Goal: Information Seeking & Learning: Learn about a topic

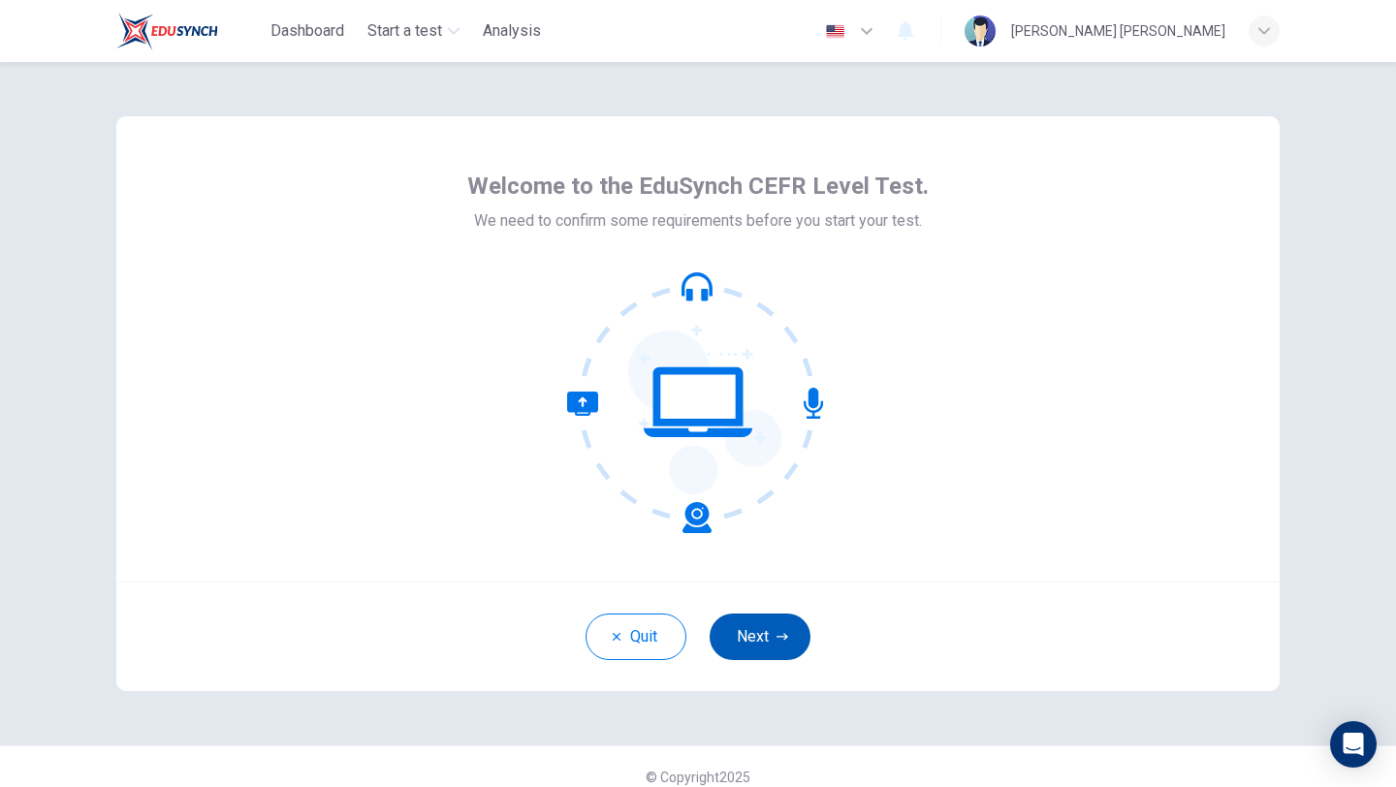
click at [767, 617] on button "Next" at bounding box center [760, 637] width 101 height 47
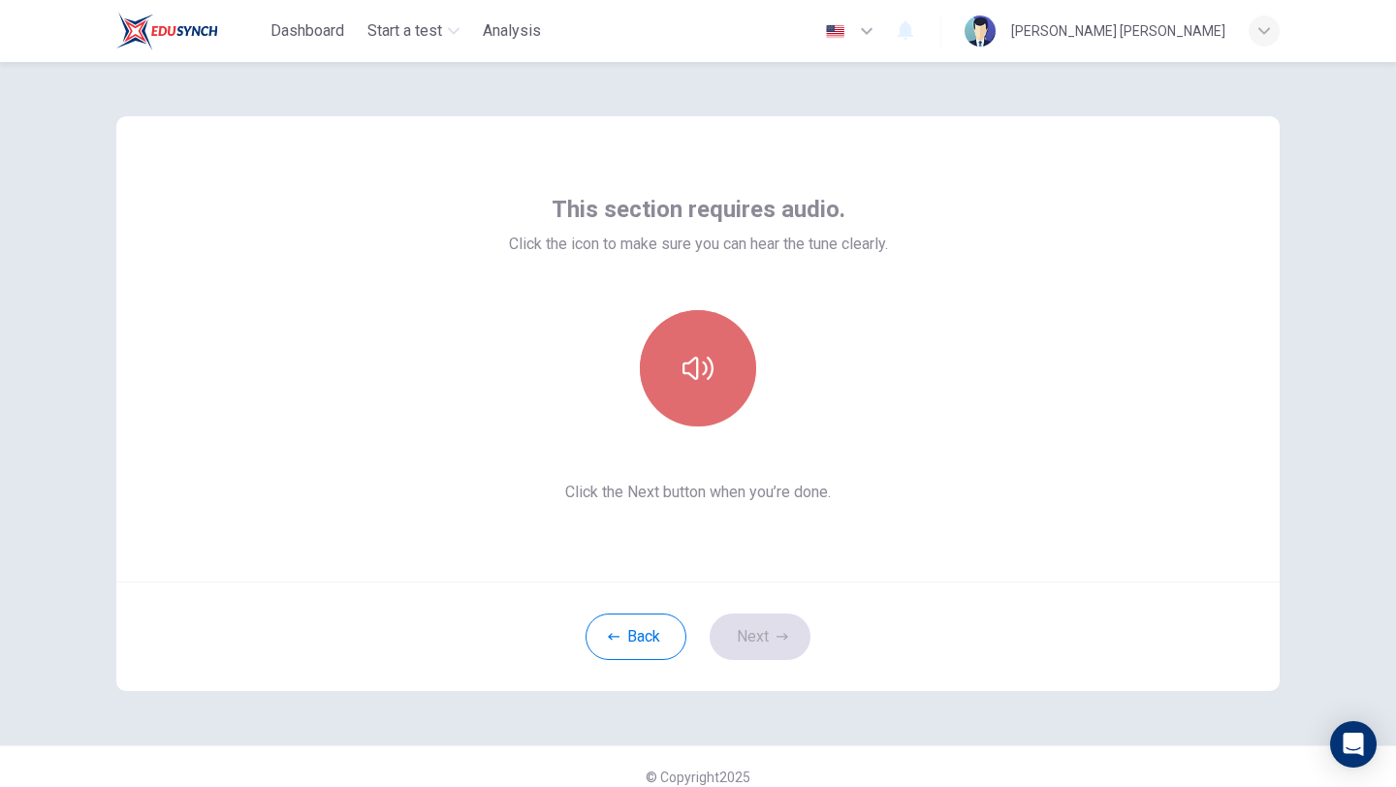
click at [703, 369] on icon "button" at bounding box center [698, 368] width 31 height 31
click at [722, 379] on button "button" at bounding box center [698, 368] width 116 height 116
click at [723, 379] on button "button" at bounding box center [698, 368] width 116 height 116
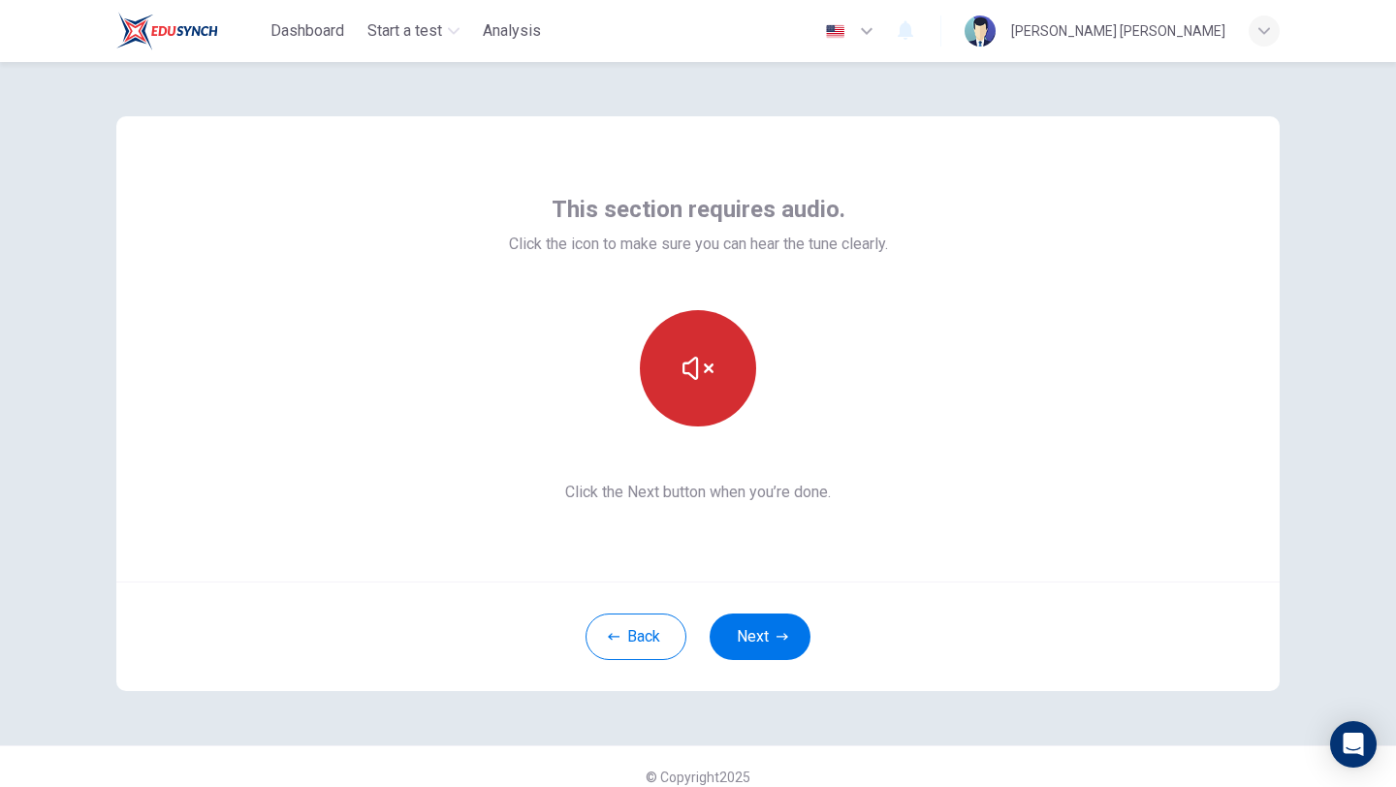
click at [703, 370] on icon "button" at bounding box center [698, 368] width 31 height 31
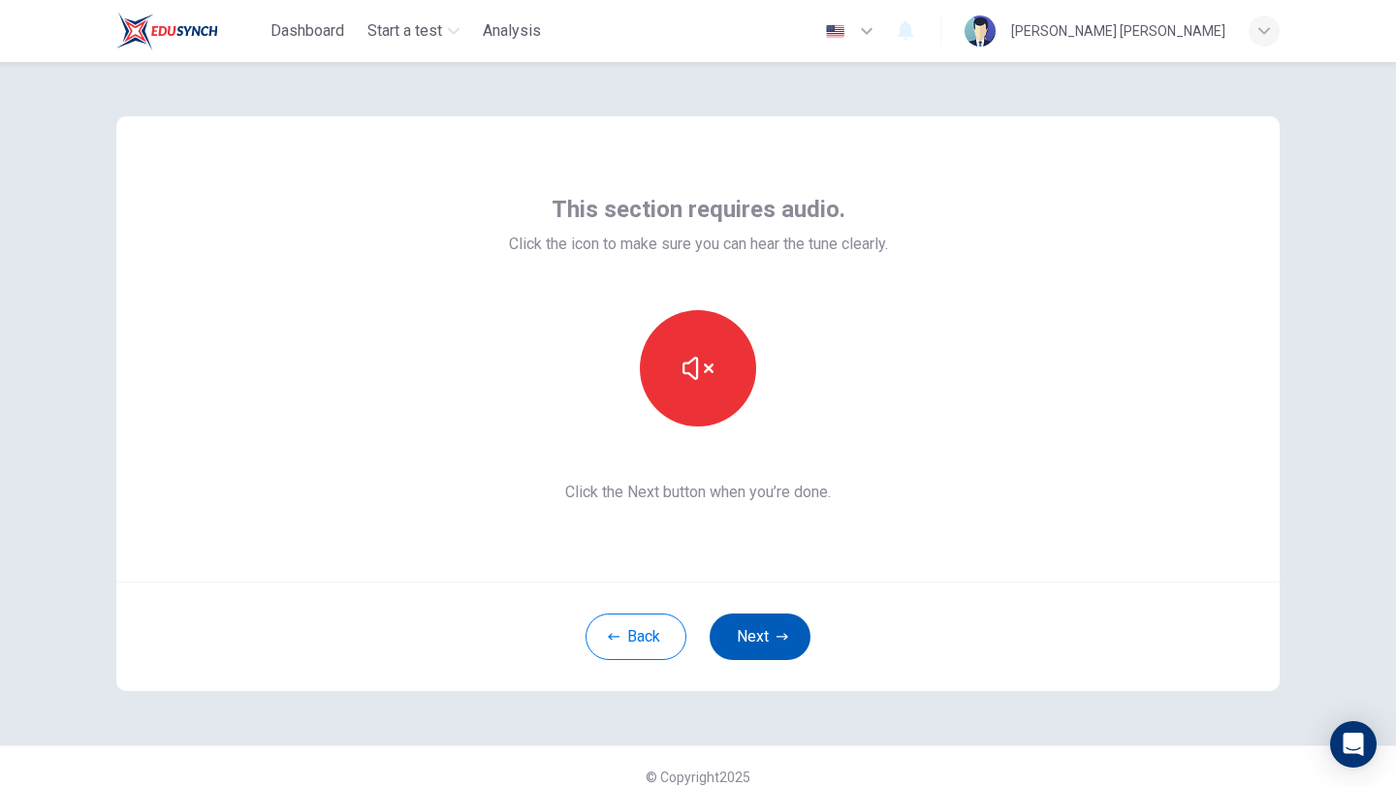
click at [769, 630] on button "Next" at bounding box center [760, 637] width 101 height 47
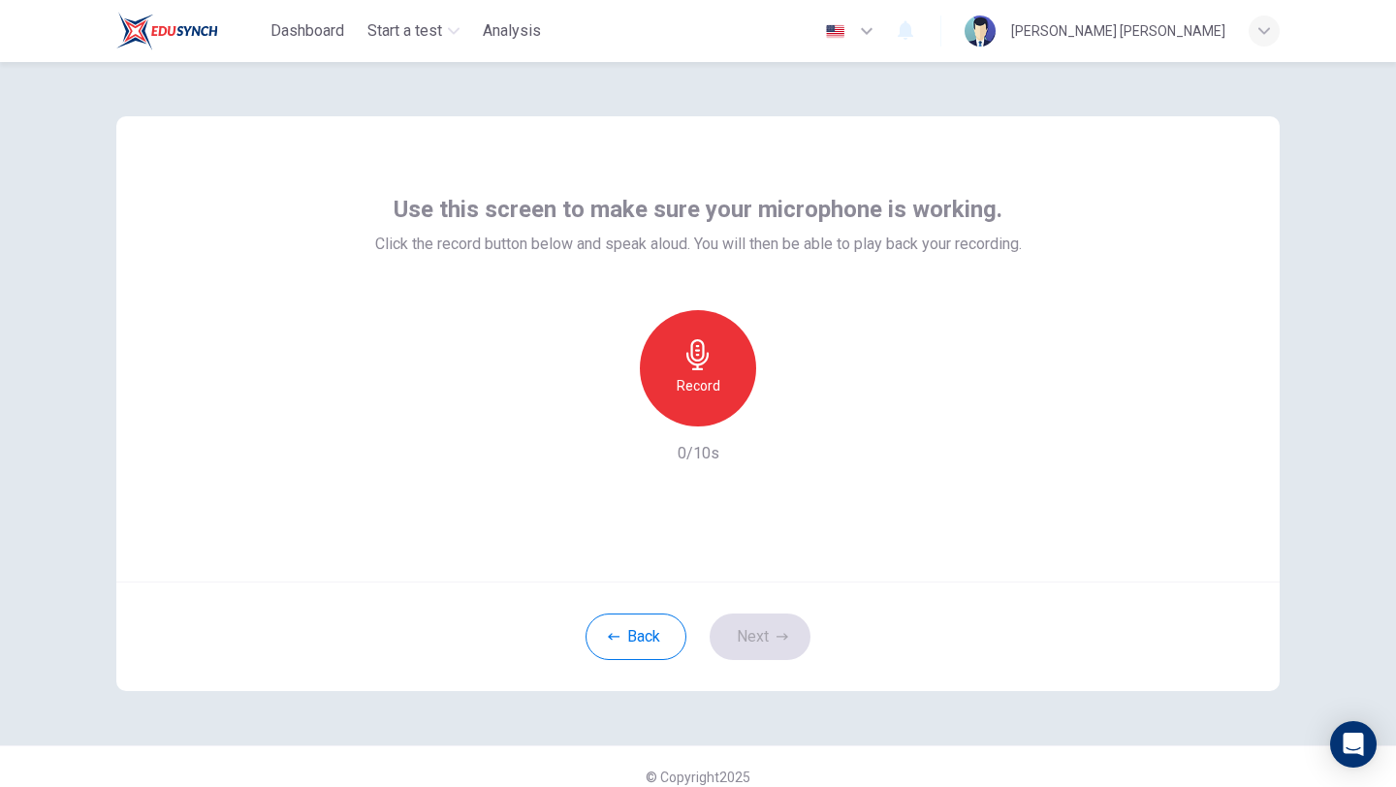
click at [706, 356] on icon "button" at bounding box center [698, 354] width 31 height 31
click at [789, 411] on icon "button" at bounding box center [788, 411] width 9 height 12
click at [784, 625] on button "Next" at bounding box center [760, 637] width 101 height 47
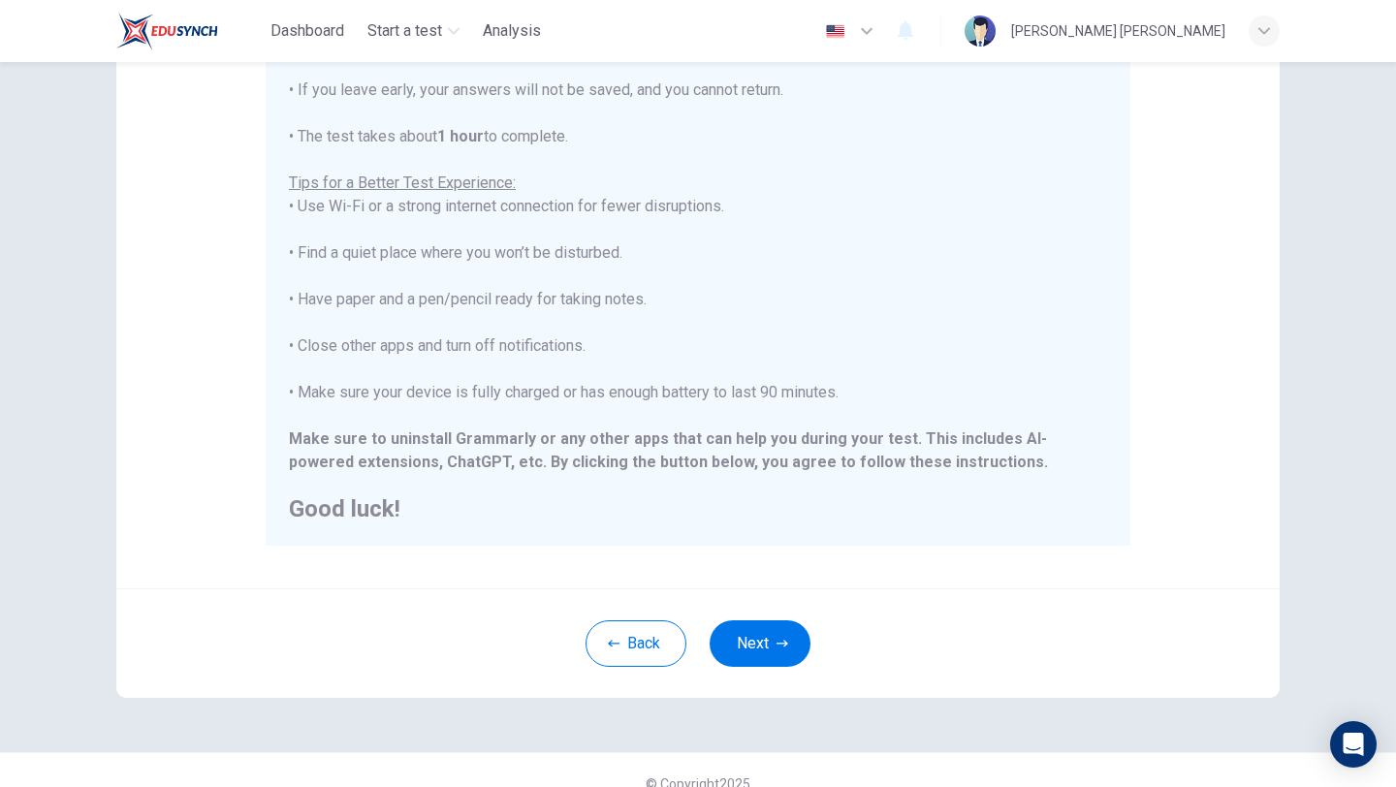
scroll to position [271, 0]
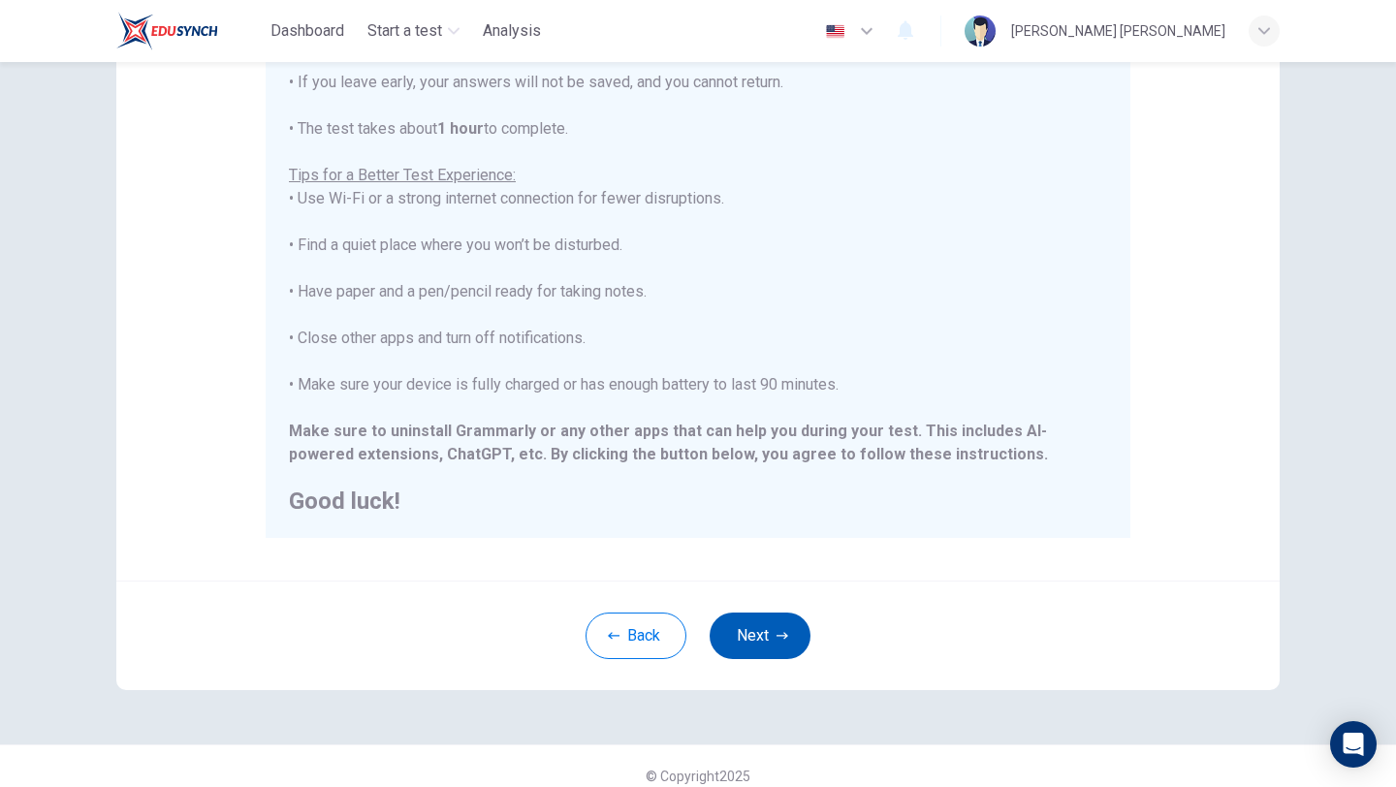
click at [784, 621] on button "Next" at bounding box center [760, 636] width 101 height 47
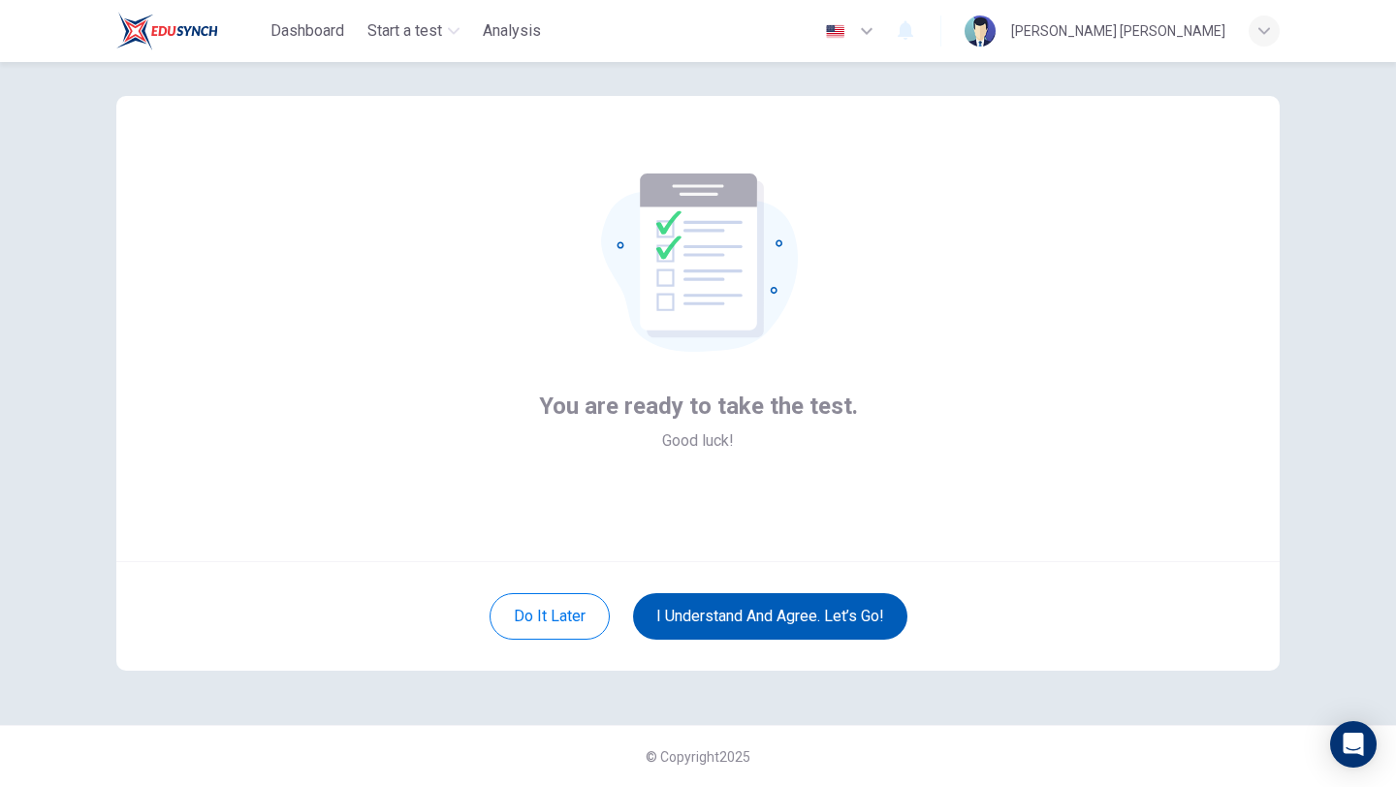
scroll to position [20, 0]
click at [804, 617] on button "I understand and agree. Let’s go!" at bounding box center [770, 616] width 274 height 47
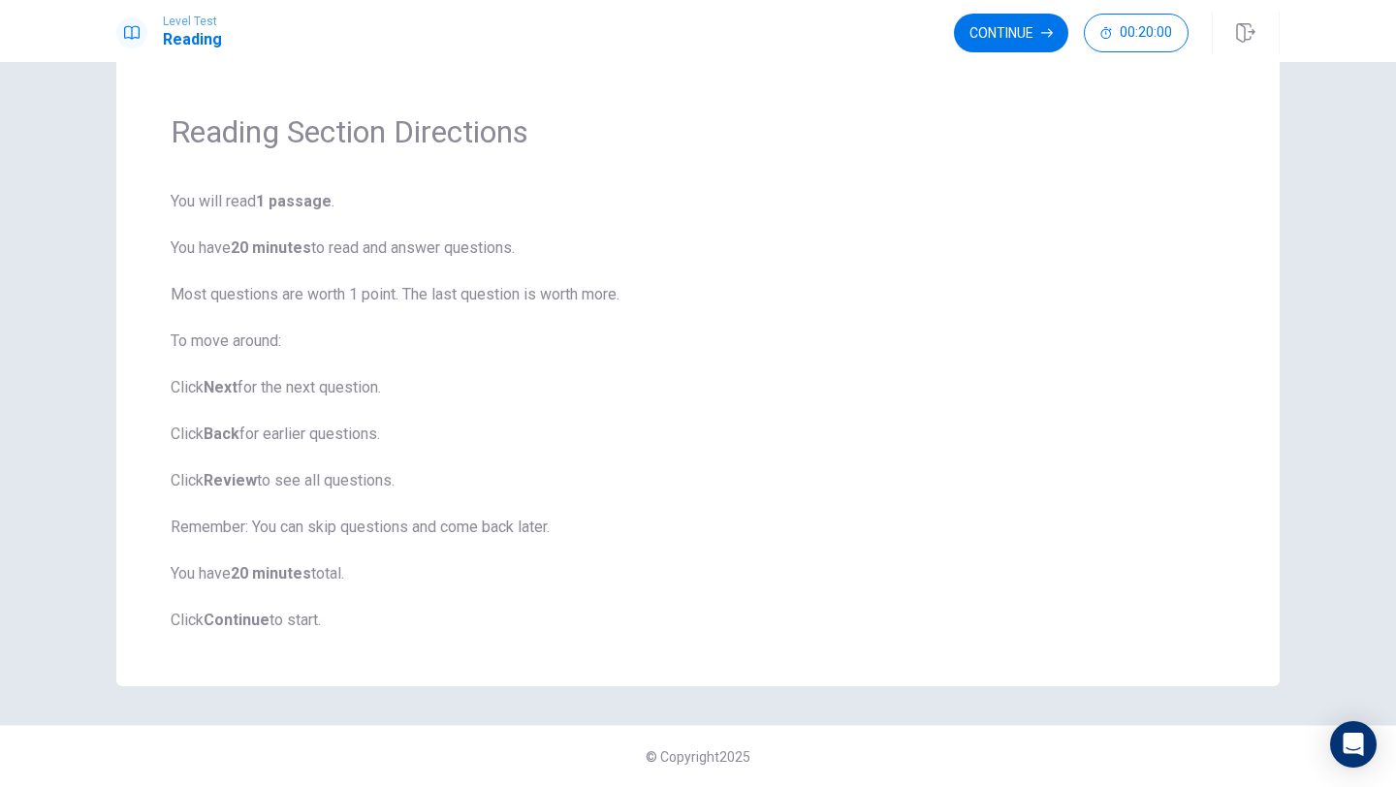
scroll to position [40, 0]
click at [1014, 34] on button "Continue" at bounding box center [1011, 33] width 114 height 39
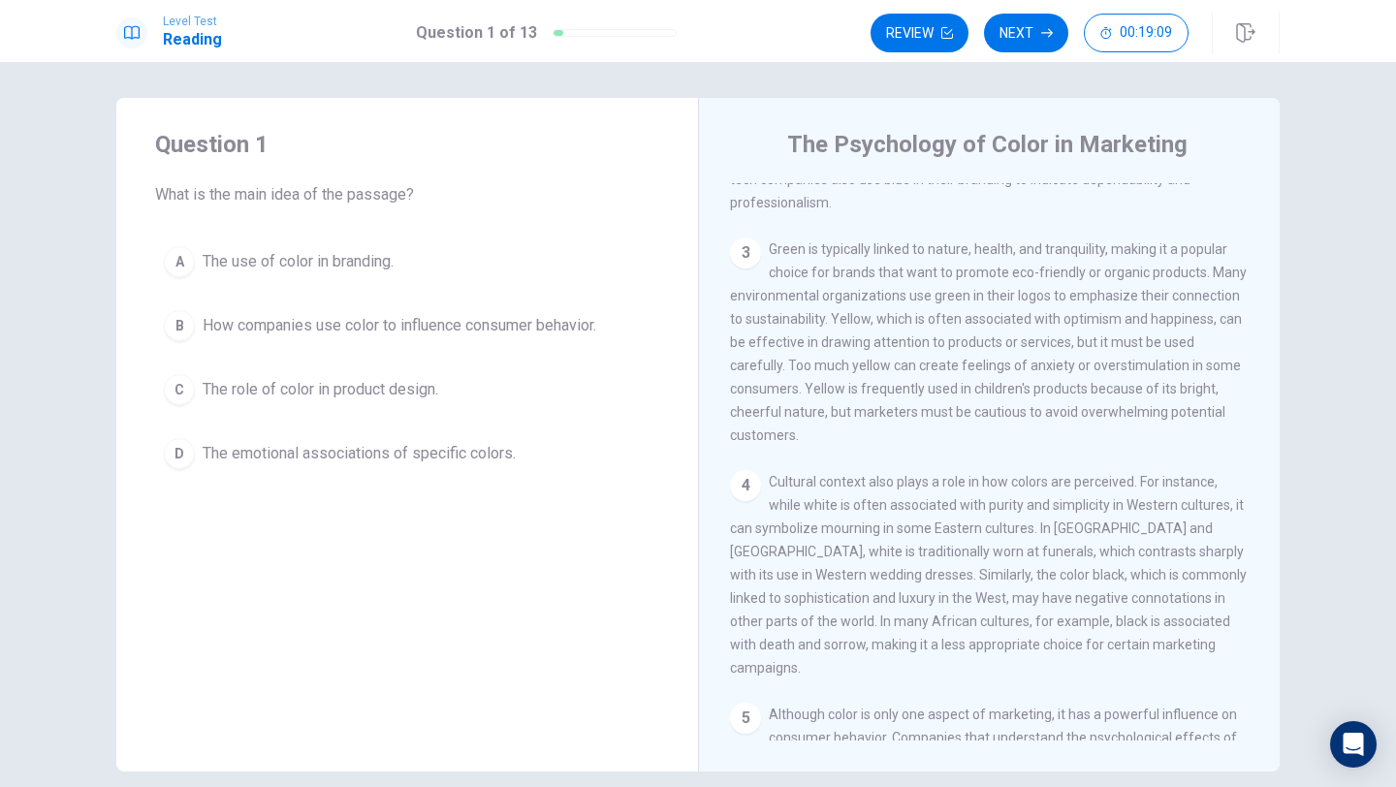
scroll to position [363, 0]
click at [870, 544] on div "4 Cultural context also plays a role in how colors are perceived. For instance,…" at bounding box center [990, 576] width 520 height 209
click at [246, 253] on span "The use of color in branding." at bounding box center [298, 261] width 191 height 23
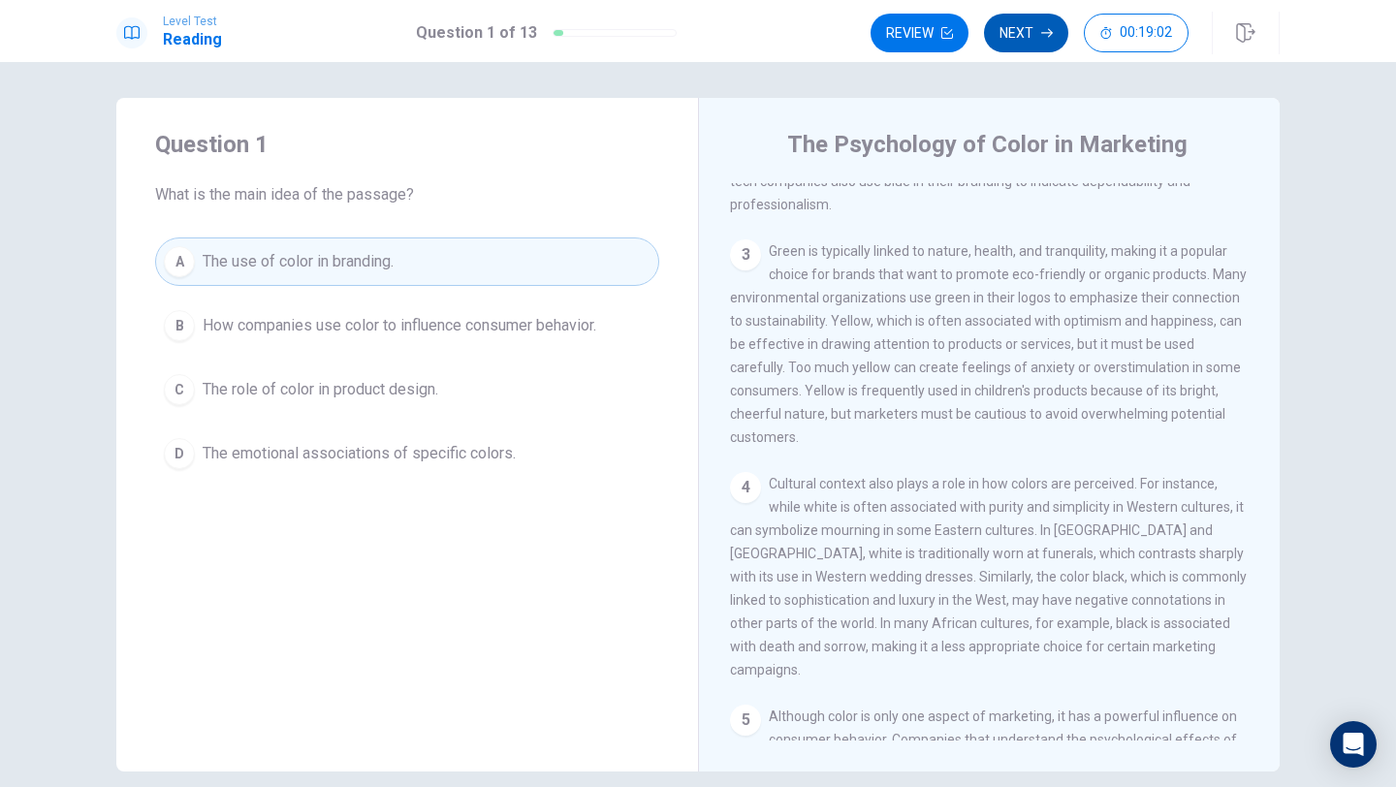
click at [1014, 38] on button "Next" at bounding box center [1026, 33] width 84 height 39
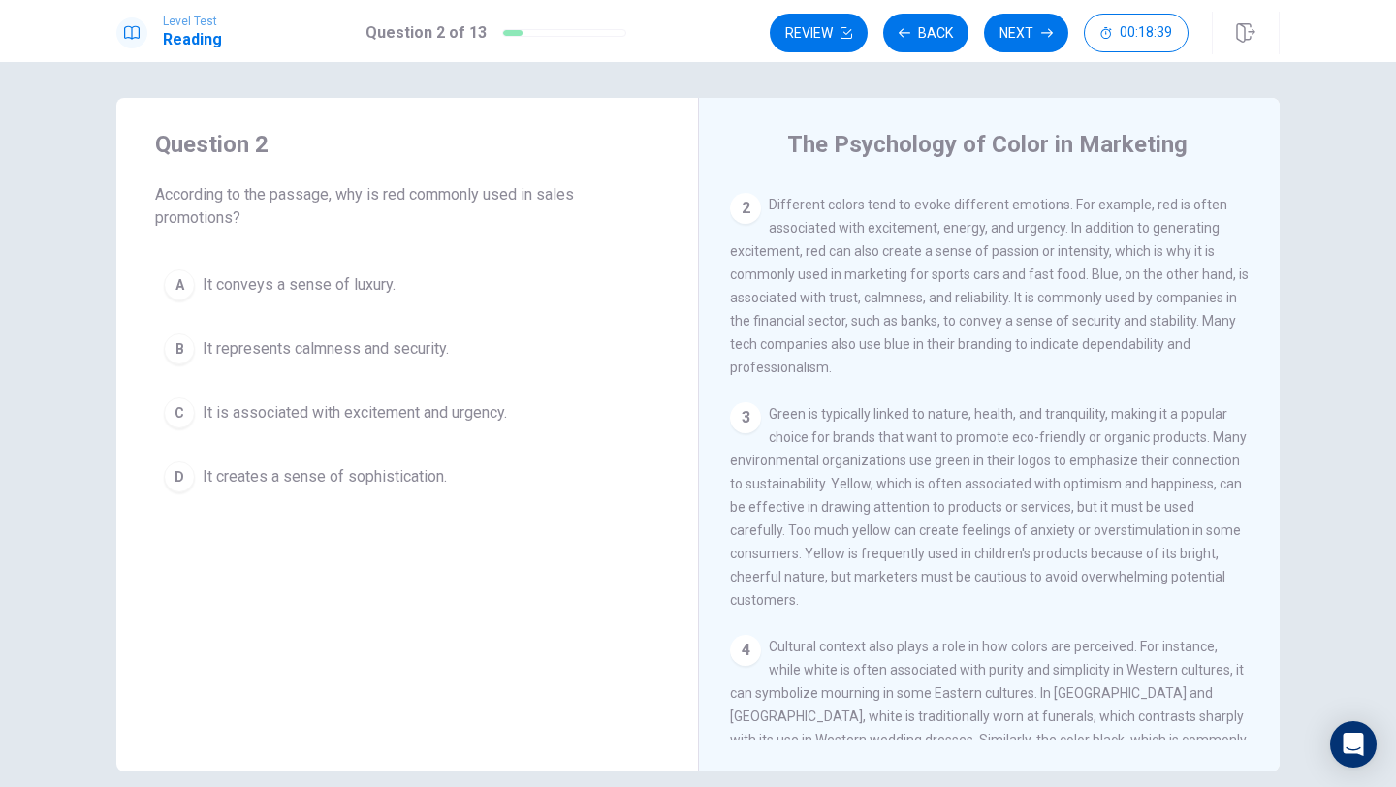
scroll to position [202, 0]
click at [440, 410] on span "It is associated with excitement and urgency." at bounding box center [355, 412] width 304 height 23
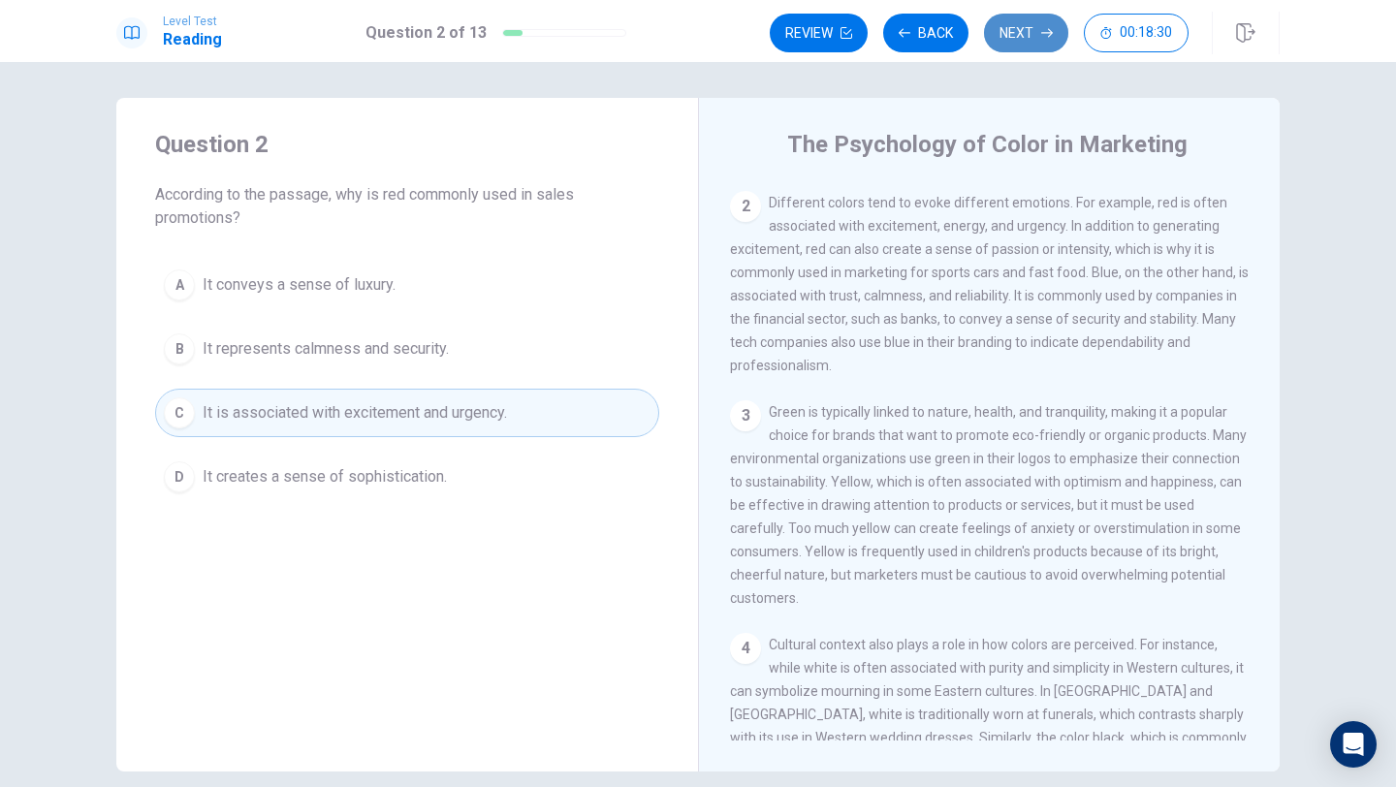
click at [1019, 28] on button "Next" at bounding box center [1026, 33] width 84 height 39
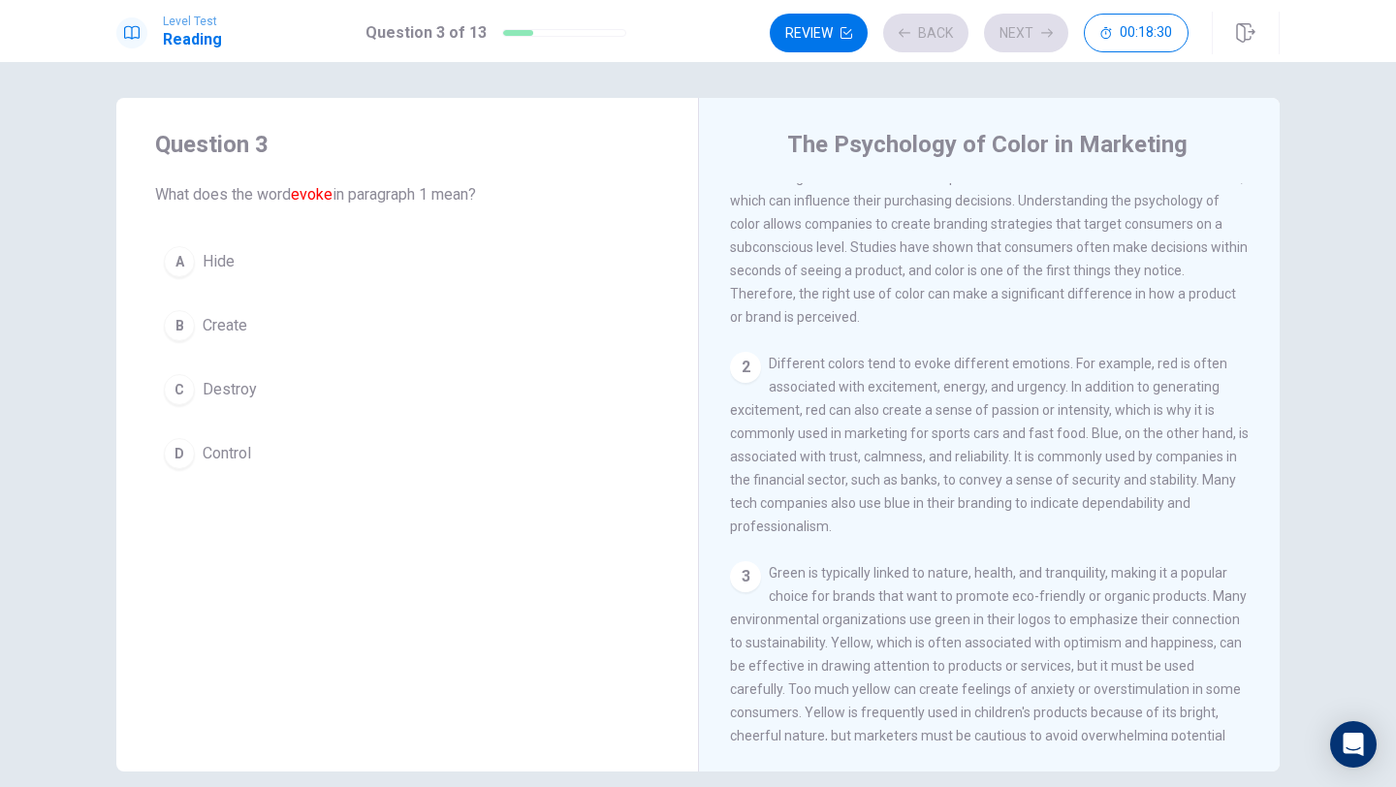
scroll to position [0, 0]
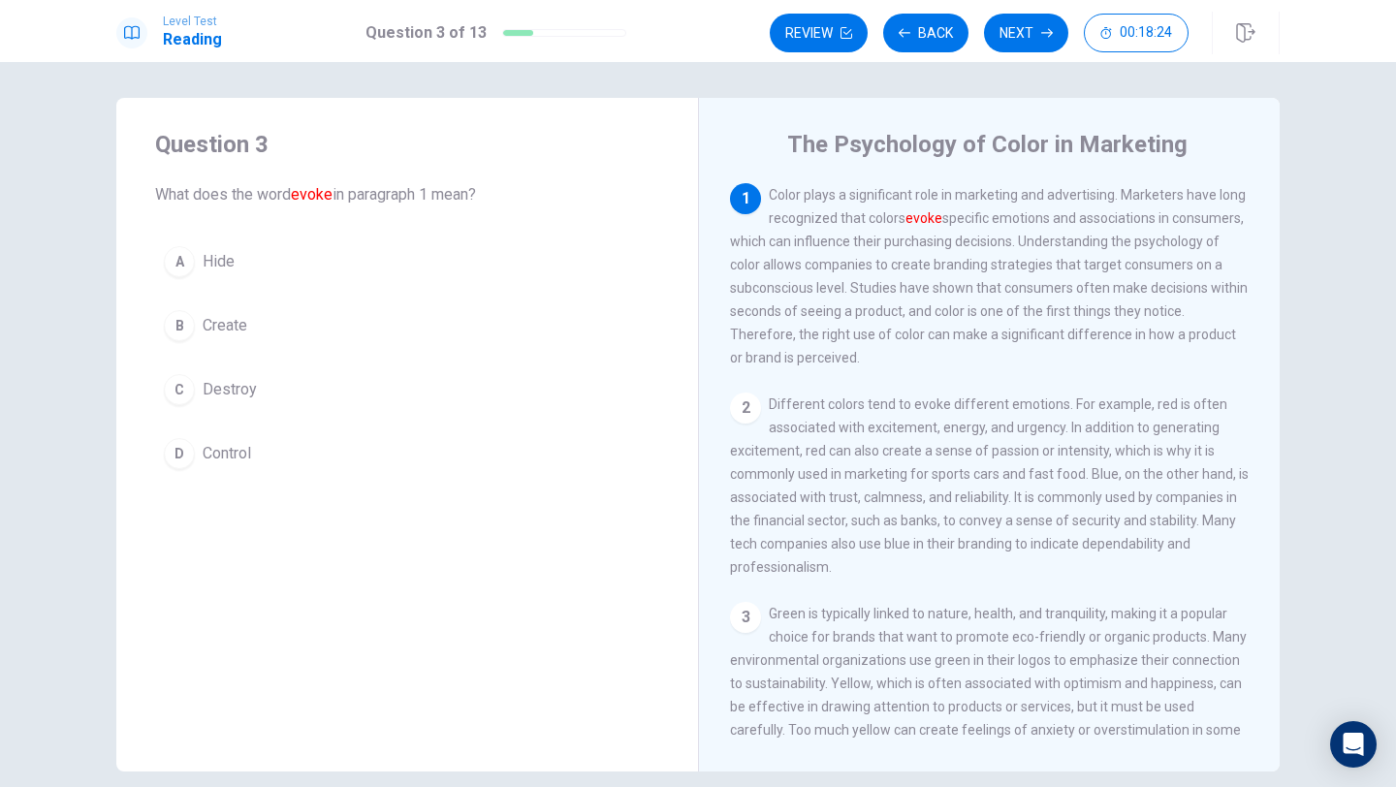
click at [293, 311] on button "B Create" at bounding box center [407, 326] width 504 height 48
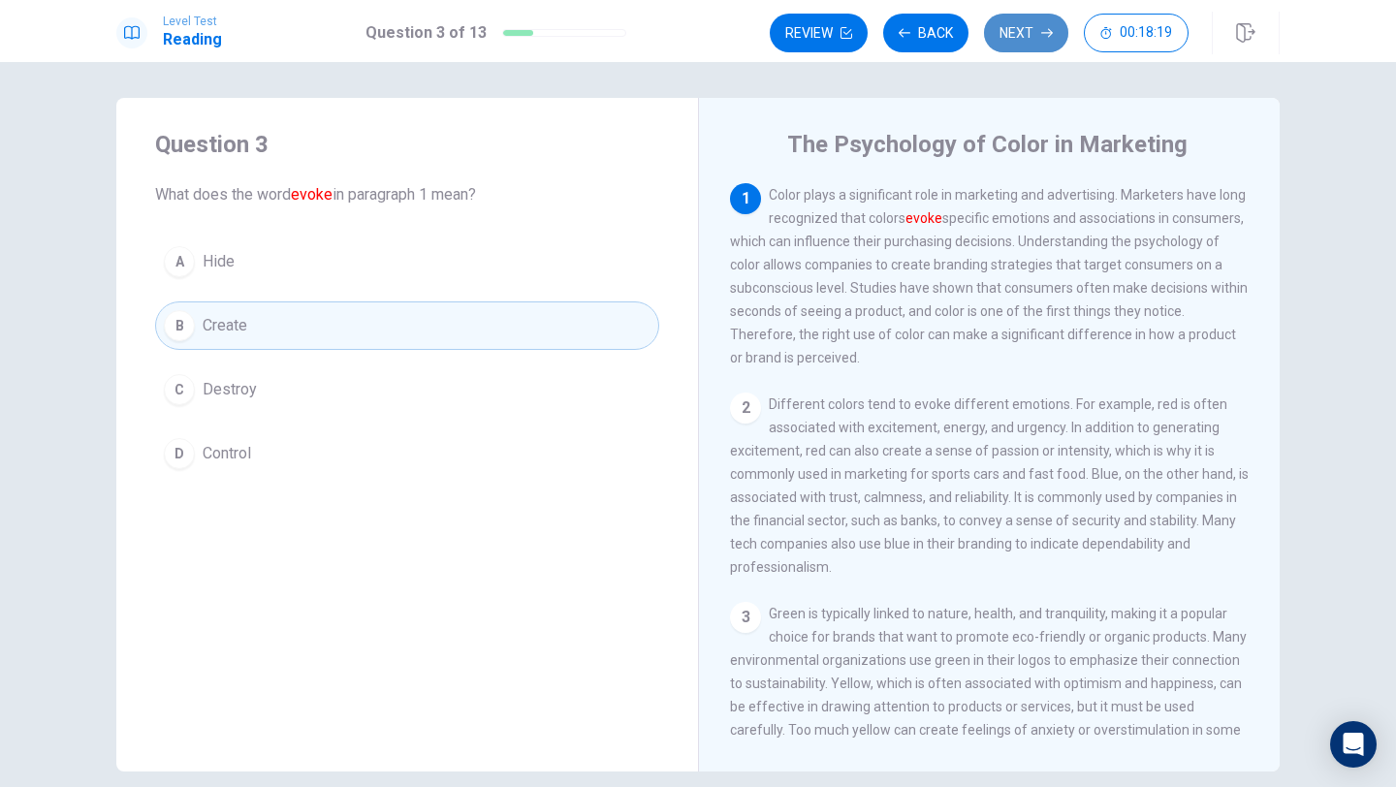
click at [1010, 38] on button "Next" at bounding box center [1026, 33] width 84 height 39
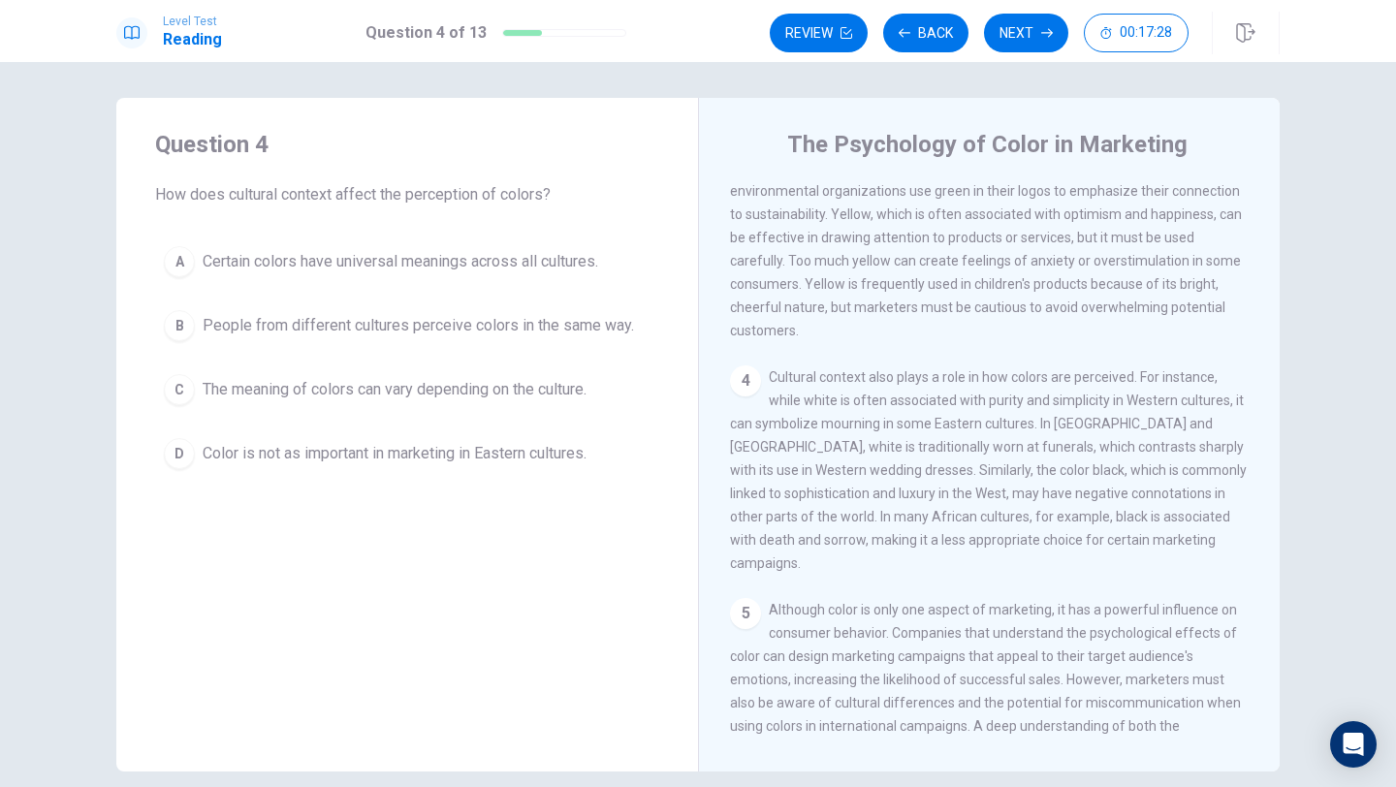
scroll to position [470, 0]
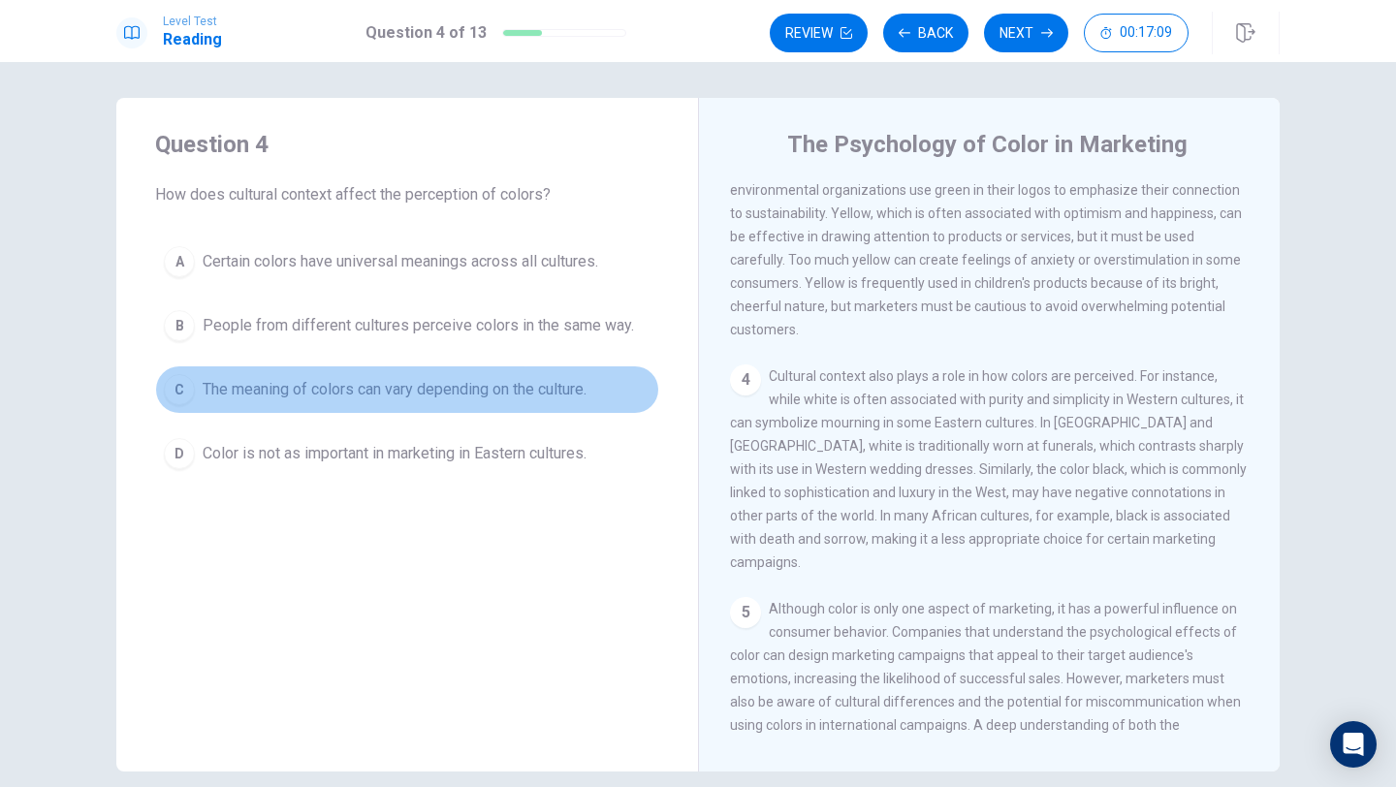
click at [605, 389] on button "C The meaning of colors can vary depending on the culture." at bounding box center [407, 390] width 504 height 48
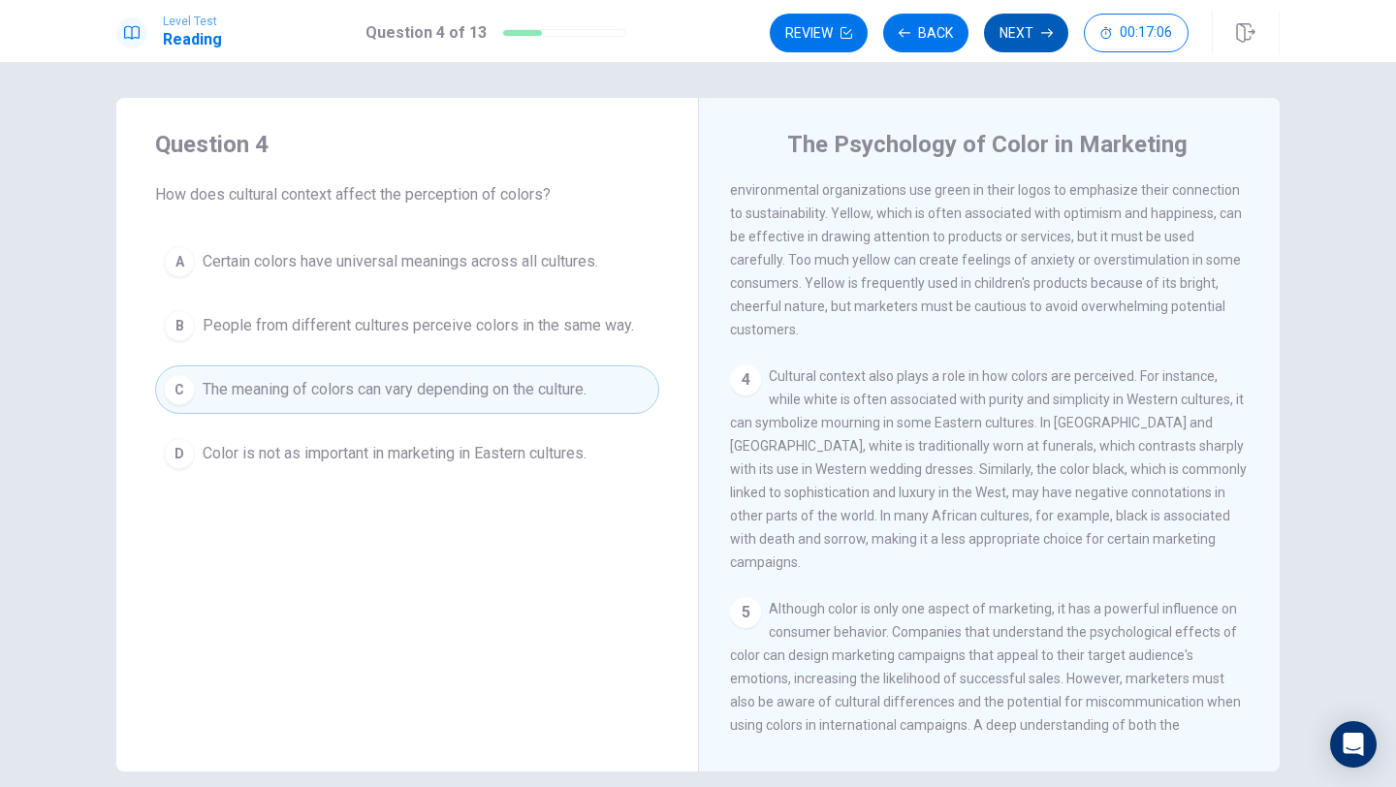
click at [1028, 25] on button "Next" at bounding box center [1026, 33] width 84 height 39
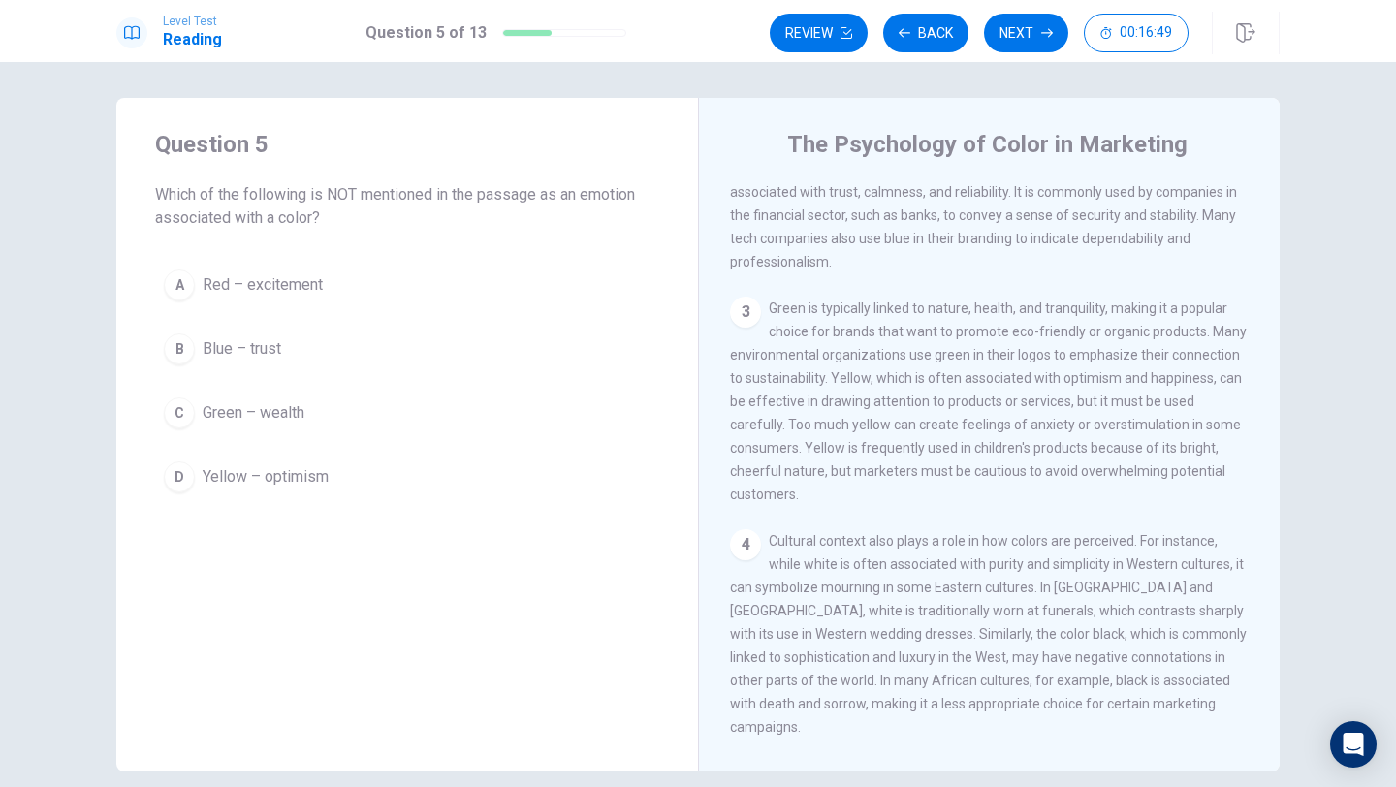
scroll to position [309, 0]
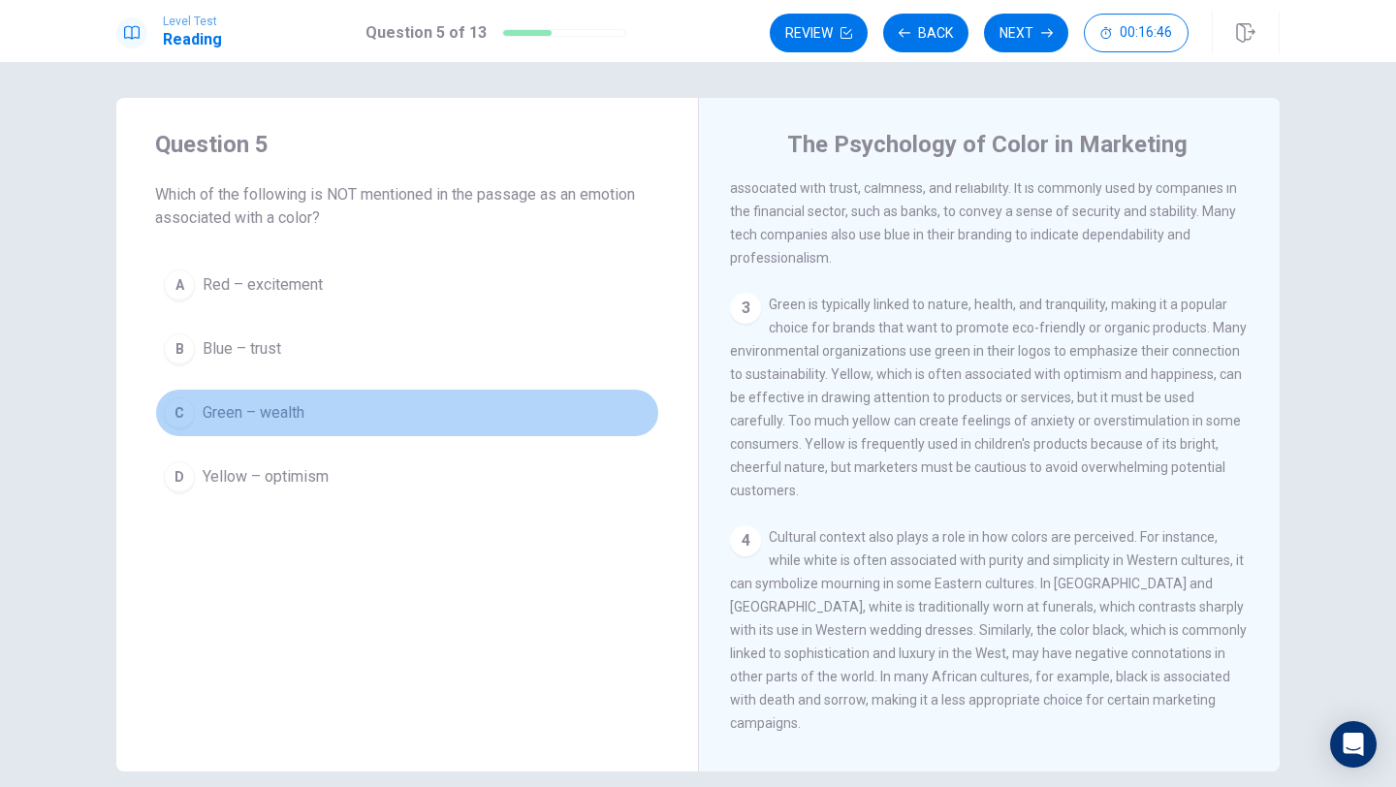
click at [526, 408] on button "C Green – wealth" at bounding box center [407, 413] width 504 height 48
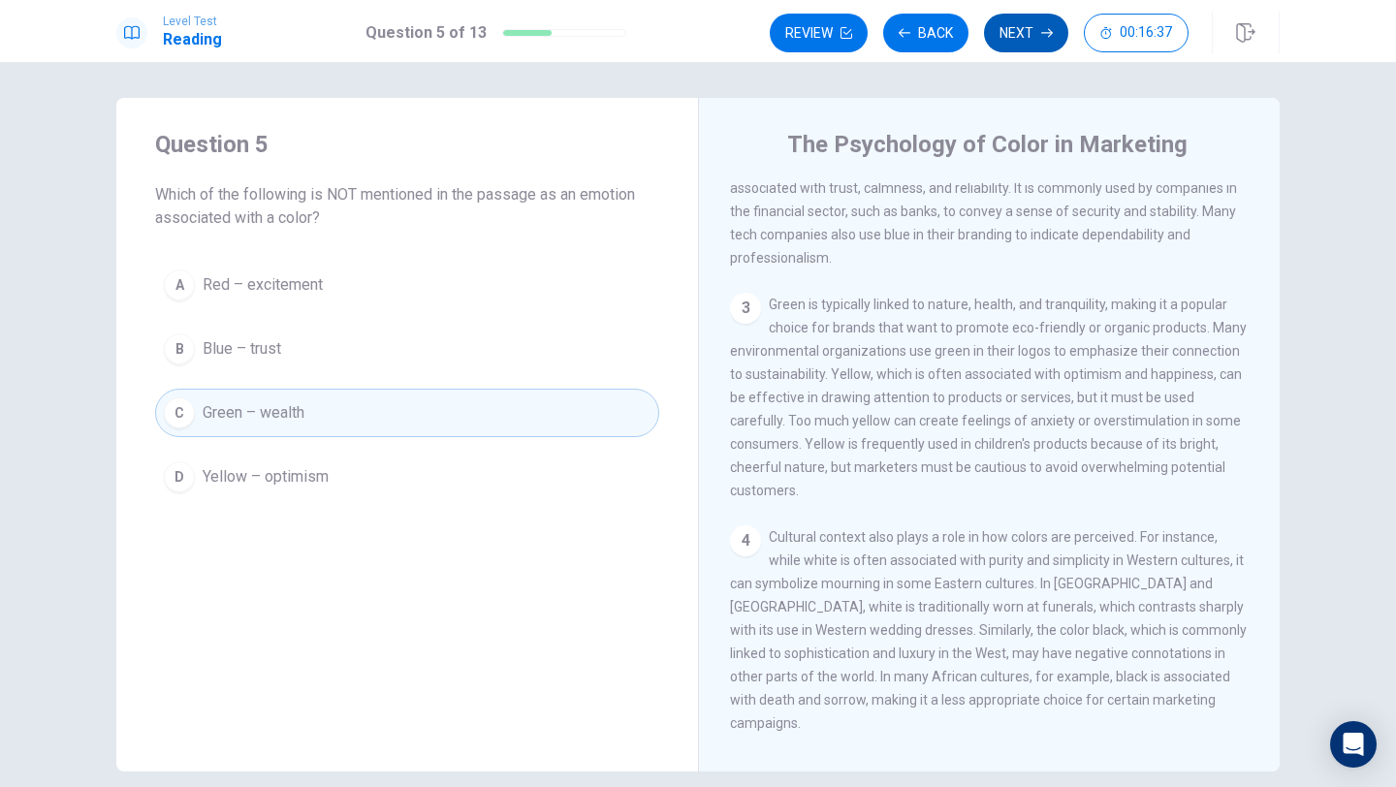
click at [1041, 38] on icon "button" at bounding box center [1047, 33] width 12 height 12
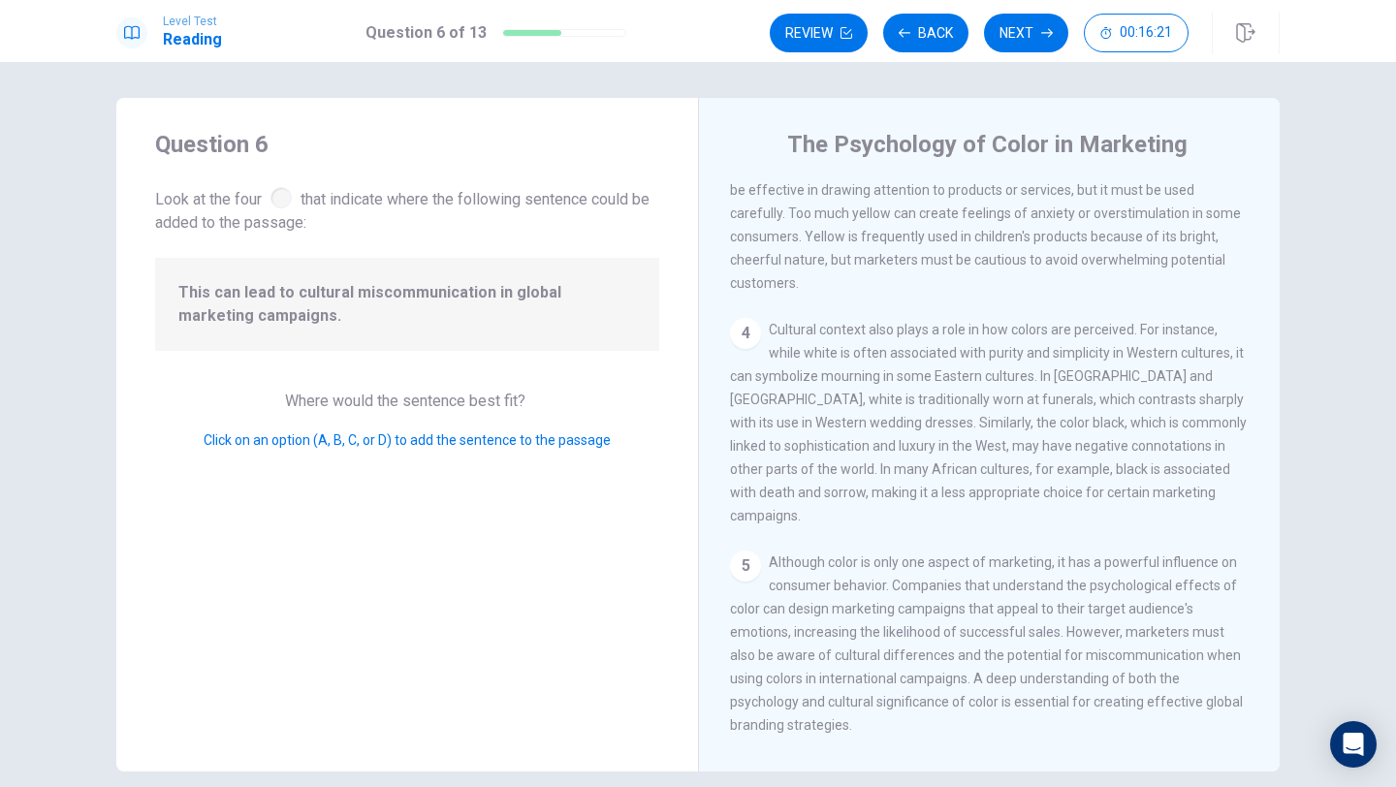
scroll to position [545, 0]
click at [883, 420] on span "Cultural context also plays a role in how colors are perceived. For instance, w…" at bounding box center [988, 426] width 517 height 202
click at [738, 348] on div "4" at bounding box center [745, 336] width 31 height 31
click at [762, 348] on div "4 Cultural context also plays a role in how colors are perceived. For instance,…" at bounding box center [990, 425] width 520 height 209
click at [758, 348] on div "4" at bounding box center [745, 336] width 31 height 31
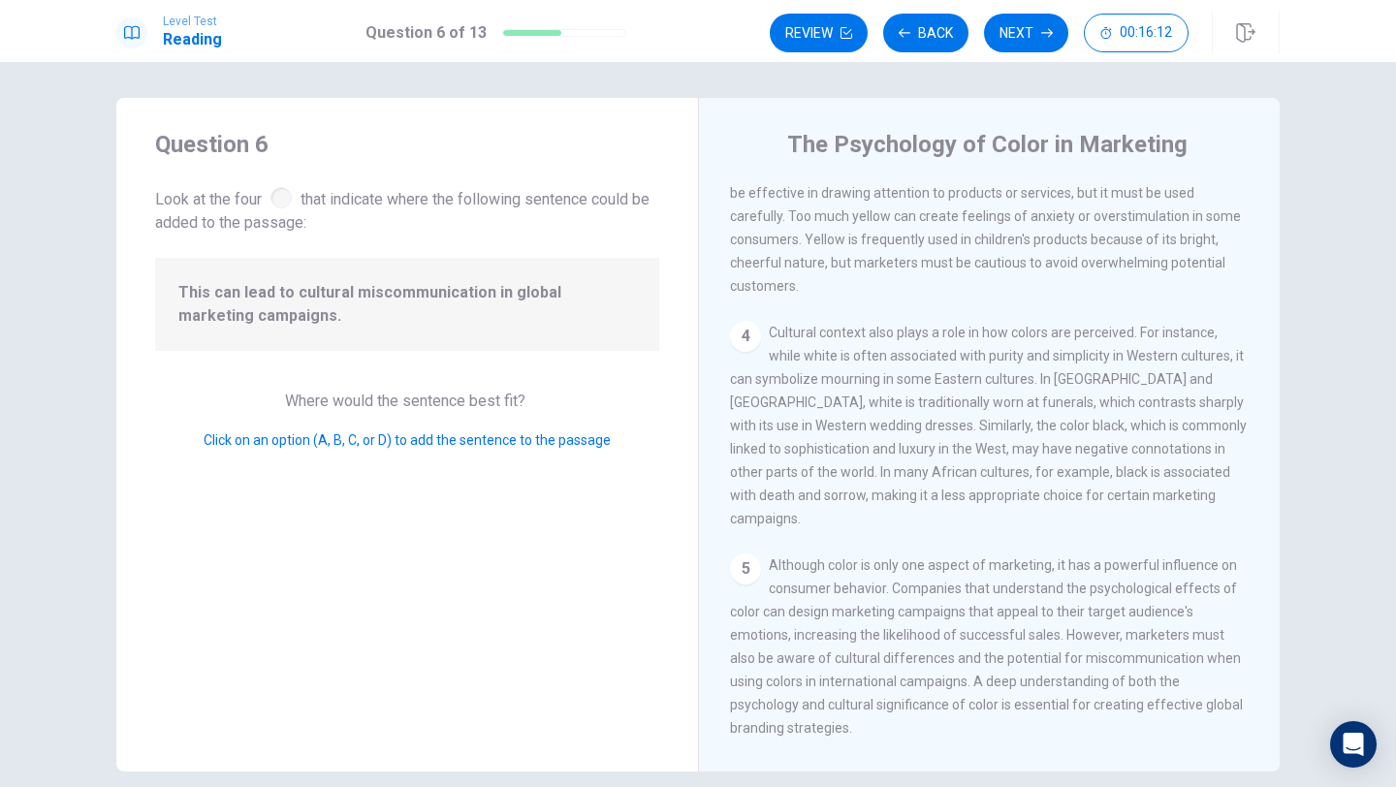
click at [575, 444] on span "Click on an option (A, B, C, or D) to add the sentence to the passage" at bounding box center [407, 440] width 407 height 16
click at [766, 335] on div "1 Color plays a significant role in marketing and advertising. Marketers have l…" at bounding box center [1002, 462] width 545 height 558
drag, startPoint x: 553, startPoint y: 277, endPoint x: 728, endPoint y: 386, distance: 206.4
click at [728, 386] on div "Question 6 Look at the four that indicate where the following sentence could be…" at bounding box center [697, 435] width 1163 height 674
click at [925, 538] on div "1 Color plays a significant role in marketing and advertising. Marketers have l…" at bounding box center [1002, 462] width 545 height 558
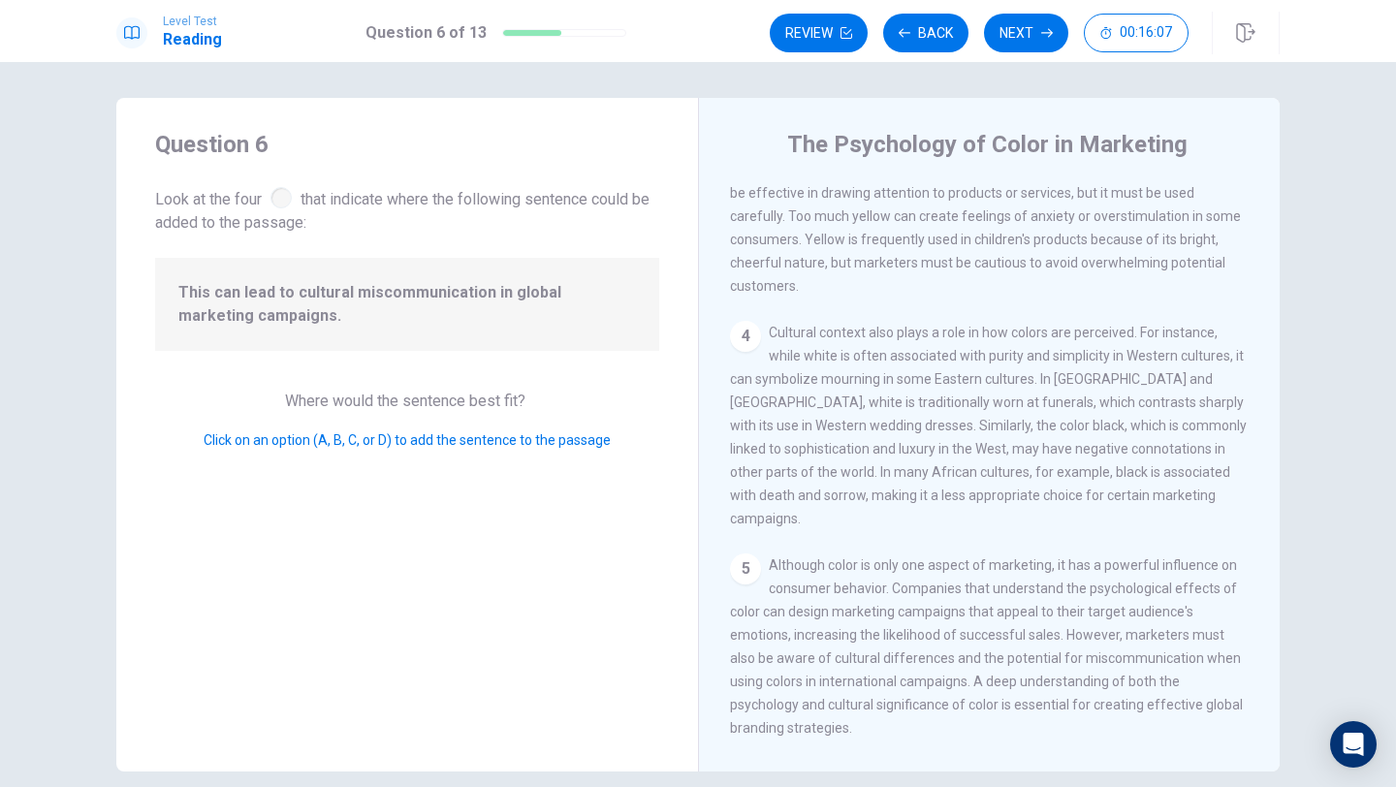
click at [930, 524] on span "Cultural context also plays a role in how colors are perceived. For instance, w…" at bounding box center [988, 426] width 517 height 202
click at [930, 515] on span "Cultural context also plays a role in how colors are perceived. For instance, w…" at bounding box center [988, 426] width 517 height 202
click at [748, 349] on div "4" at bounding box center [745, 336] width 31 height 31
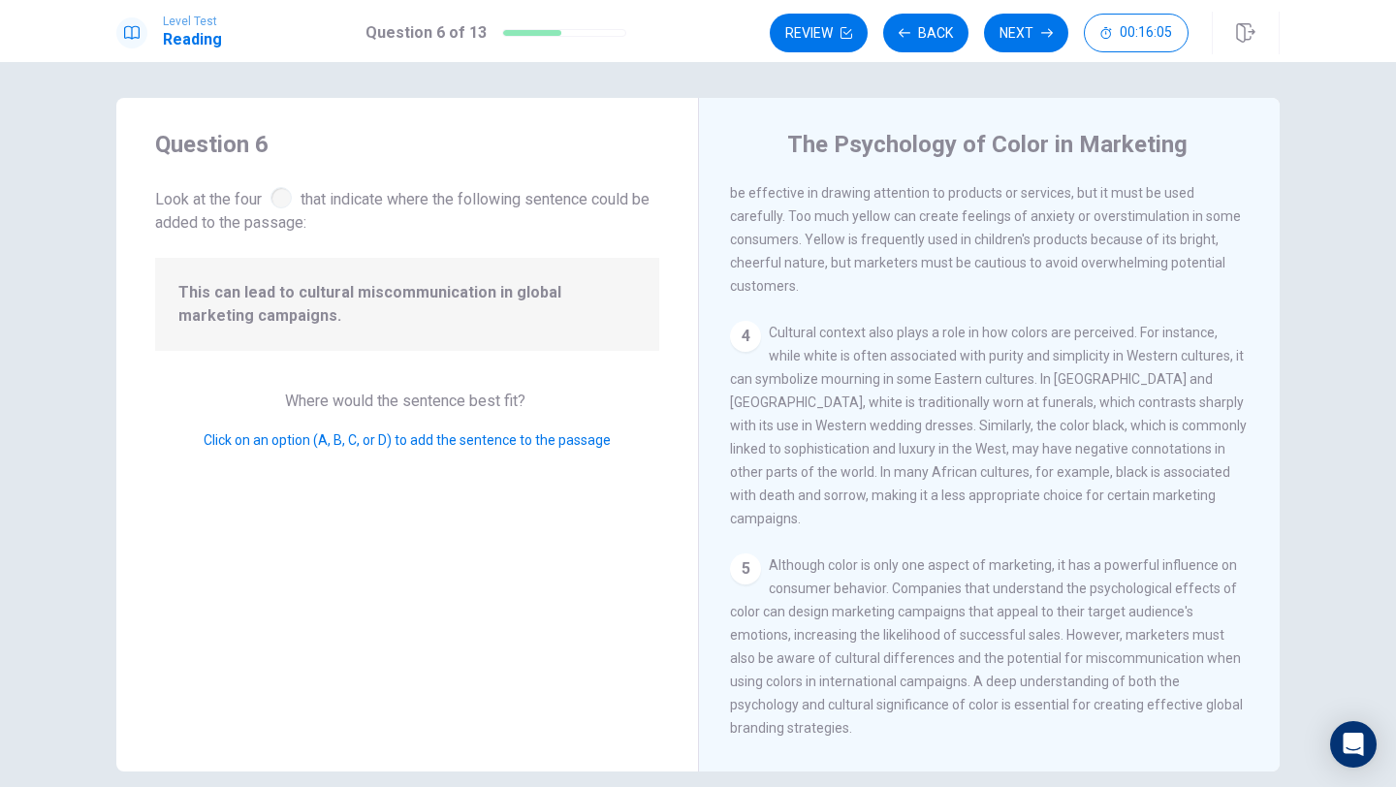
click at [748, 349] on div "4" at bounding box center [745, 336] width 31 height 31
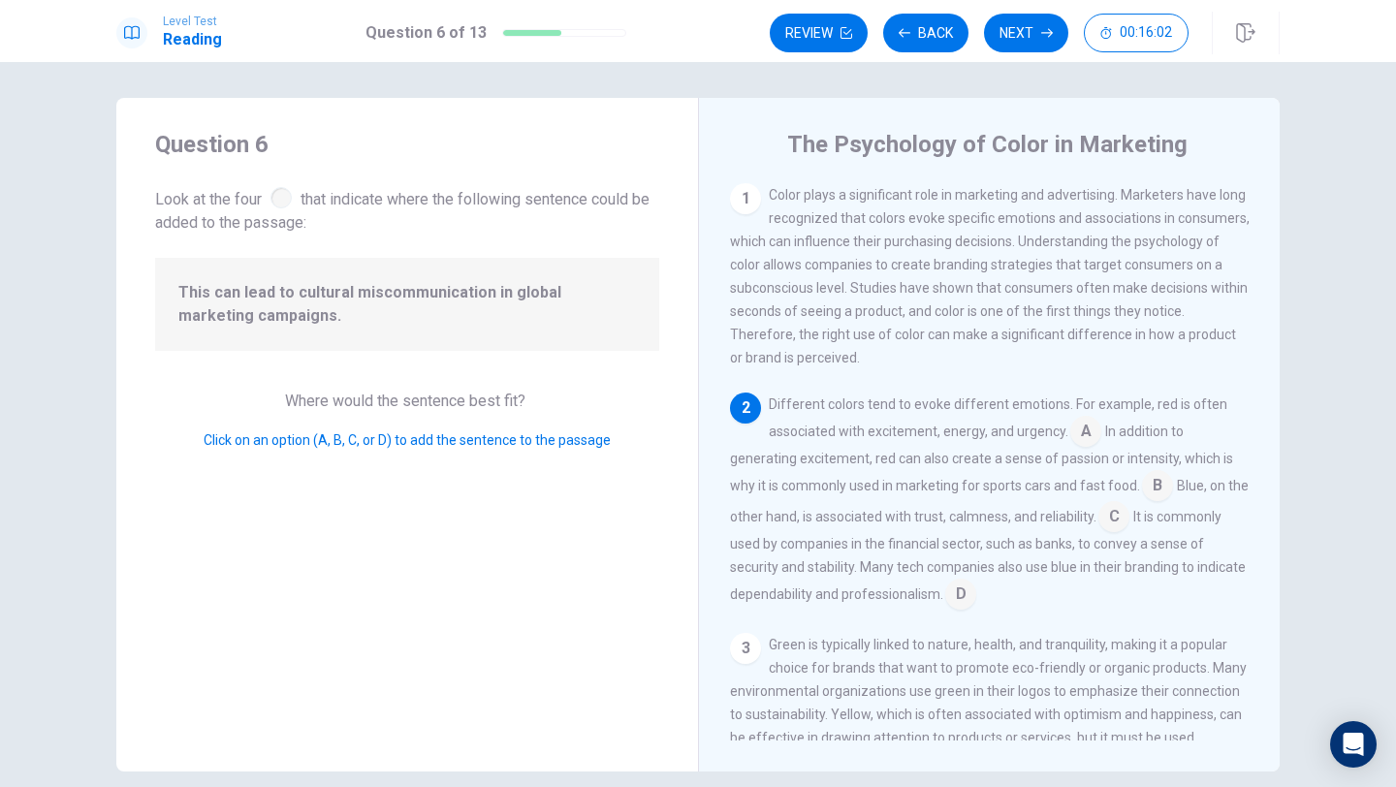
scroll to position [0, 0]
click at [1089, 447] on input at bounding box center [1085, 436] width 31 height 31
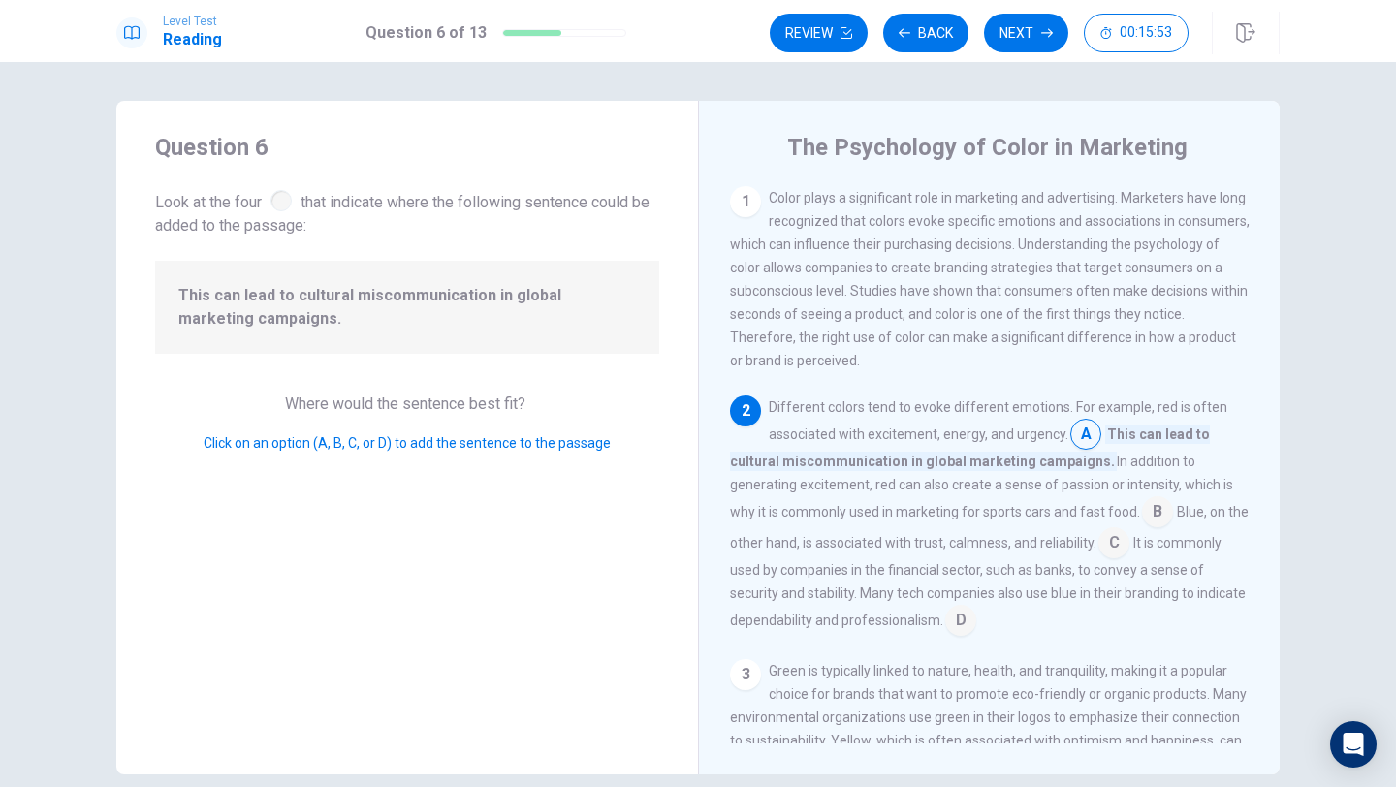
click at [747, 415] on div "2" at bounding box center [745, 411] width 31 height 31
click at [961, 629] on input at bounding box center [960, 622] width 31 height 31
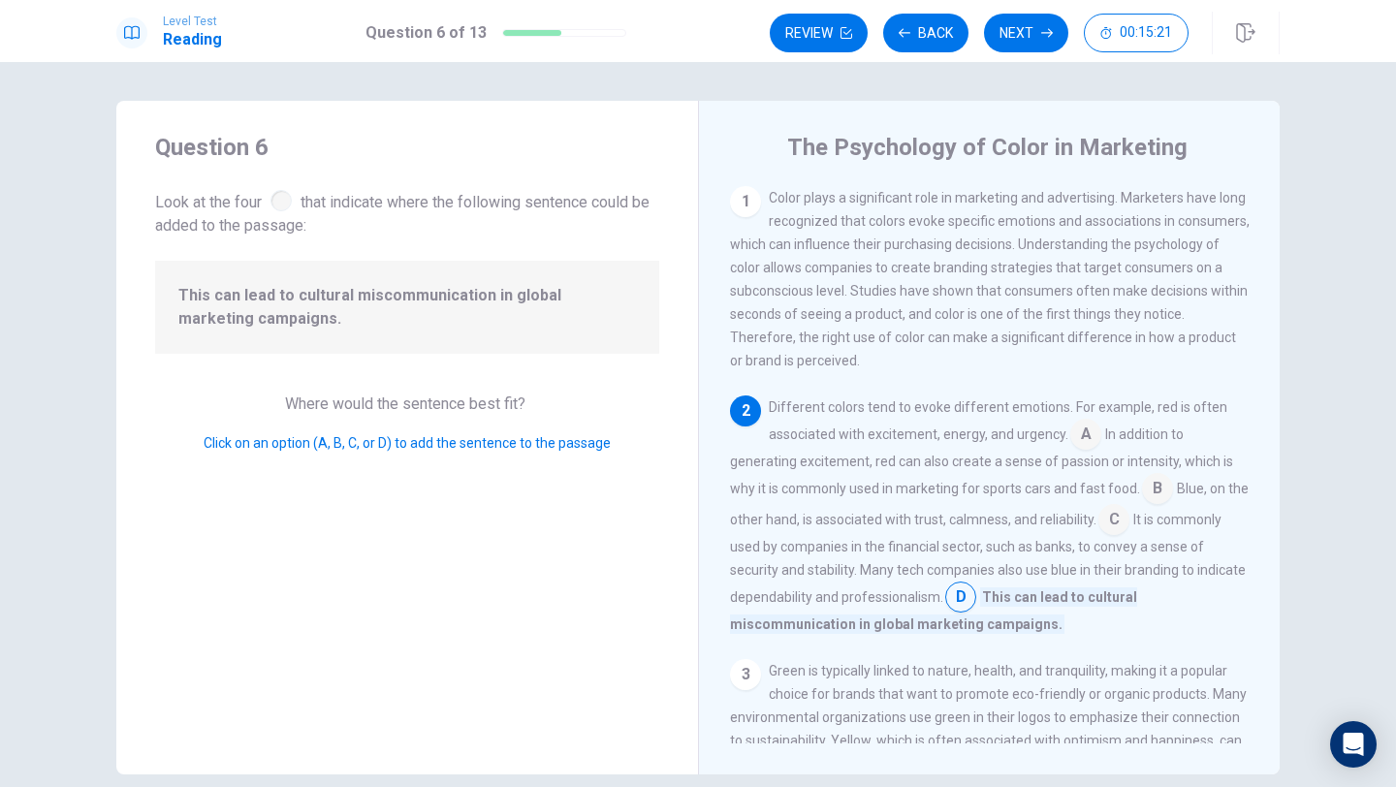
click at [1130, 537] on input at bounding box center [1114, 521] width 31 height 31
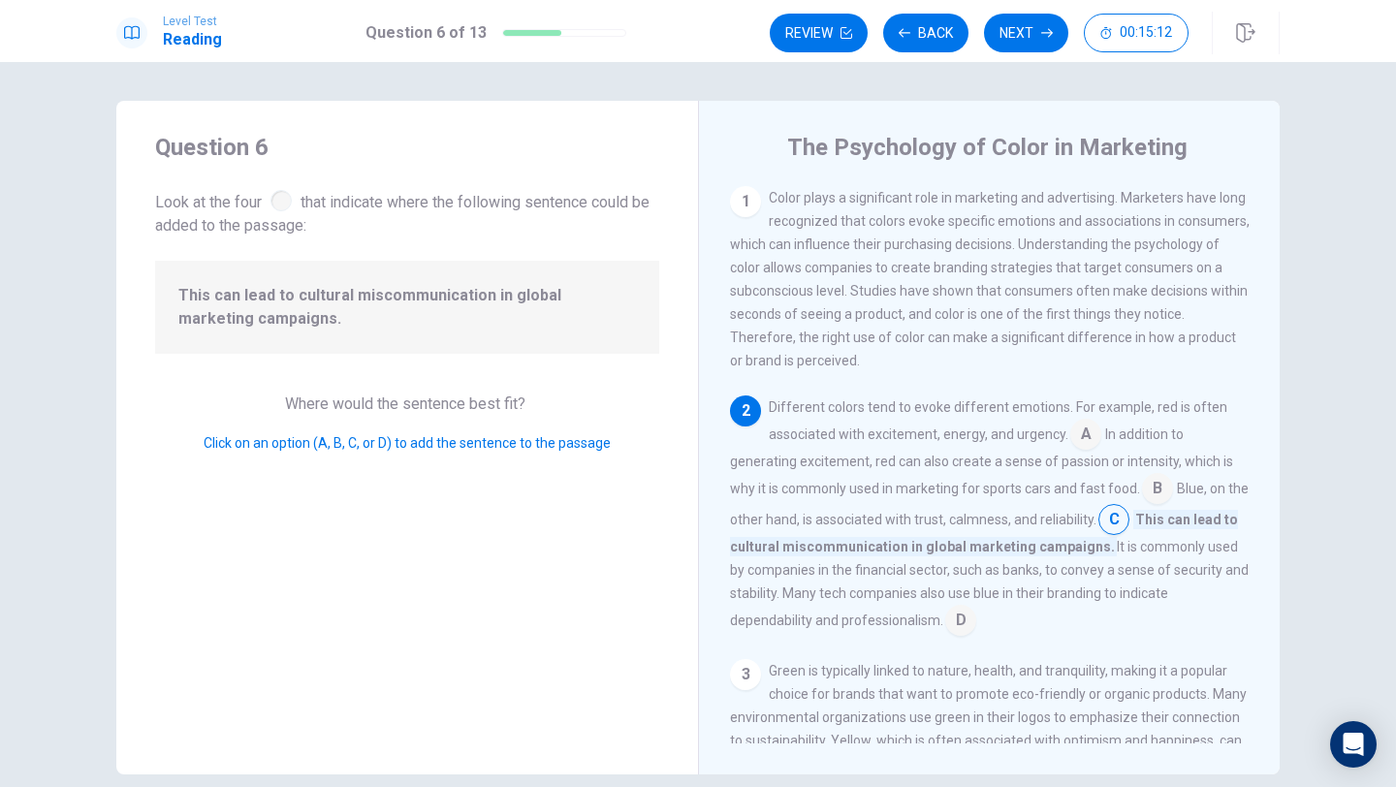
click at [1156, 498] on input at bounding box center [1157, 490] width 31 height 31
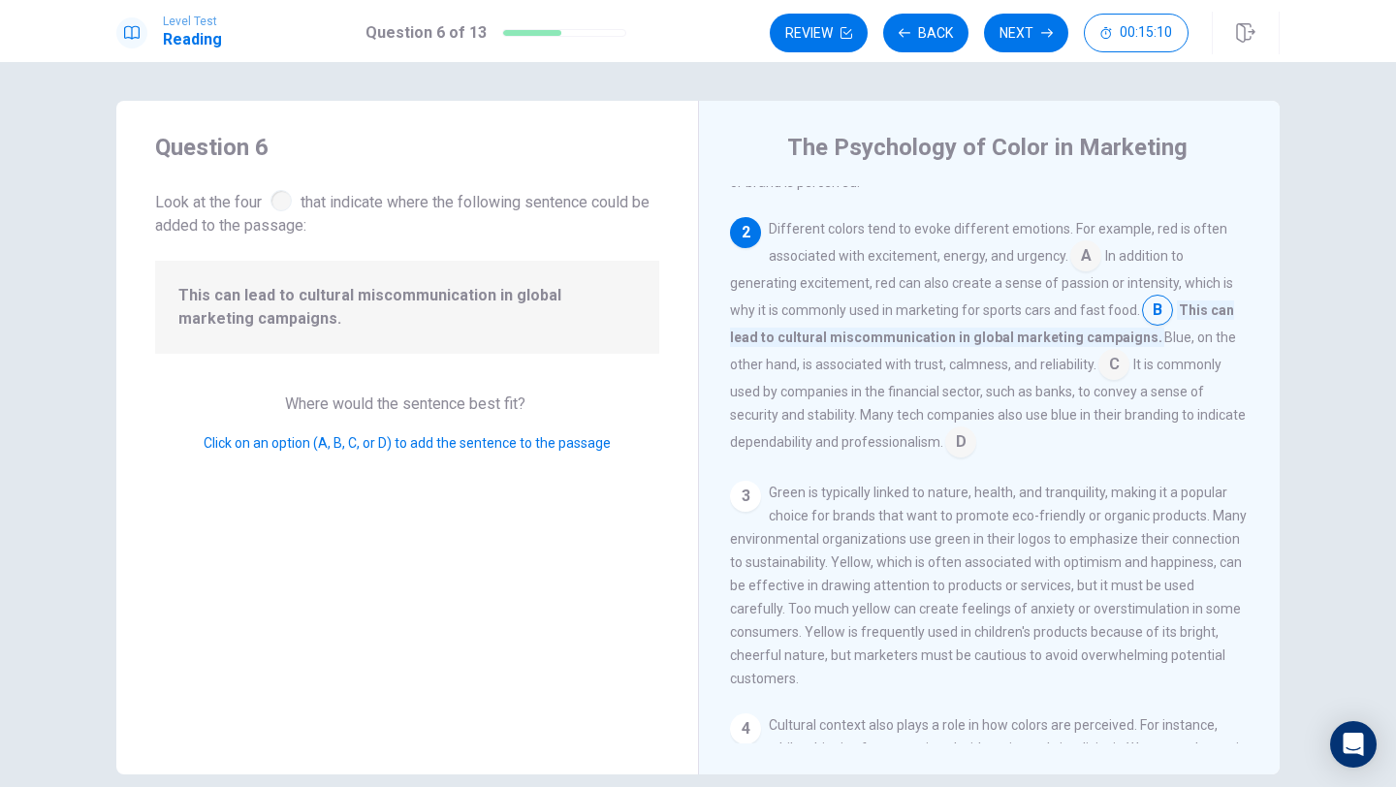
scroll to position [179, 0]
click at [1029, 38] on button "Next" at bounding box center [1026, 33] width 84 height 39
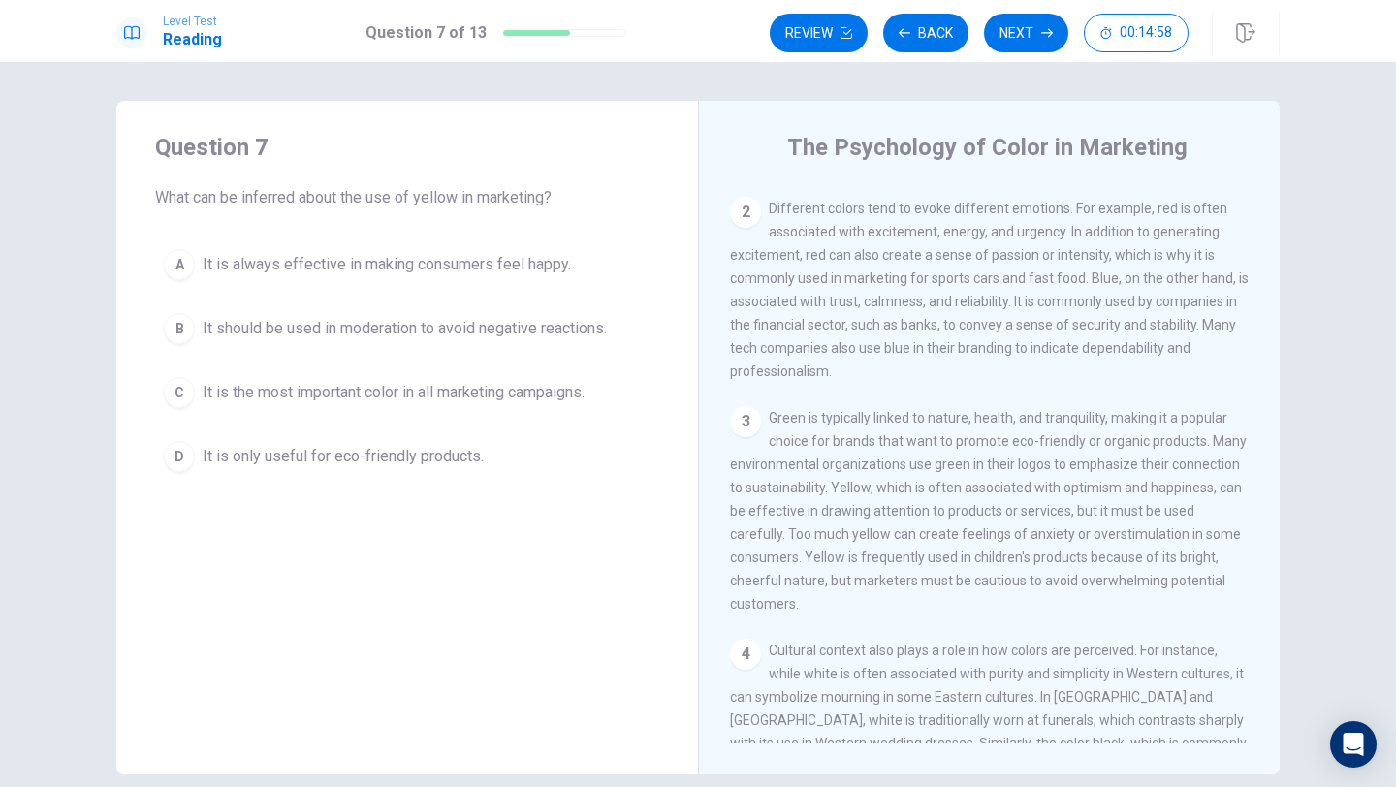
scroll to position [210, 0]
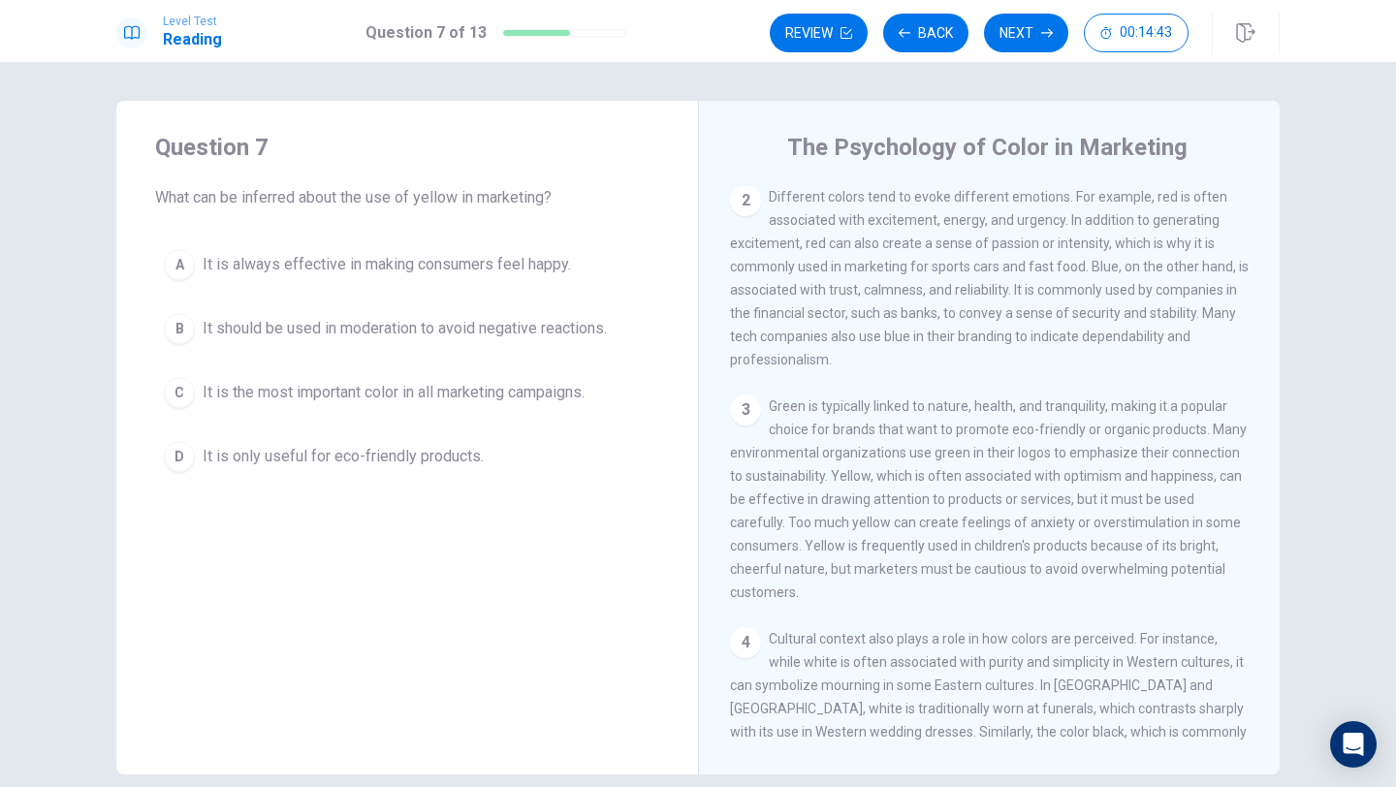
click at [580, 271] on button "A It is always effective in making consumers feel happy." at bounding box center [407, 264] width 504 height 48
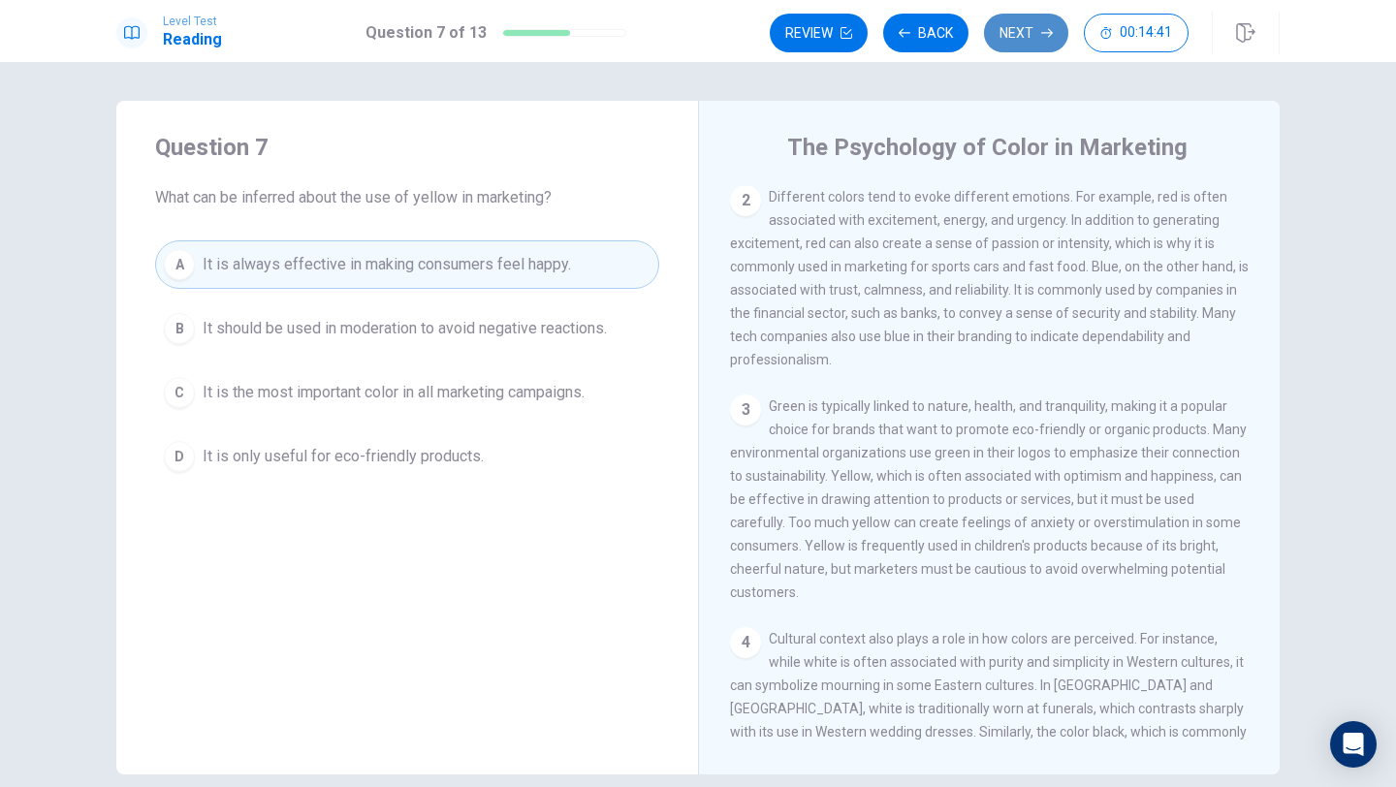
click at [1029, 27] on button "Next" at bounding box center [1026, 33] width 84 height 39
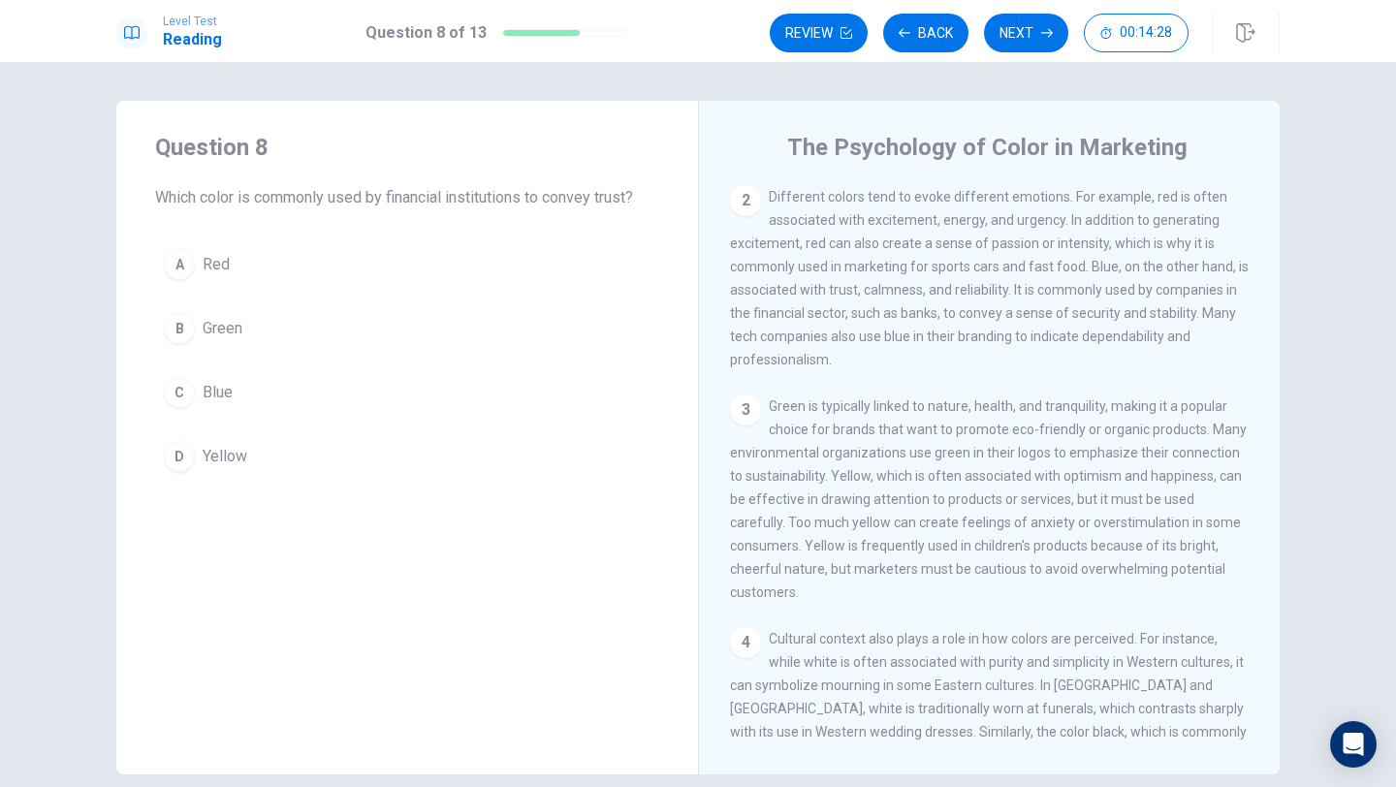
click at [222, 397] on span "Blue" at bounding box center [218, 392] width 30 height 23
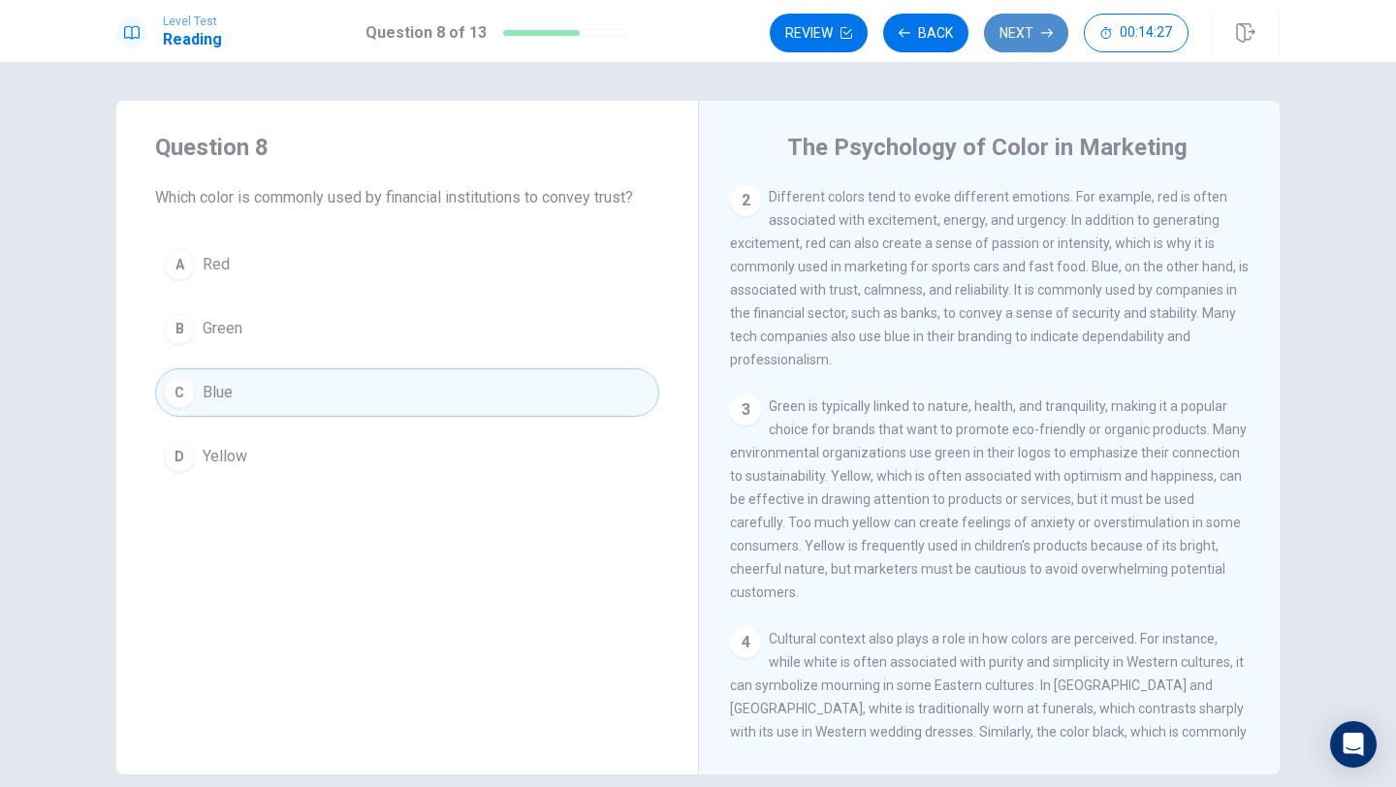
click at [1003, 40] on button "Next" at bounding box center [1026, 33] width 84 height 39
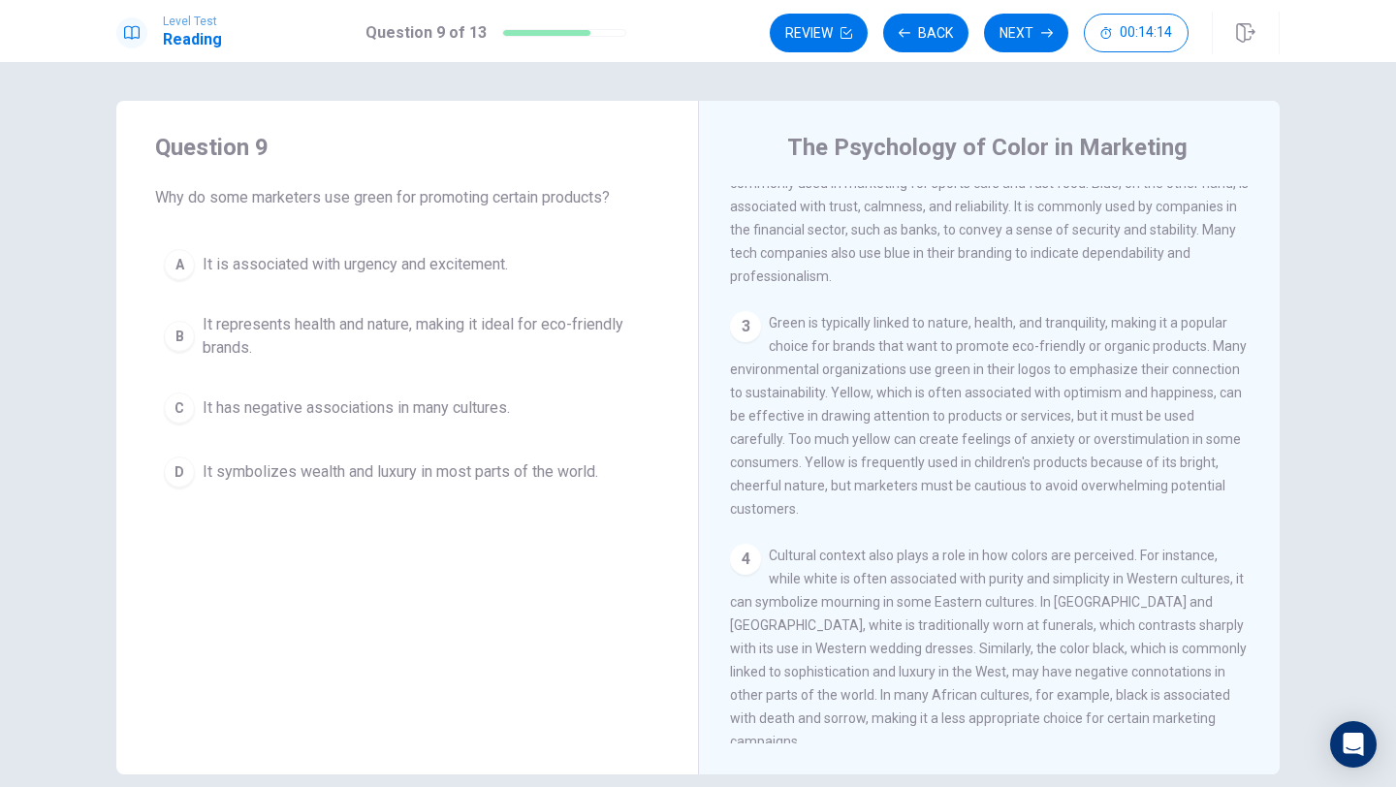
scroll to position [296, 0]
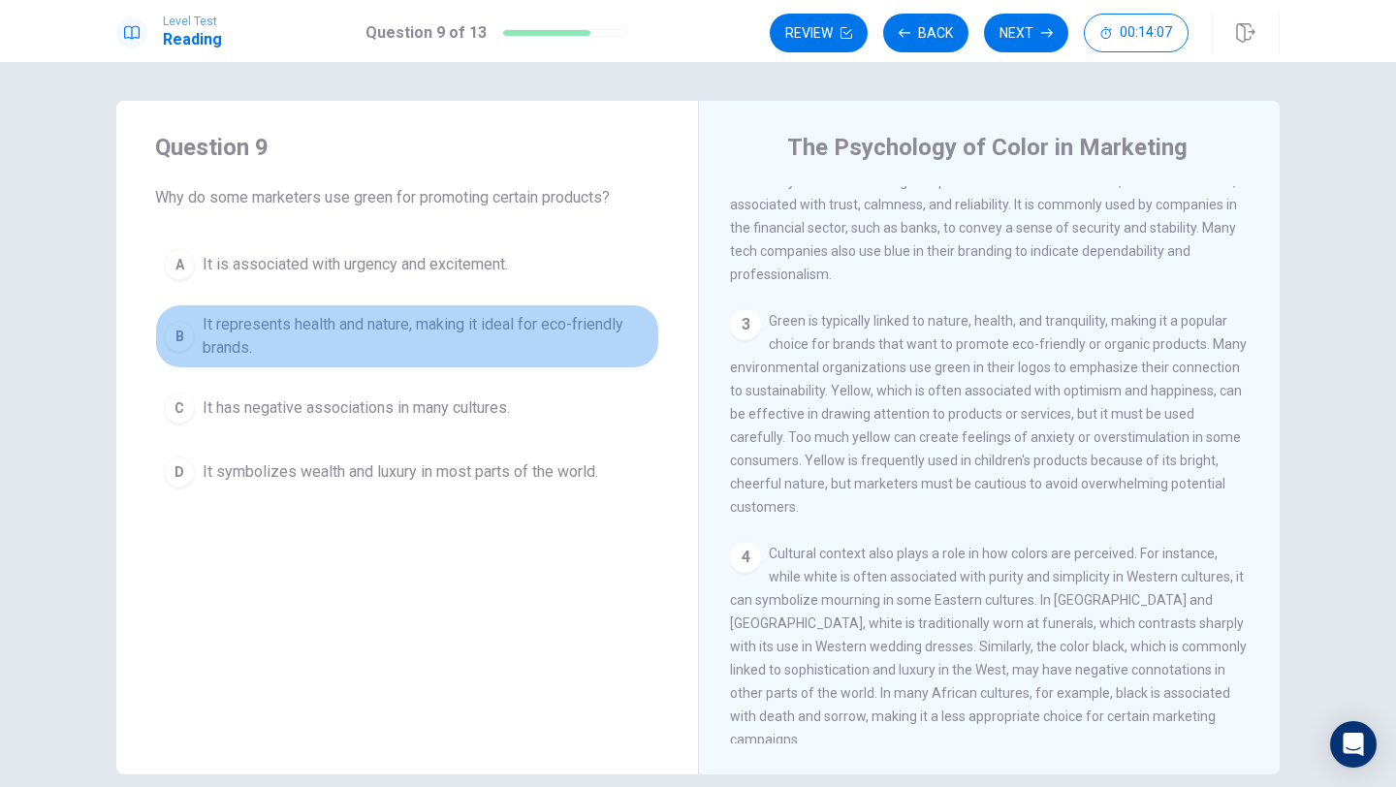
click at [610, 322] on span "It represents health and nature, making it ideal for eco-friendly brands." at bounding box center [427, 336] width 448 height 47
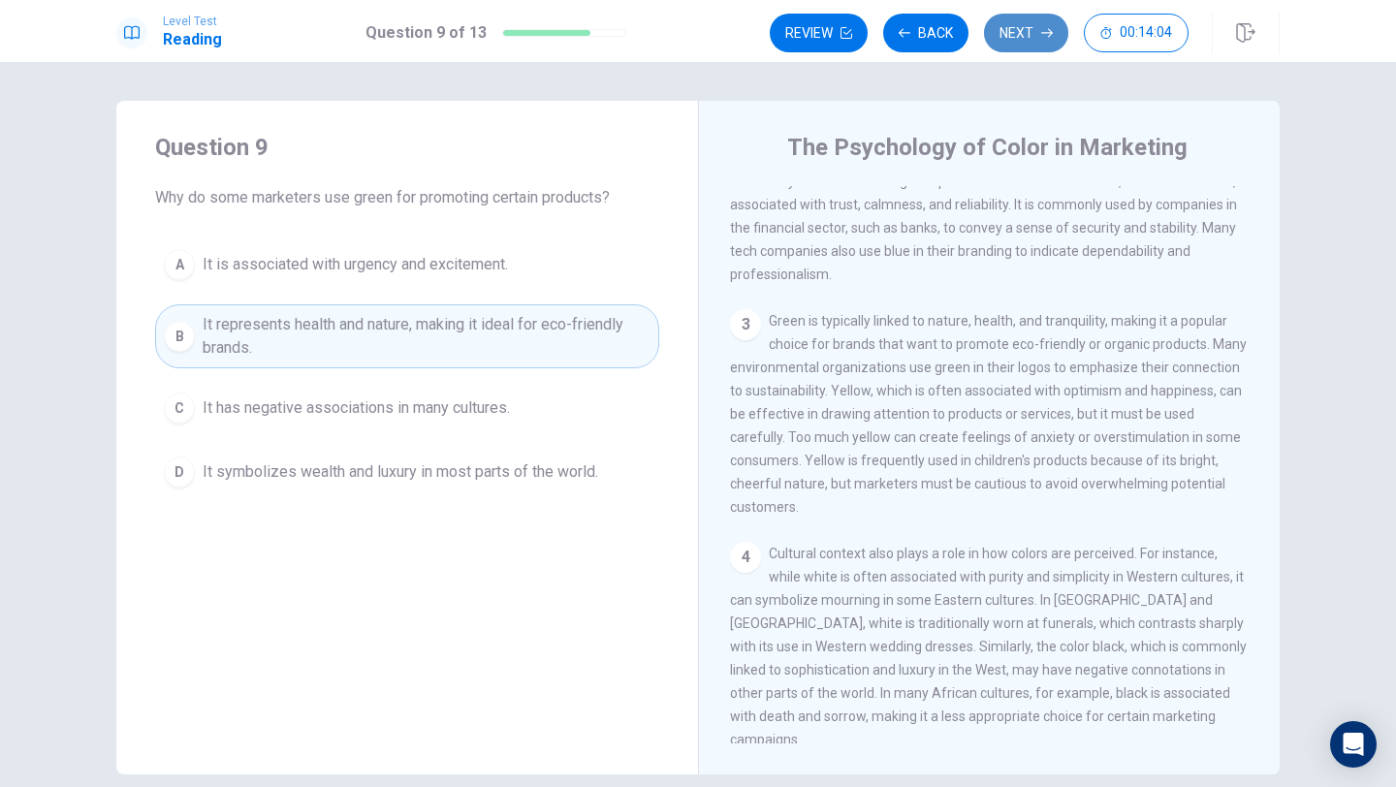
click at [1030, 31] on button "Next" at bounding box center [1026, 33] width 84 height 39
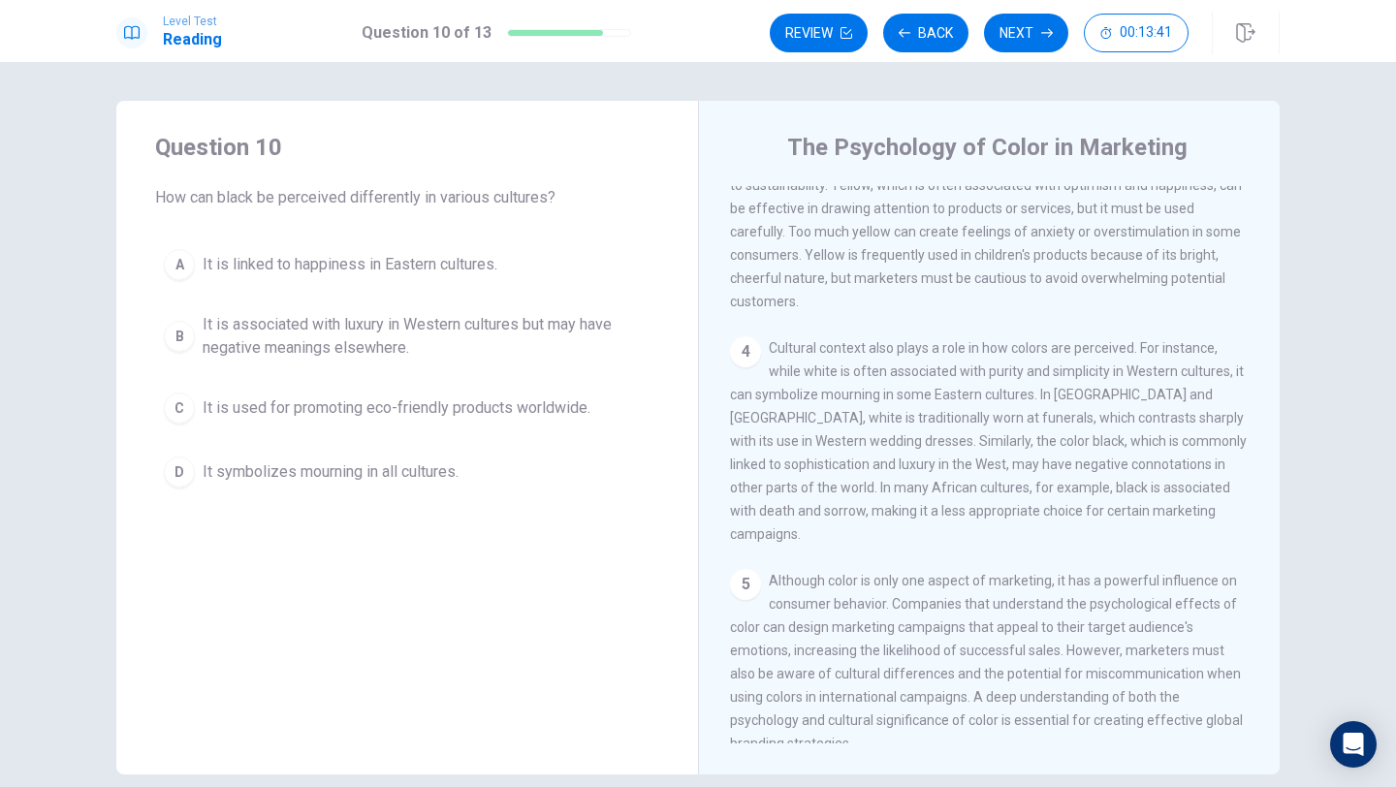
scroll to position [510, 0]
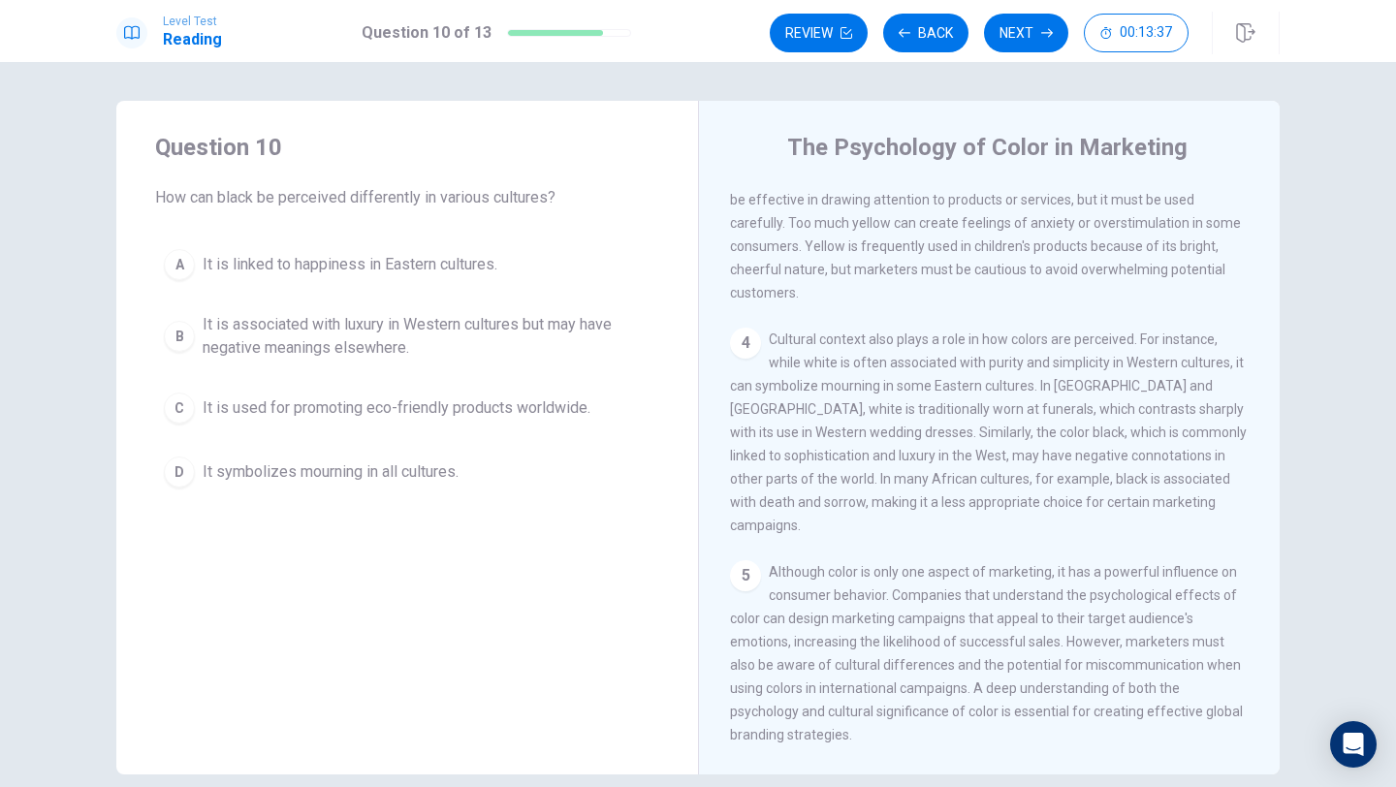
click at [956, 480] on span "Cultural context also plays a role in how colors are perceived. For instance, w…" at bounding box center [988, 433] width 517 height 202
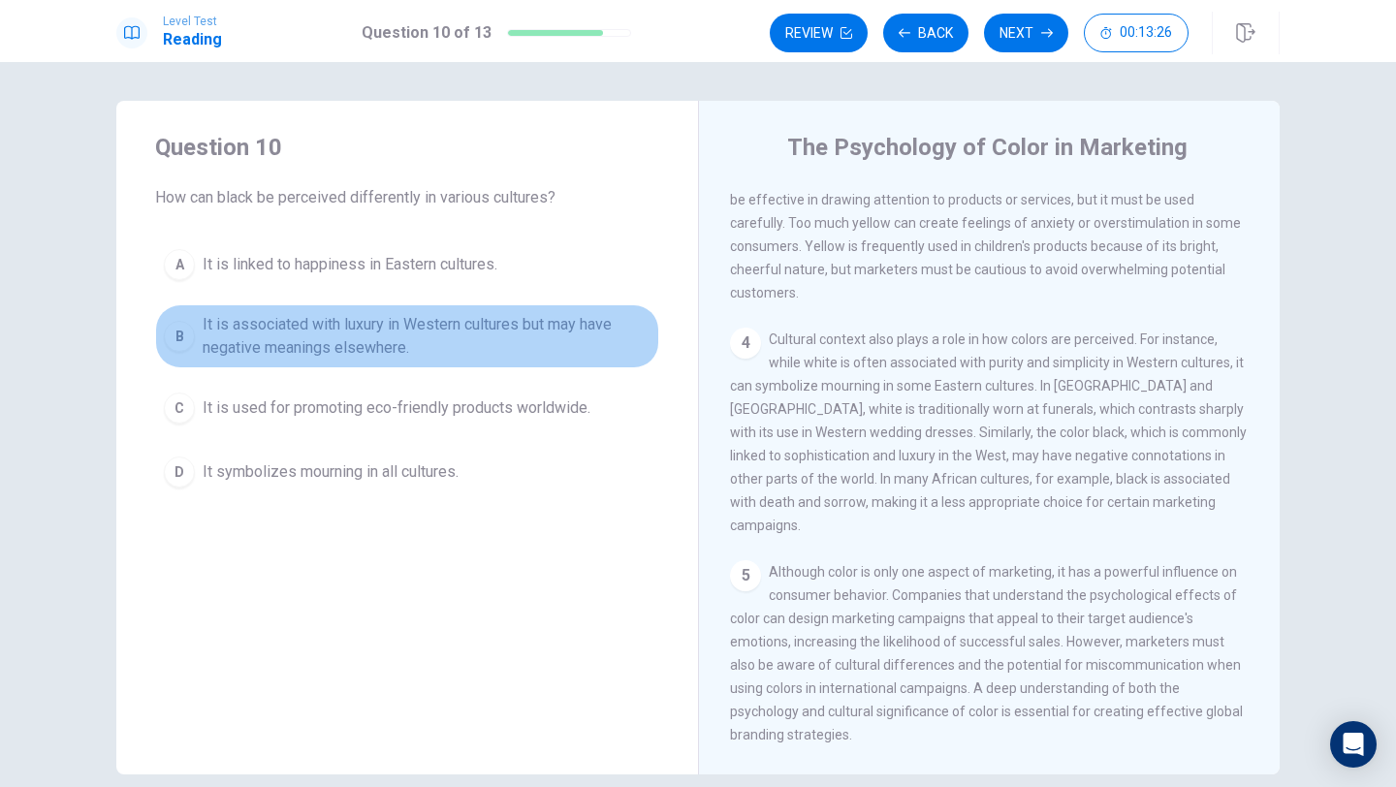
click at [577, 338] on span "It is associated with luxury in Western cultures but may have negative meanings…" at bounding box center [427, 336] width 448 height 47
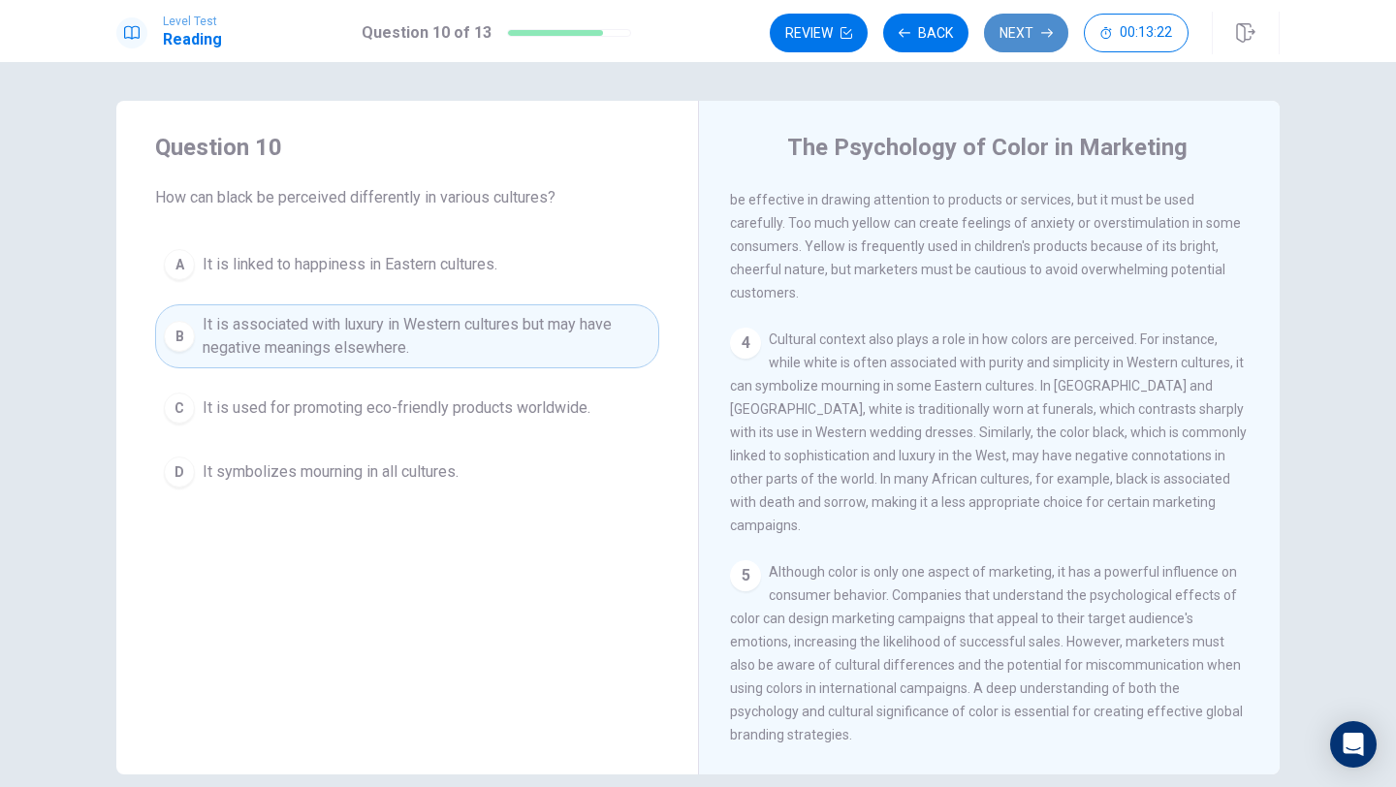
click at [1041, 23] on button "Next" at bounding box center [1026, 33] width 84 height 39
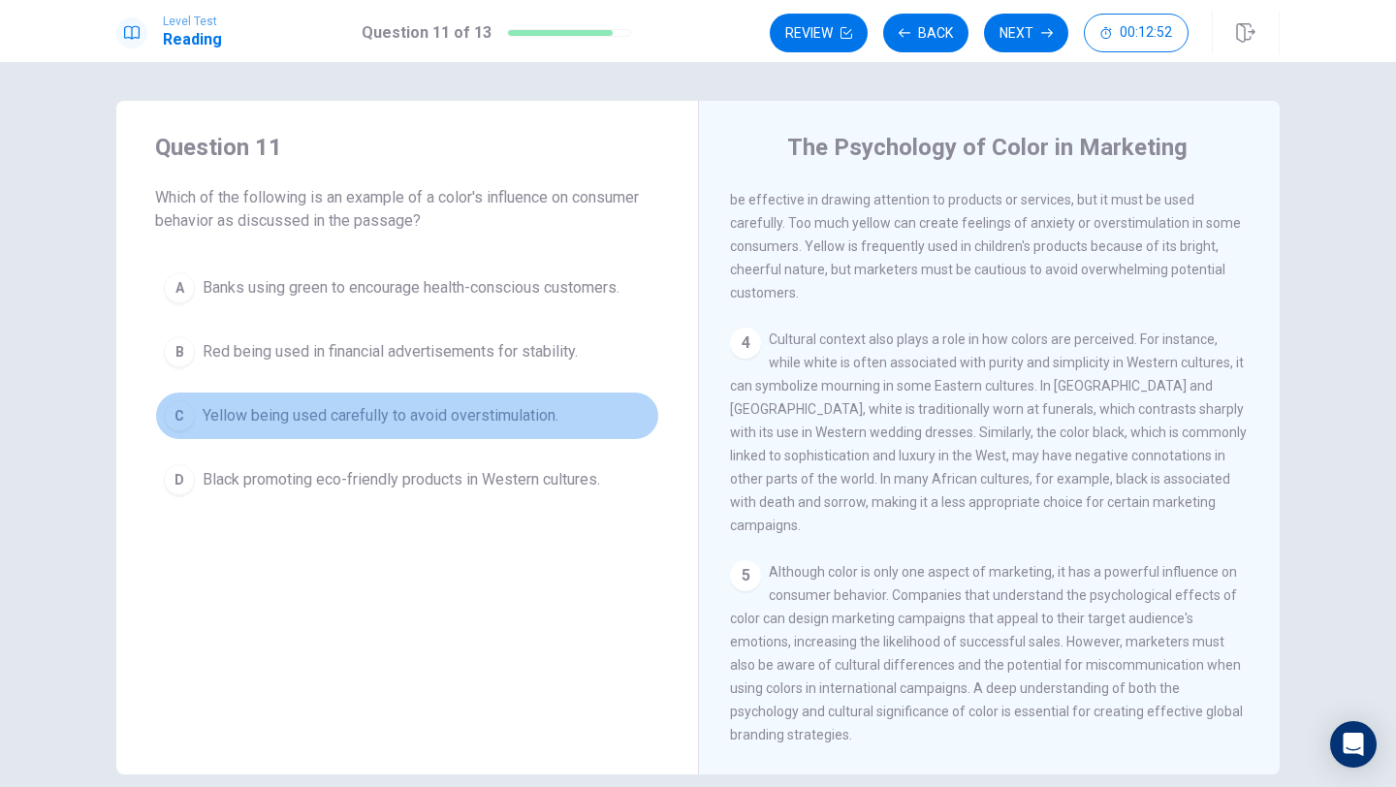
click at [501, 410] on span "Yellow being used carefully to avoid overstimulation." at bounding box center [381, 415] width 356 height 23
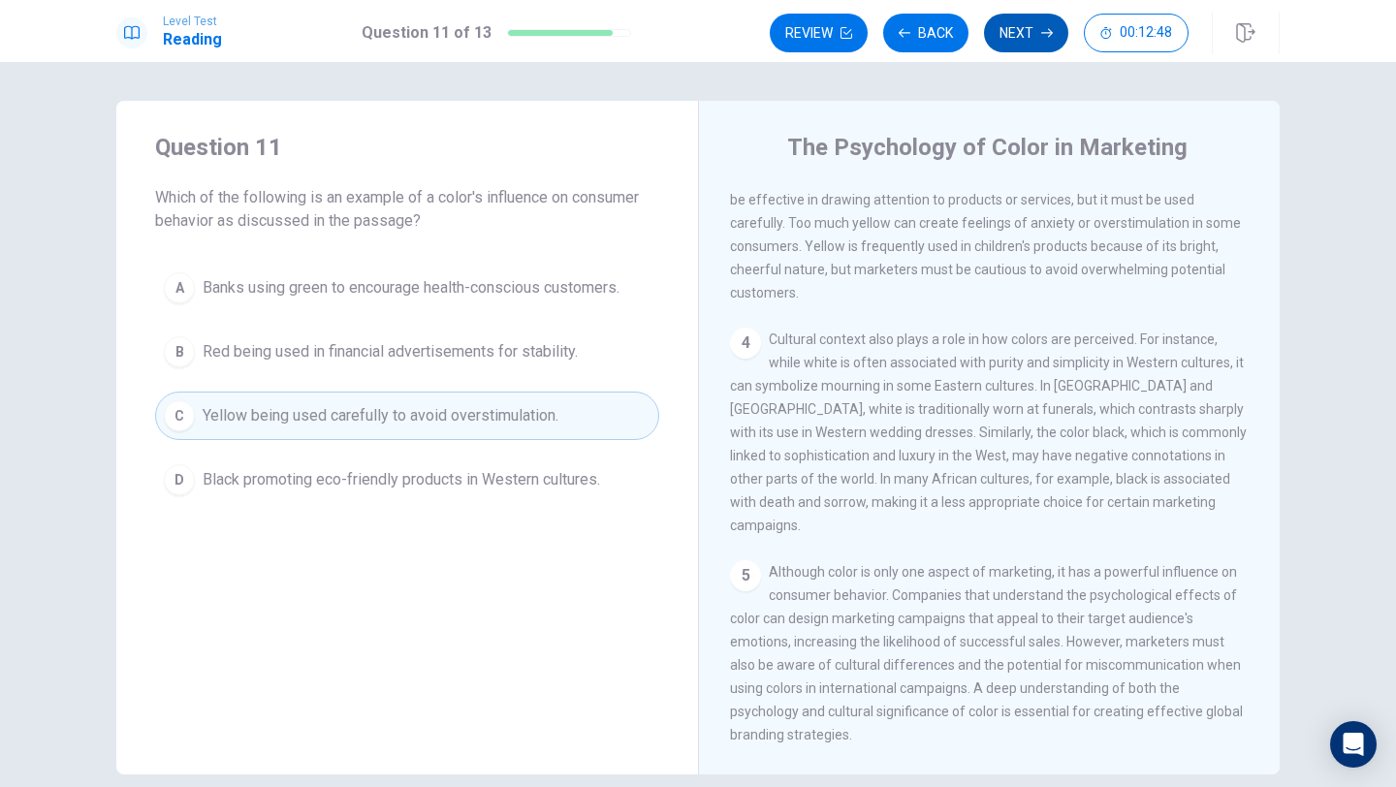
click at [1010, 33] on button "Next" at bounding box center [1026, 33] width 84 height 39
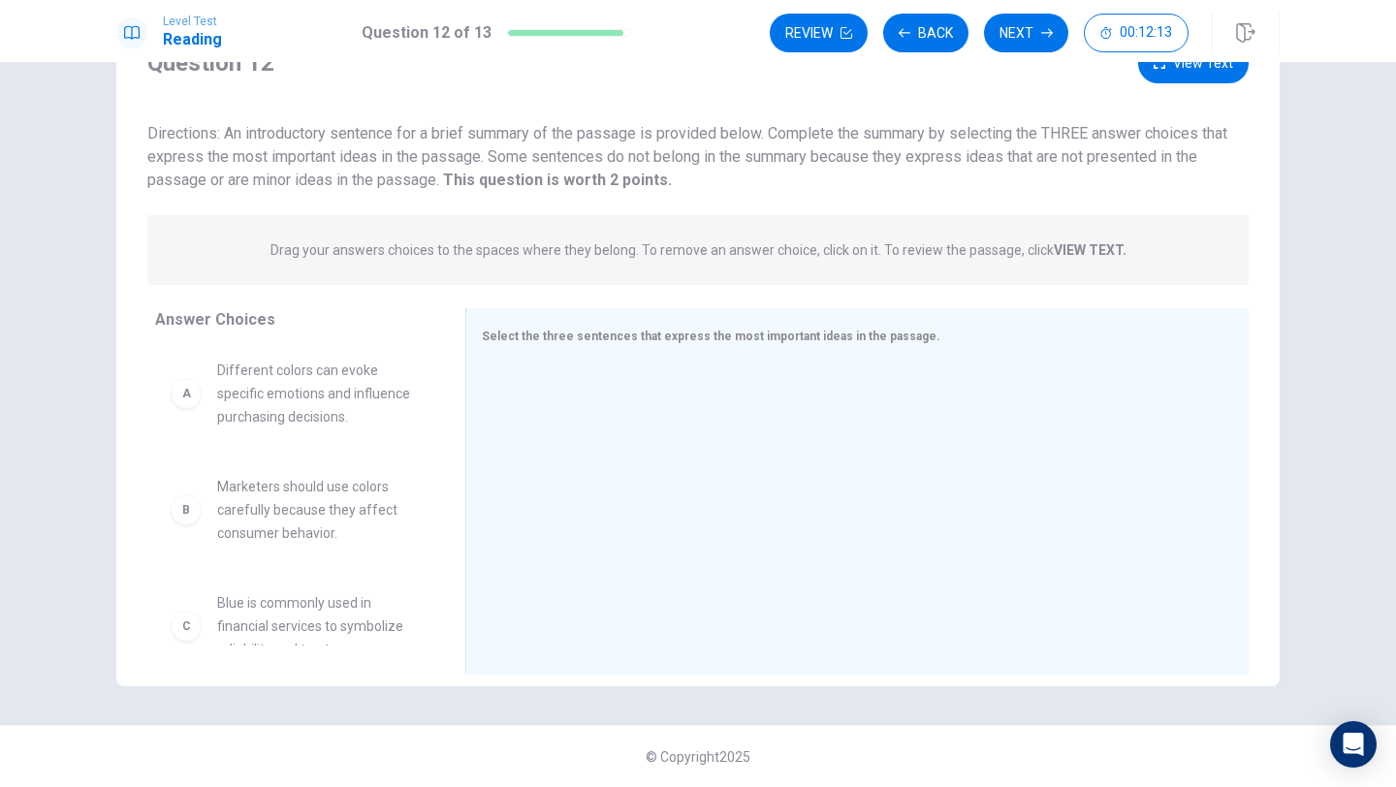
scroll to position [0, 0]
drag, startPoint x: 326, startPoint y: 418, endPoint x: 683, endPoint y: 442, distance: 357.6
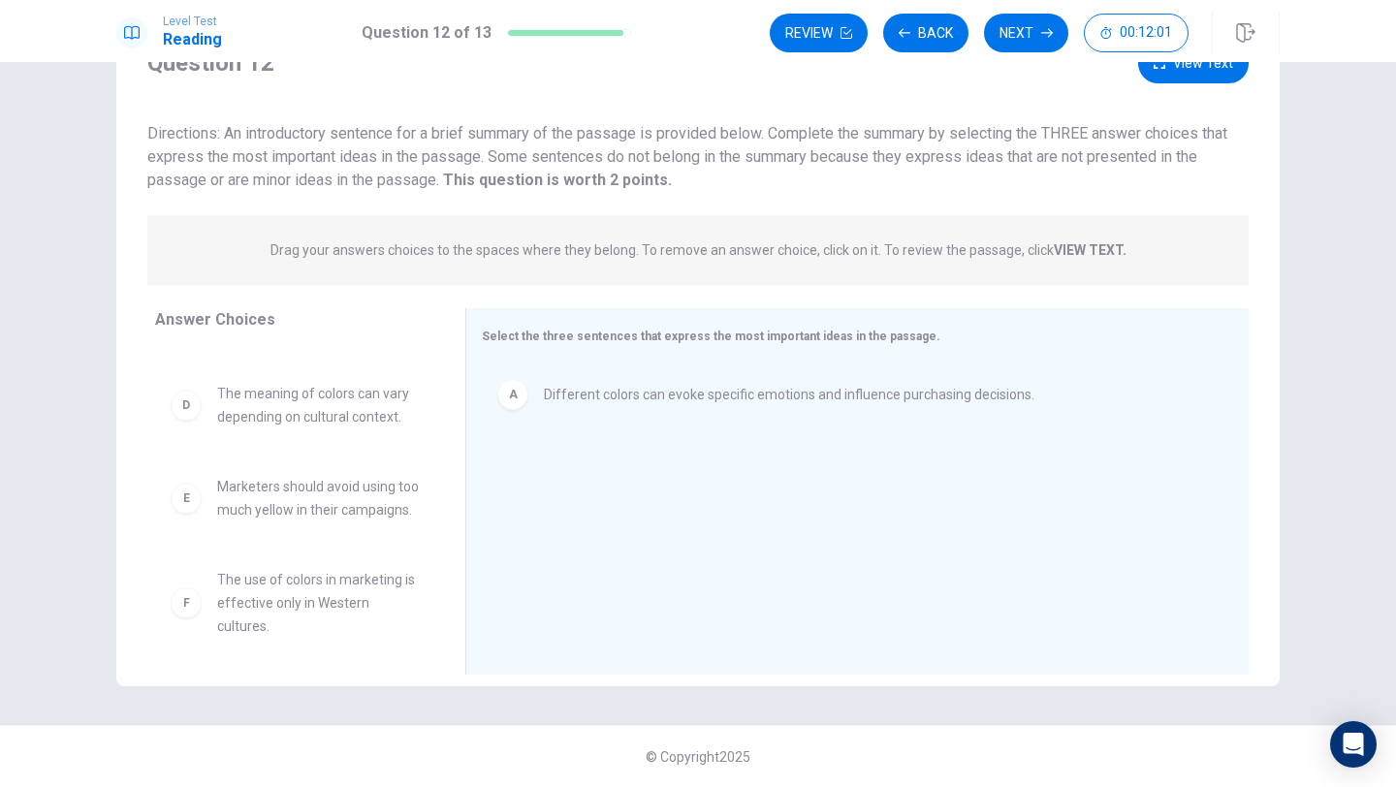
scroll to position [221, 0]
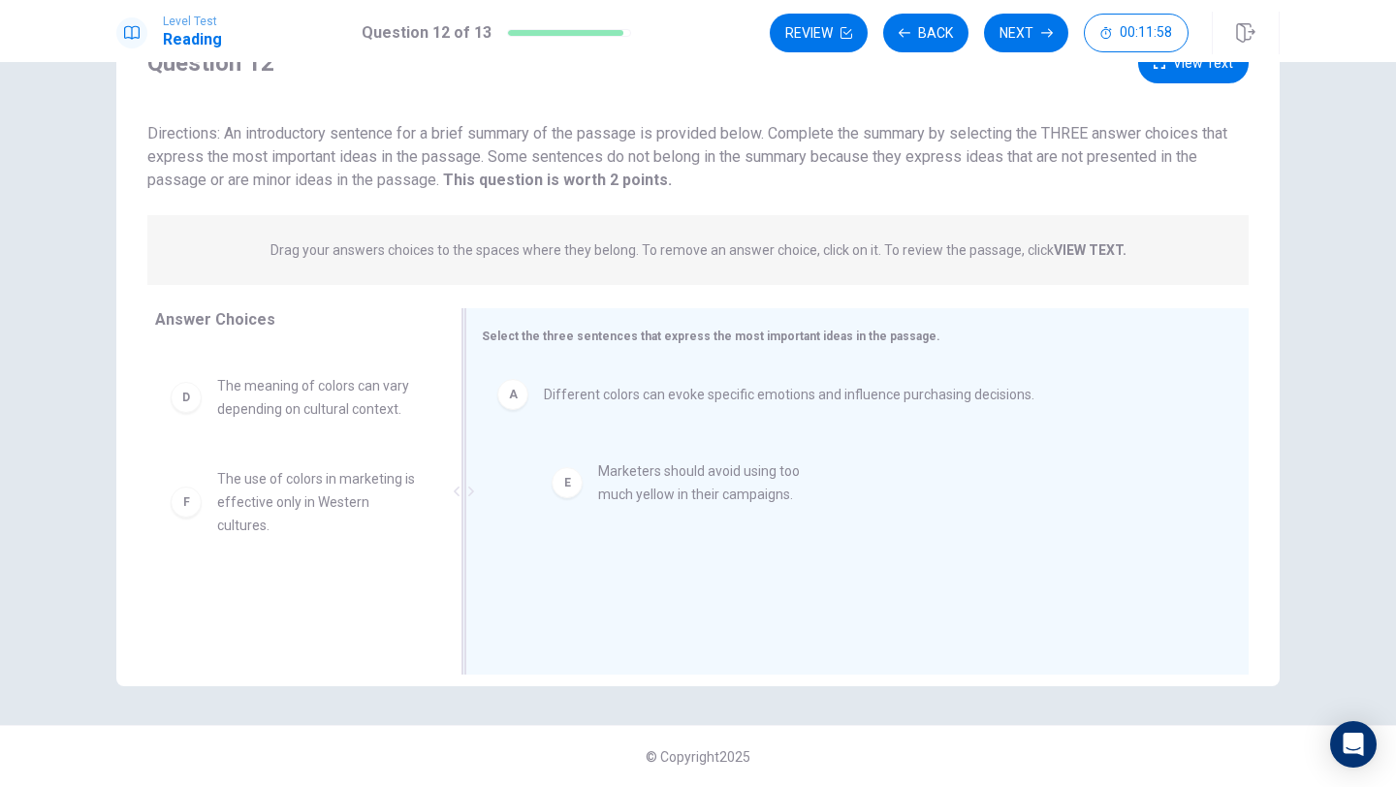
drag, startPoint x: 313, startPoint y: 494, endPoint x: 700, endPoint y: 486, distance: 387.0
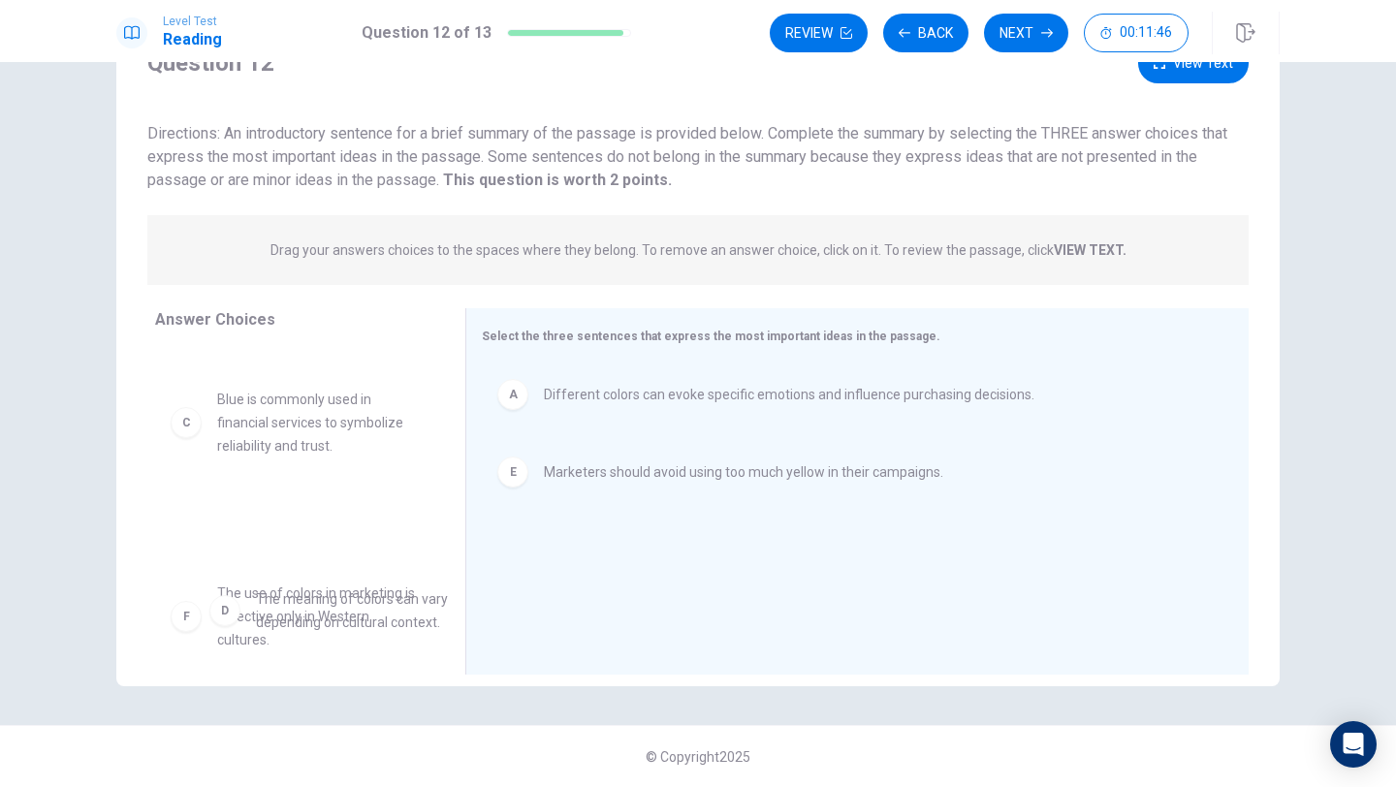
scroll to position [128, 0]
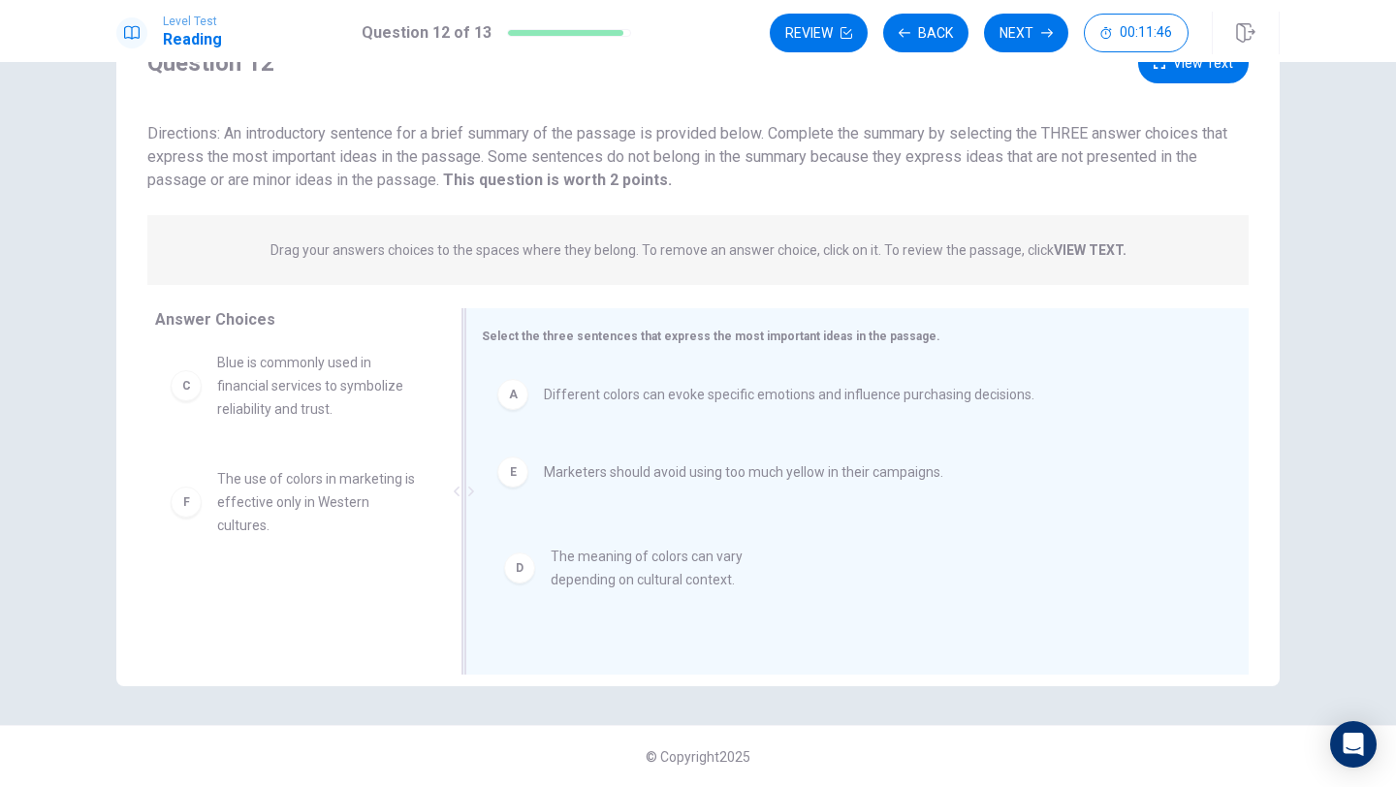
drag, startPoint x: 325, startPoint y: 609, endPoint x: 663, endPoint y: 558, distance: 342.3
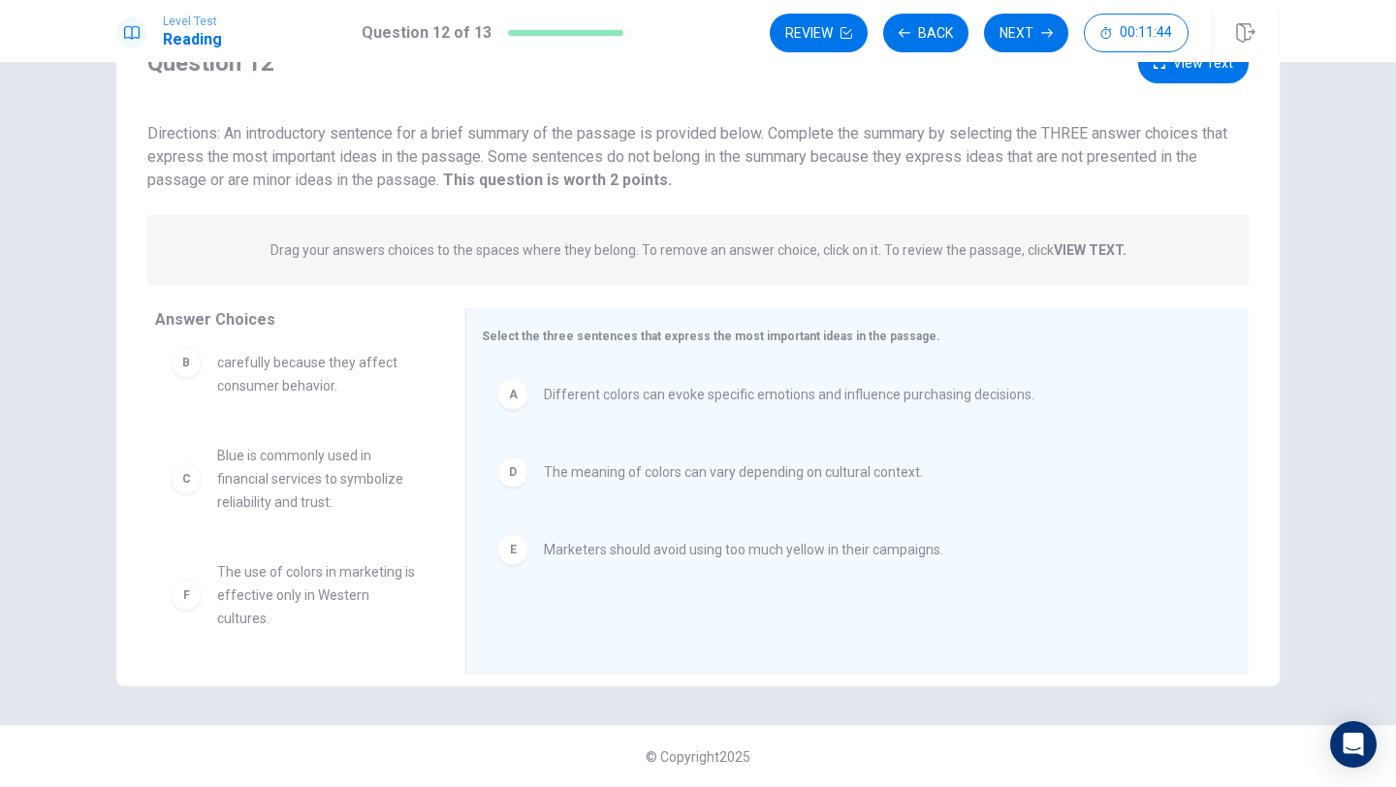
scroll to position [0, 0]
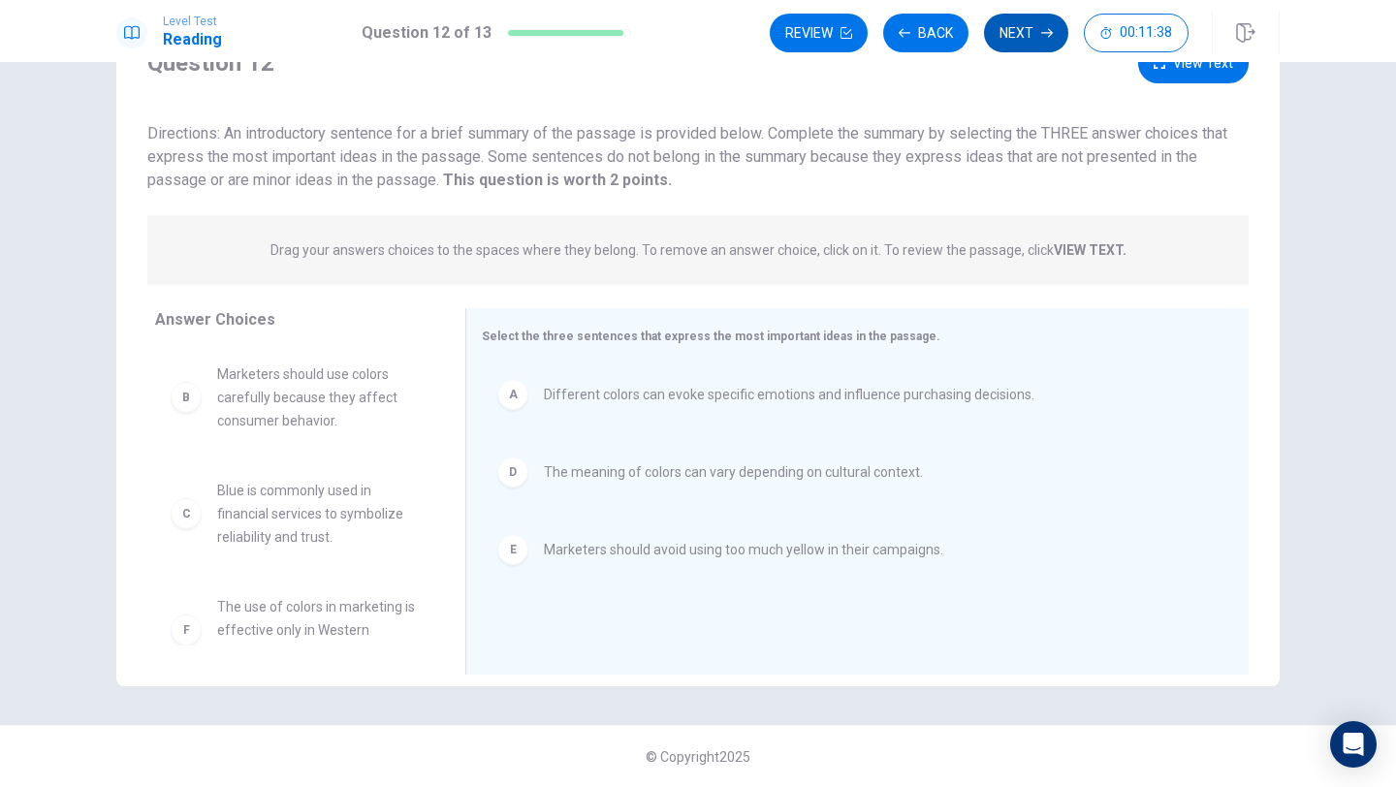
click at [1001, 46] on button "Next" at bounding box center [1026, 33] width 84 height 39
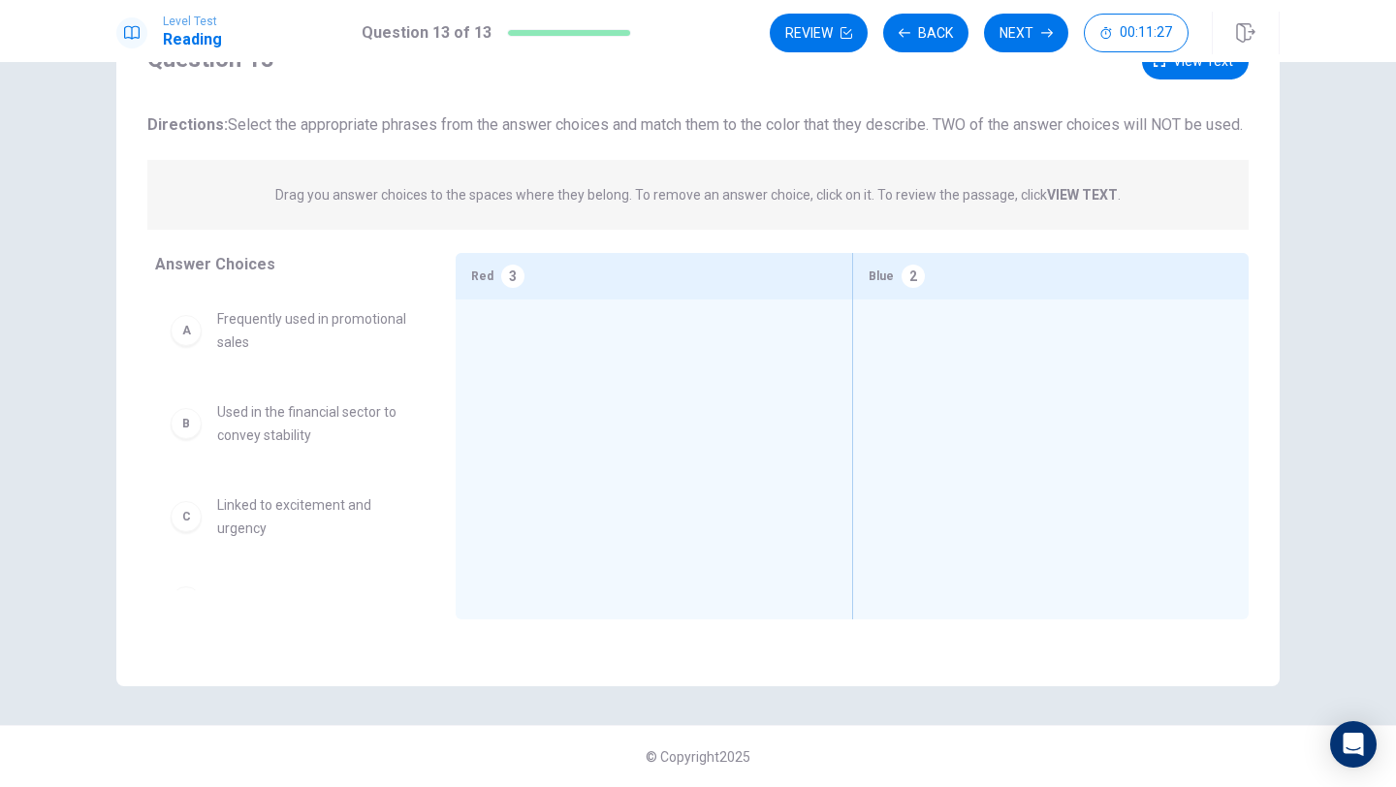
click at [483, 130] on span "Directions: Select the appropriate phrases from the answer choices and match th…" at bounding box center [695, 124] width 1096 height 18
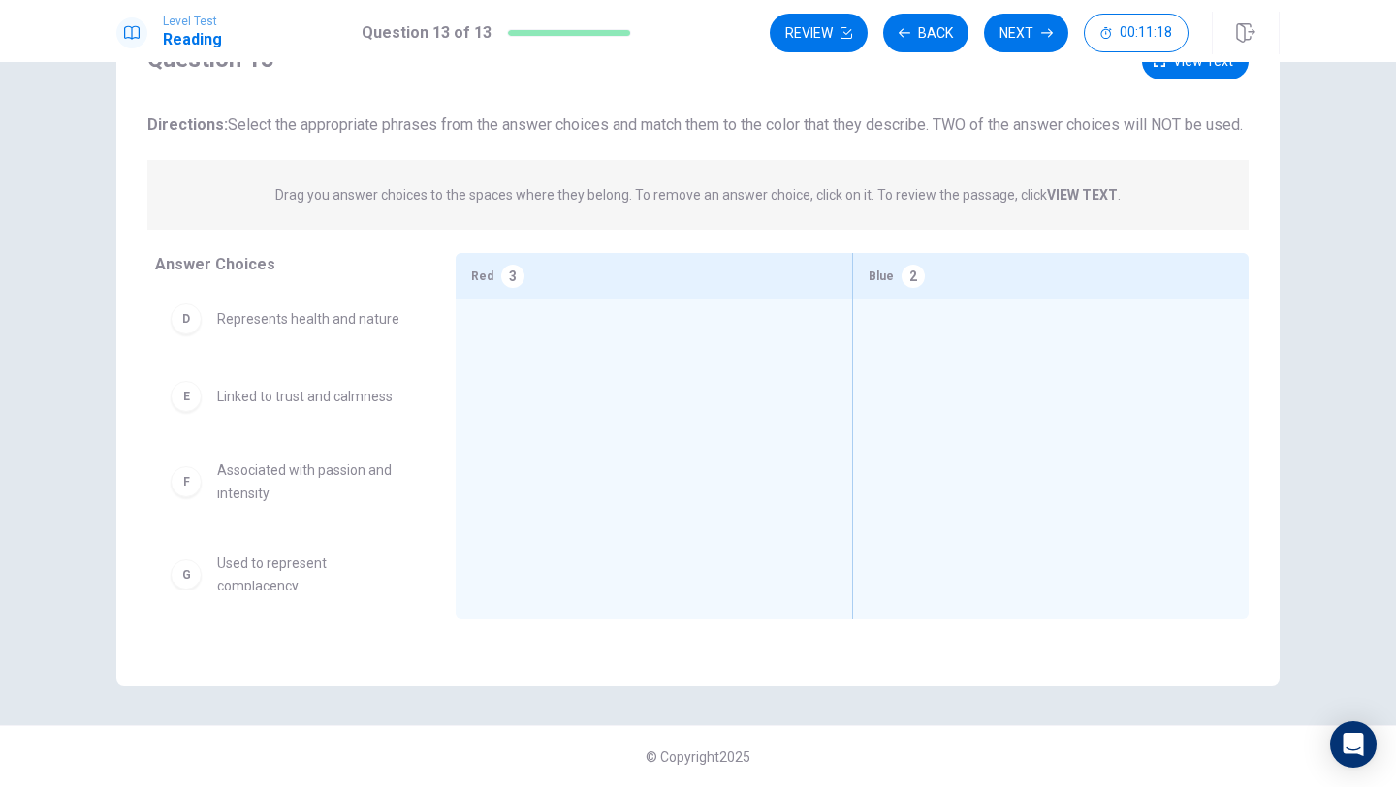
scroll to position [291, 0]
drag, startPoint x: 286, startPoint y: 487, endPoint x: 314, endPoint y: 482, distance: 28.5
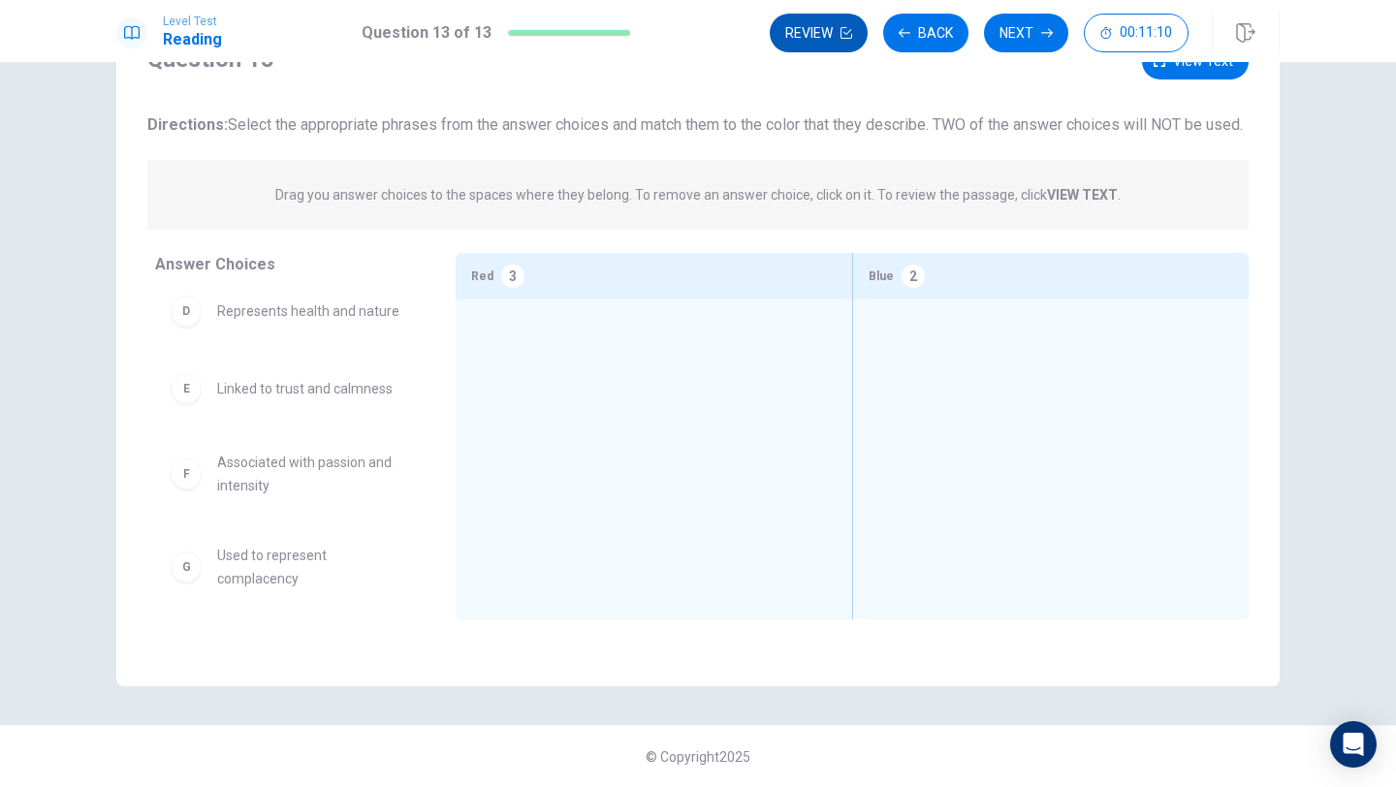
click at [822, 20] on button "Review" at bounding box center [819, 33] width 98 height 39
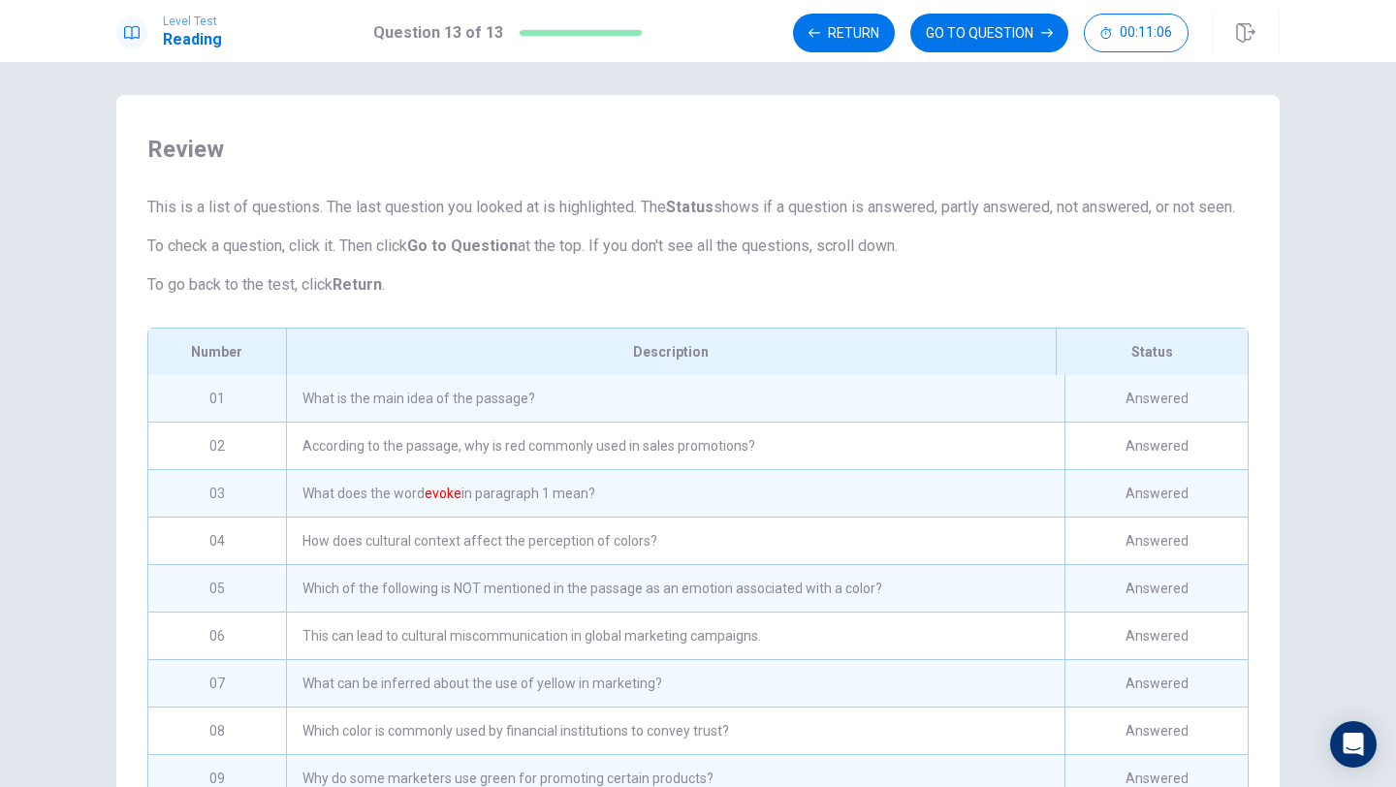
scroll to position [0, 0]
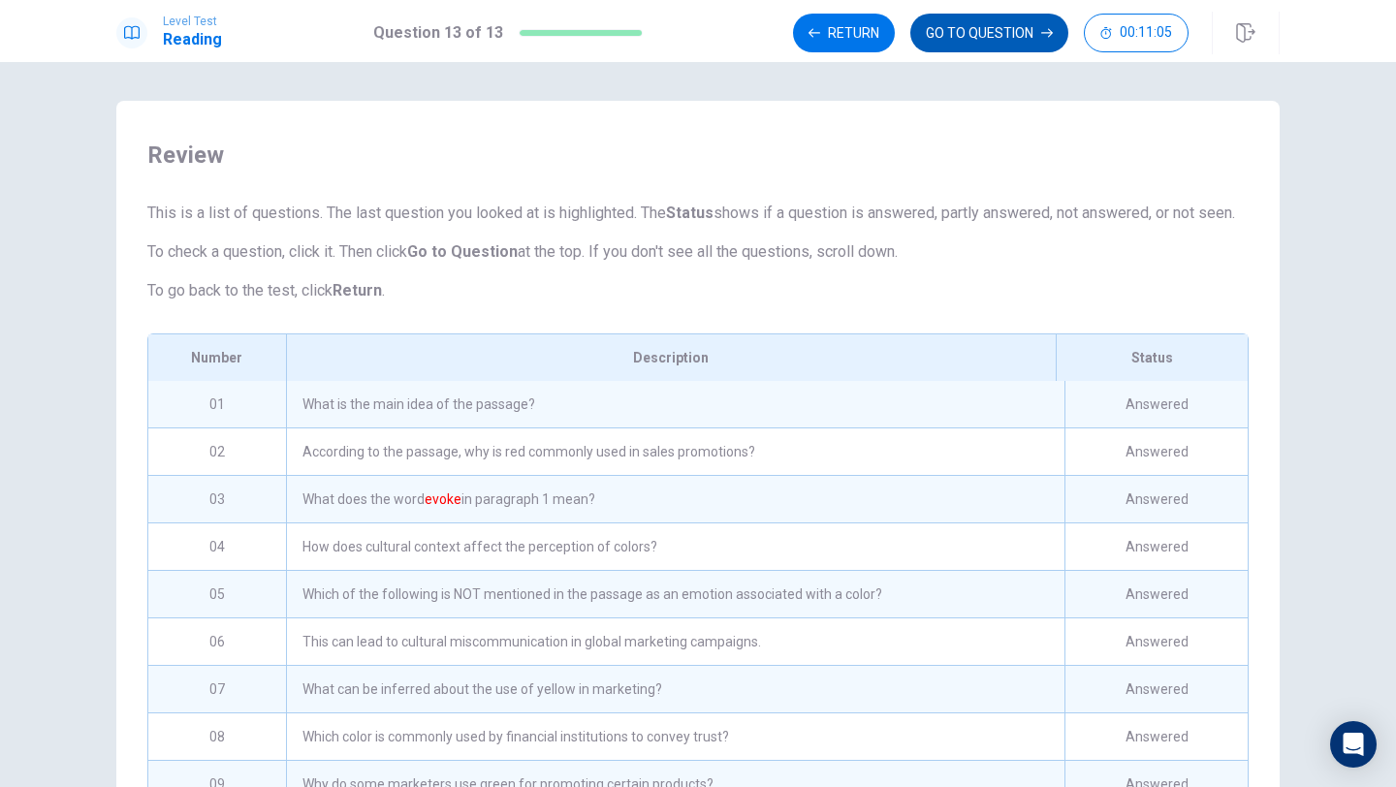
click at [971, 42] on button "GO TO QUESTION" at bounding box center [989, 33] width 158 height 39
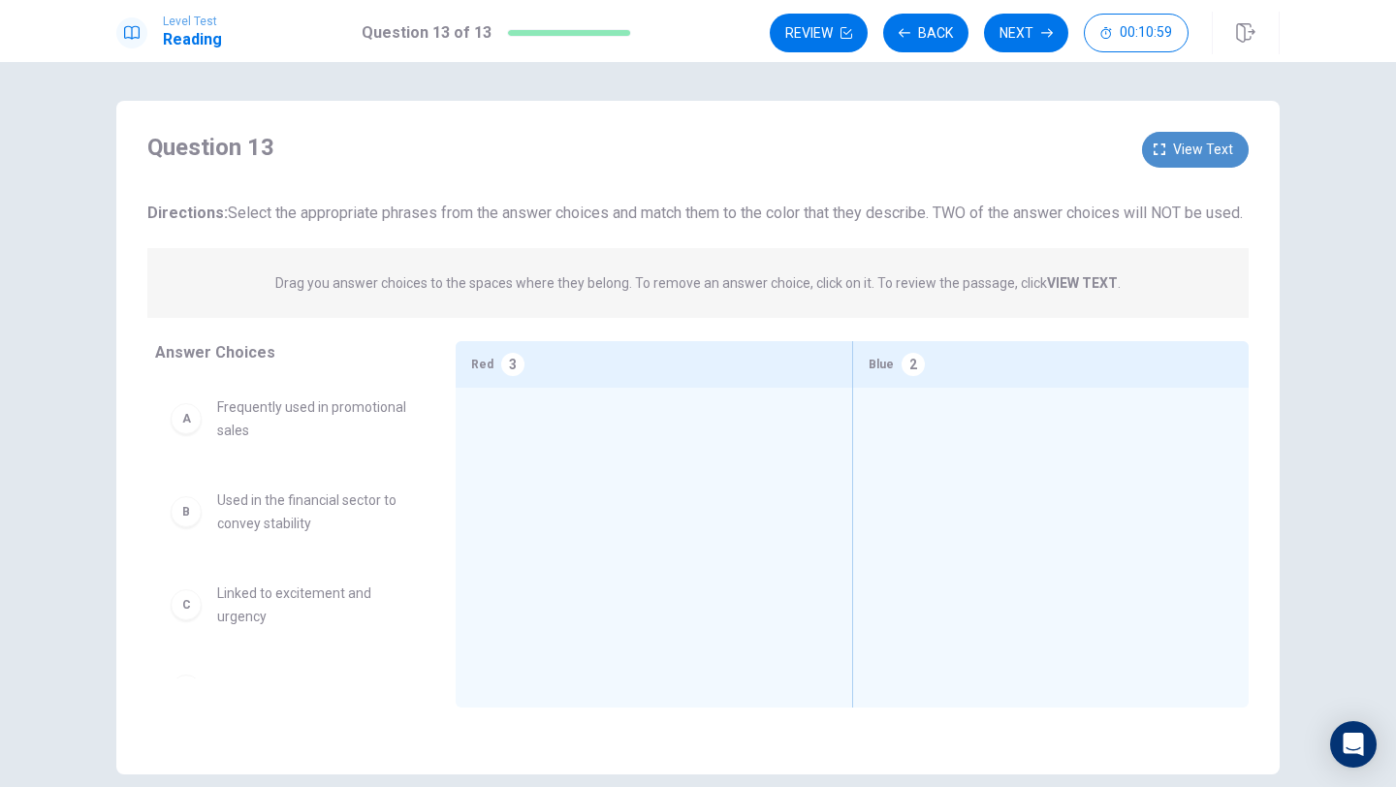
click at [1178, 140] on span "View text" at bounding box center [1203, 150] width 60 height 24
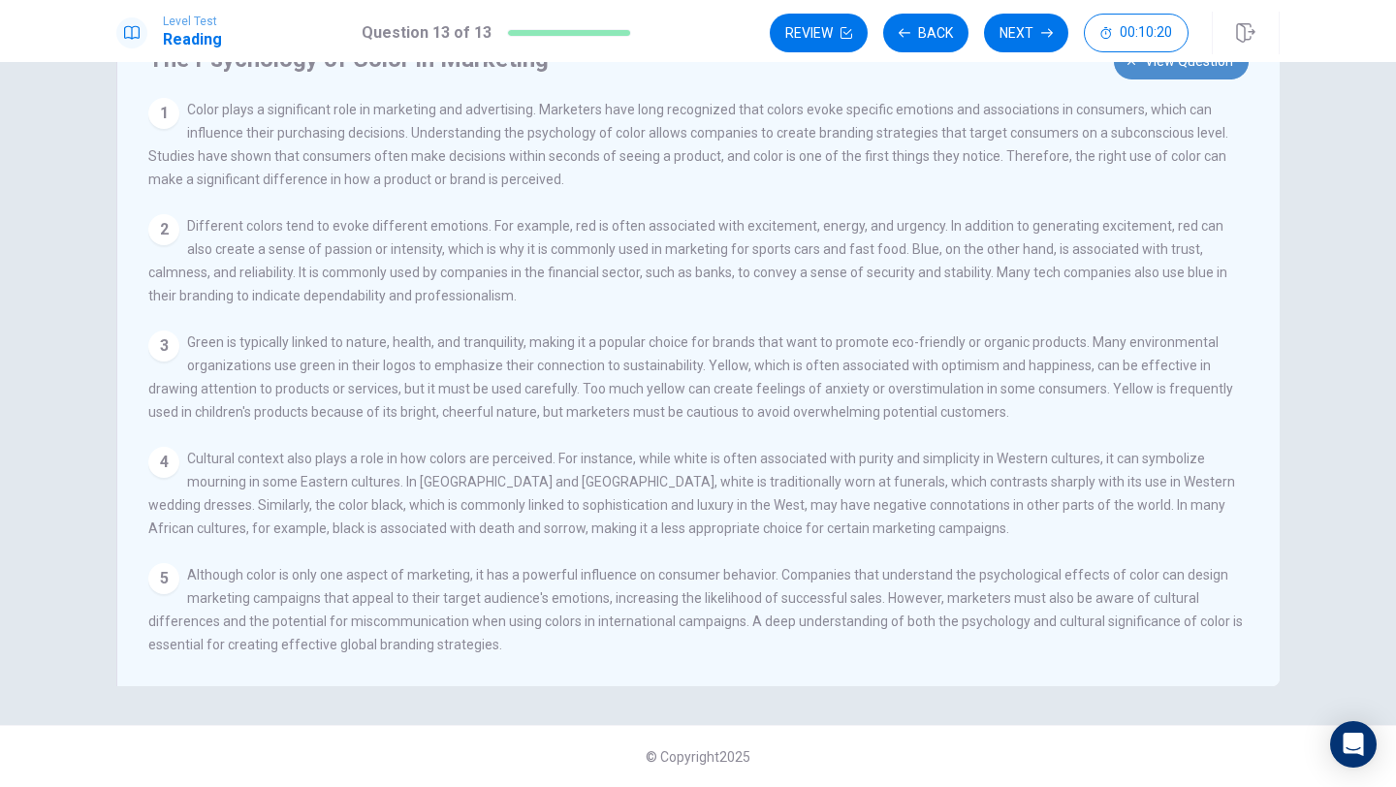
click at [1139, 63] on button "View question" at bounding box center [1181, 62] width 135 height 36
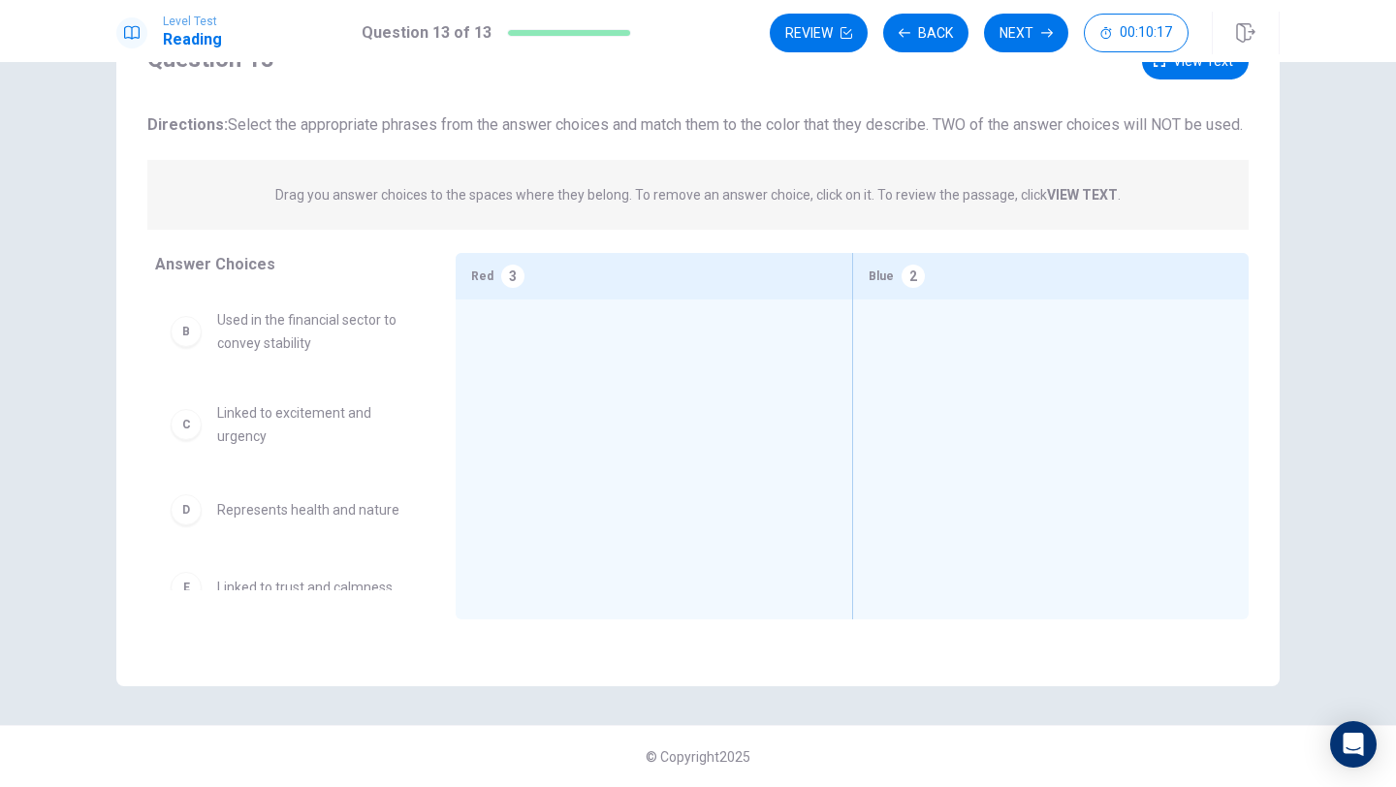
scroll to position [94, 0]
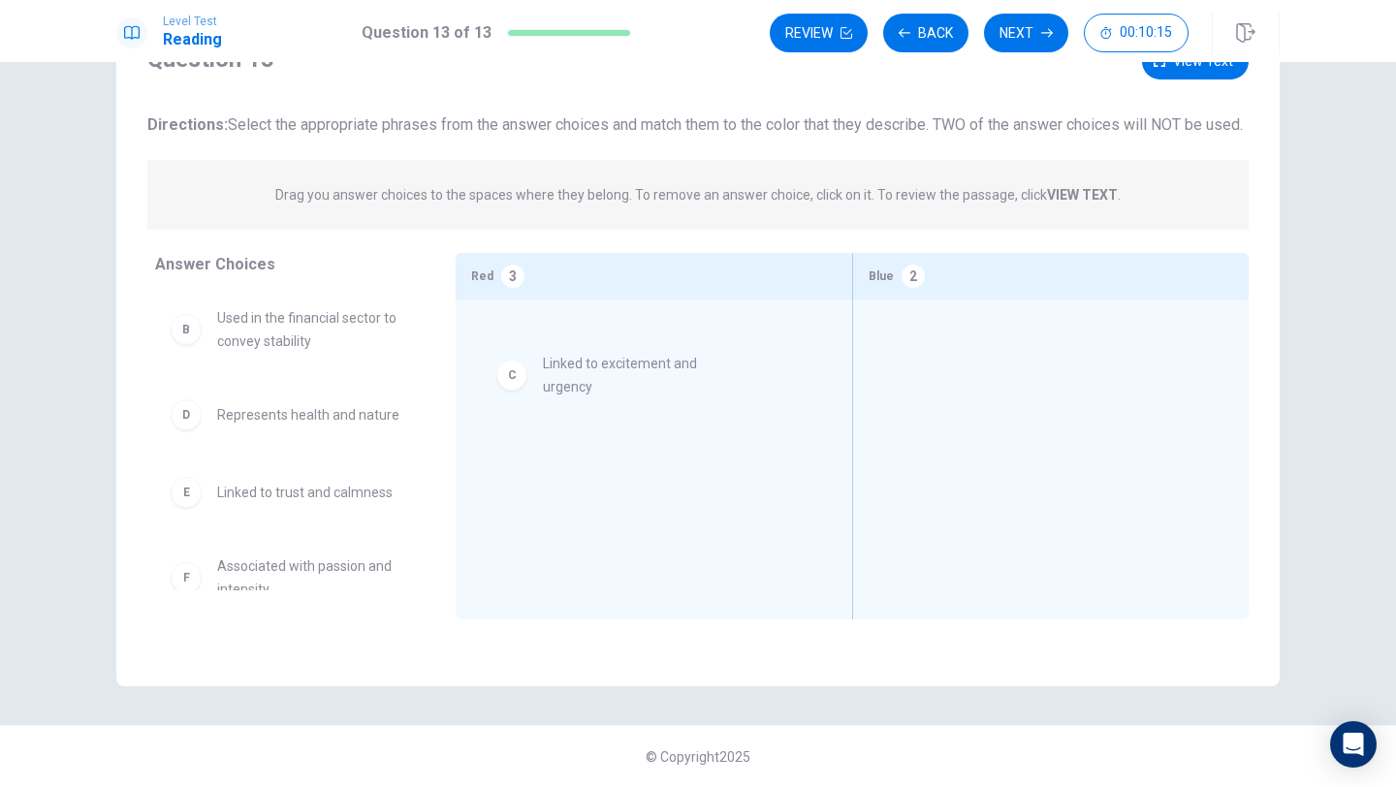
drag, startPoint x: 311, startPoint y: 451, endPoint x: 645, endPoint y: 380, distance: 341.0
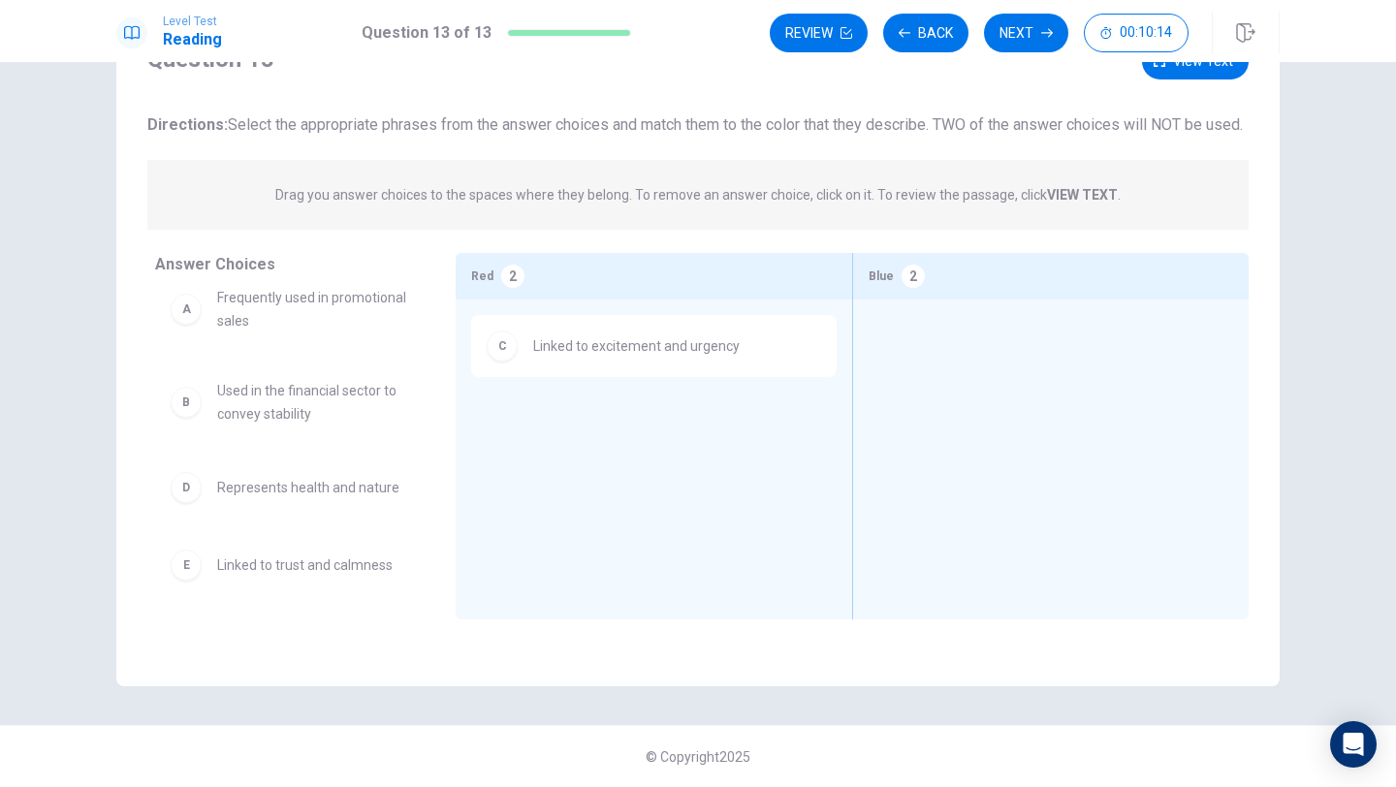
scroll to position [0, 0]
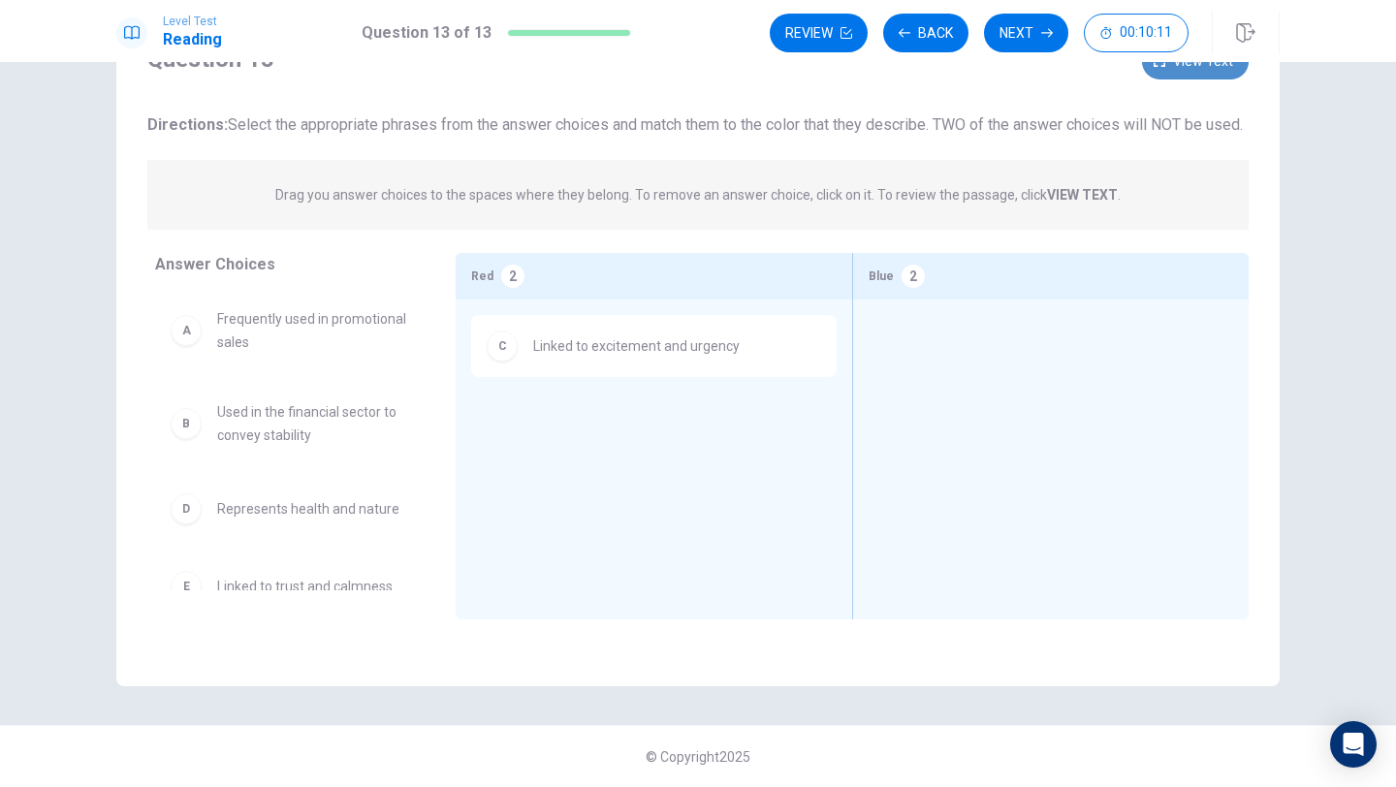
click at [1169, 67] on button "View text" at bounding box center [1195, 62] width 107 height 36
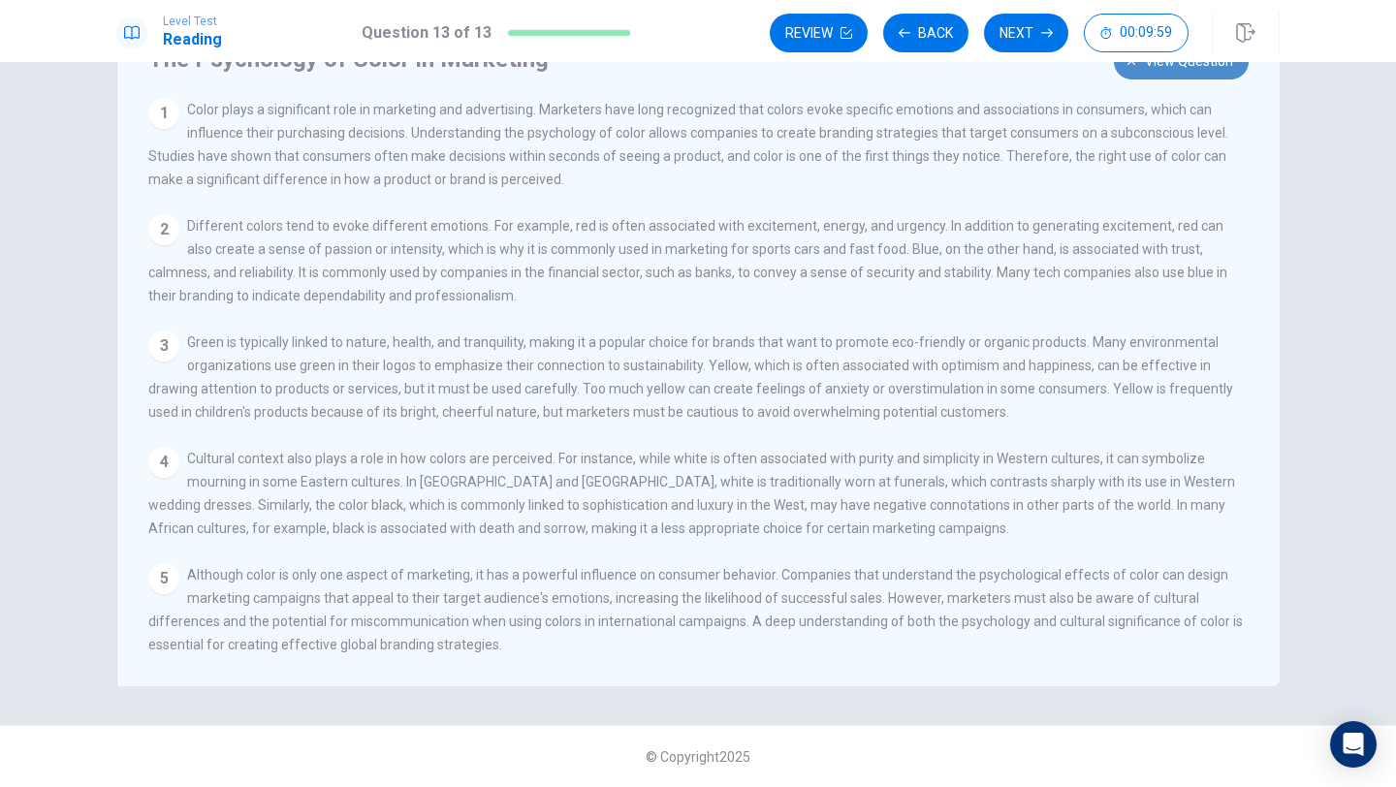
click at [1131, 64] on icon "button" at bounding box center [1132, 61] width 12 height 12
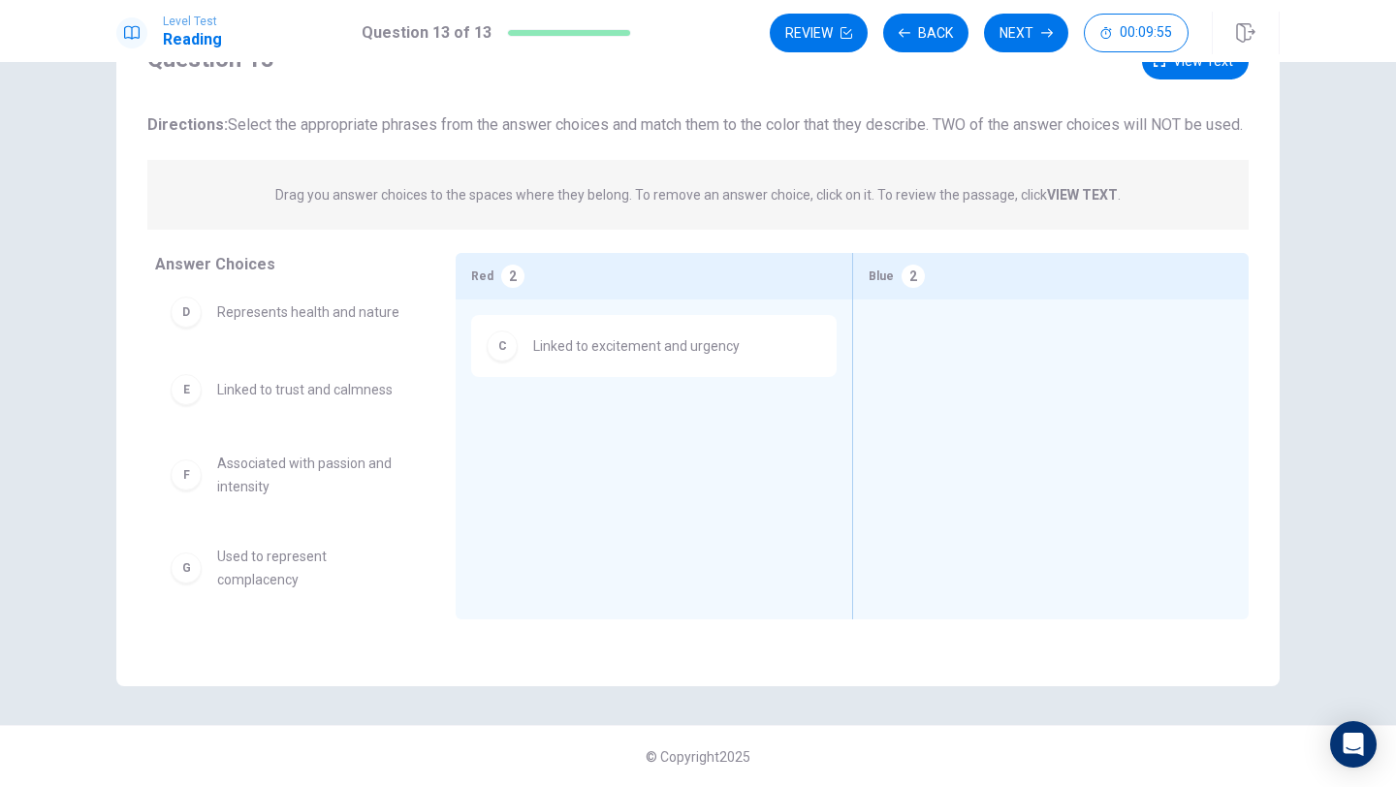
scroll to position [198, 0]
drag, startPoint x: 359, startPoint y: 413, endPoint x: 1046, endPoint y: 439, distance: 687.9
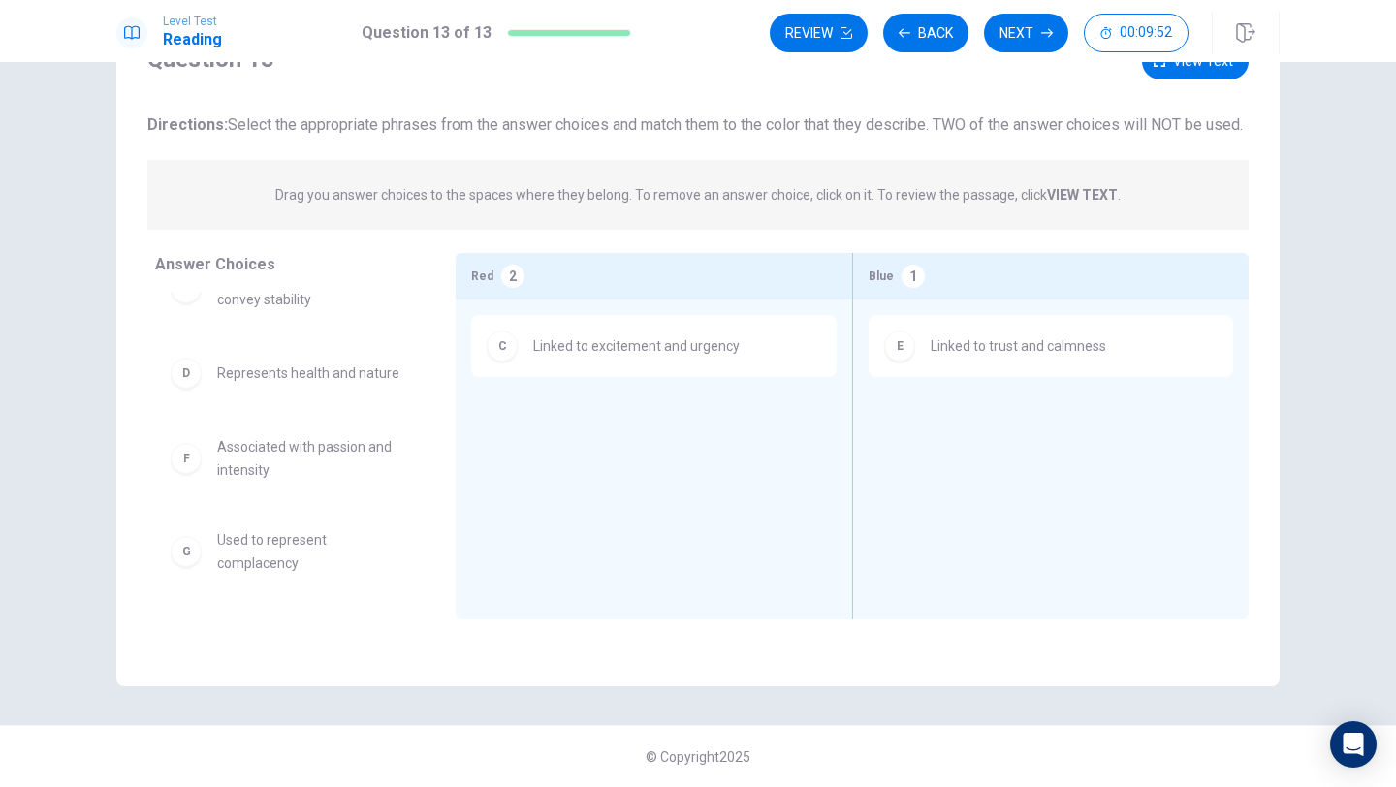
scroll to position [120, 0]
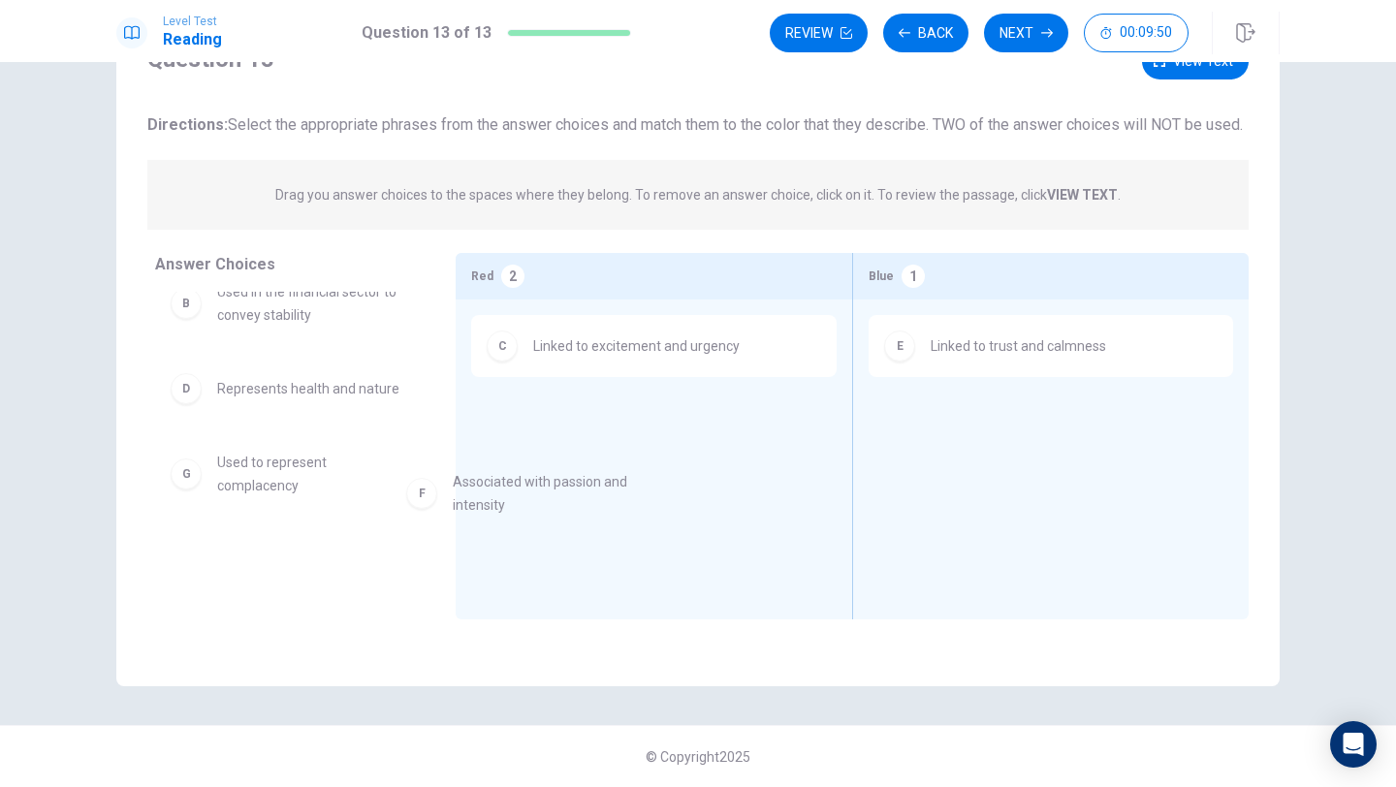
drag, startPoint x: 354, startPoint y: 492, endPoint x: 670, endPoint y: 483, distance: 316.2
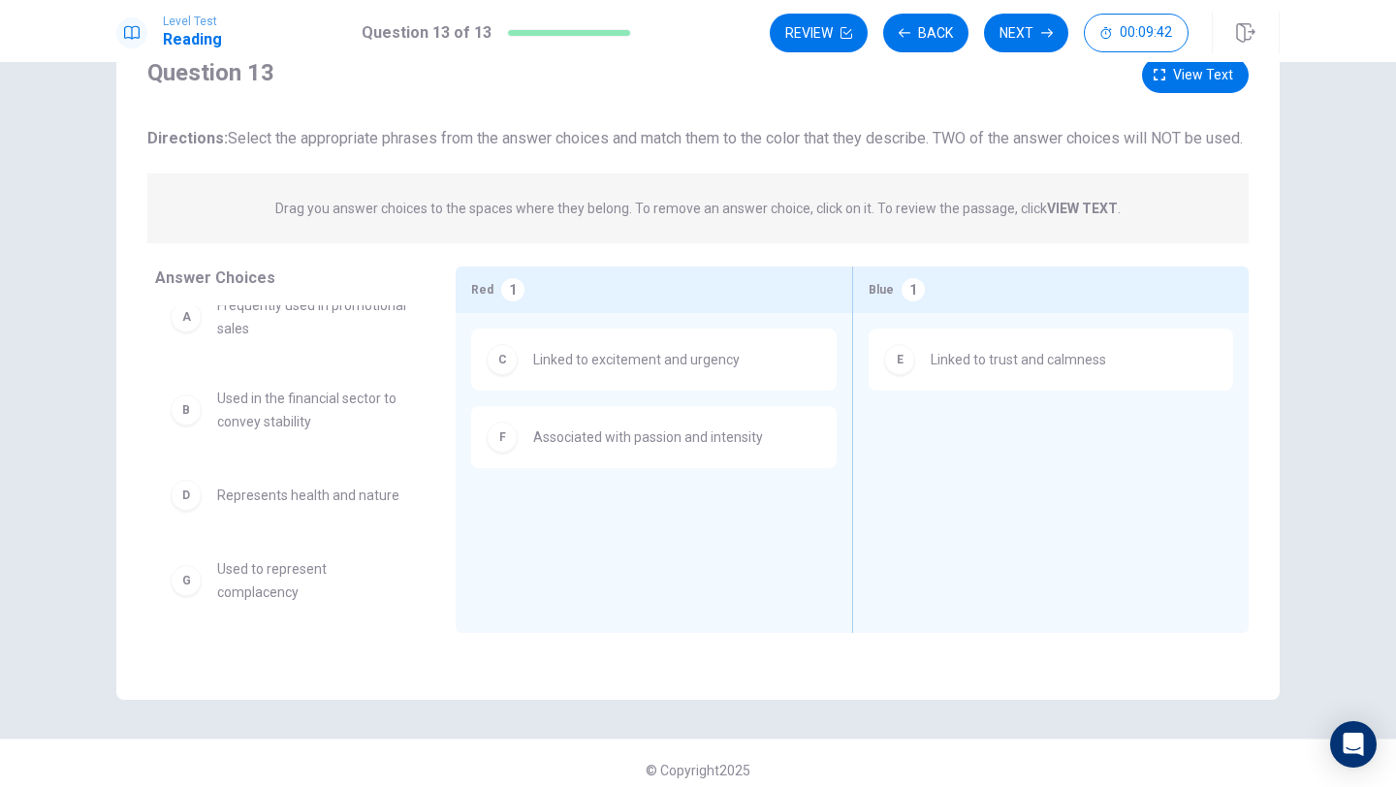
scroll to position [0, 0]
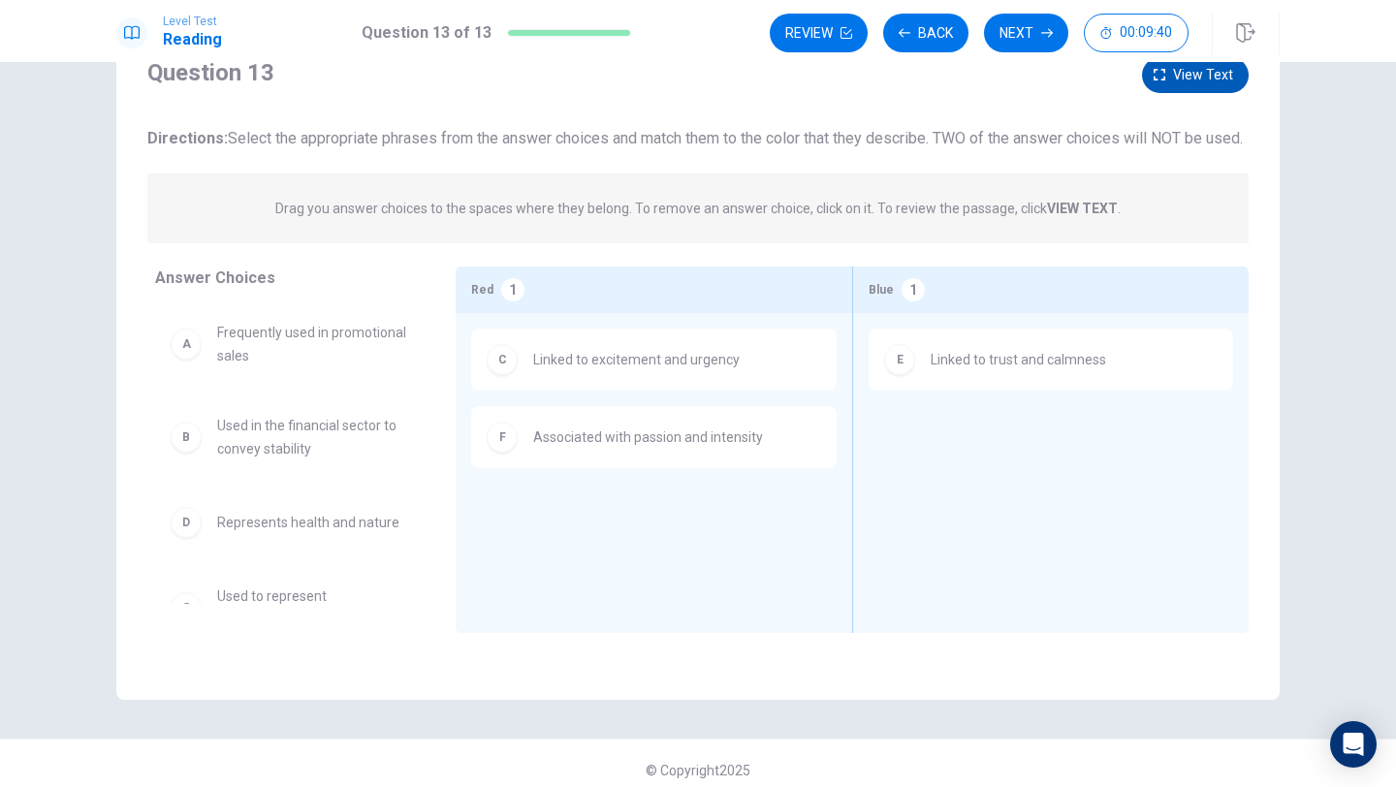
click at [1164, 76] on icon "button" at bounding box center [1160, 75] width 12 height 12
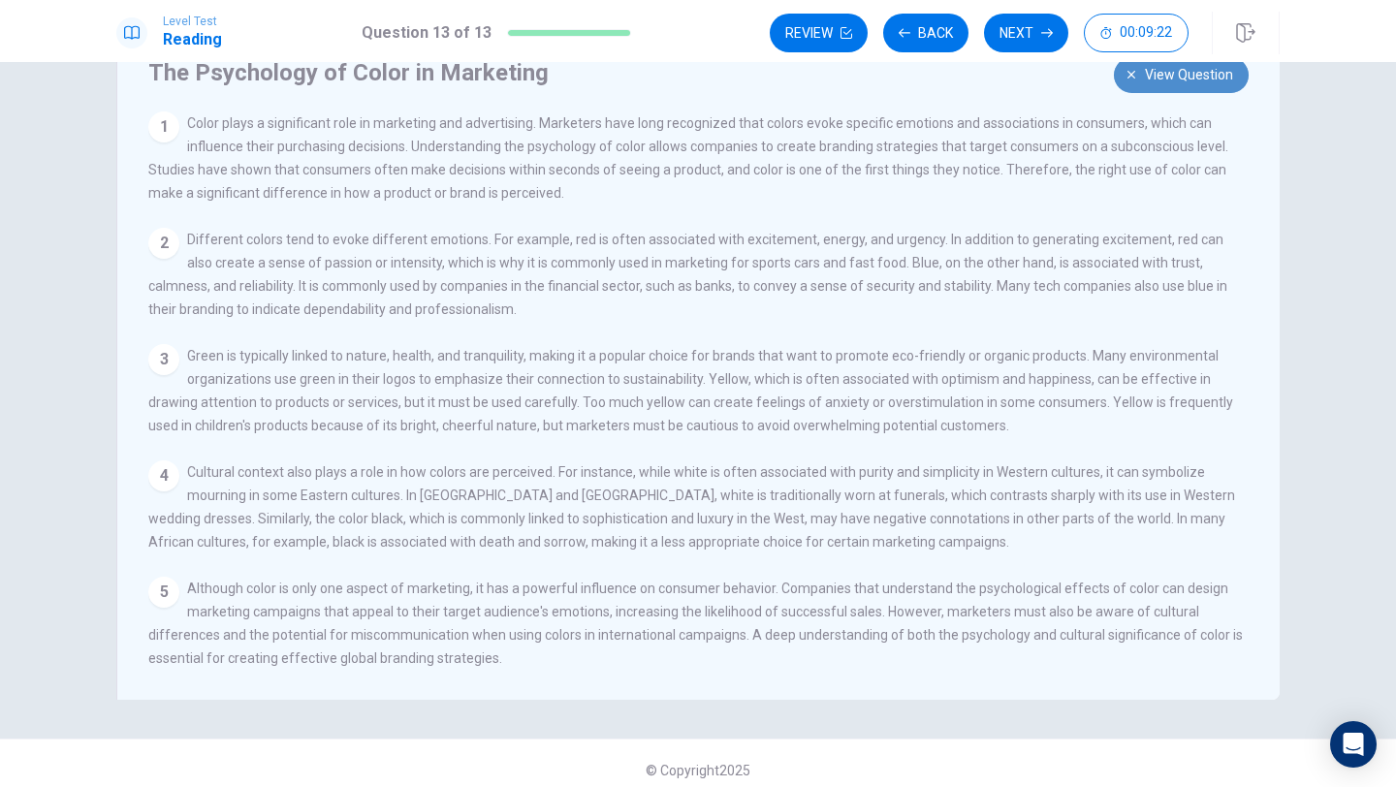
click at [1161, 78] on span "View question" at bounding box center [1189, 75] width 88 height 24
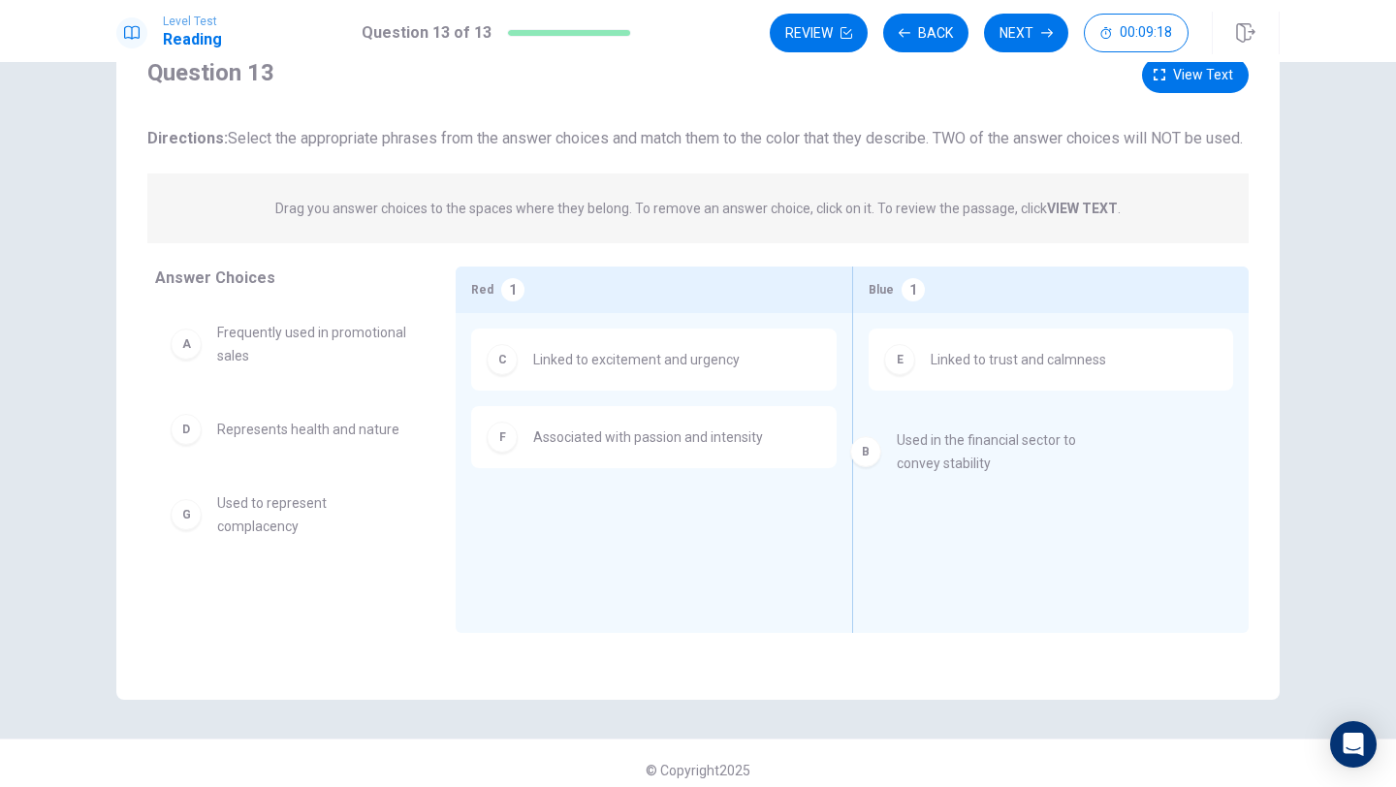
drag, startPoint x: 335, startPoint y: 462, endPoint x: 1023, endPoint y: 451, distance: 687.5
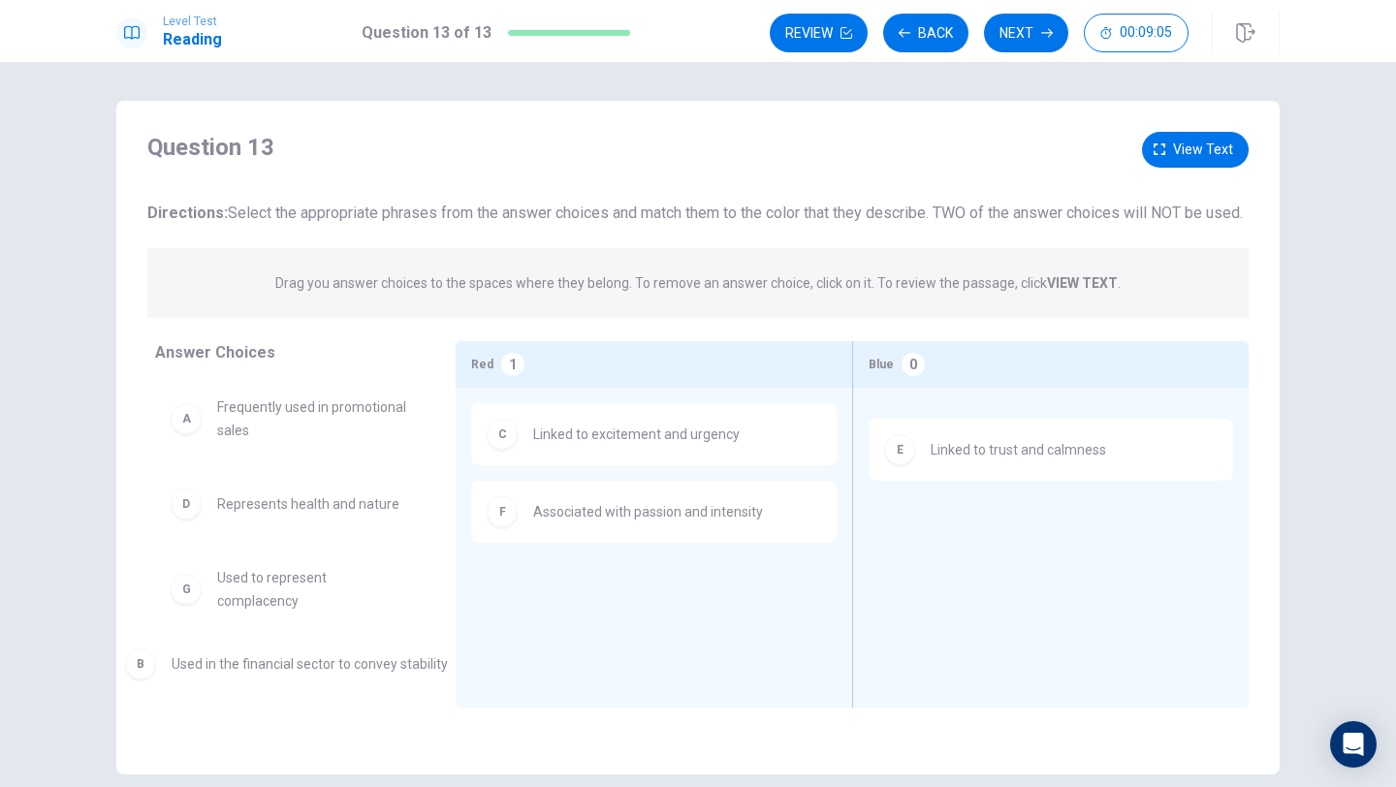
drag, startPoint x: 979, startPoint y: 467, endPoint x: 213, endPoint y: 675, distance: 793.6
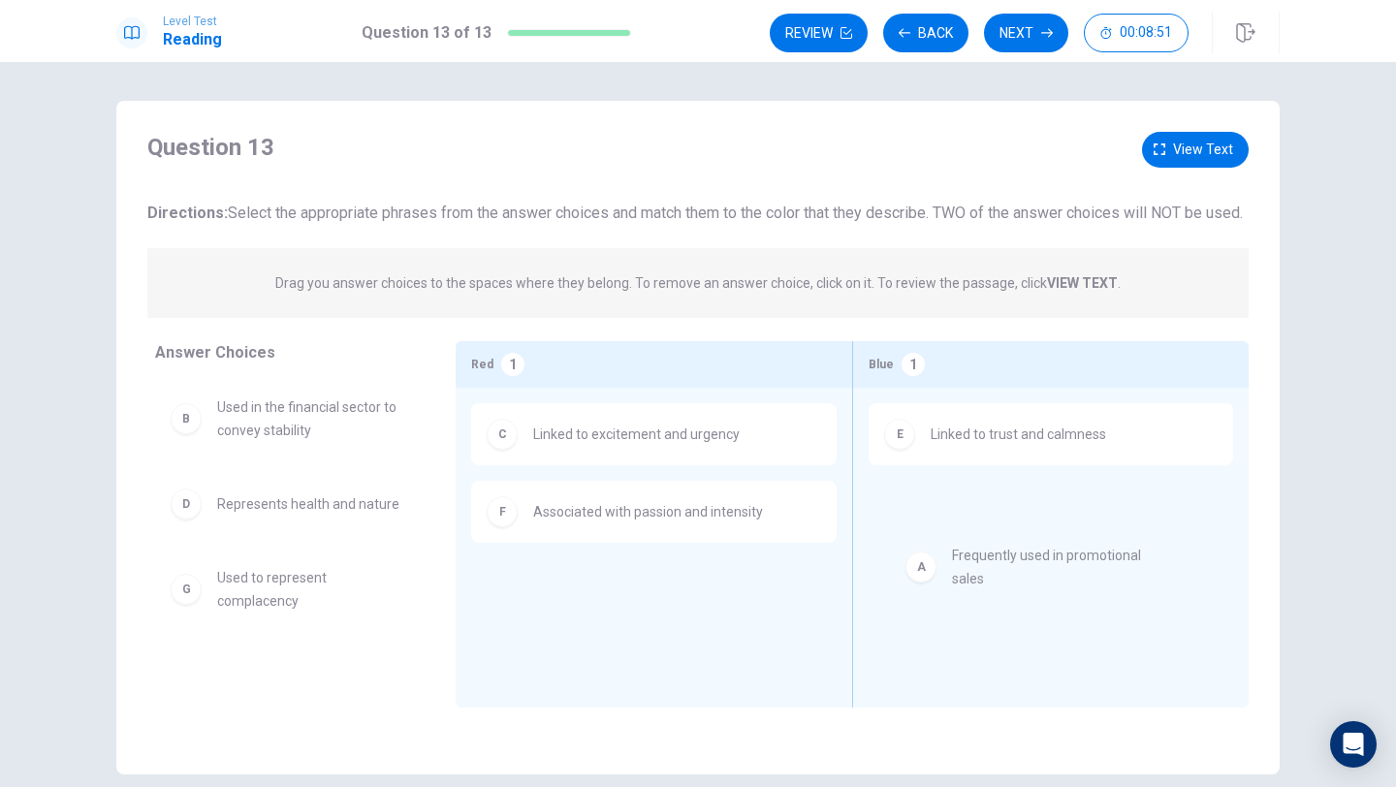
drag, startPoint x: 289, startPoint y: 430, endPoint x: 1034, endPoint y: 558, distance: 755.4
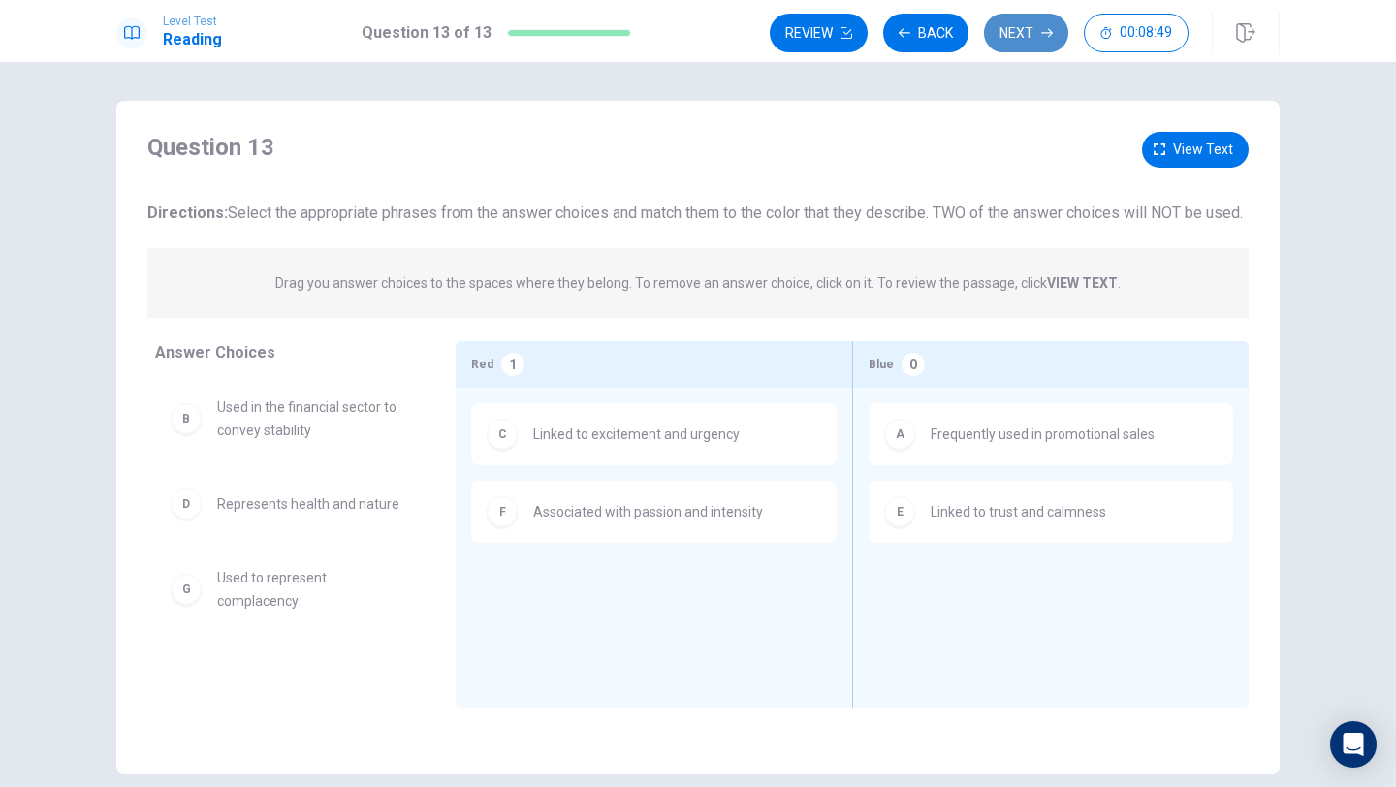
click at [1038, 33] on button "Next" at bounding box center [1026, 33] width 84 height 39
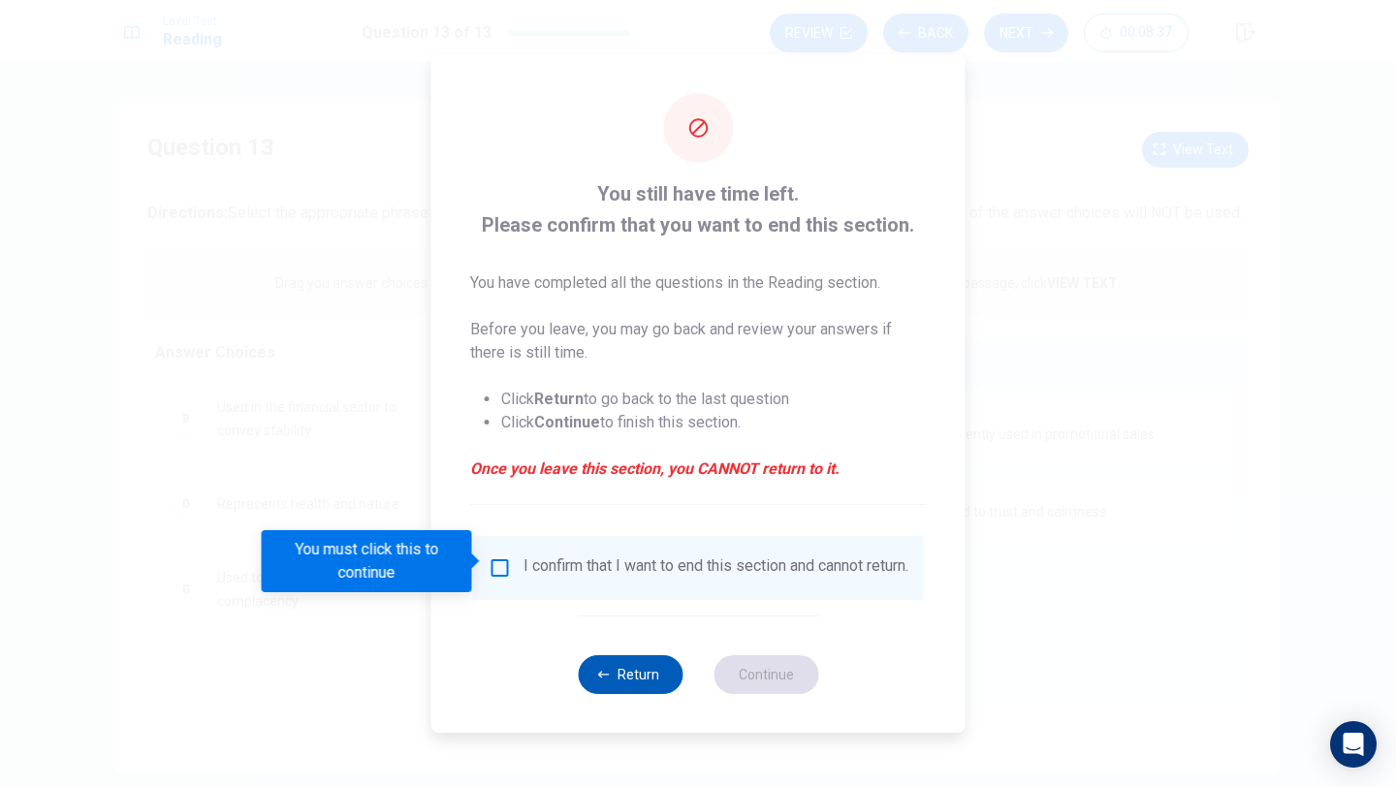
click at [645, 680] on button "Return" at bounding box center [630, 674] width 105 height 39
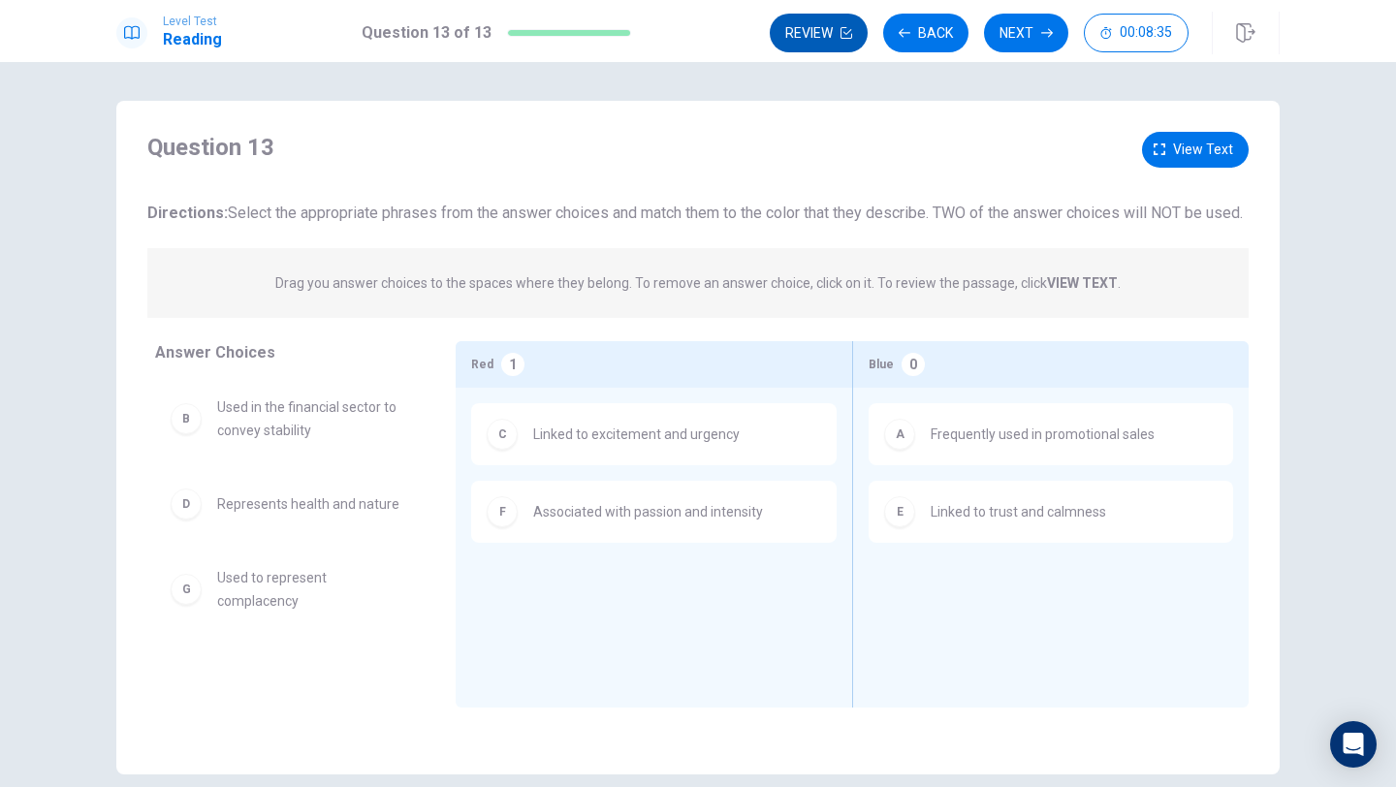
click at [836, 36] on button "Review" at bounding box center [819, 33] width 98 height 39
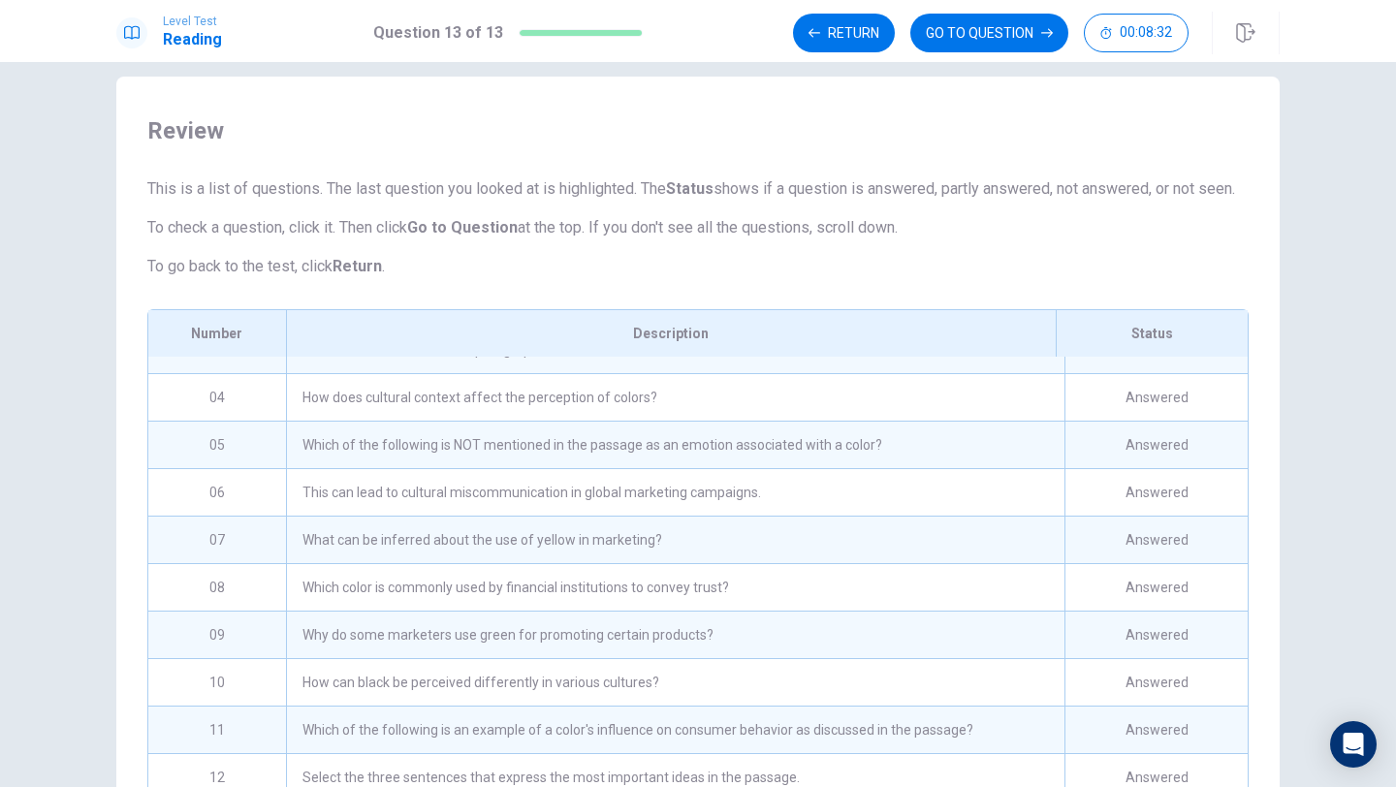
scroll to position [198, 0]
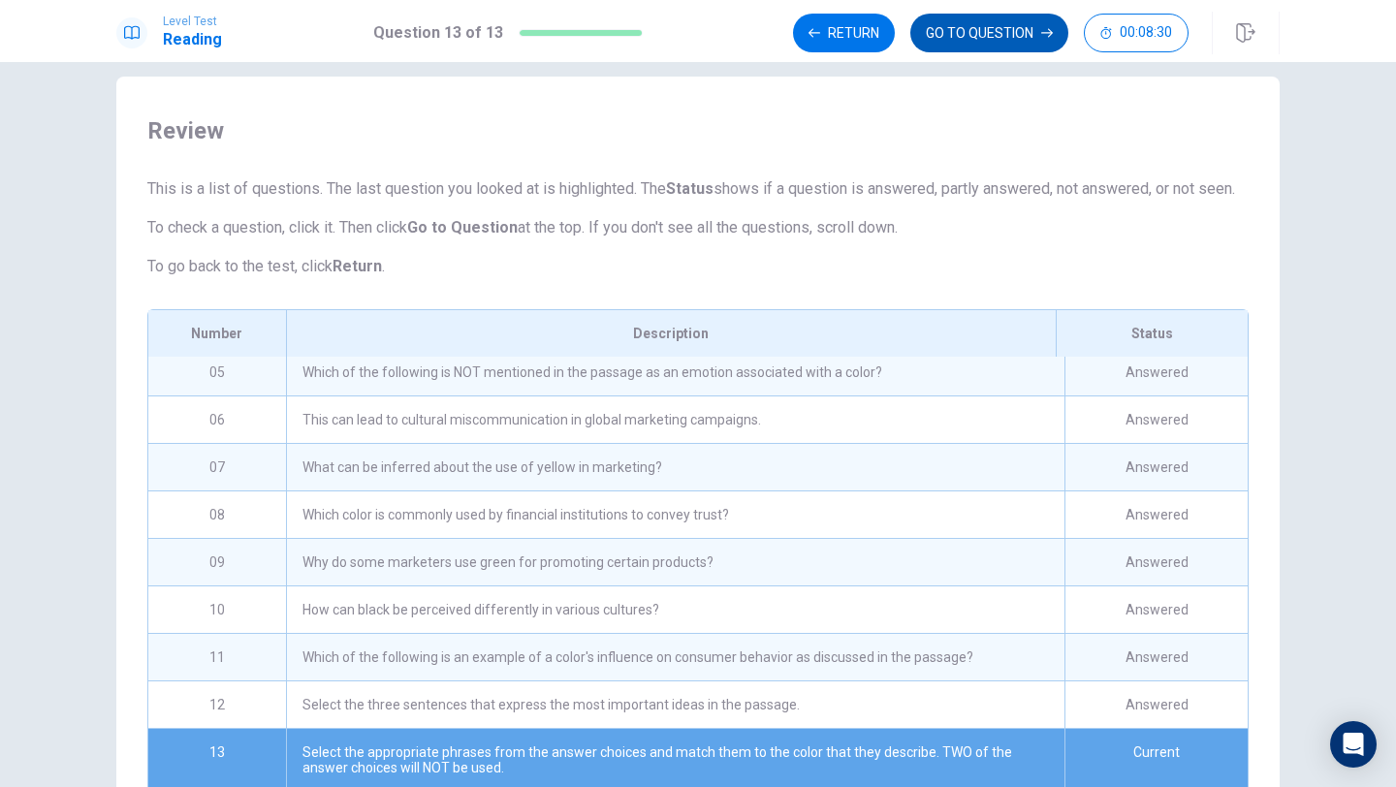
click at [1041, 29] on icon "button" at bounding box center [1047, 33] width 12 height 12
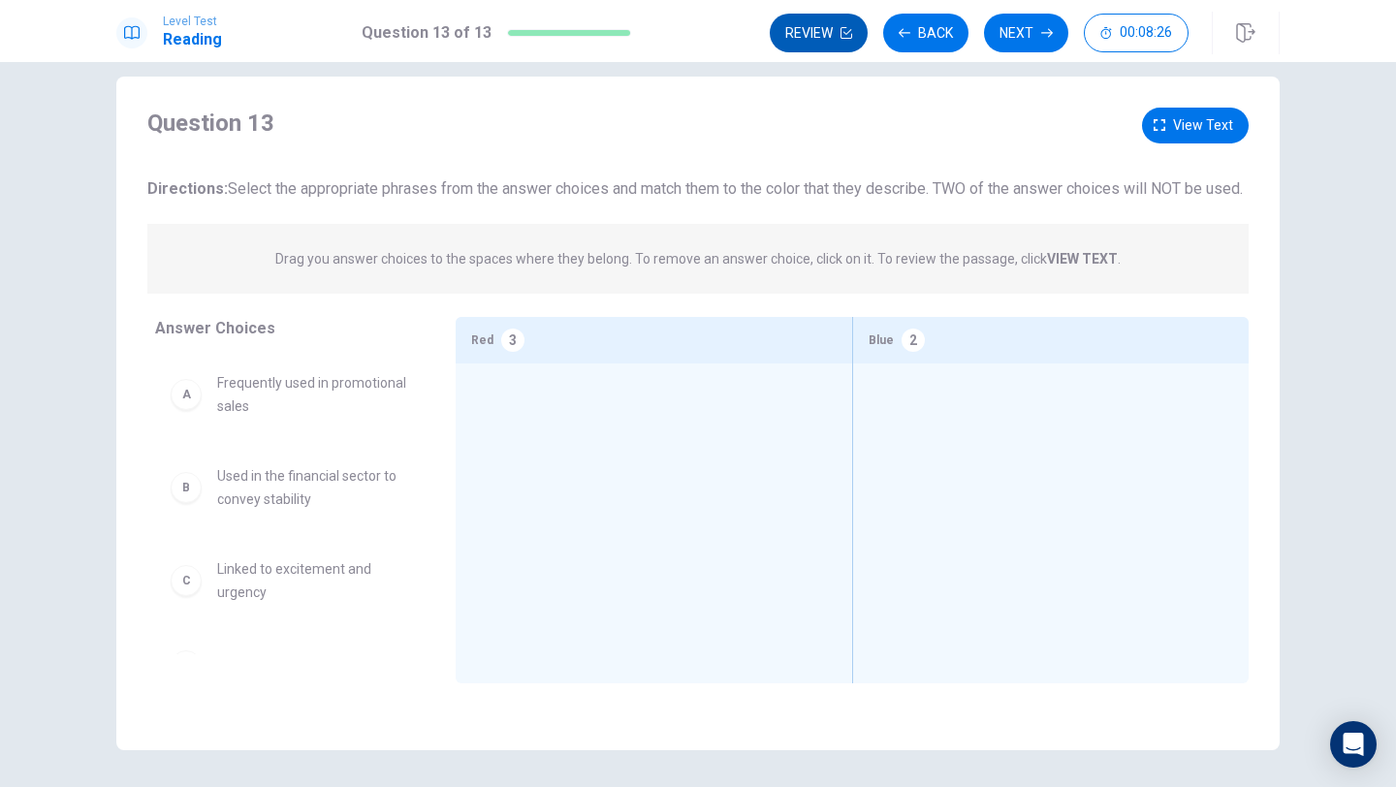
click at [836, 23] on button "Review" at bounding box center [819, 33] width 98 height 39
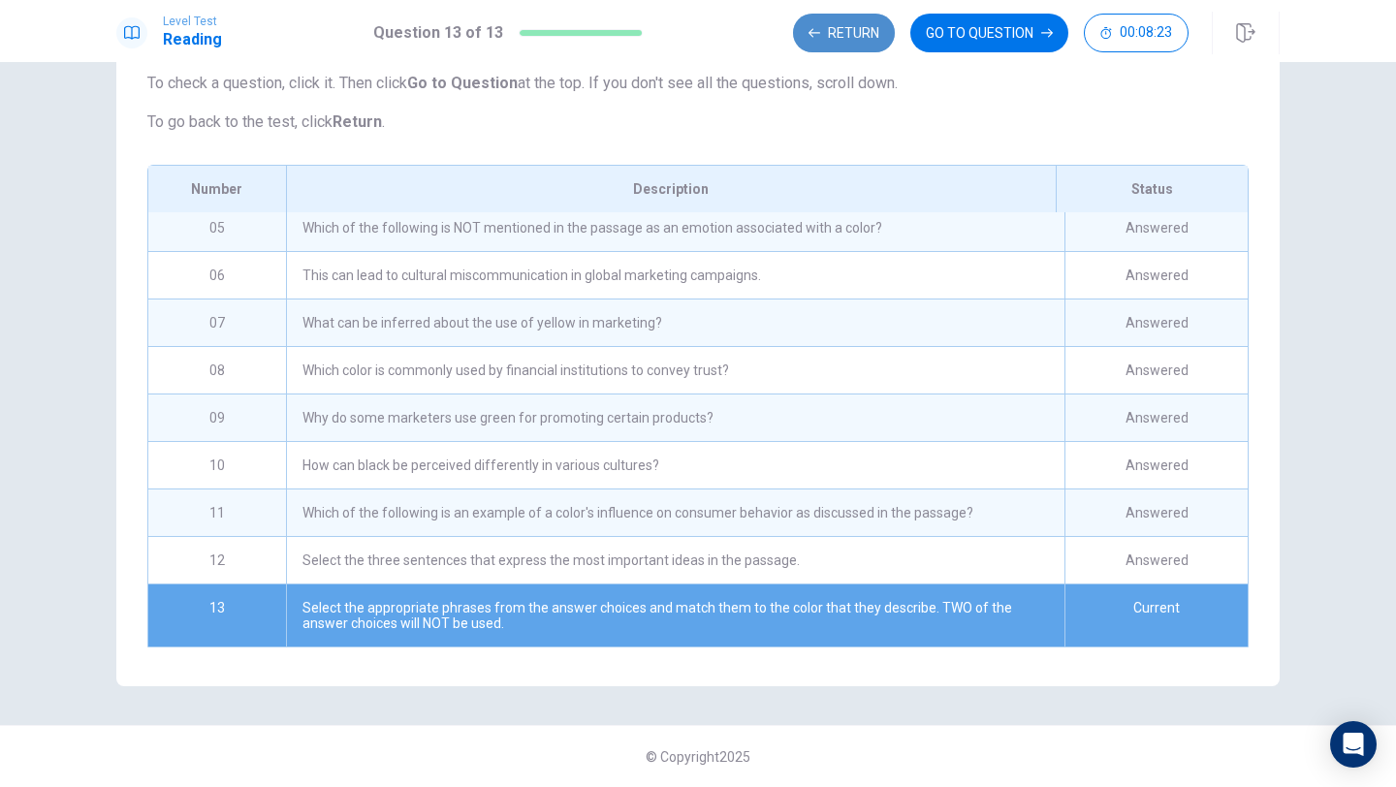
click at [856, 35] on button "Return" at bounding box center [844, 33] width 102 height 39
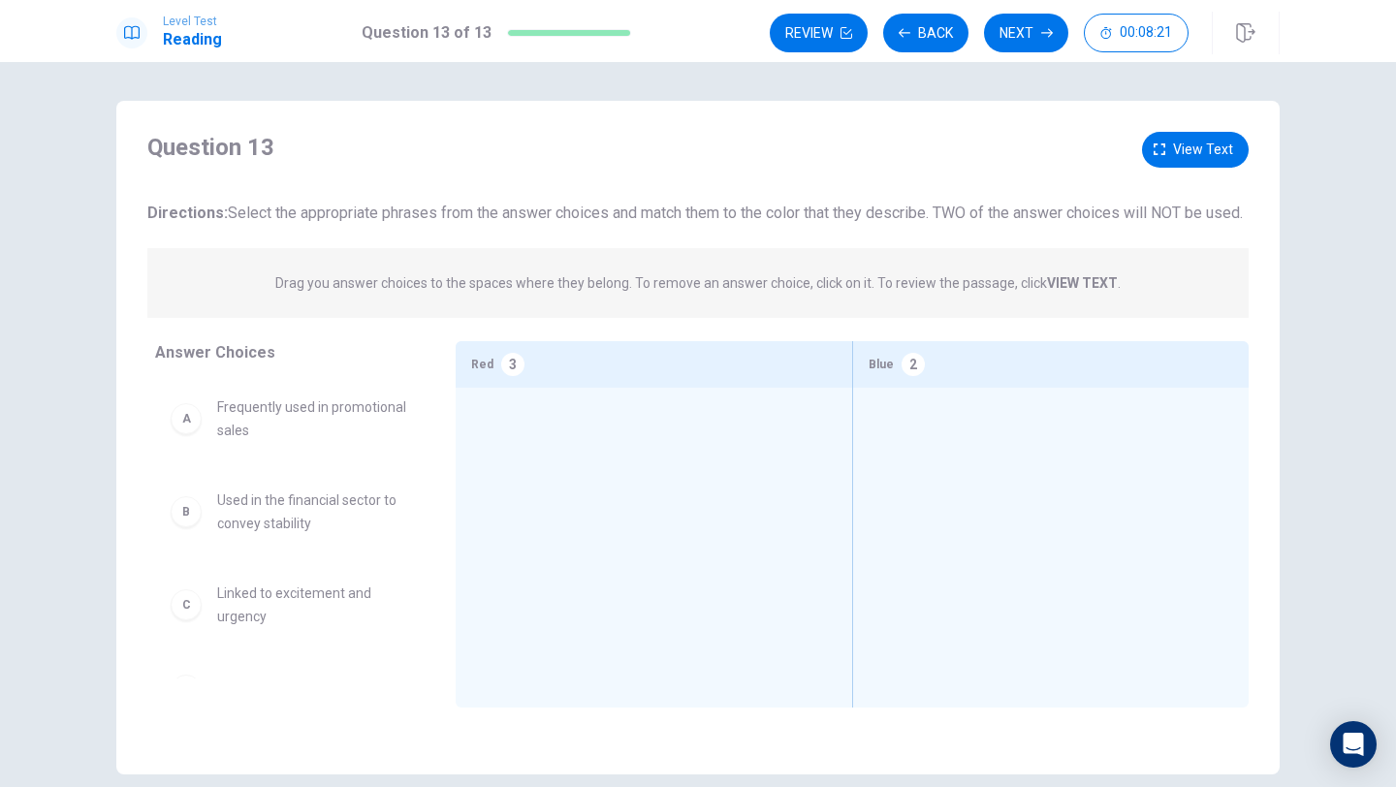
scroll to position [5, 0]
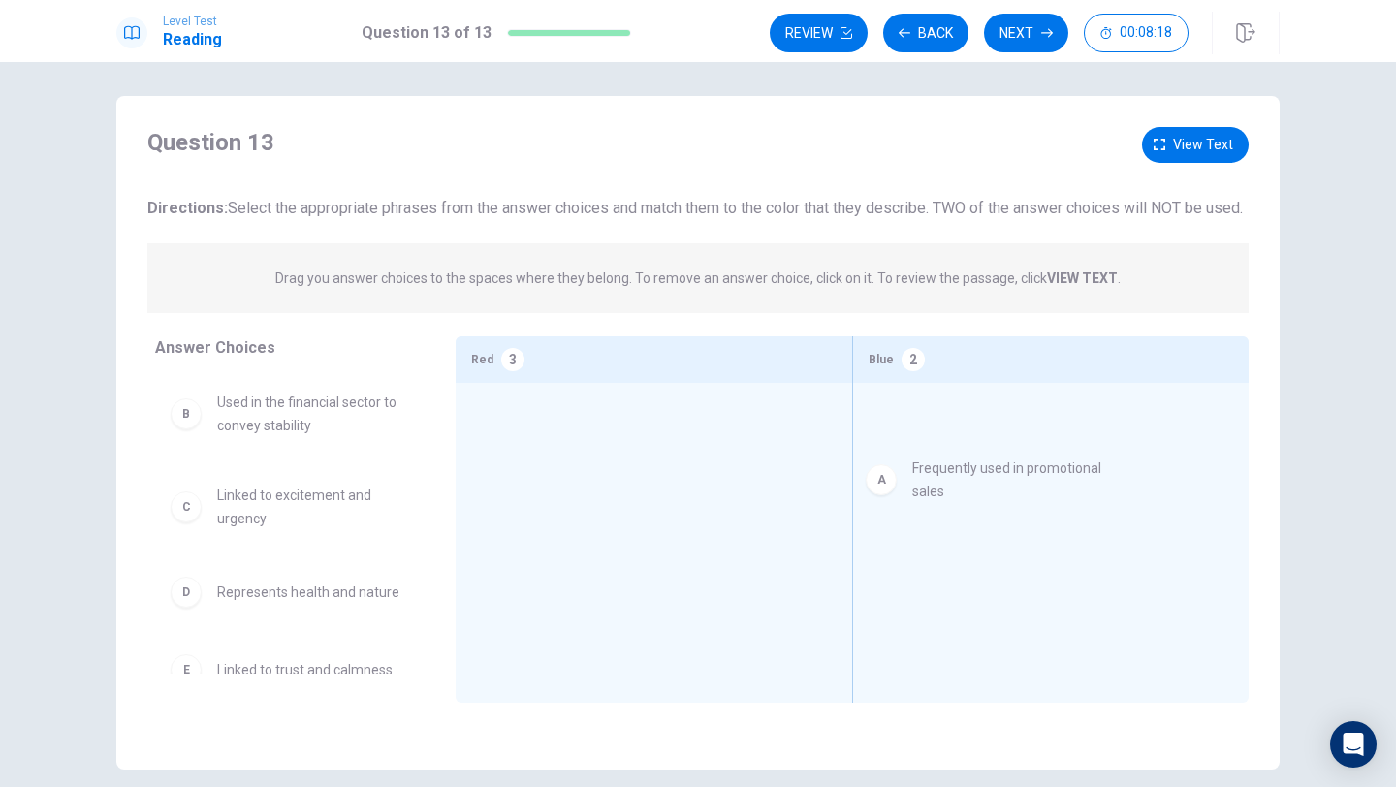
drag, startPoint x: 315, startPoint y: 434, endPoint x: 1014, endPoint y: 477, distance: 700.4
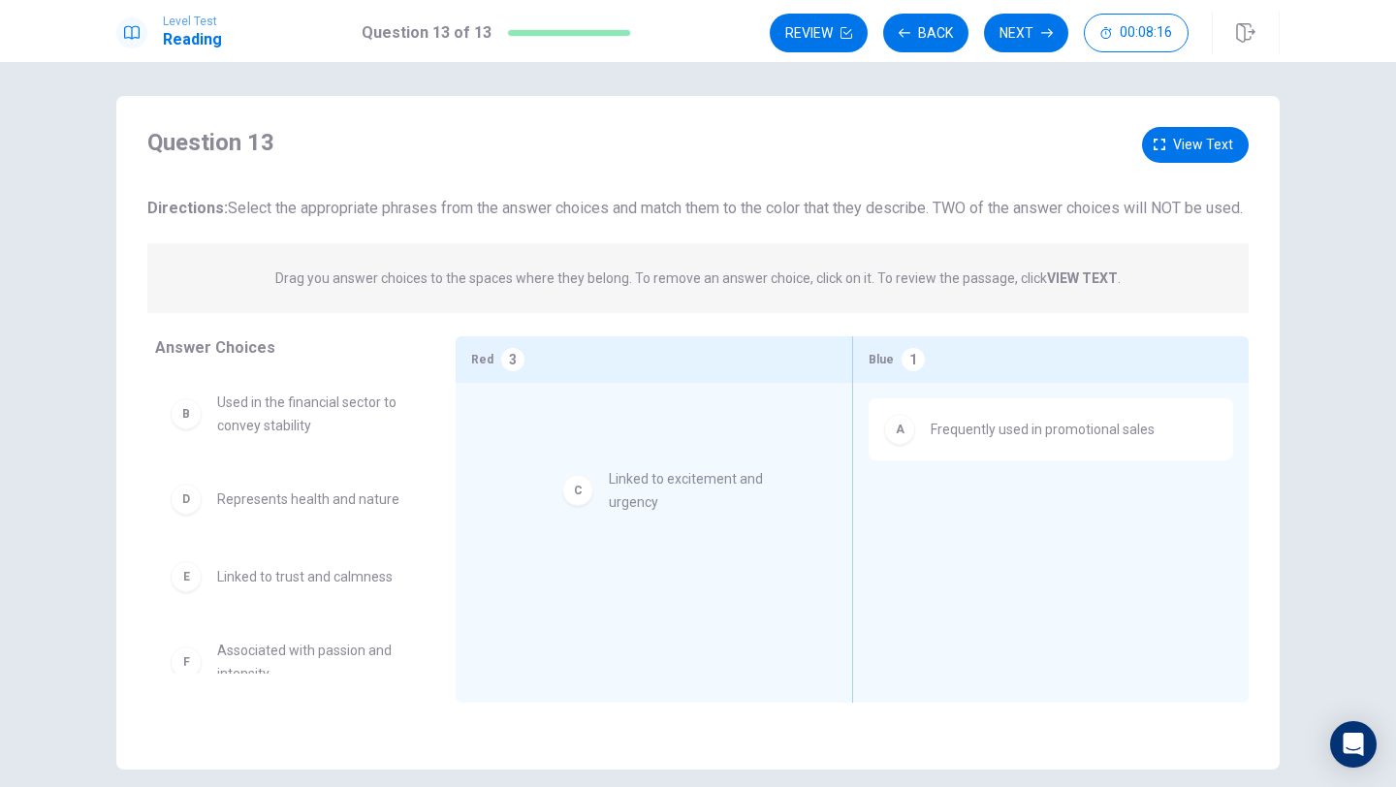
drag, startPoint x: 262, startPoint y: 548, endPoint x: 689, endPoint y: 506, distance: 429.6
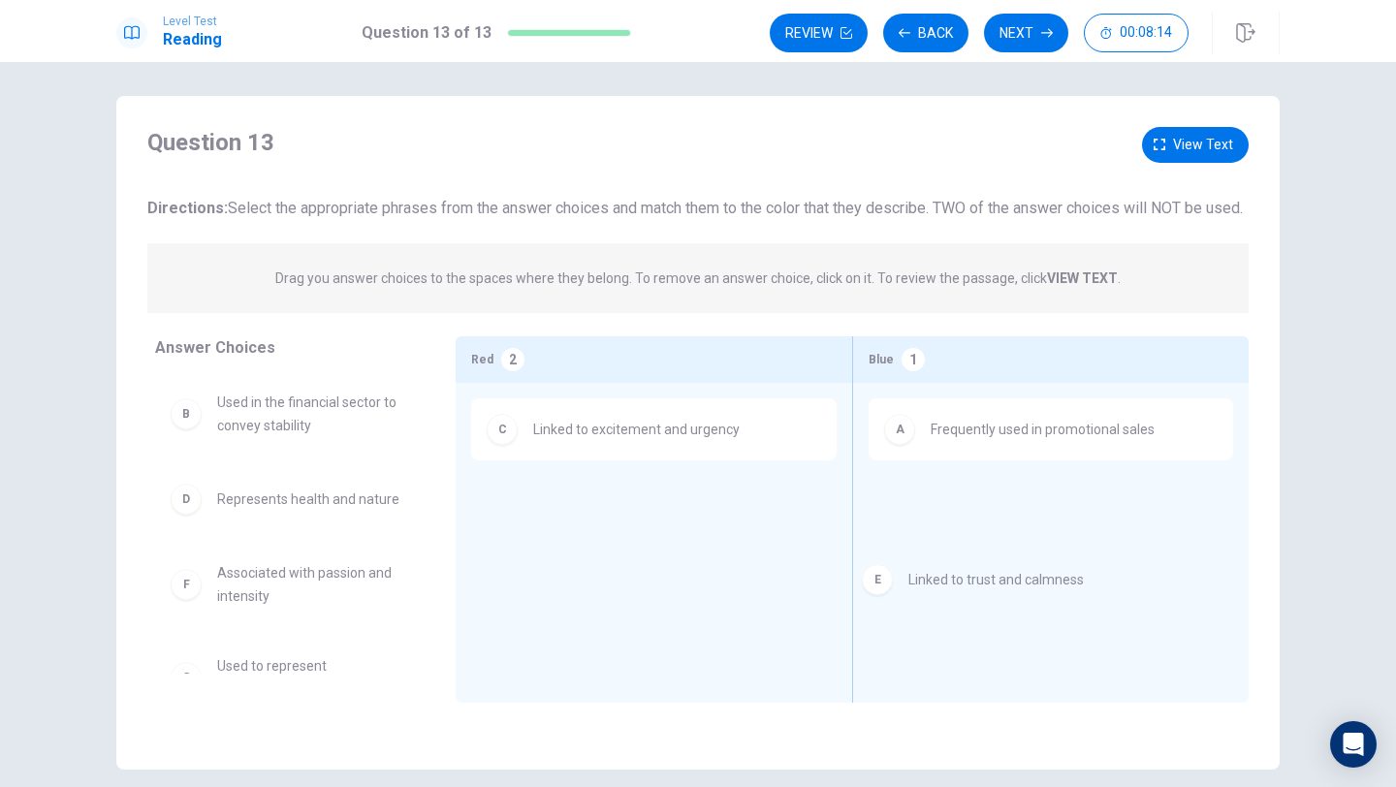
drag, startPoint x: 332, startPoint y: 612, endPoint x: 1066, endPoint y: 586, distance: 734.4
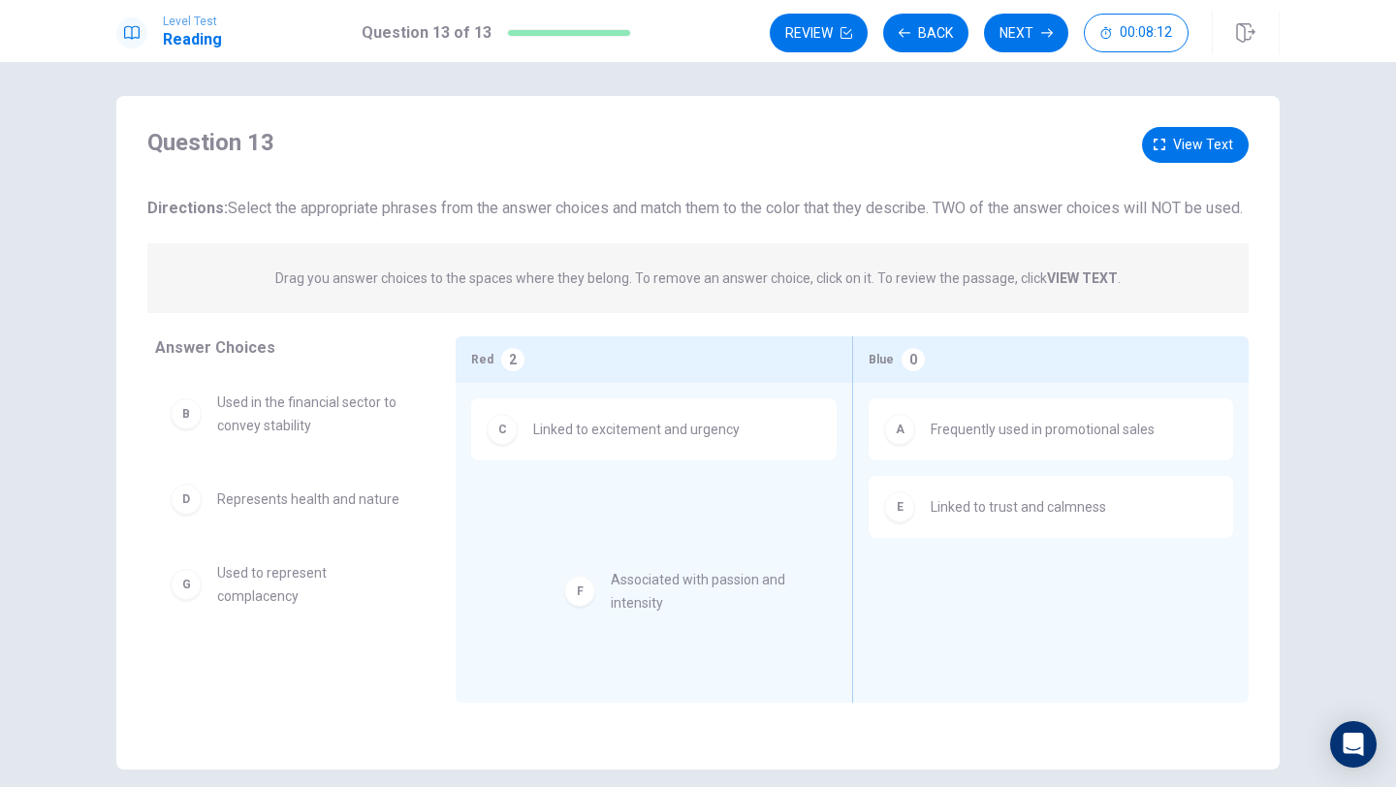
drag, startPoint x: 383, startPoint y: 621, endPoint x: 786, endPoint y: 603, distance: 403.7
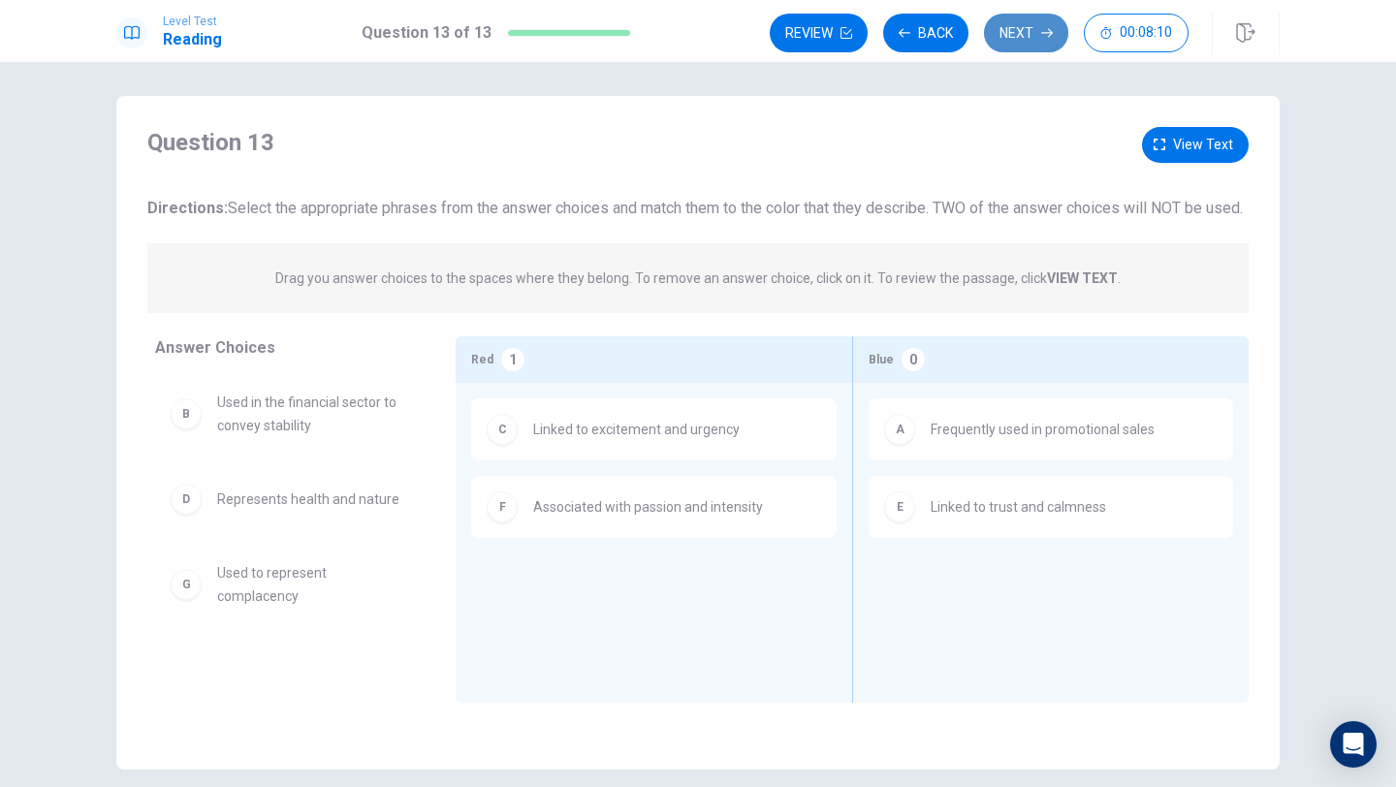
click at [1031, 29] on button "Next" at bounding box center [1026, 33] width 84 height 39
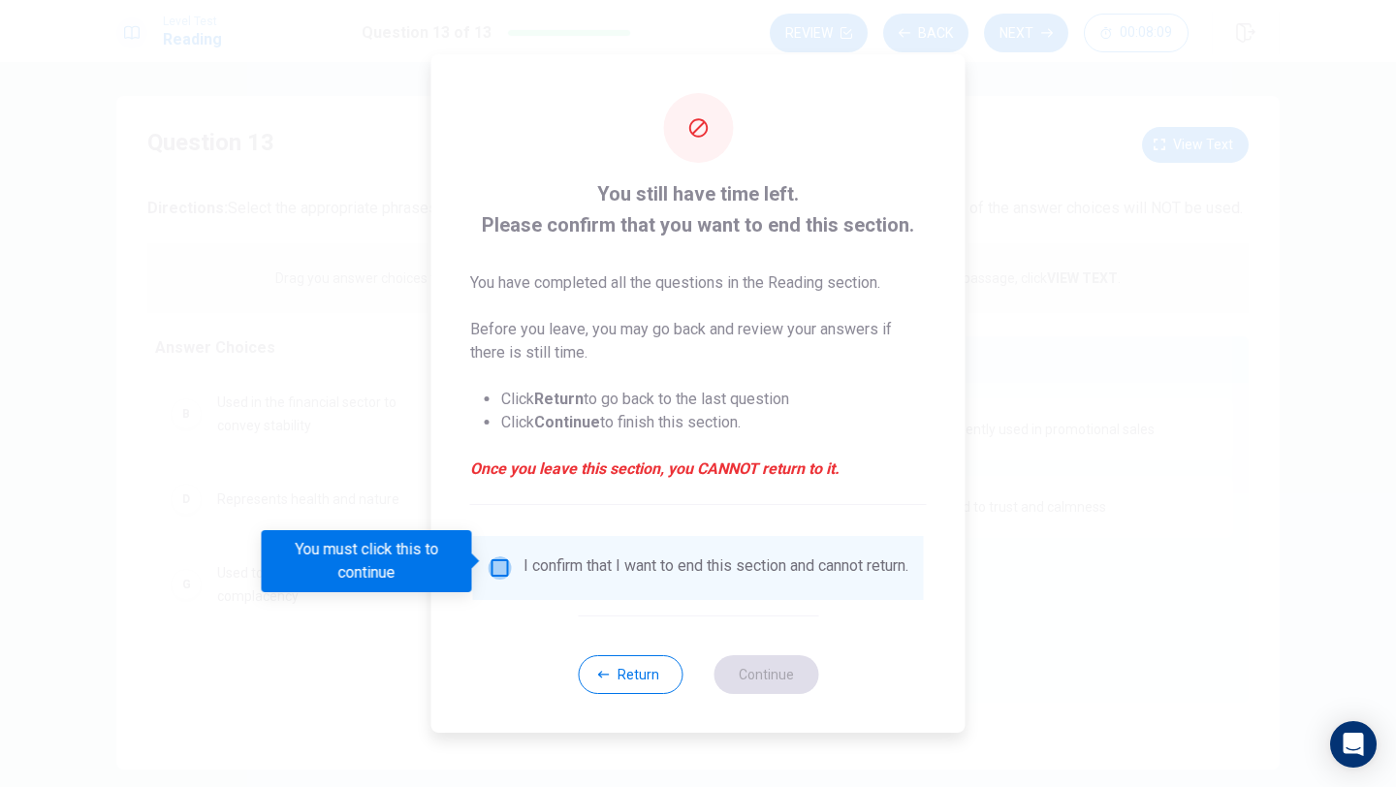
click at [494, 563] on input "You must click this to continue" at bounding box center [500, 568] width 23 height 23
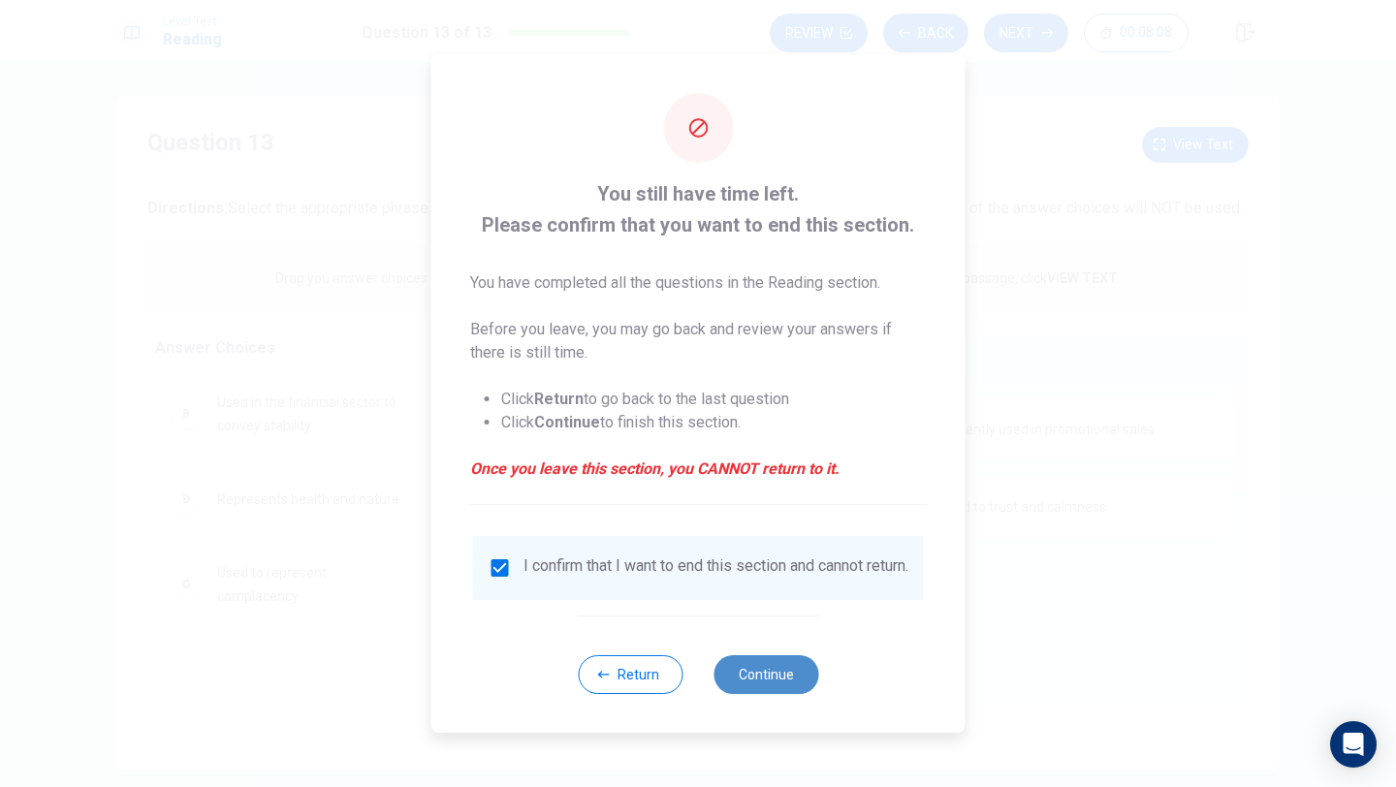
click at [791, 691] on button "Continue" at bounding box center [766, 674] width 105 height 39
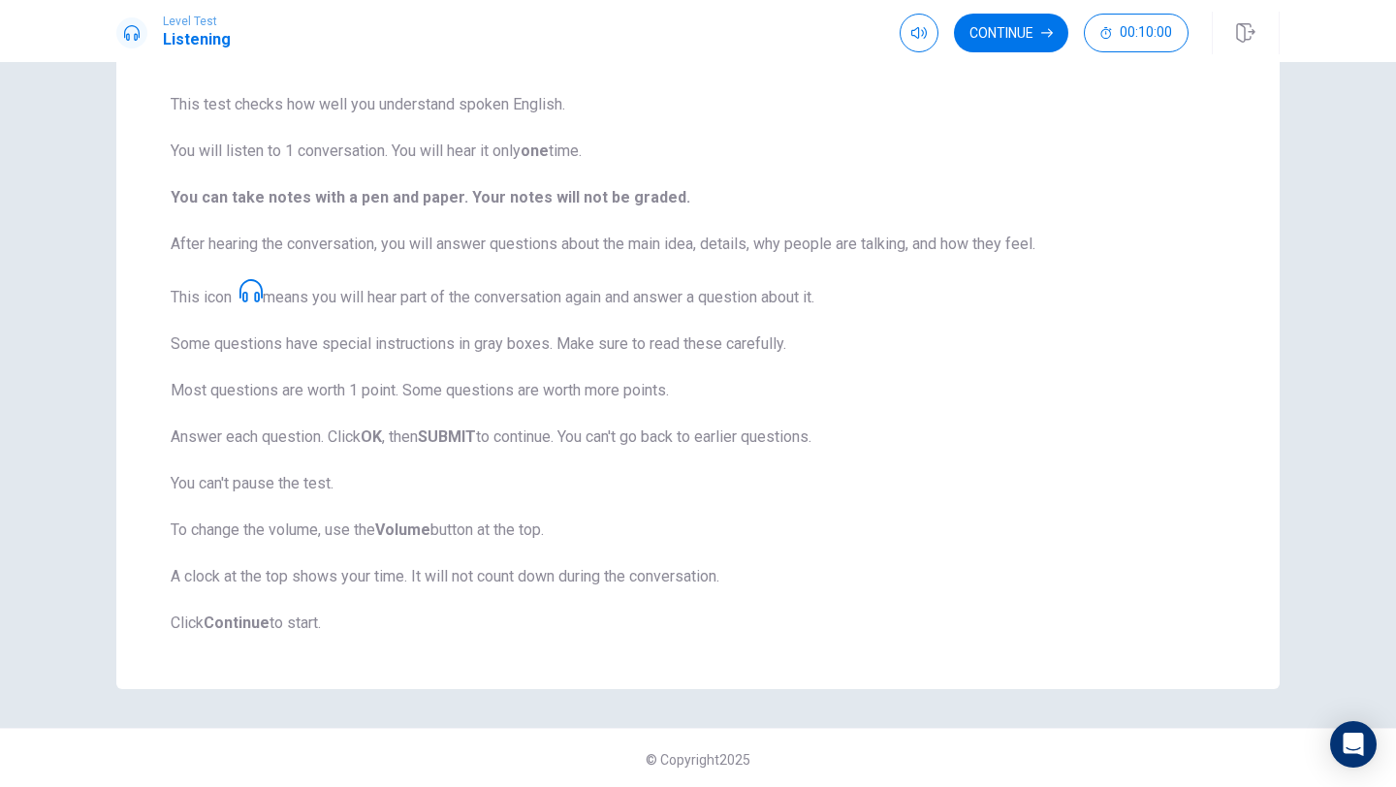
scroll to position [142, 0]
click at [1023, 28] on button "Continue" at bounding box center [1011, 33] width 114 height 39
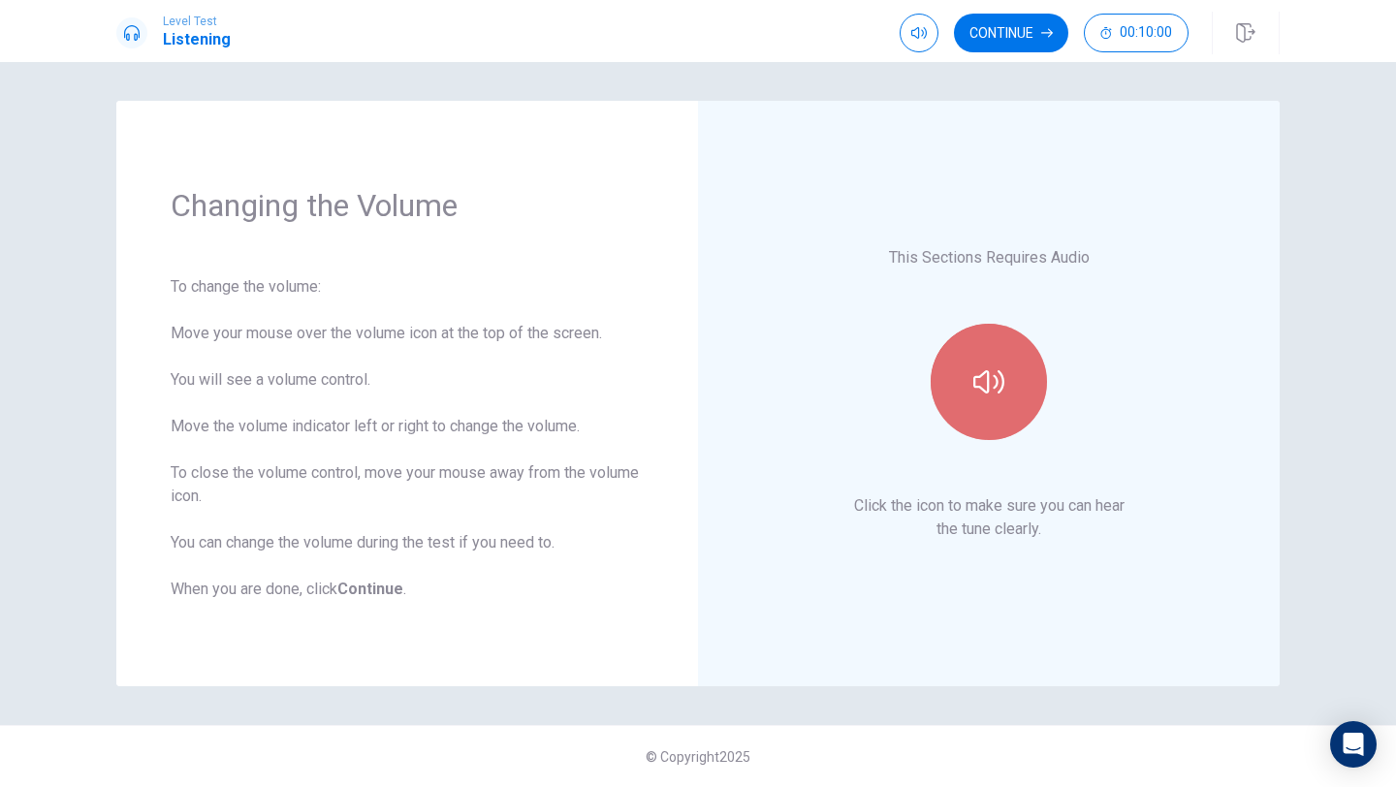
click at [961, 372] on button "button" at bounding box center [989, 382] width 116 height 116
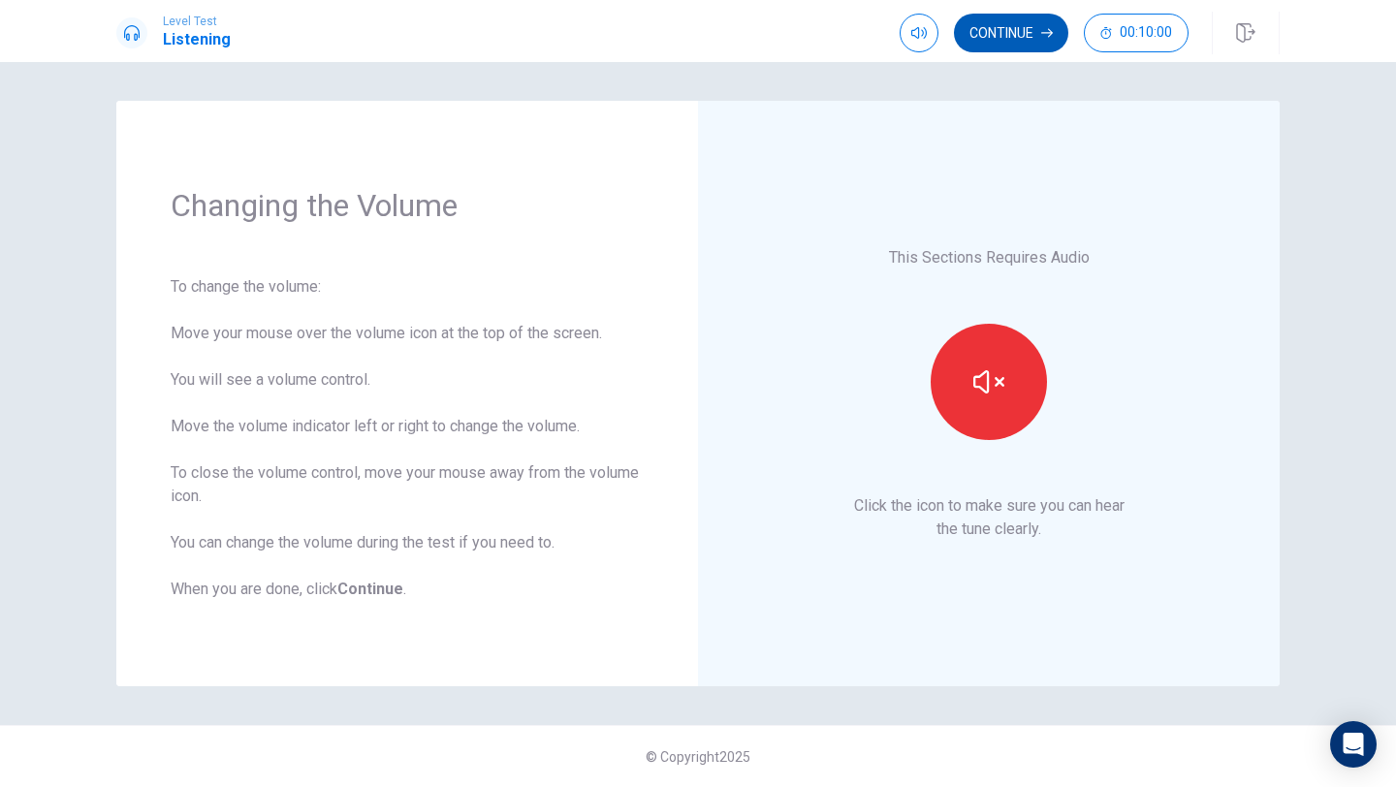
click at [1010, 24] on button "Continue" at bounding box center [1011, 33] width 114 height 39
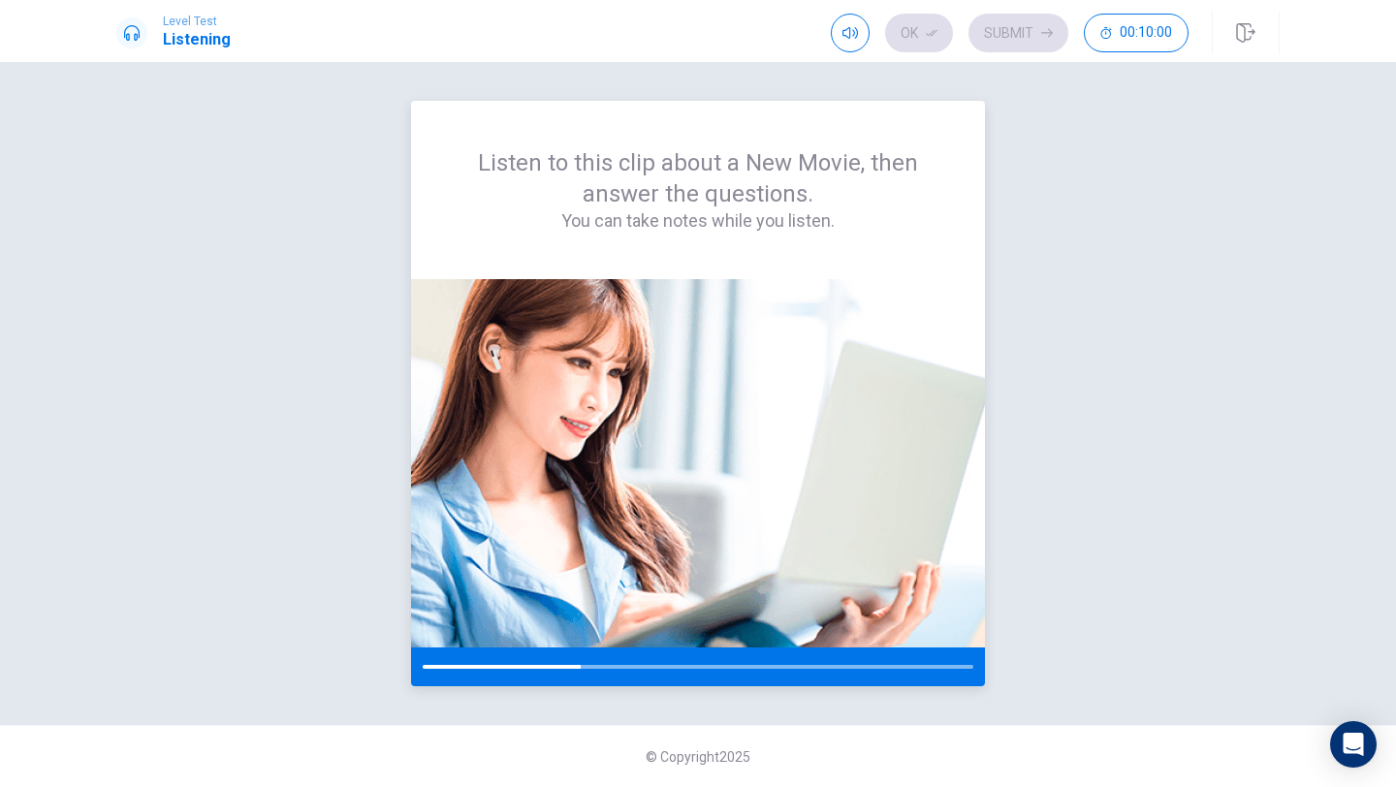
click at [656, 667] on div at bounding box center [698, 667] width 551 height 4
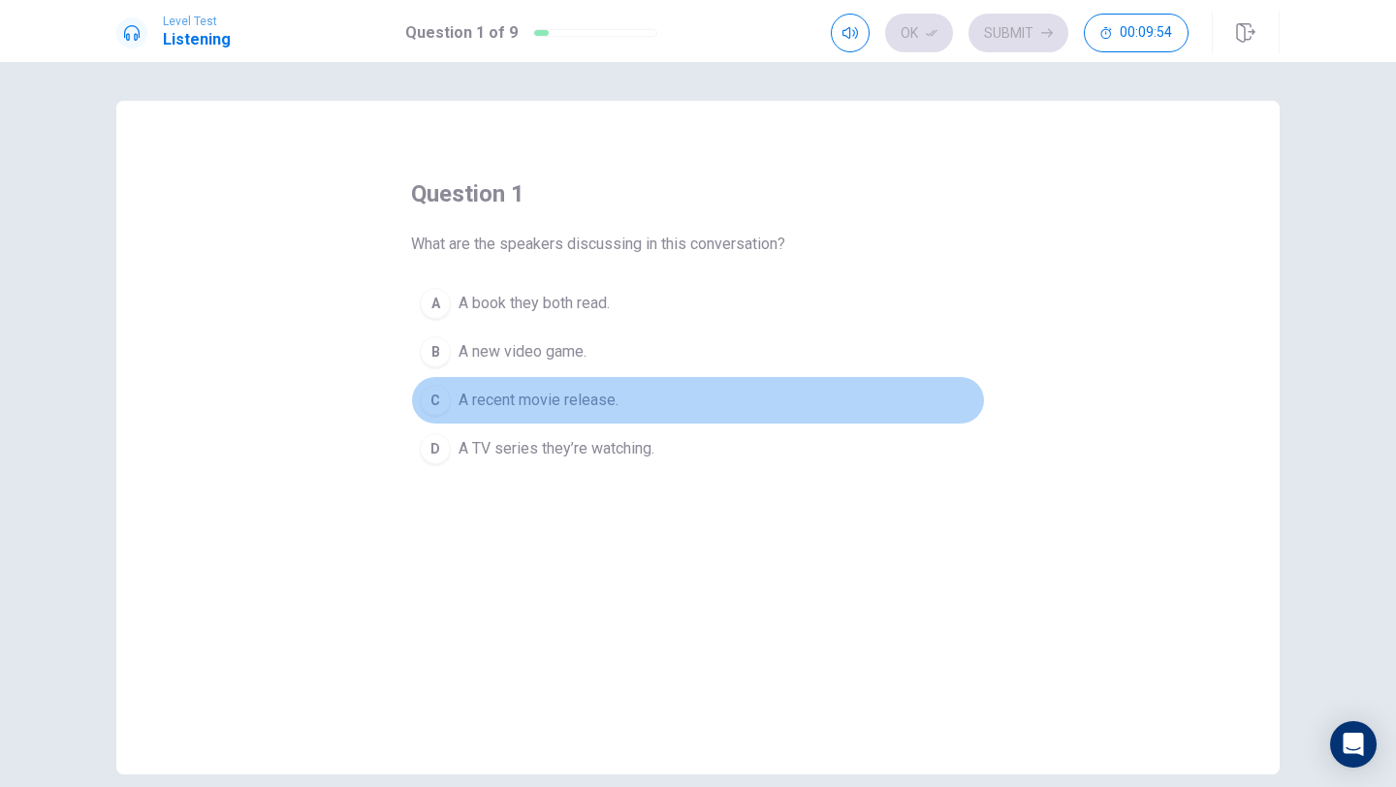
click at [542, 401] on span "A recent movie release." at bounding box center [539, 400] width 160 height 23
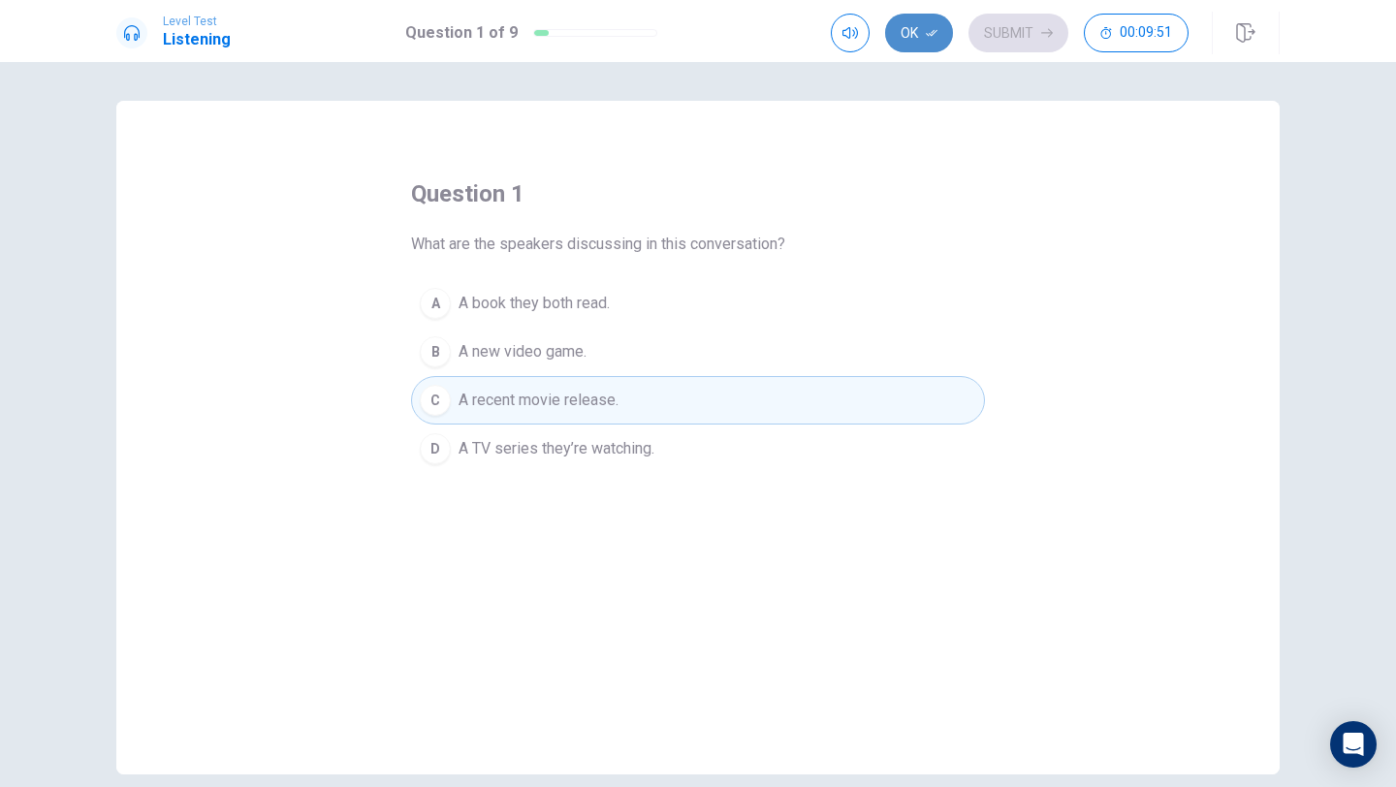
click at [919, 35] on button "Ok" at bounding box center [919, 33] width 68 height 39
click at [922, 22] on div "Ok Submit 00:09:44" at bounding box center [1010, 33] width 358 height 39
click at [1035, 33] on button "Submit" at bounding box center [1019, 33] width 100 height 39
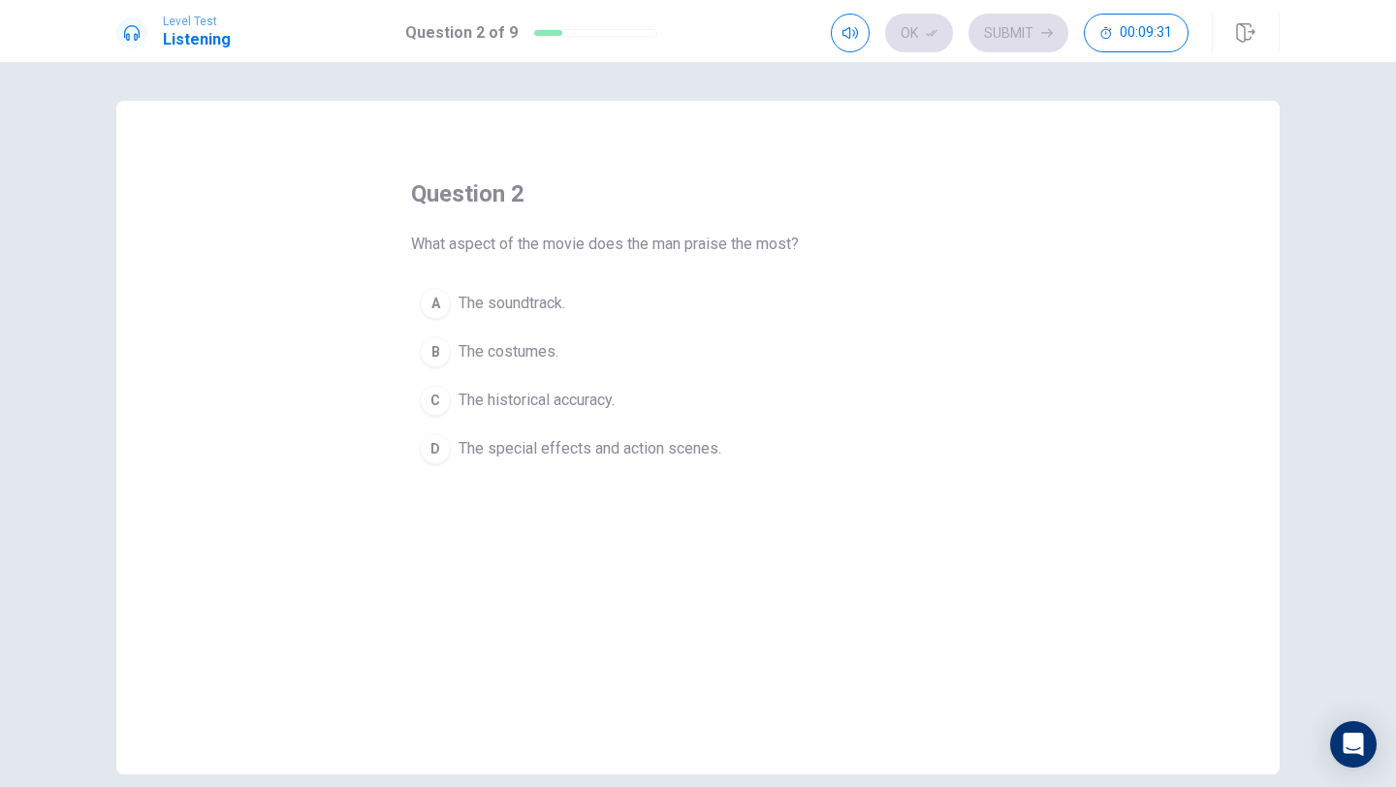
click at [588, 439] on span "The special effects and action scenes." at bounding box center [590, 448] width 263 height 23
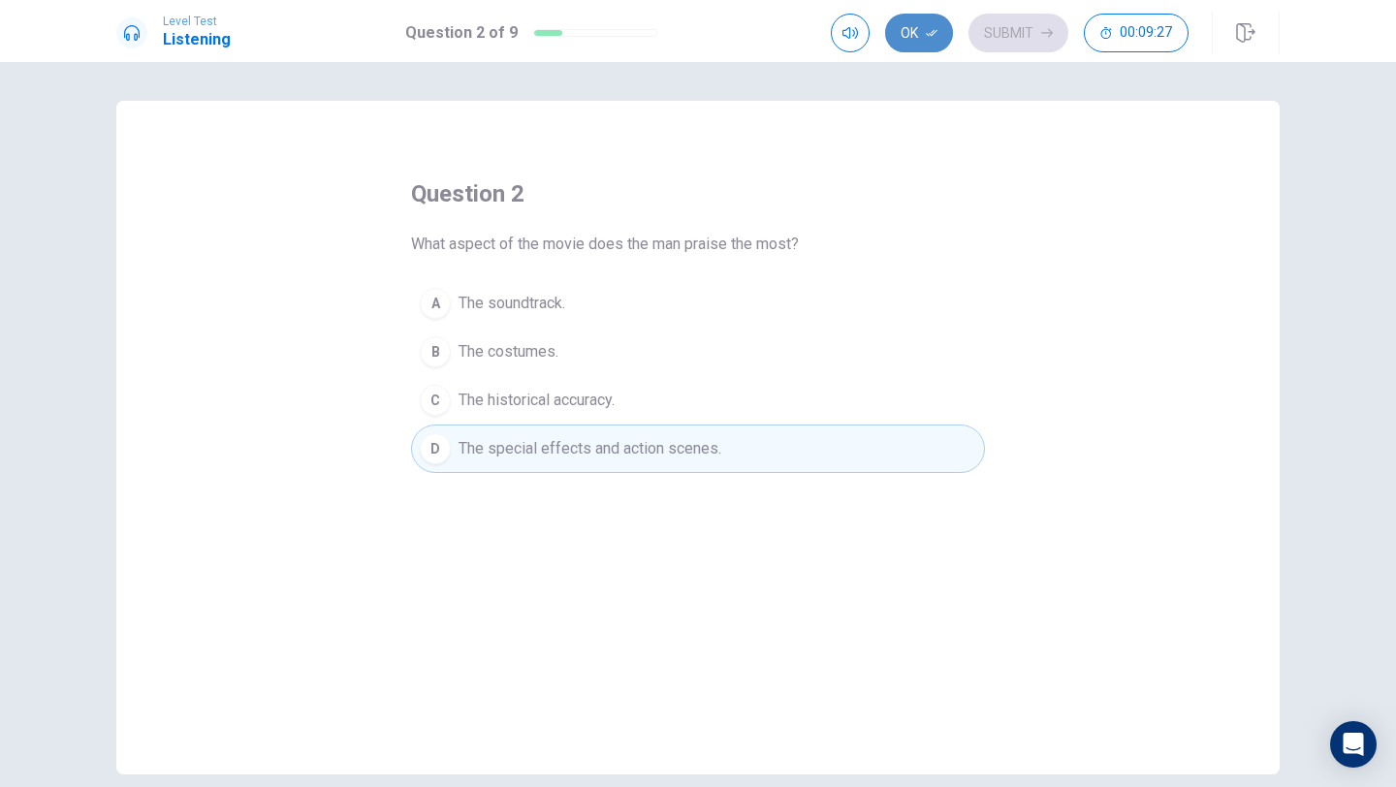
click at [936, 41] on button "Ok" at bounding box center [919, 33] width 68 height 39
click at [1008, 36] on button "Submit" at bounding box center [1019, 33] width 100 height 39
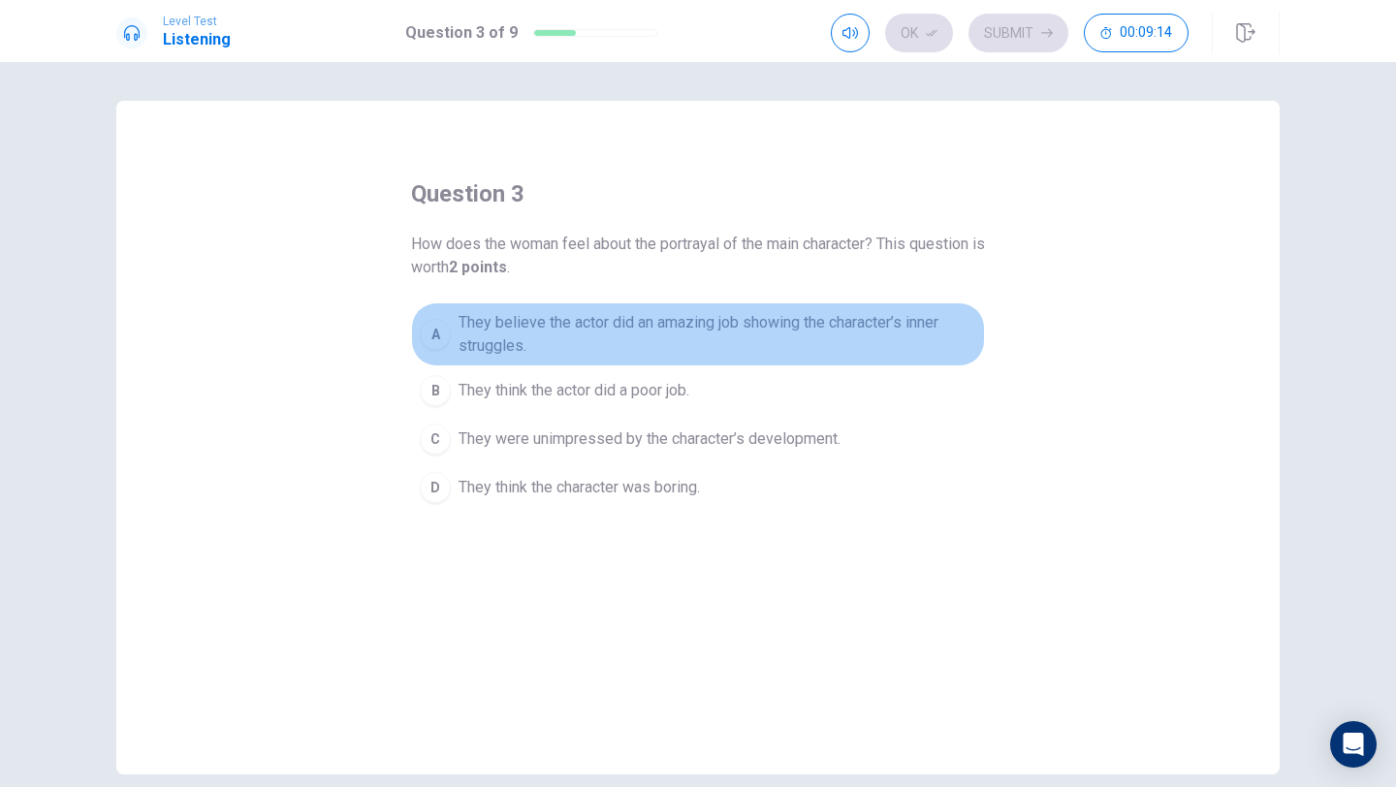
click at [717, 323] on span "They believe the actor did an amazing job showing the character’s inner struggl…" at bounding box center [718, 334] width 518 height 47
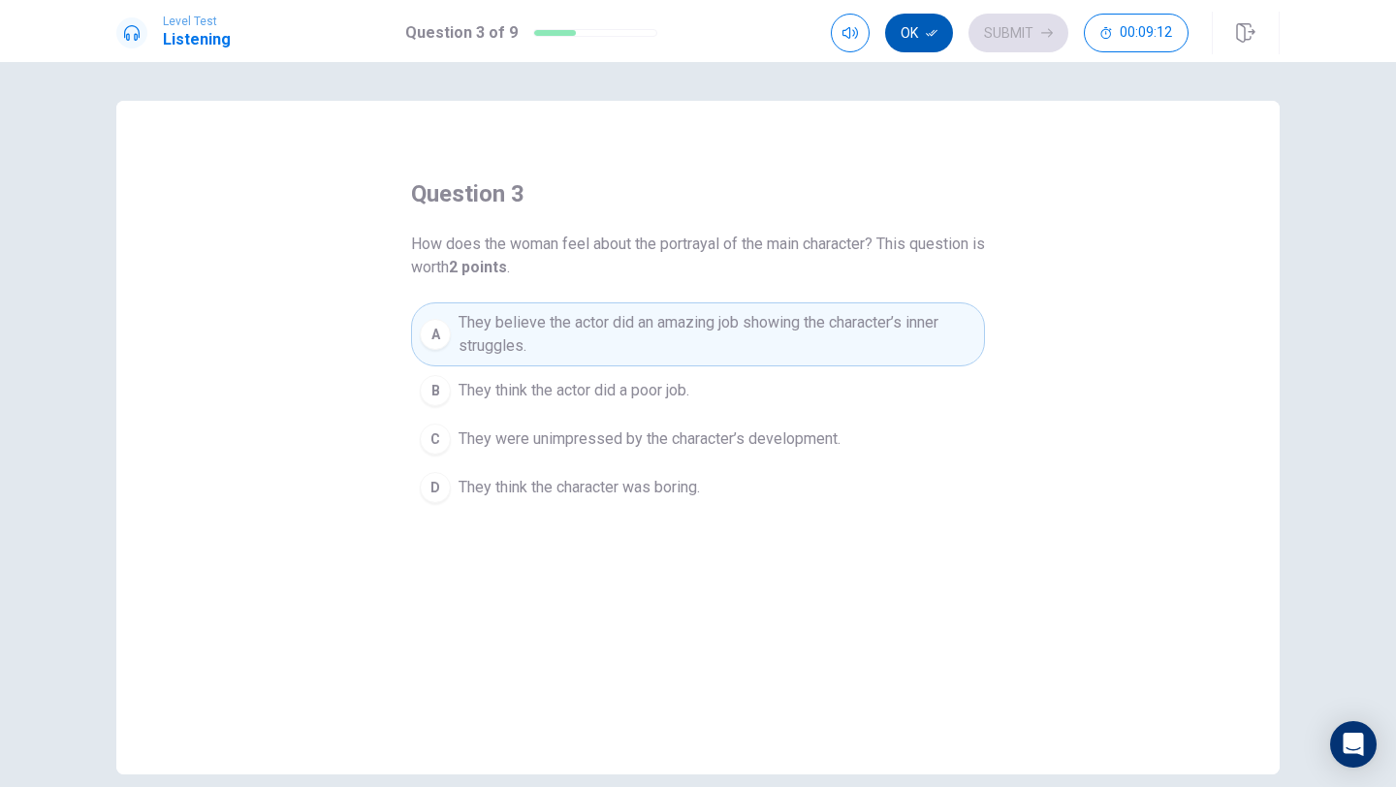
click at [911, 19] on button "Ok" at bounding box center [919, 33] width 68 height 39
click at [1010, 40] on button "Submit" at bounding box center [1019, 33] width 100 height 39
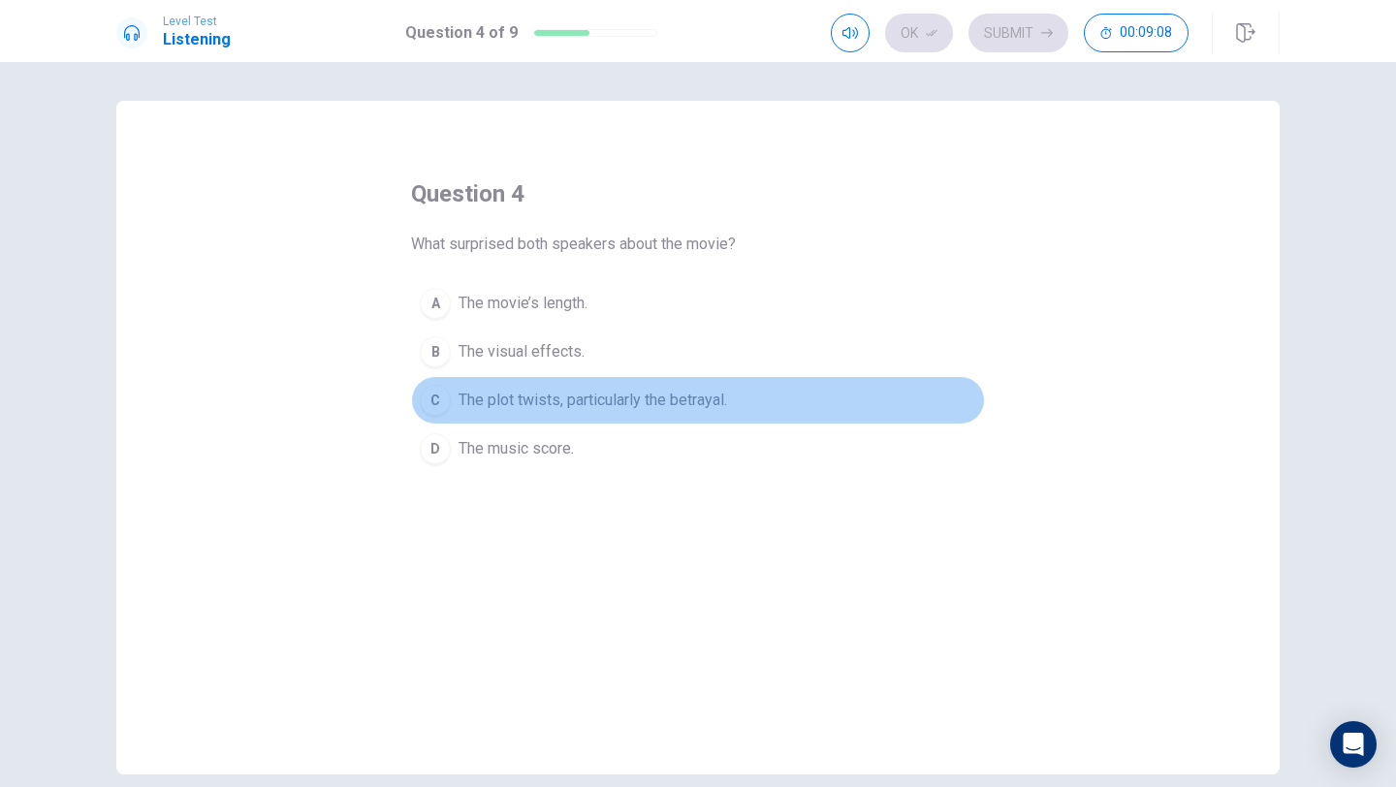
click at [610, 391] on span "The plot twists, particularly the betrayal." at bounding box center [593, 400] width 269 height 23
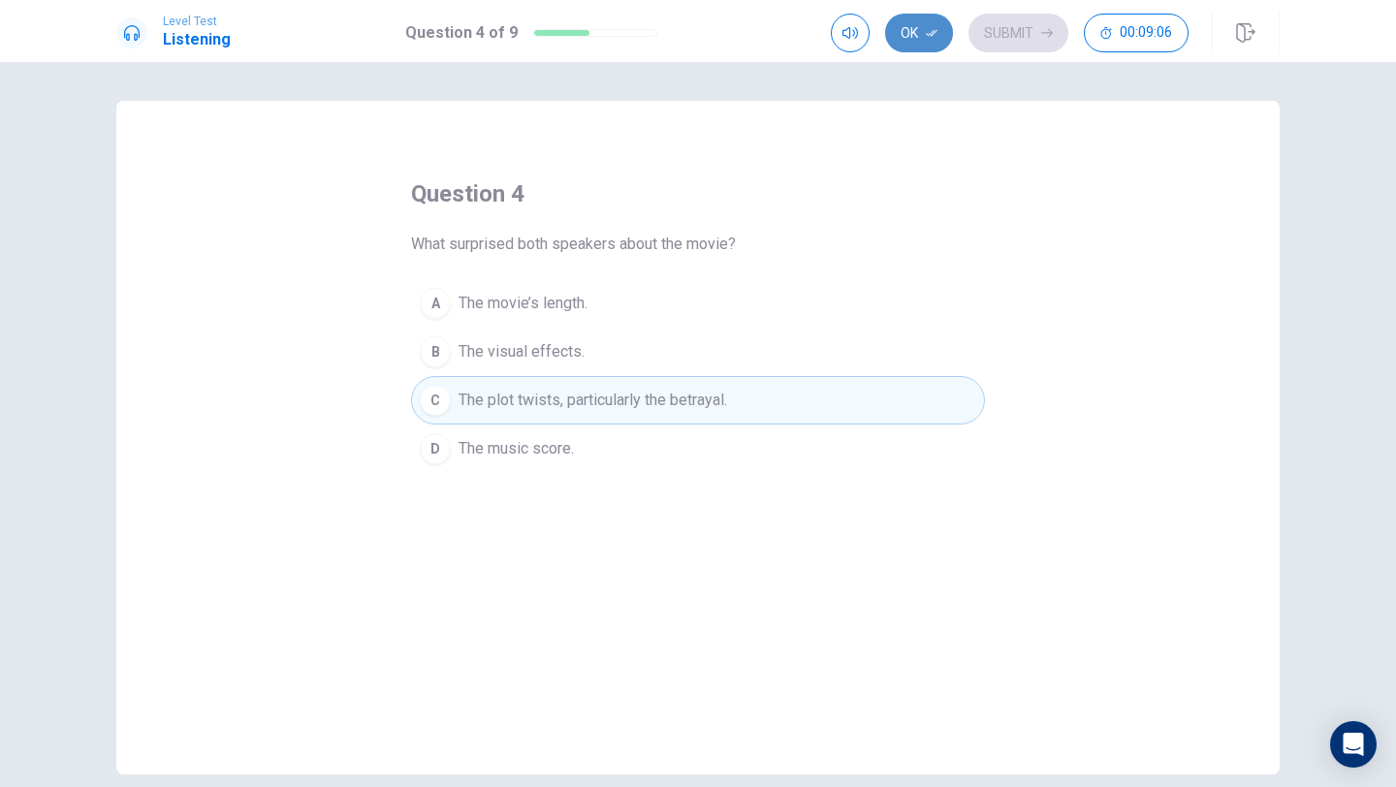
click at [920, 40] on button "Ok" at bounding box center [919, 33] width 68 height 39
click at [995, 38] on button "Submit" at bounding box center [1019, 33] width 100 height 39
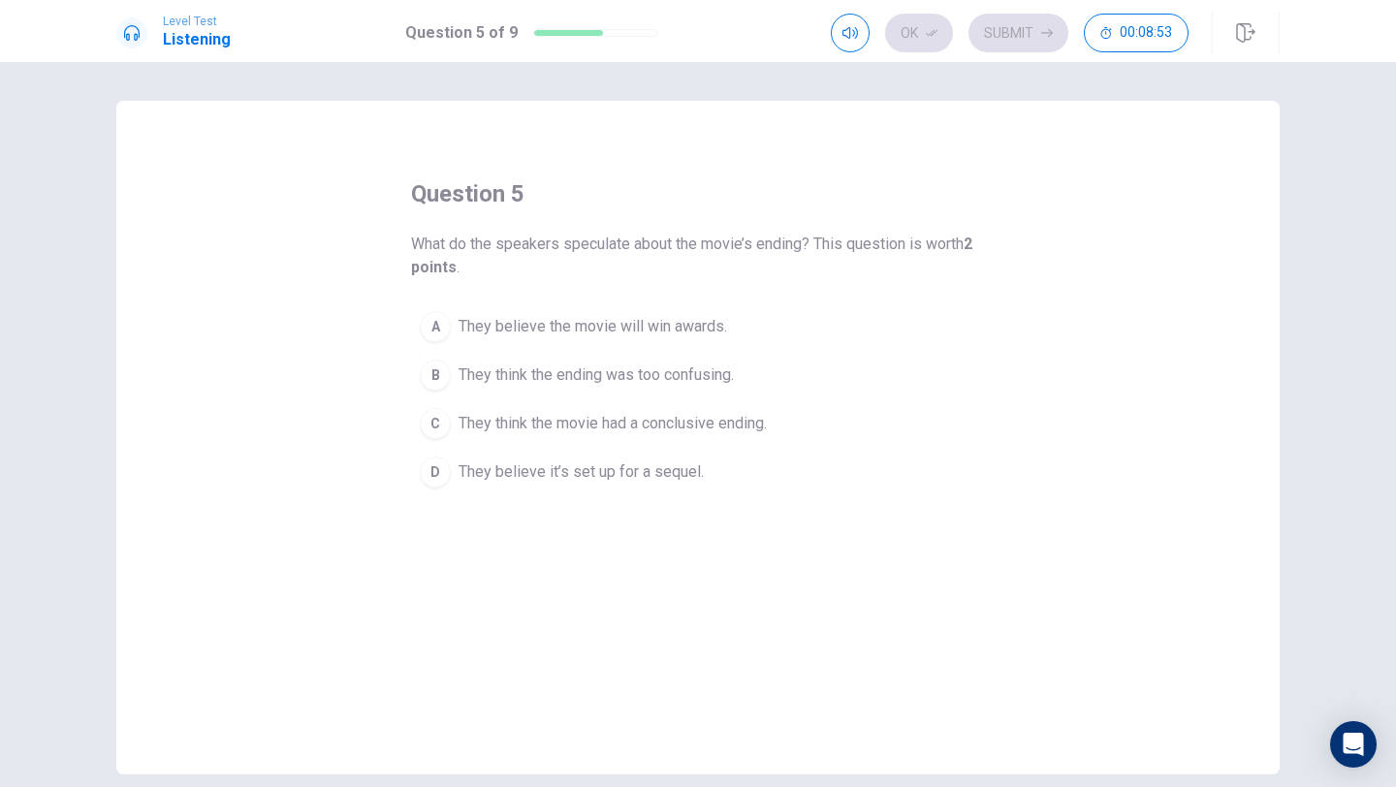
click at [662, 464] on span "They believe it’s set up for a sequel." at bounding box center [581, 472] width 245 height 23
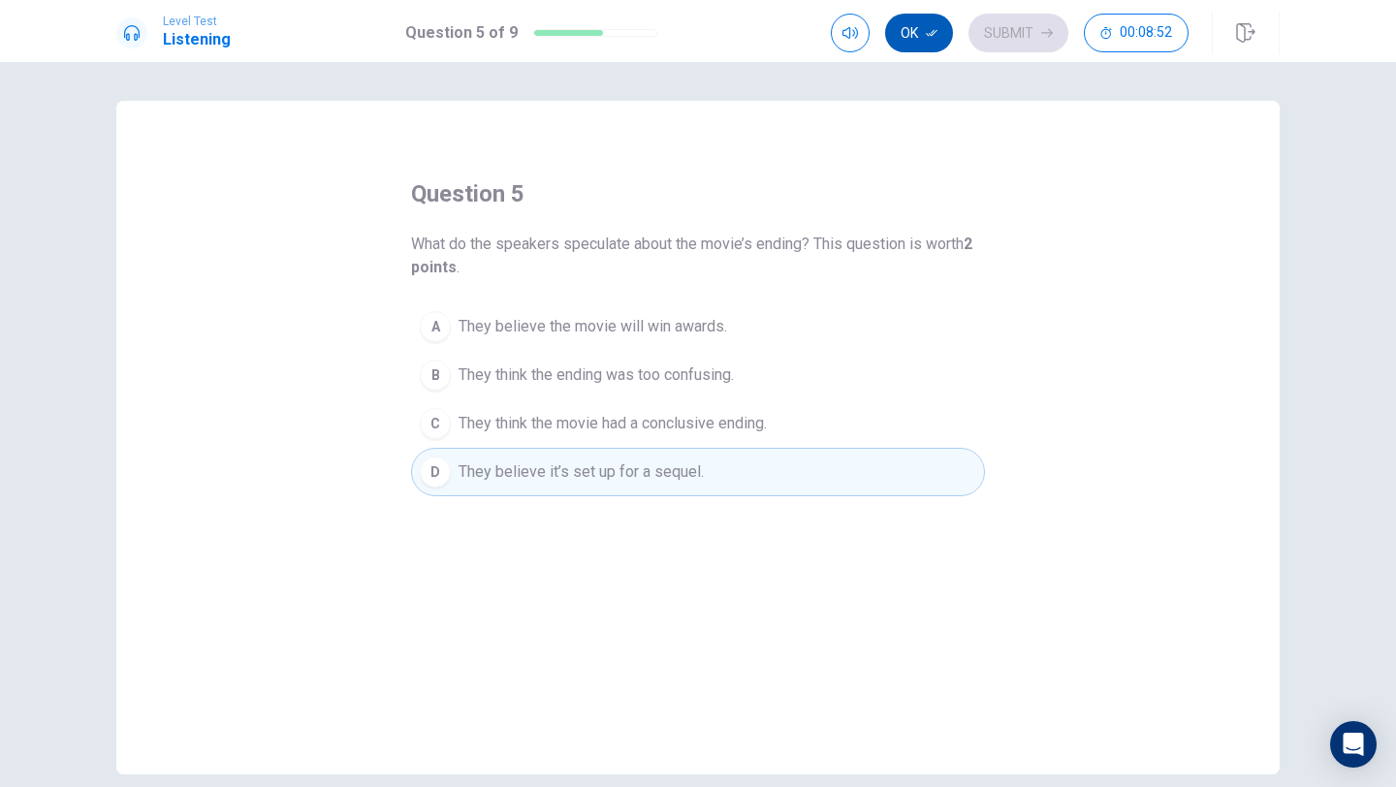
click at [939, 33] on button "Ok" at bounding box center [919, 33] width 68 height 39
click at [990, 34] on button "Submit" at bounding box center [1019, 33] width 100 height 39
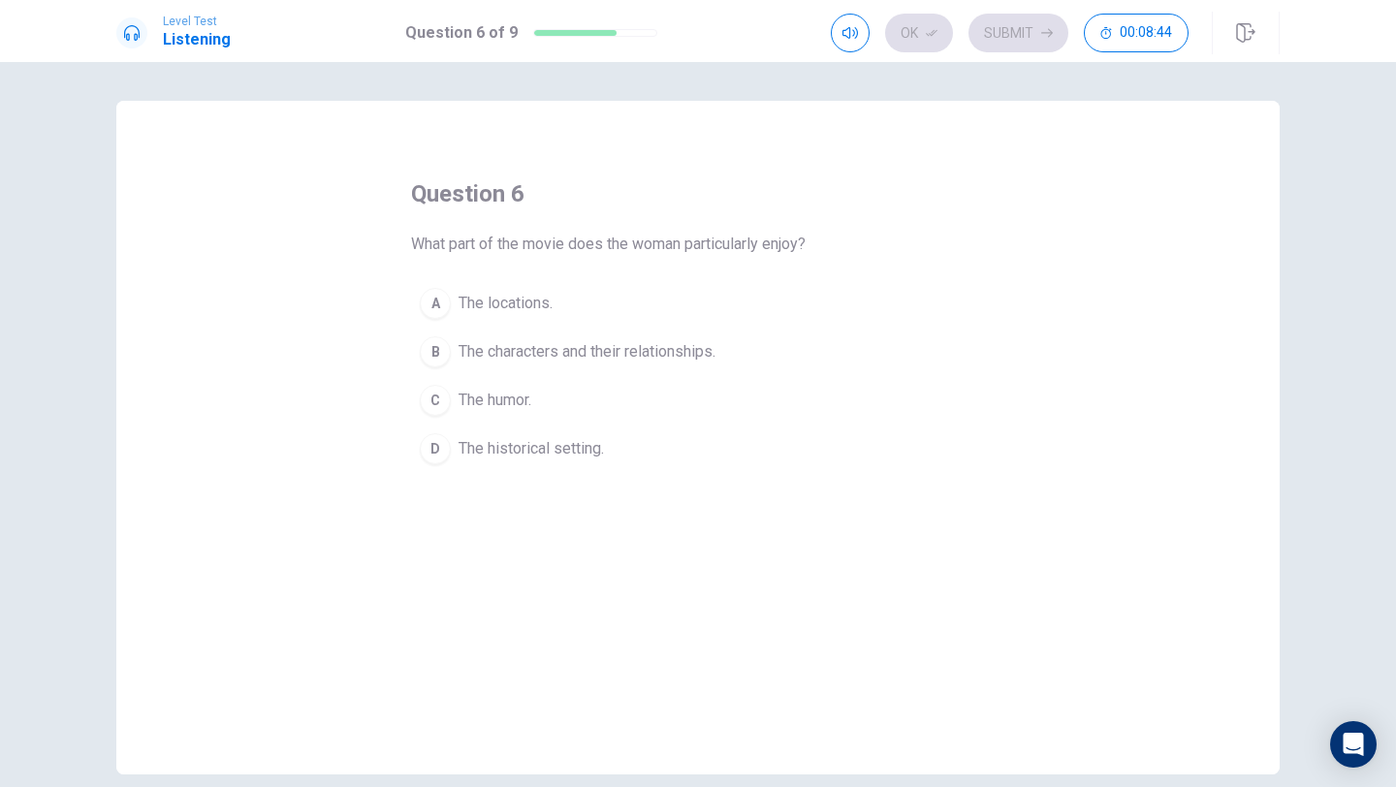
click at [609, 344] on span "The characters and their relationships." at bounding box center [587, 351] width 257 height 23
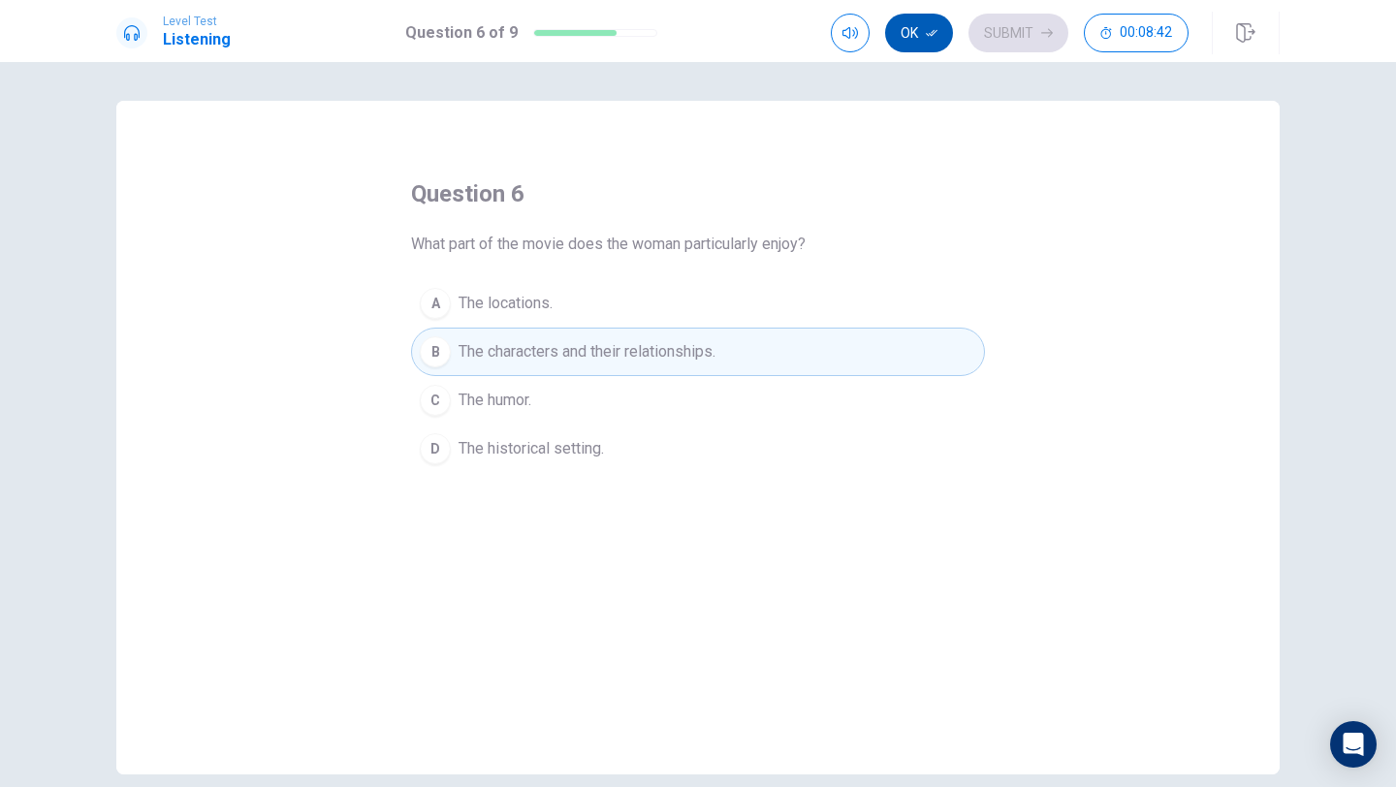
click at [920, 21] on button "Ok" at bounding box center [919, 33] width 68 height 39
click at [977, 29] on button "Submit" at bounding box center [1019, 33] width 100 height 39
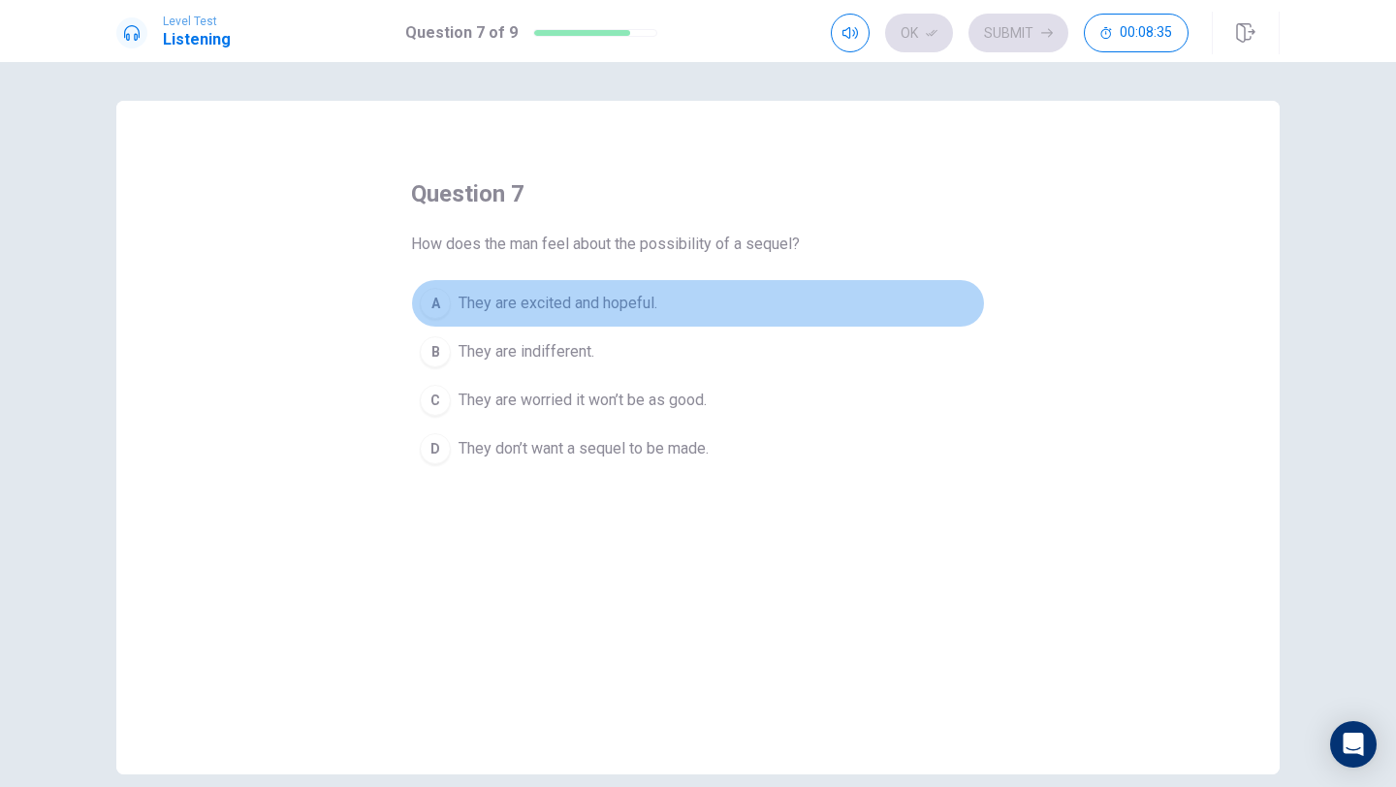
click at [612, 300] on span "They are excited and hopeful." at bounding box center [558, 303] width 199 height 23
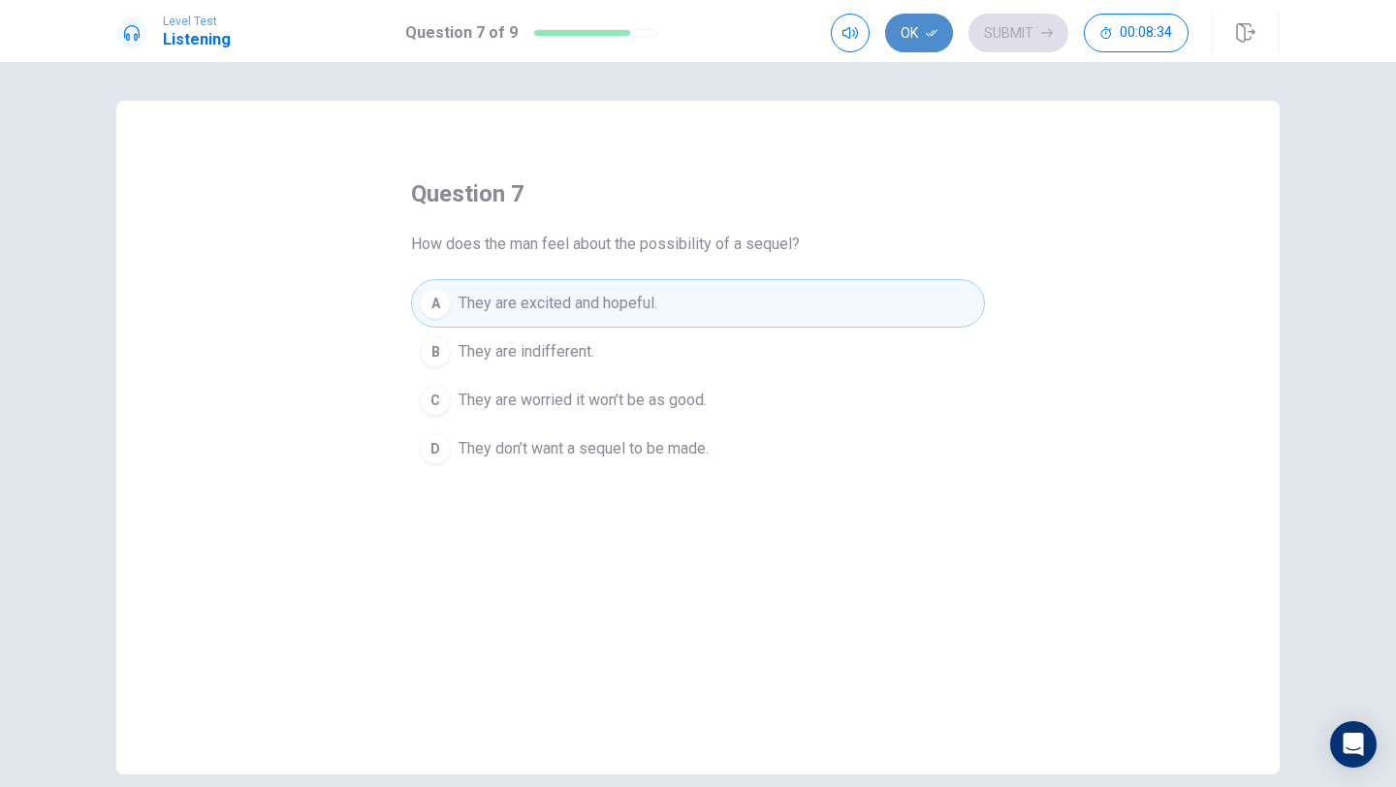
click at [918, 42] on button "Ok" at bounding box center [919, 33] width 68 height 39
click at [977, 40] on button "Submit" at bounding box center [1019, 33] width 100 height 39
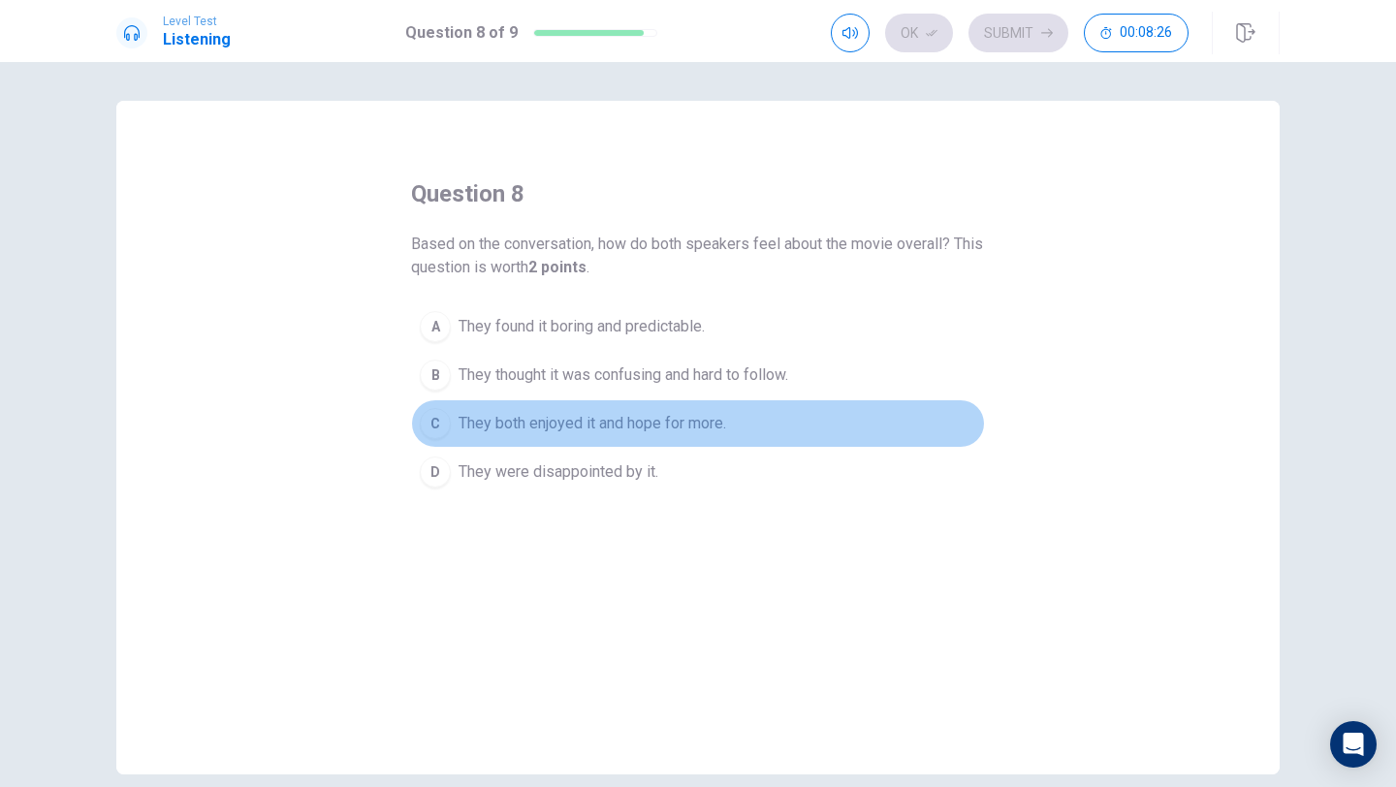
click at [659, 416] on span "They both enjoyed it and hope for more." at bounding box center [593, 423] width 268 height 23
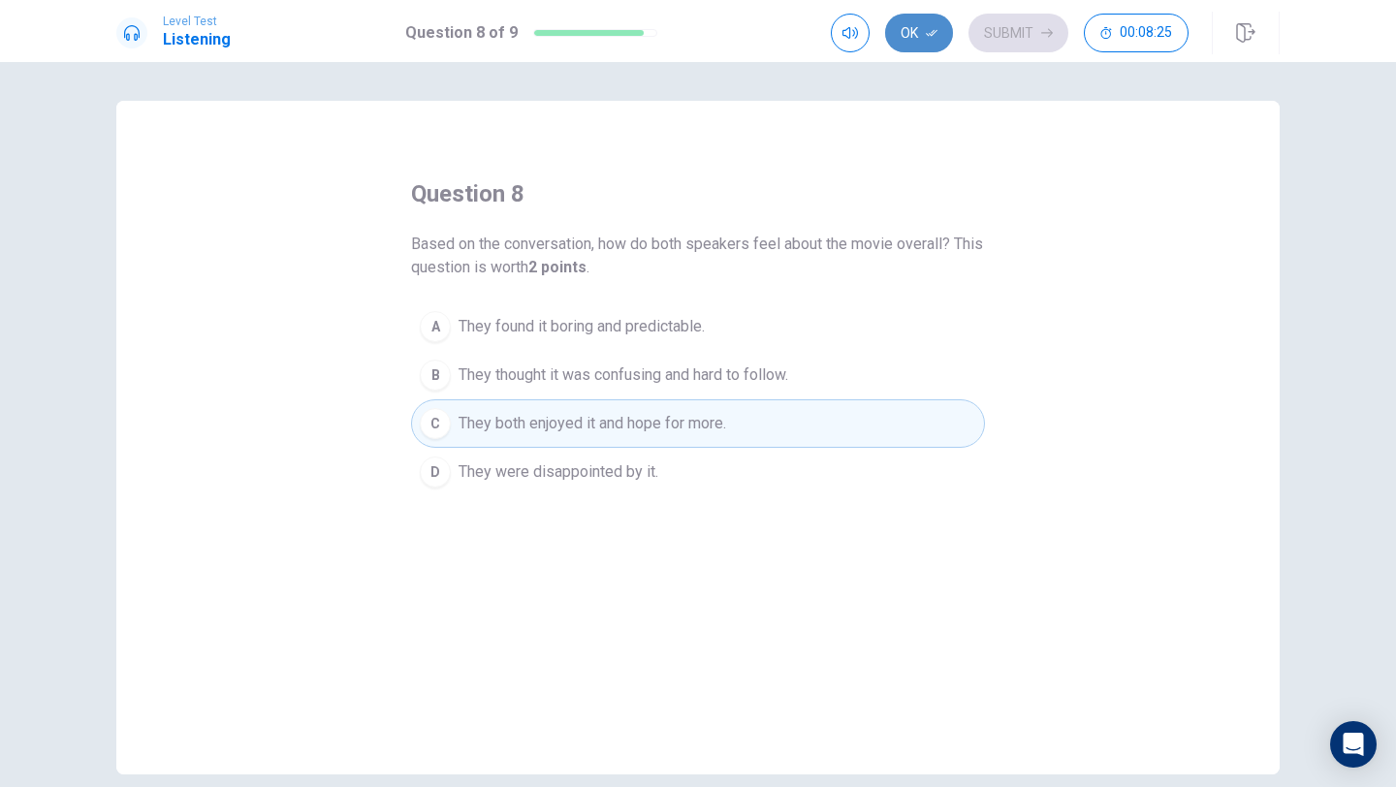
click at [931, 37] on icon "button" at bounding box center [932, 33] width 12 height 12
click at [1005, 32] on button "Submit" at bounding box center [1019, 33] width 100 height 39
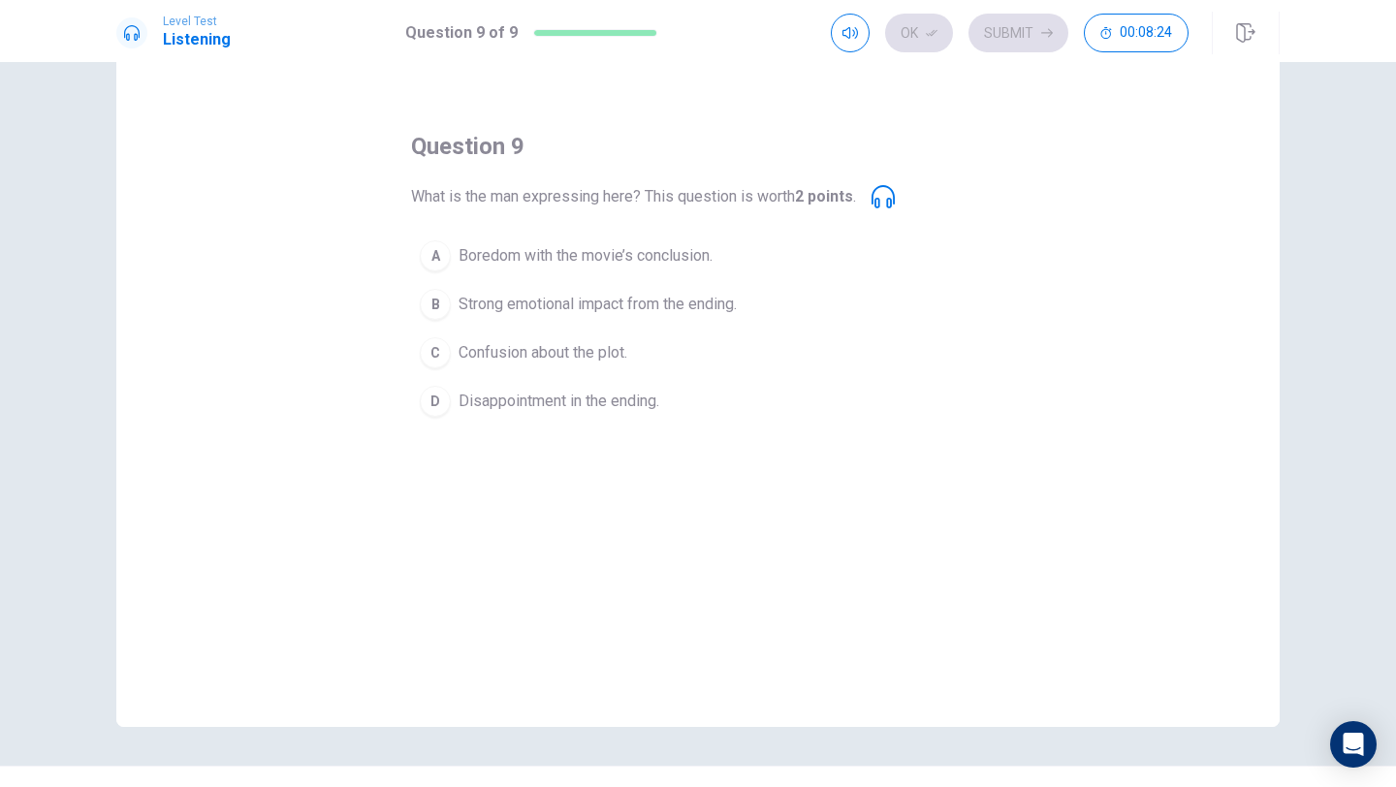
scroll to position [44, 0]
click at [736, 309] on span "Strong emotional impact from the ending." at bounding box center [598, 308] width 278 height 23
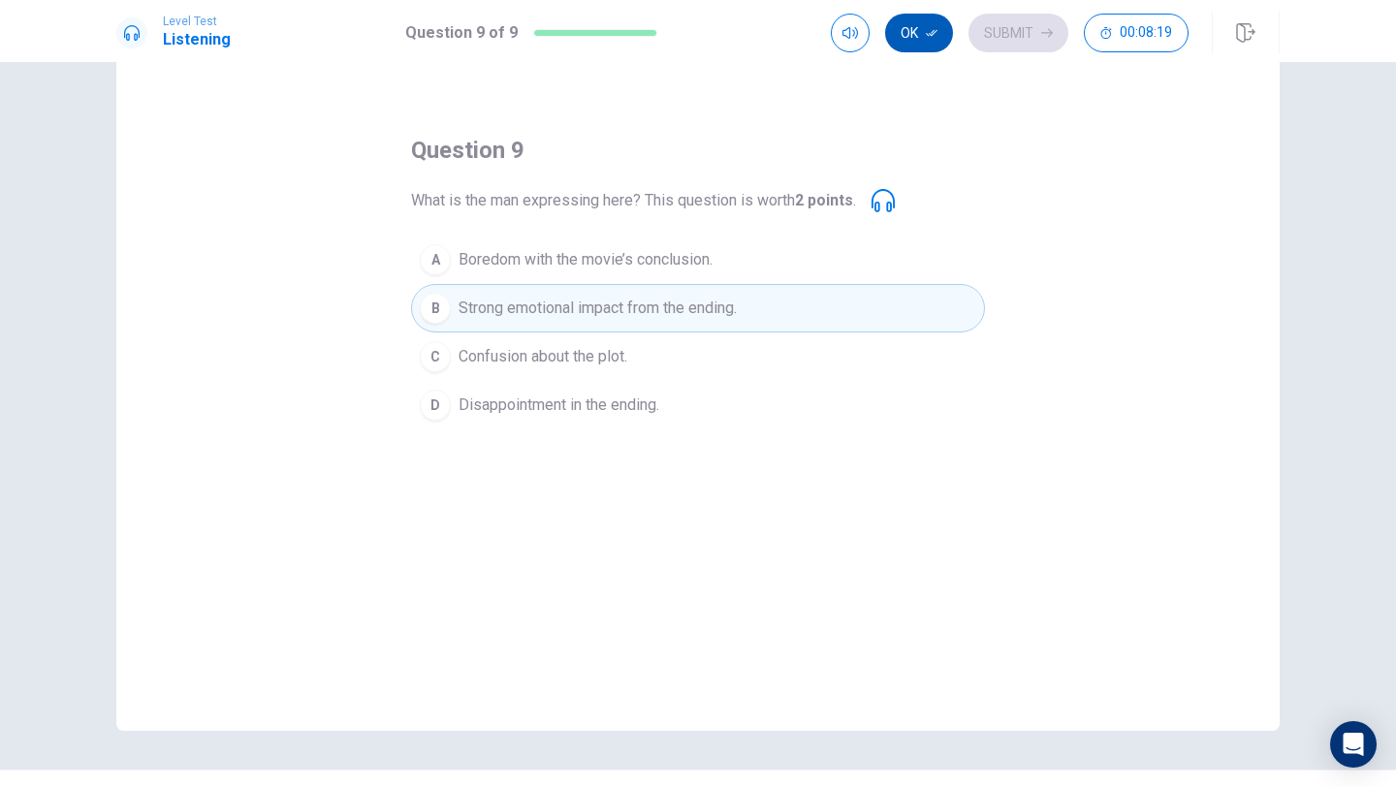
click at [926, 34] on icon "button" at bounding box center [932, 33] width 12 height 12
click at [1002, 36] on button "Submit" at bounding box center [1019, 33] width 100 height 39
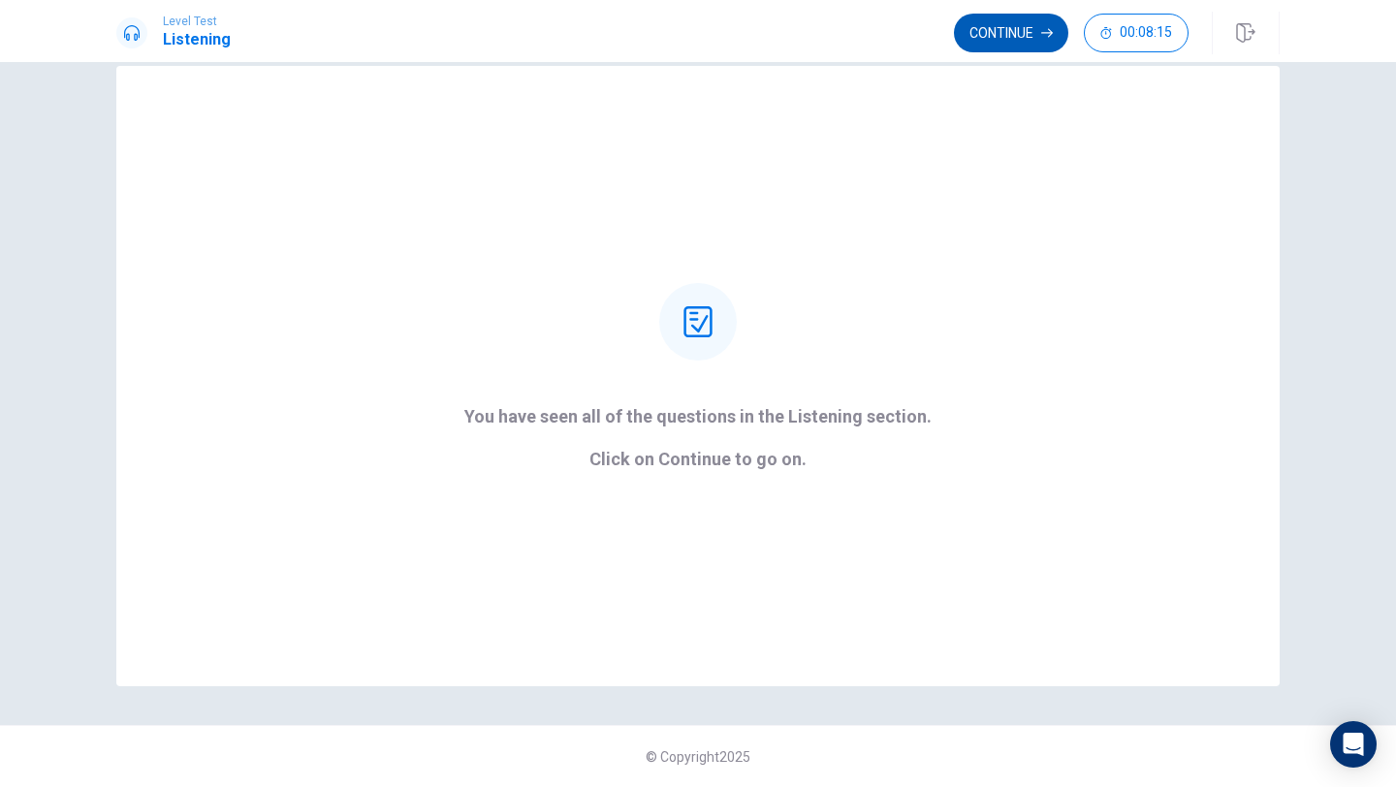
click at [1001, 27] on button "Continue" at bounding box center [1011, 33] width 114 height 39
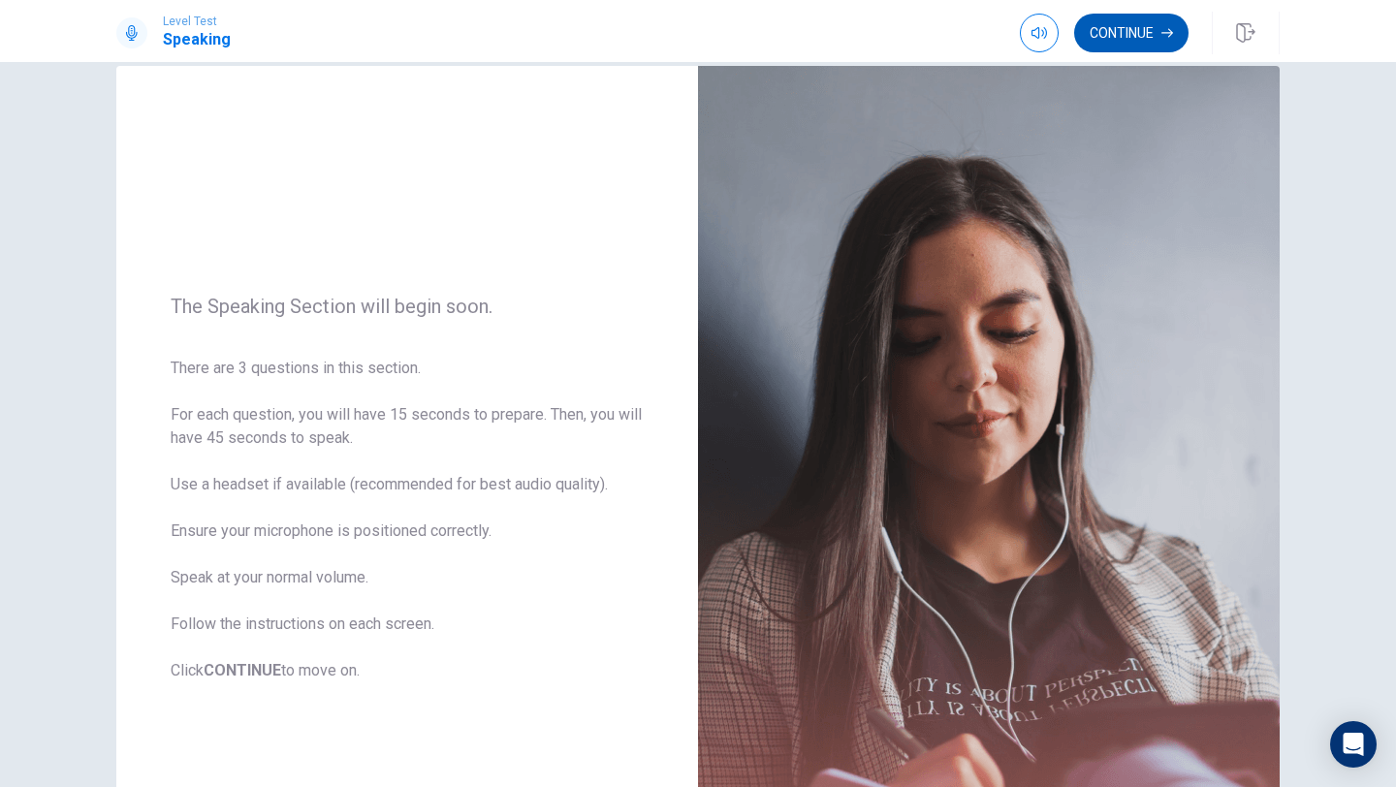
scroll to position [44, 0]
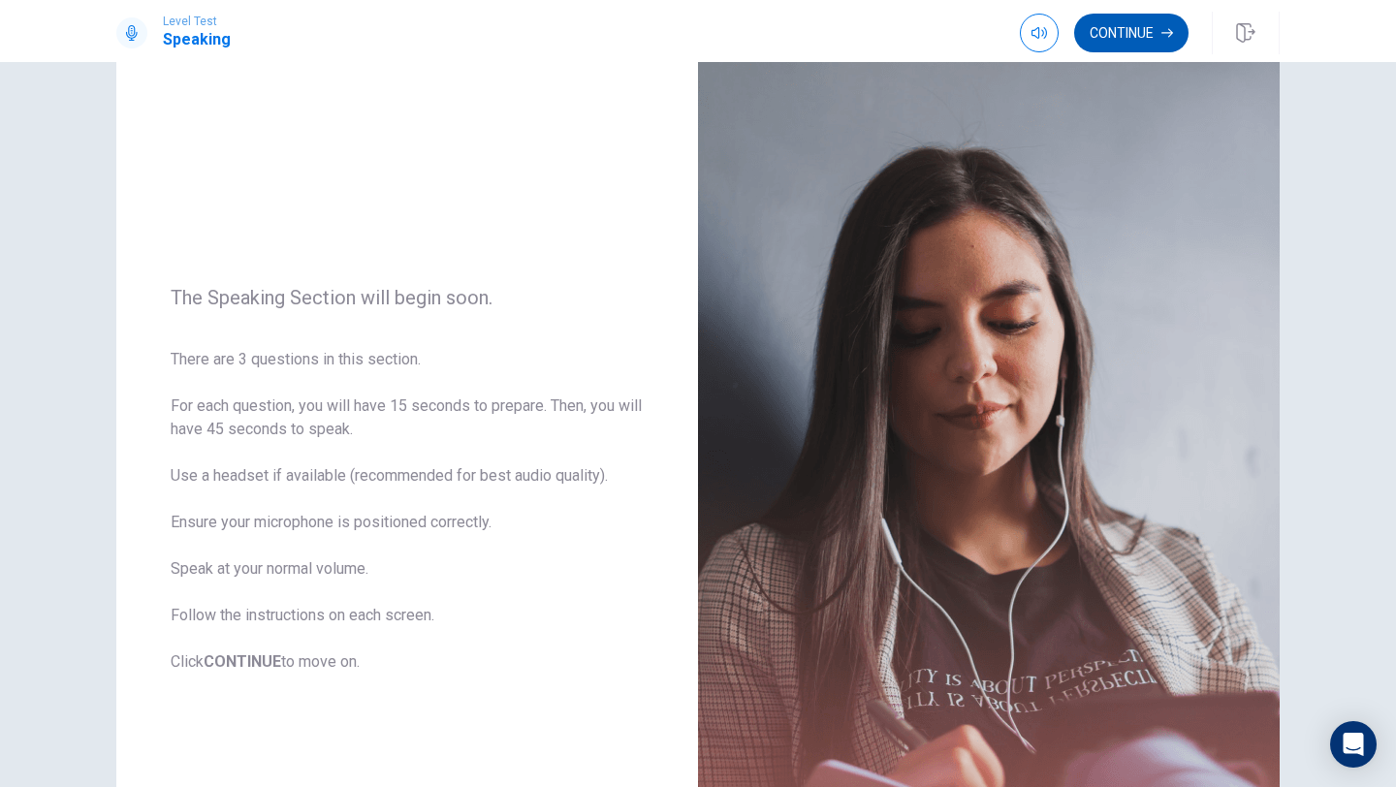
click at [1128, 33] on button "Continue" at bounding box center [1131, 33] width 114 height 39
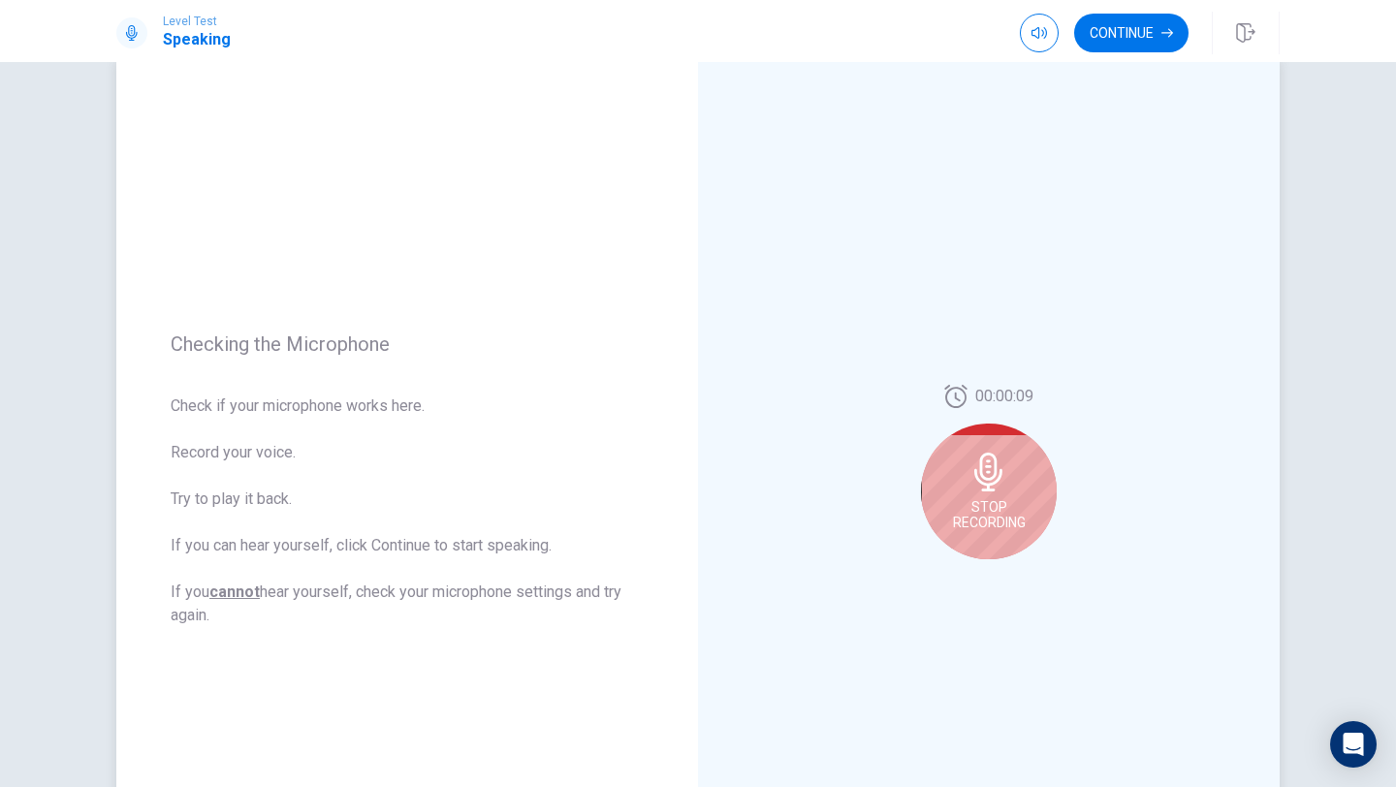
click at [1013, 468] on div "Stop Recording" at bounding box center [989, 492] width 136 height 136
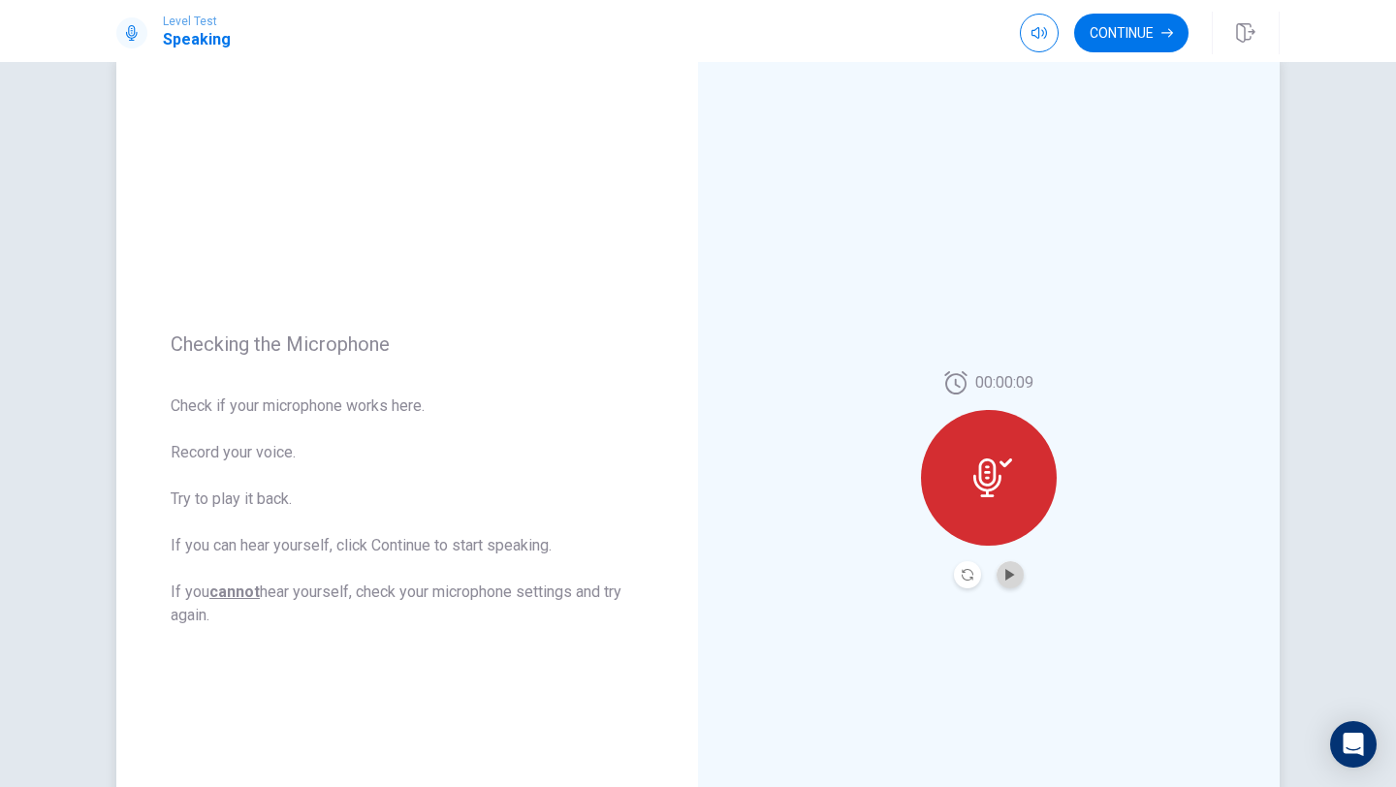
click at [1014, 584] on button "Play Audio" at bounding box center [1010, 574] width 27 height 27
click at [1131, 27] on button "Continue" at bounding box center [1131, 33] width 114 height 39
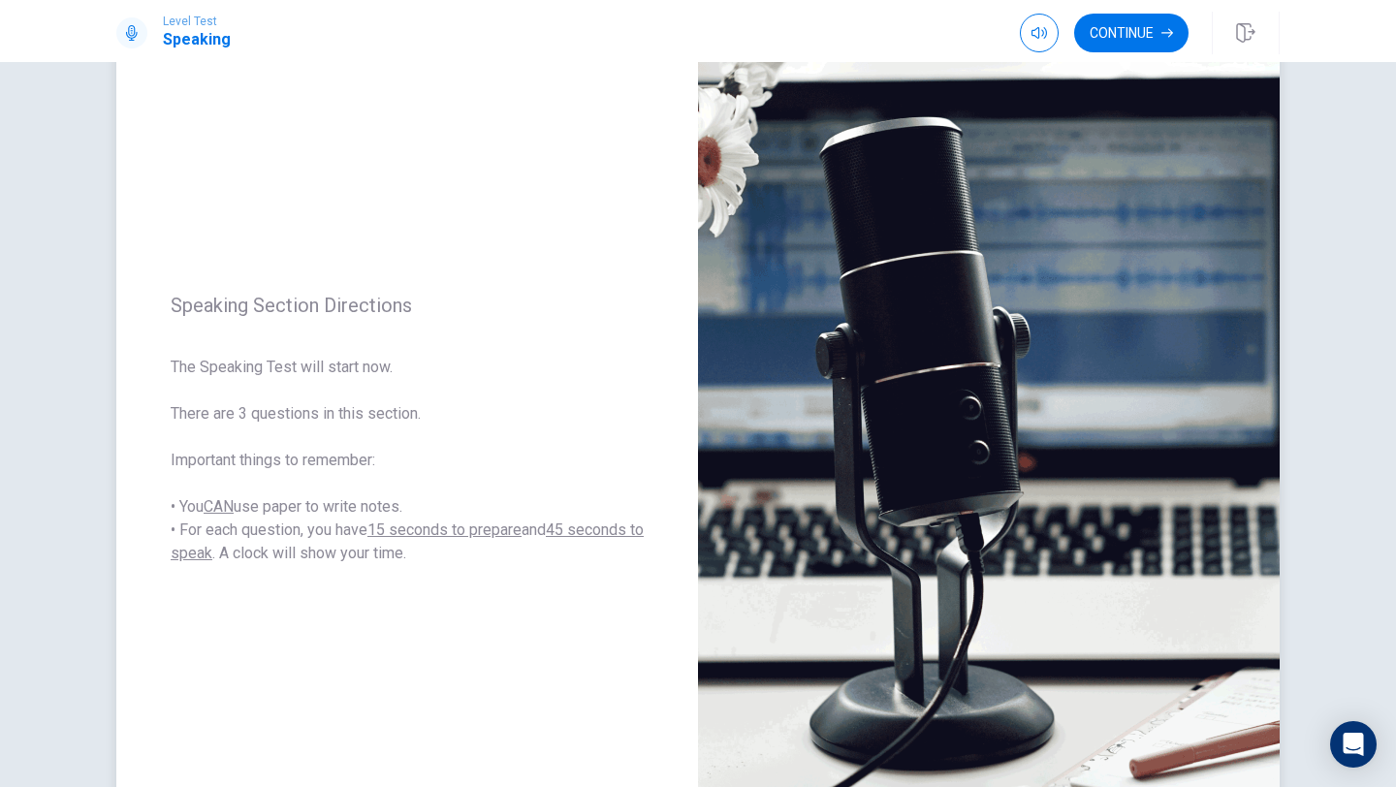
scroll to position [97, 0]
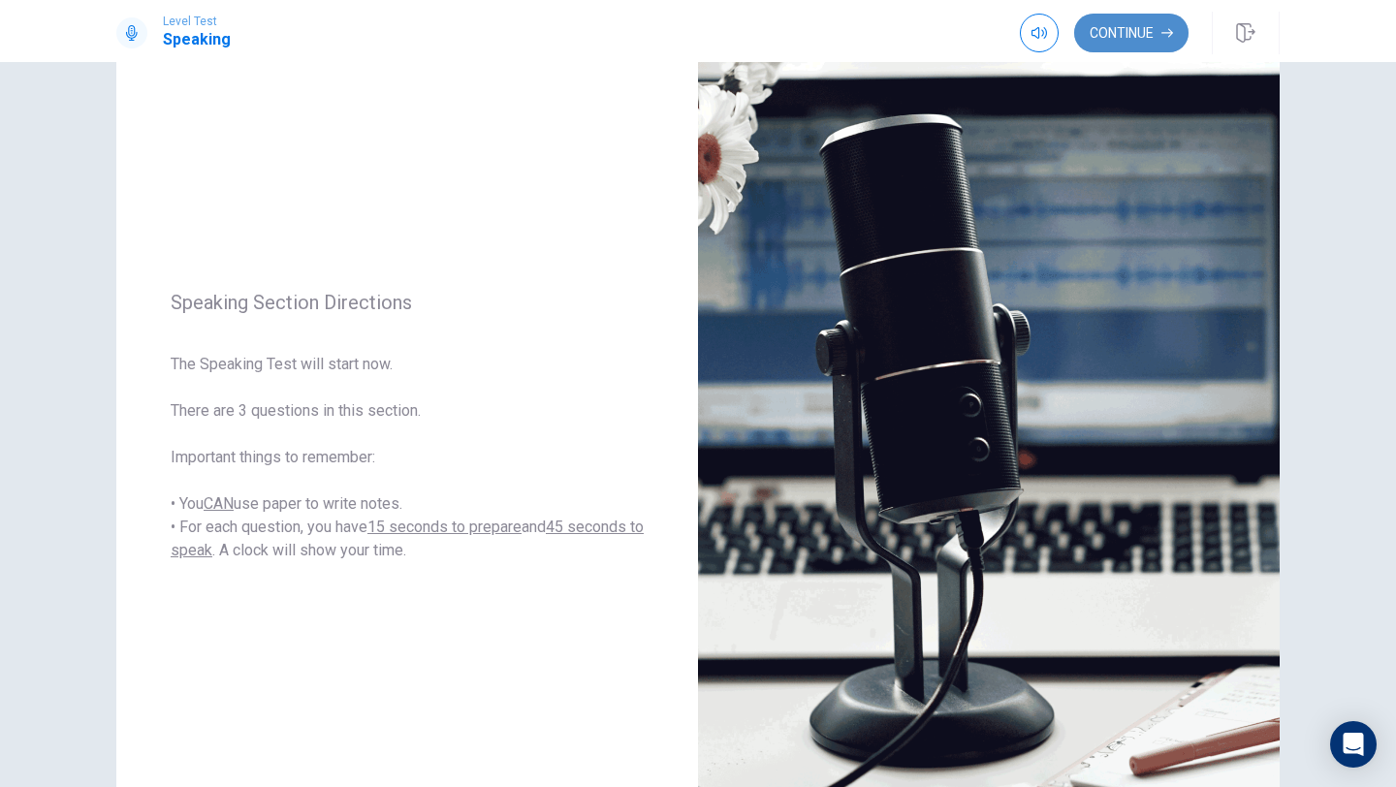
click at [1139, 46] on button "Continue" at bounding box center [1131, 33] width 114 height 39
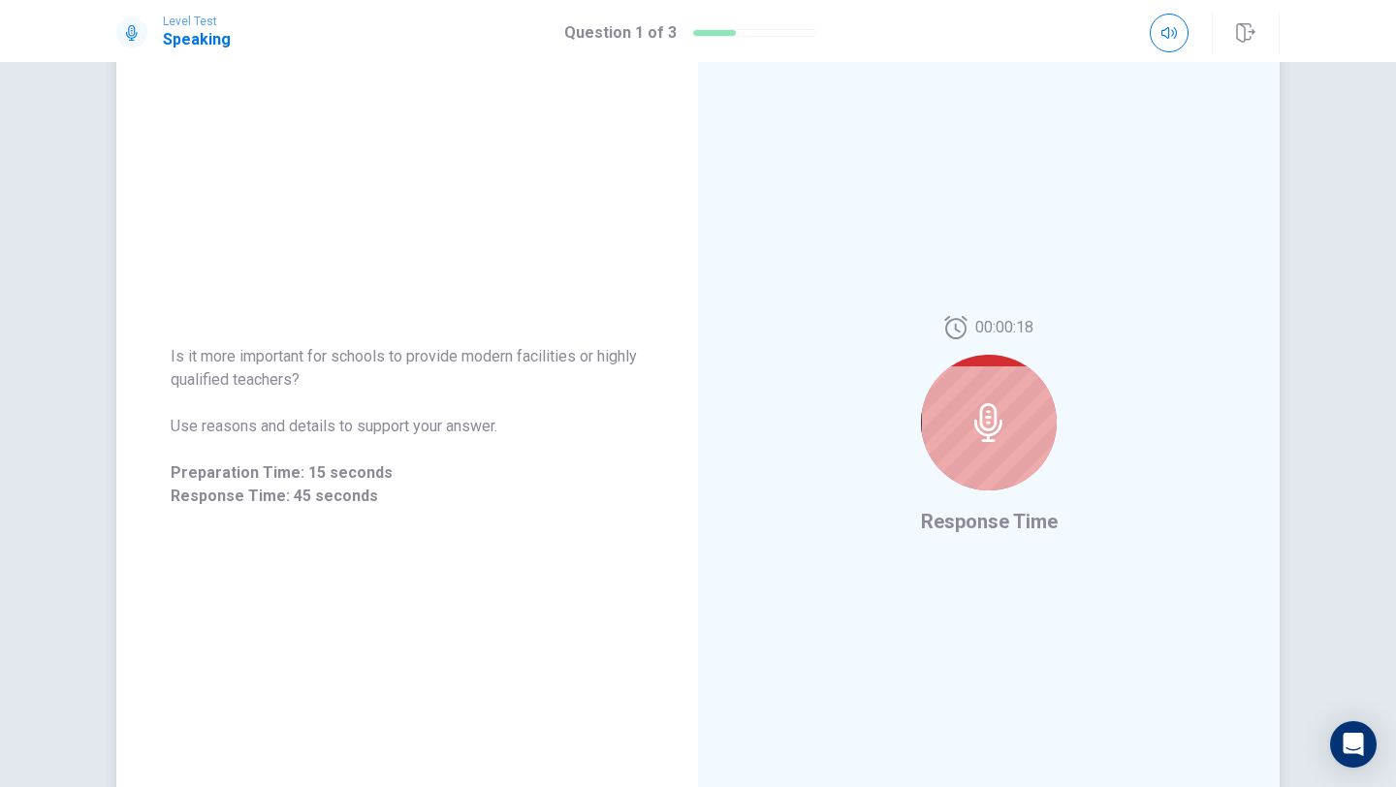
click at [1024, 439] on div at bounding box center [989, 423] width 136 height 136
click at [995, 419] on icon at bounding box center [988, 422] width 28 height 39
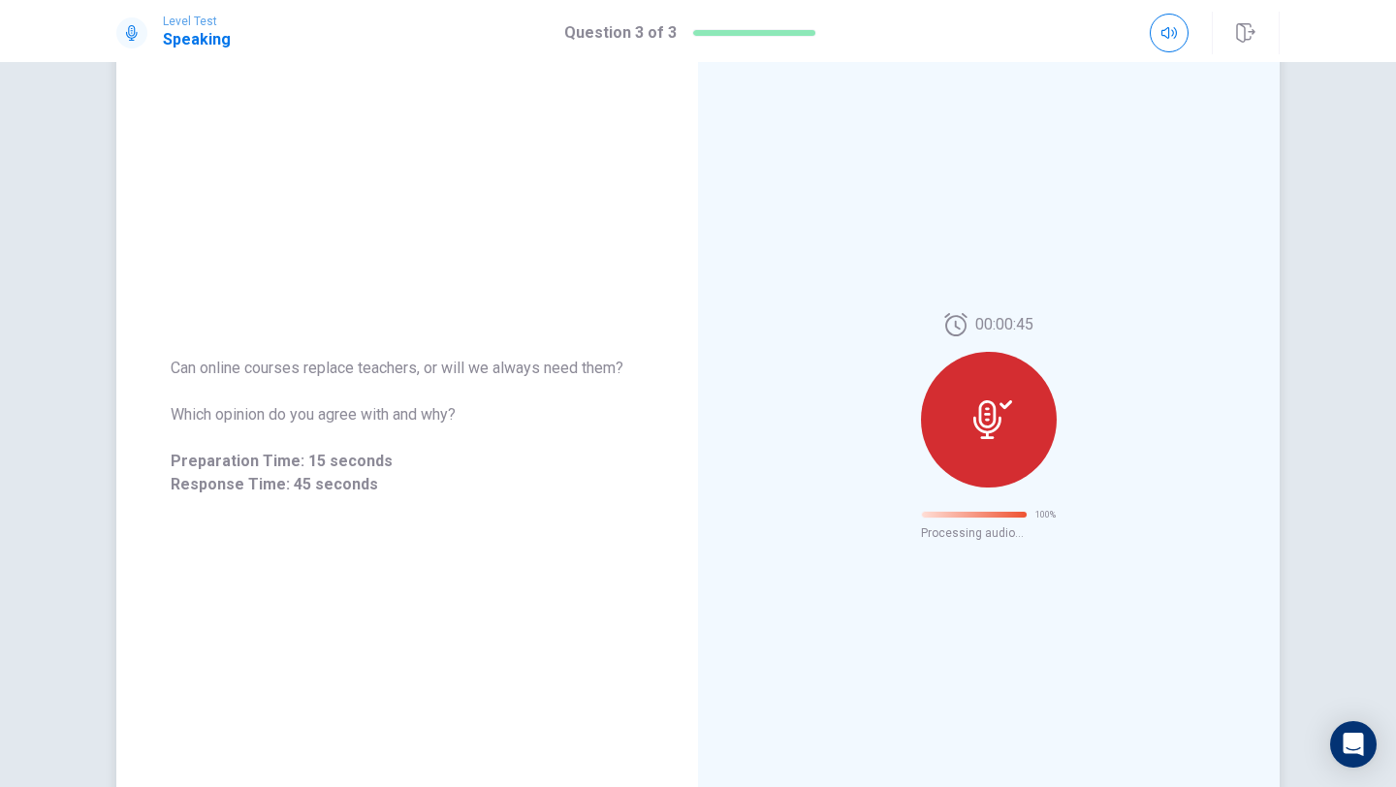
scroll to position [0, 0]
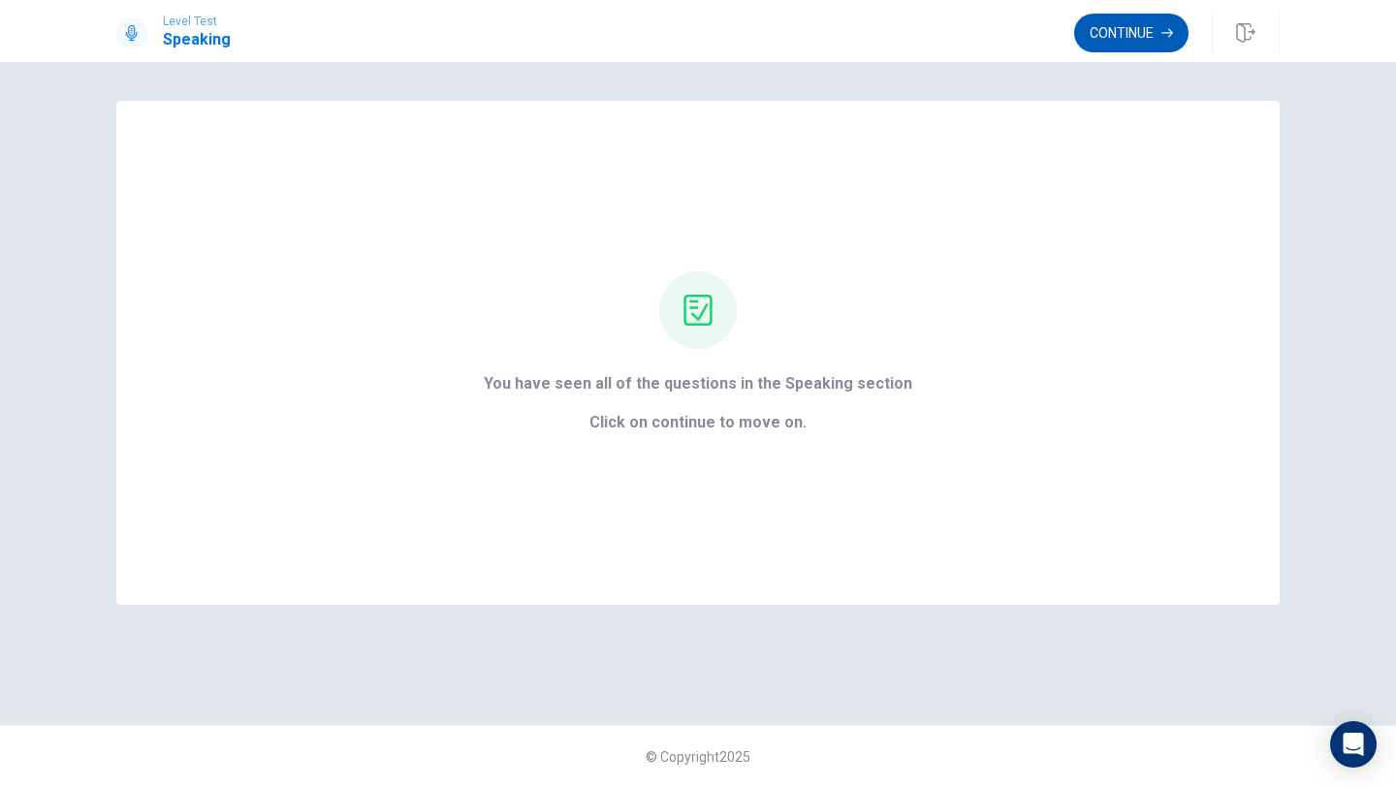
click at [1137, 34] on button "Continue" at bounding box center [1131, 33] width 114 height 39
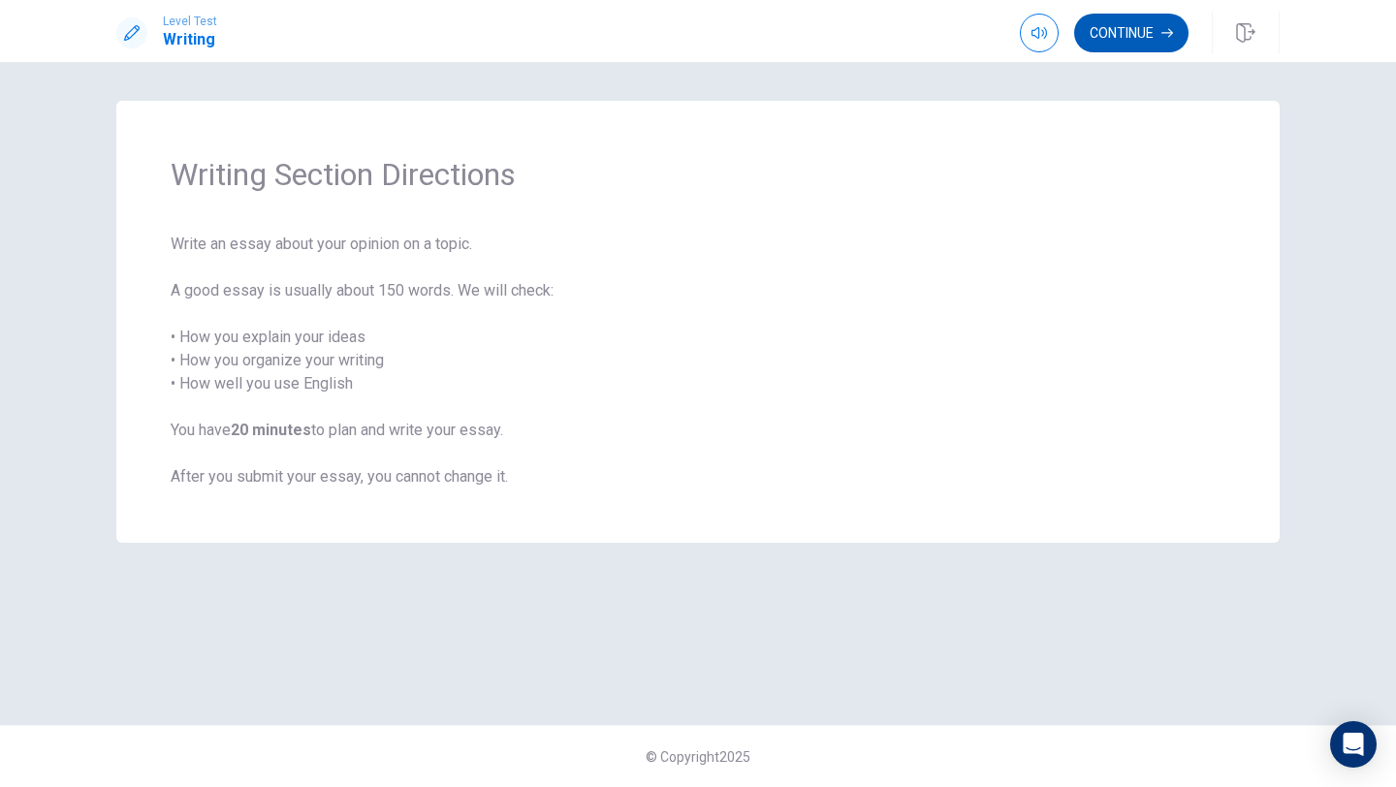
click at [1153, 30] on button "Continue" at bounding box center [1131, 33] width 114 height 39
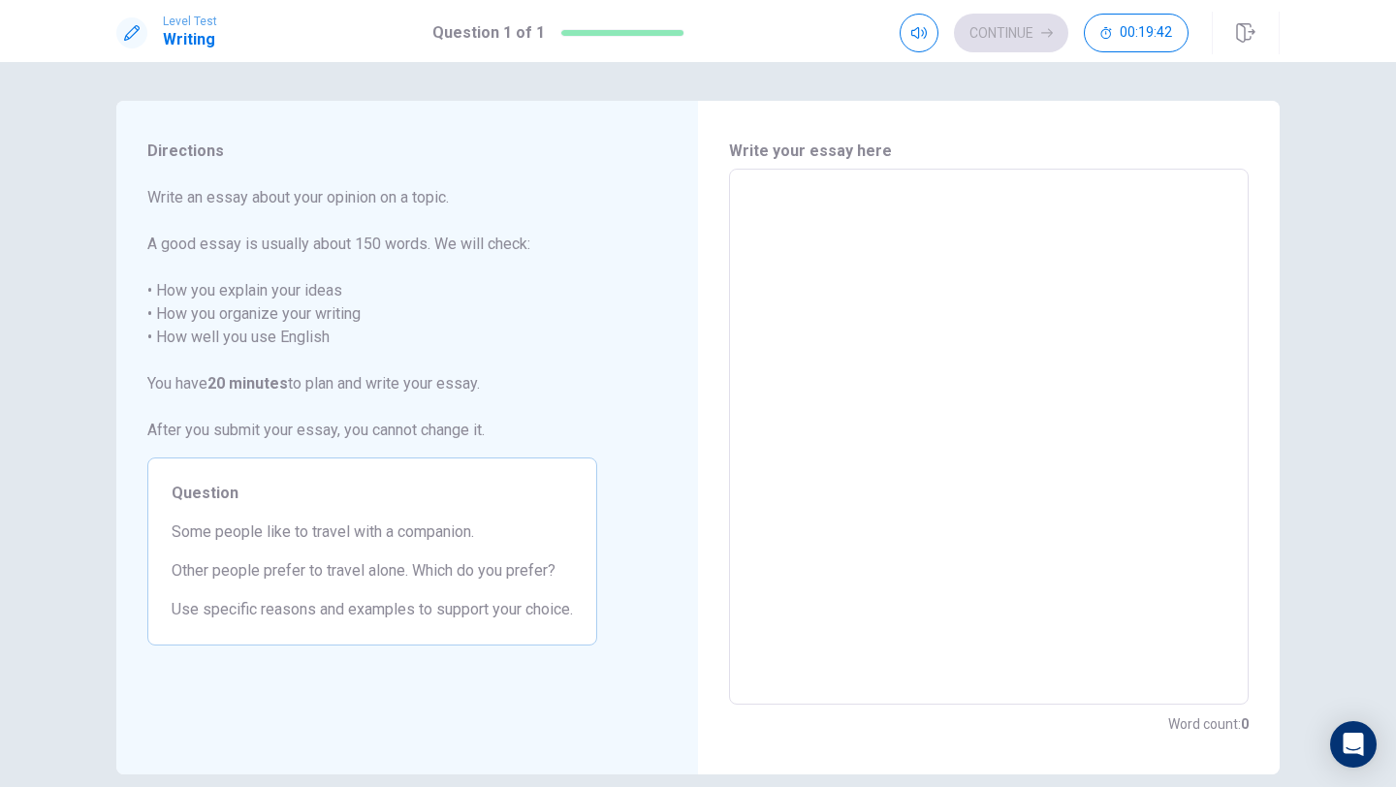
click at [877, 402] on textarea at bounding box center [989, 437] width 493 height 504
type textarea "S"
type textarea "x"
type textarea "Si"
type textarea "x"
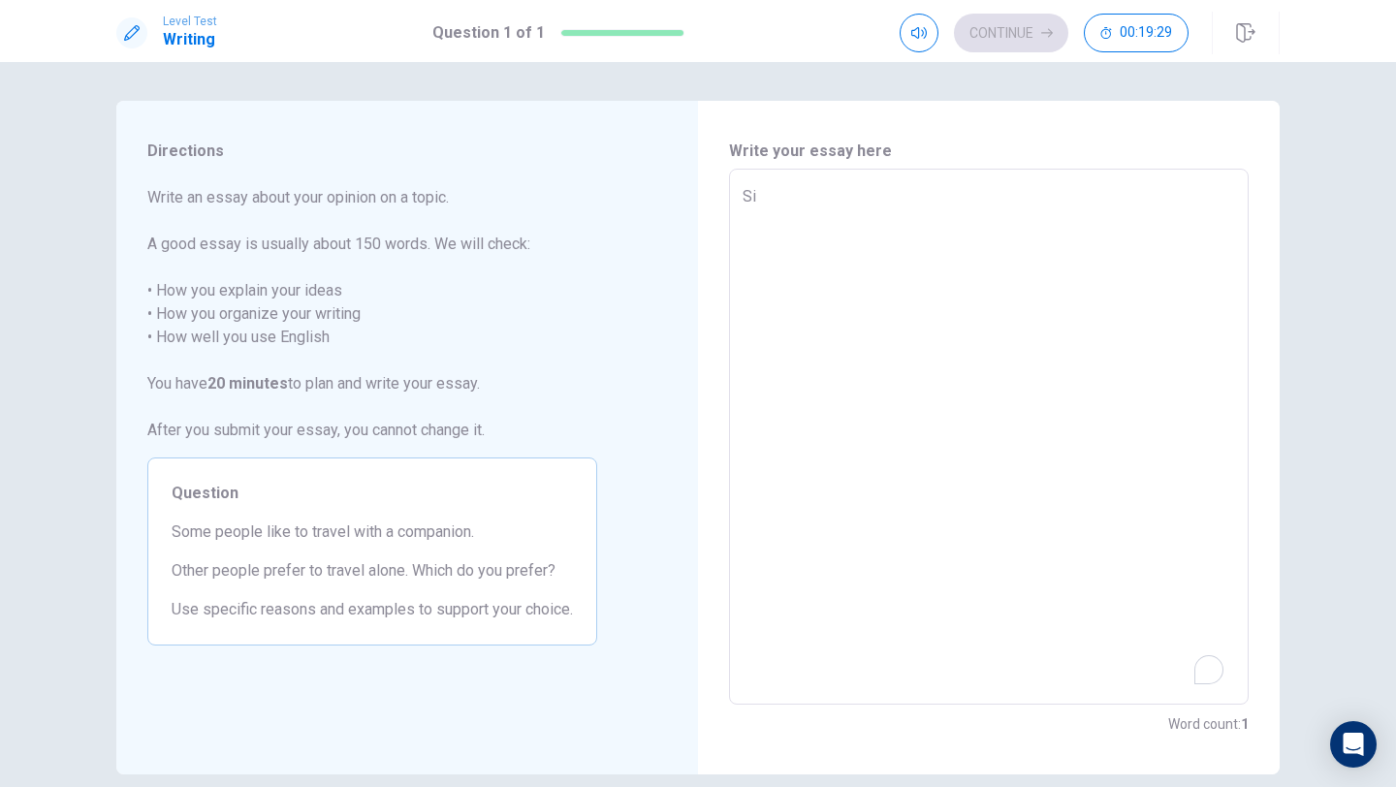
type textarea "S"
type textarea "x"
type textarea "So"
type textarea "x"
type textarea "Som"
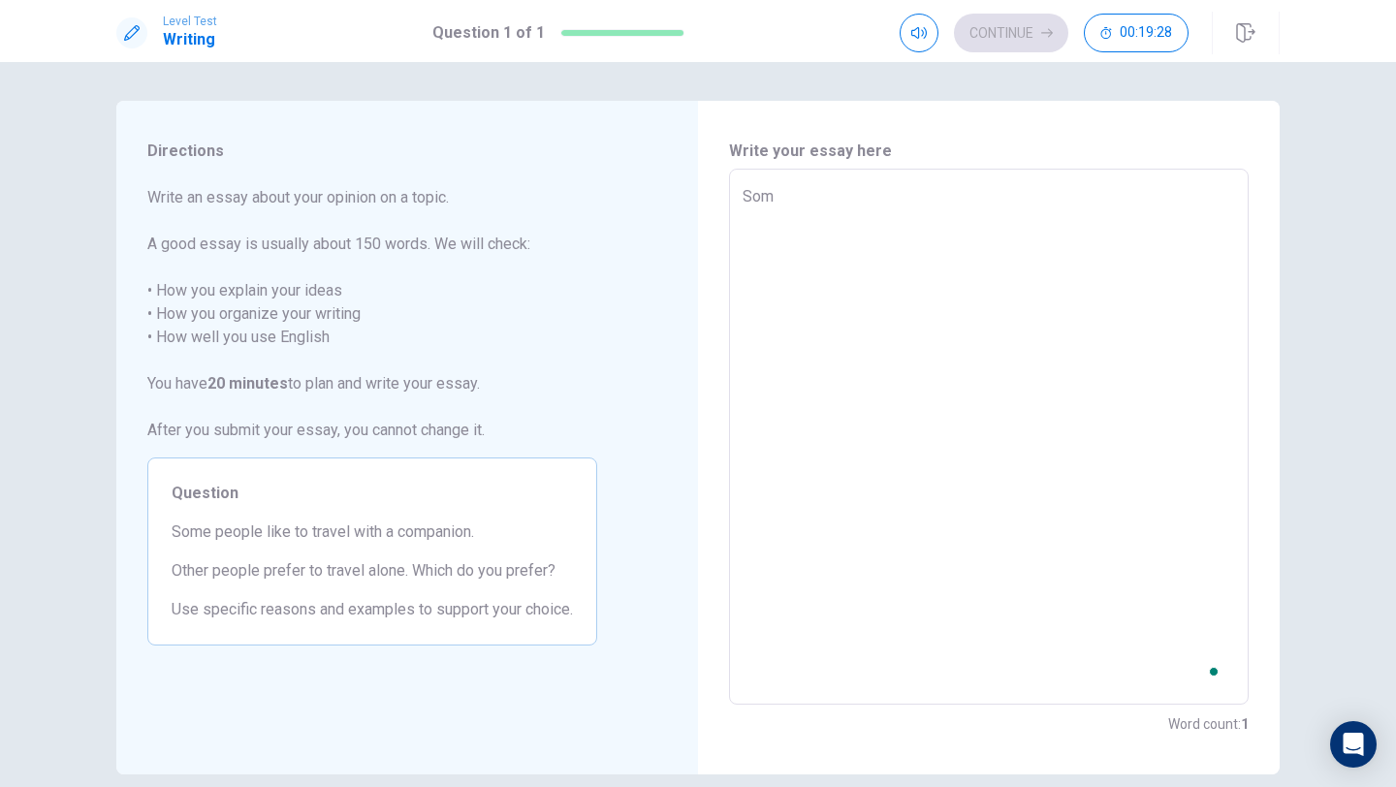
type textarea "x"
type textarea "Some"
type textarea "x"
type textarea "Some"
type textarea "x"
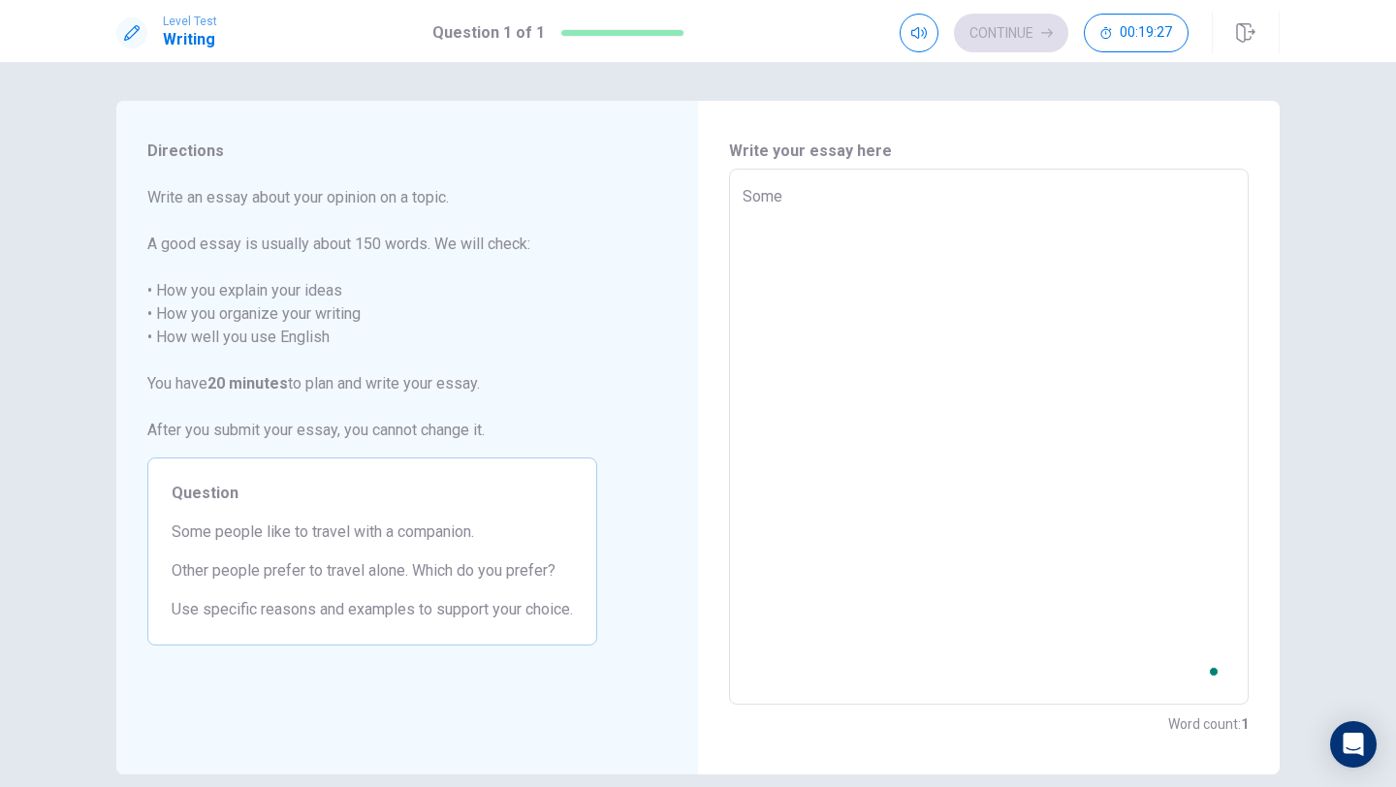
type textarea "Some p"
type textarea "x"
type textarea "Some pe"
type textarea "x"
type textarea "Some peo"
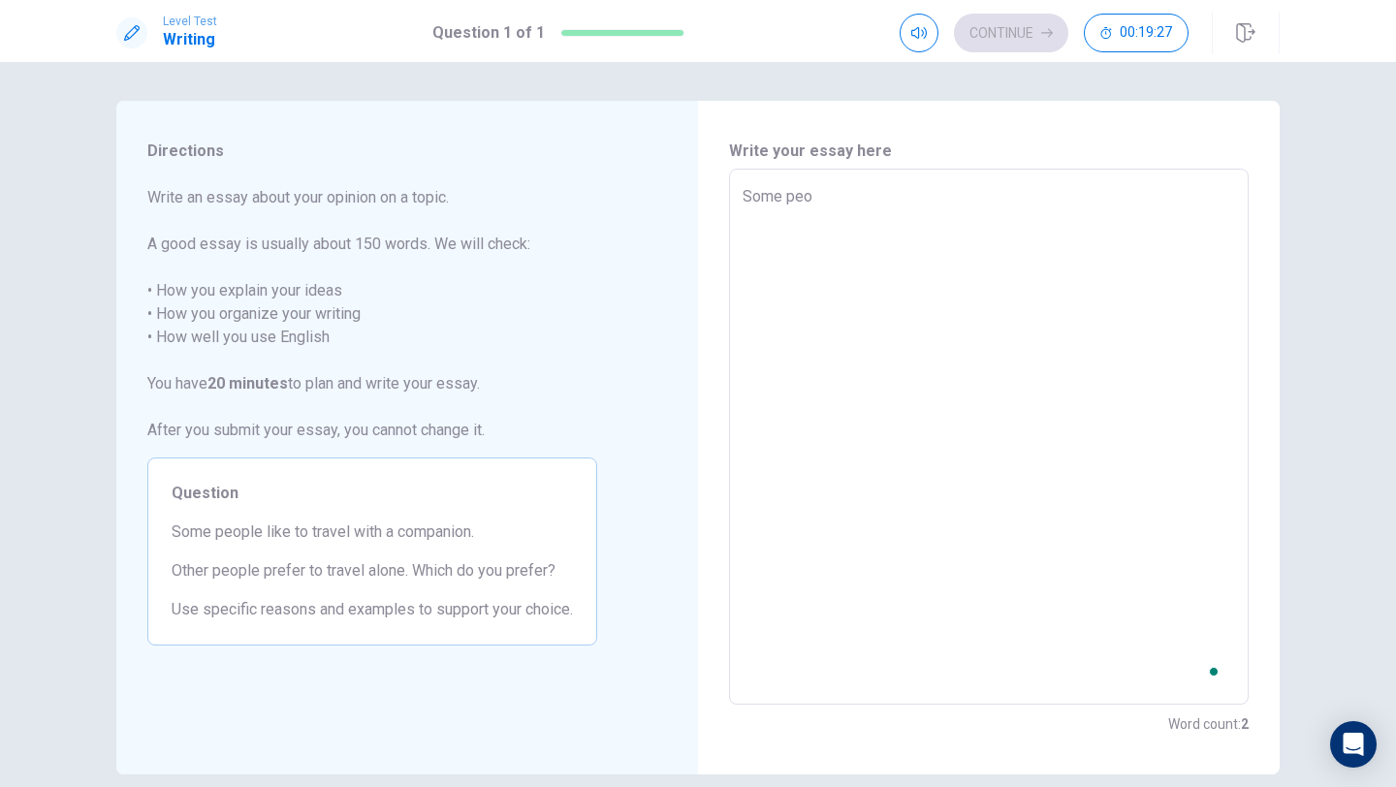
type textarea "x"
type textarea "Some peop"
type textarea "x"
type textarea "Some peopl"
type textarea "x"
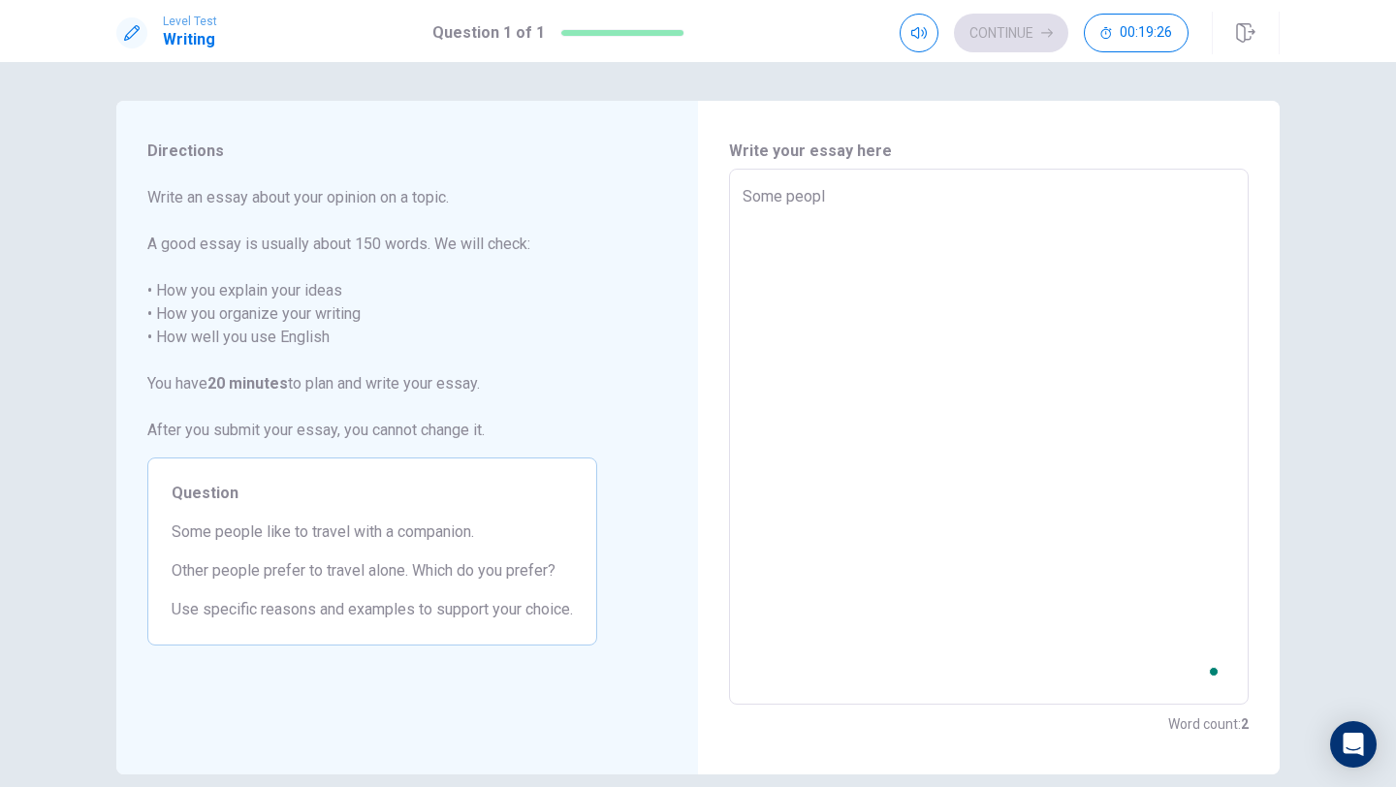
type textarea "Some peoplr"
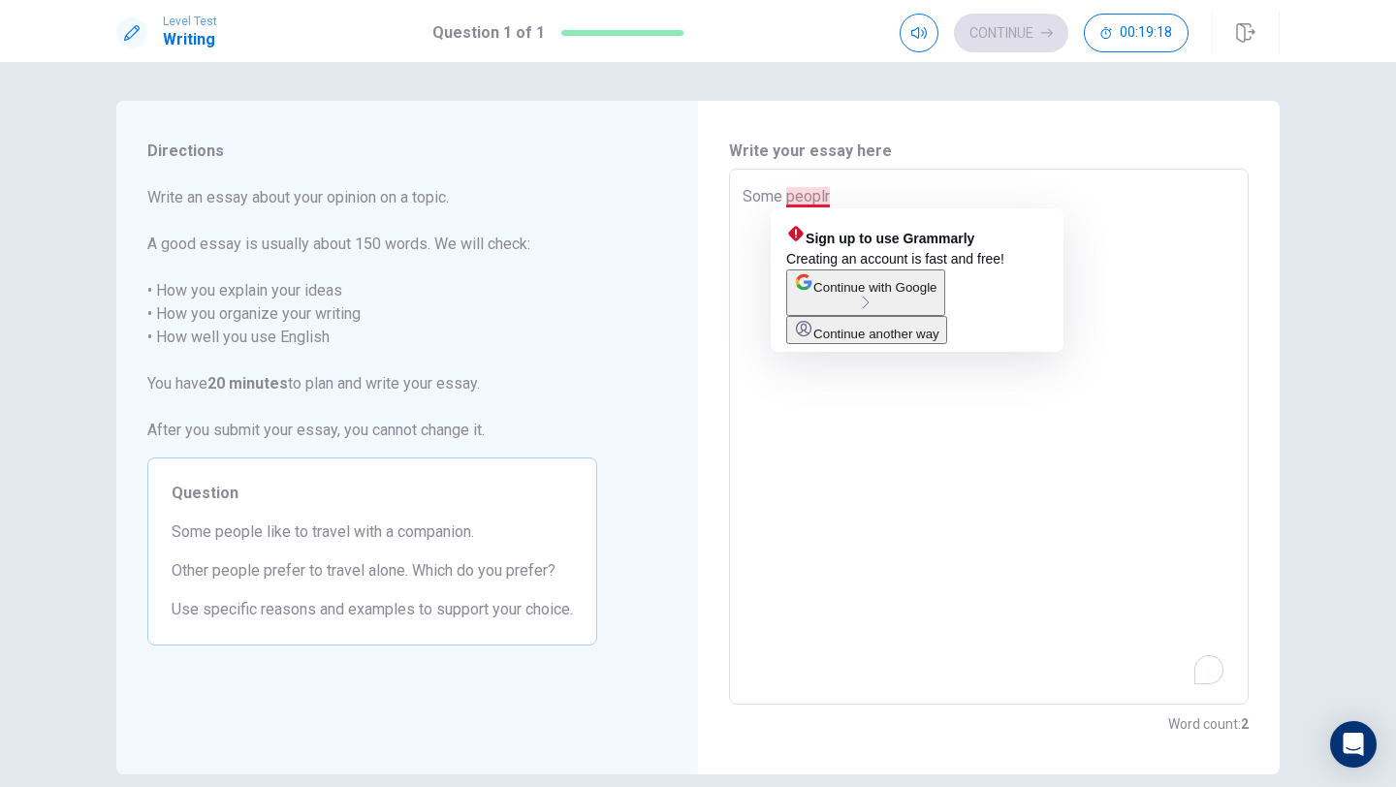
click at [817, 204] on textarea "Some peoplr" at bounding box center [989, 437] width 493 height 504
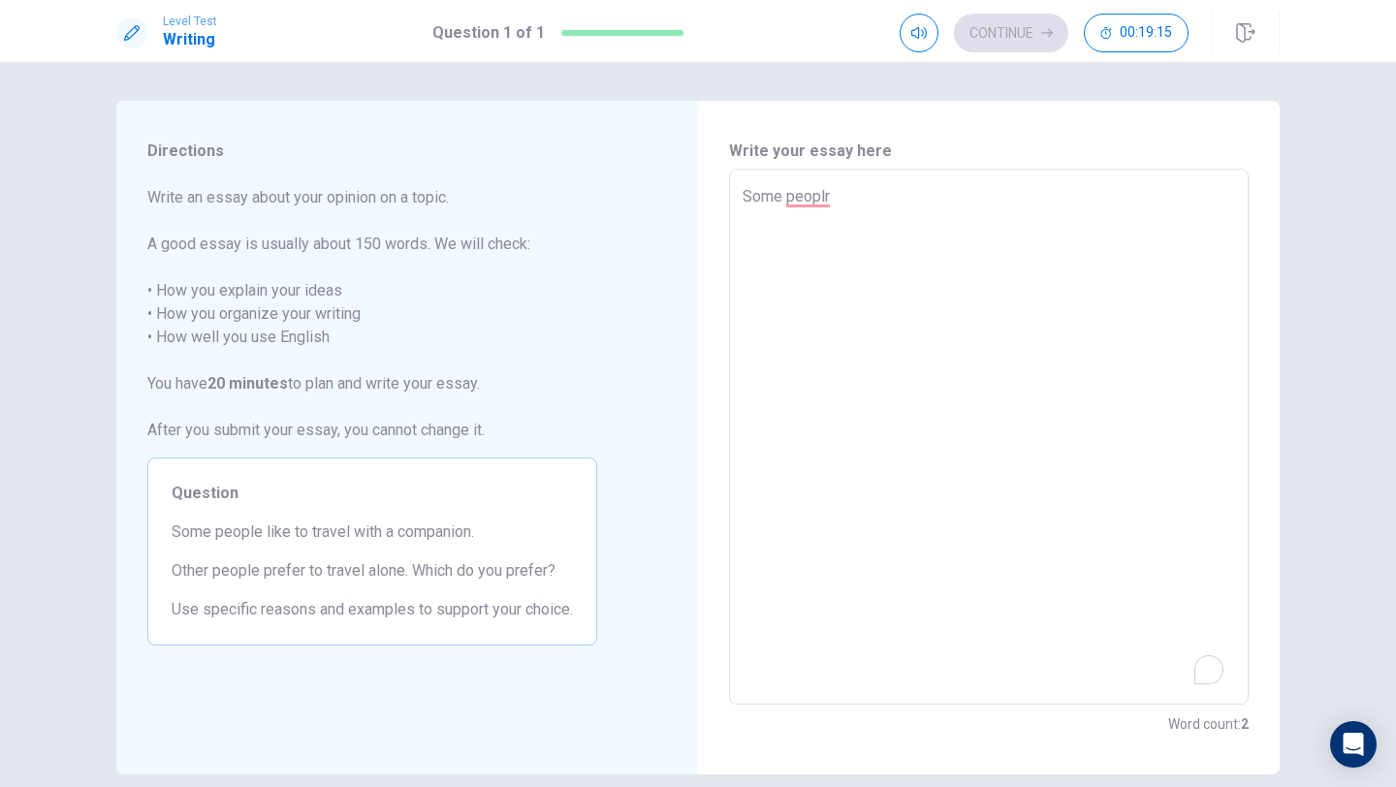
type textarea "x"
click at [921, 201] on textarea "Some peoplr" at bounding box center [989, 437] width 493 height 504
type textarea "Some peopl"
type textarea "x"
type textarea "Some peop"
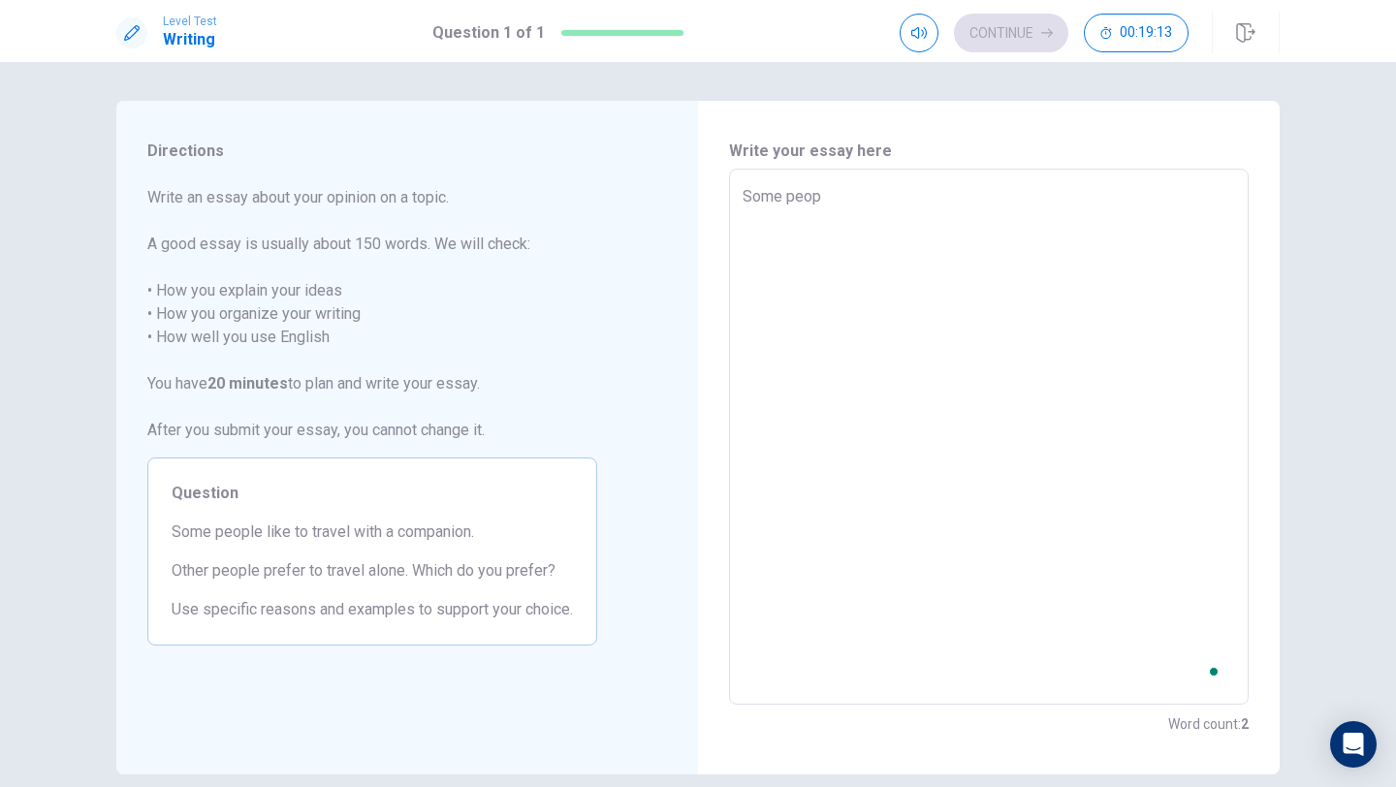
type textarea "x"
type textarea "Some peopl"
type textarea "x"
type textarea "Some people"
type textarea "x"
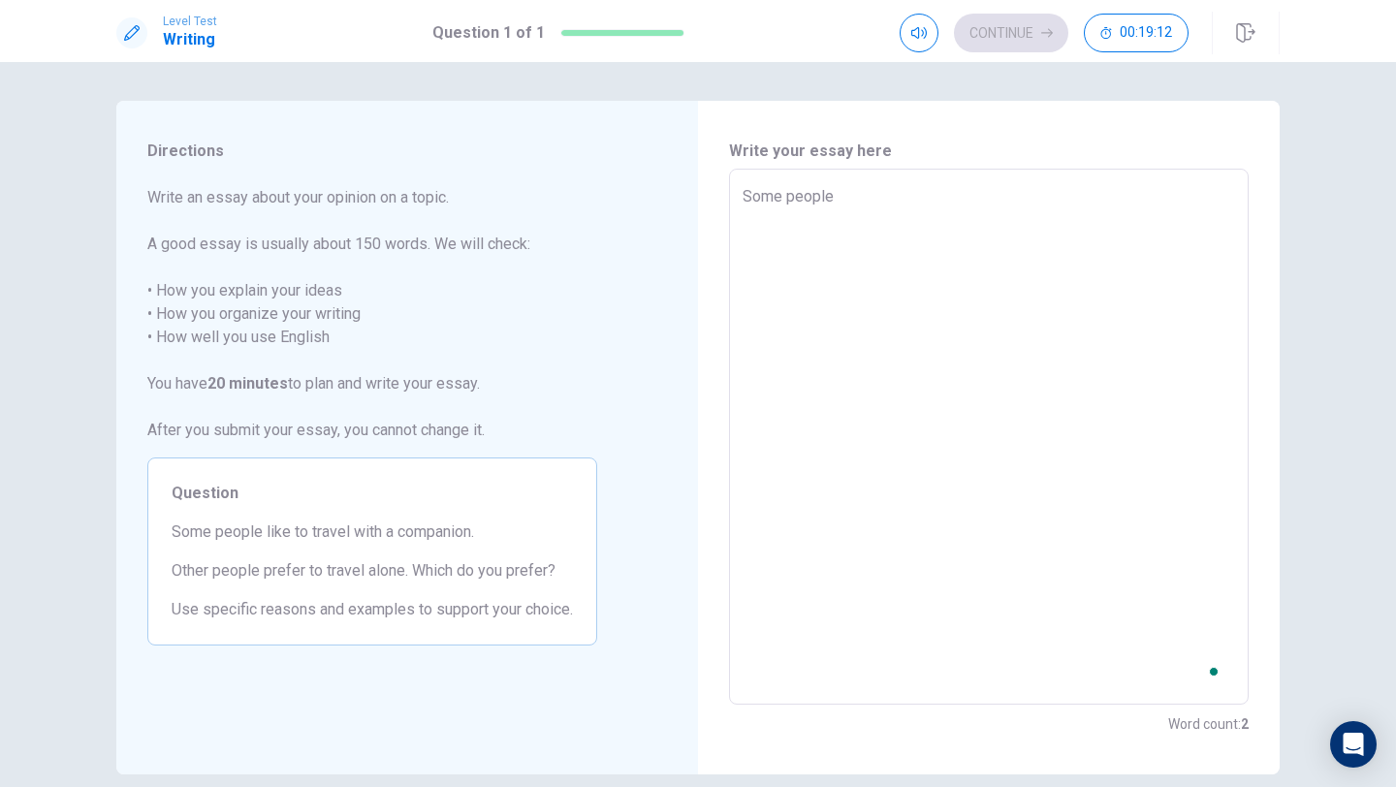
type textarea "Some people"
type textarea "x"
type textarea "Some people m"
type textarea "x"
type textarea "Some people mi"
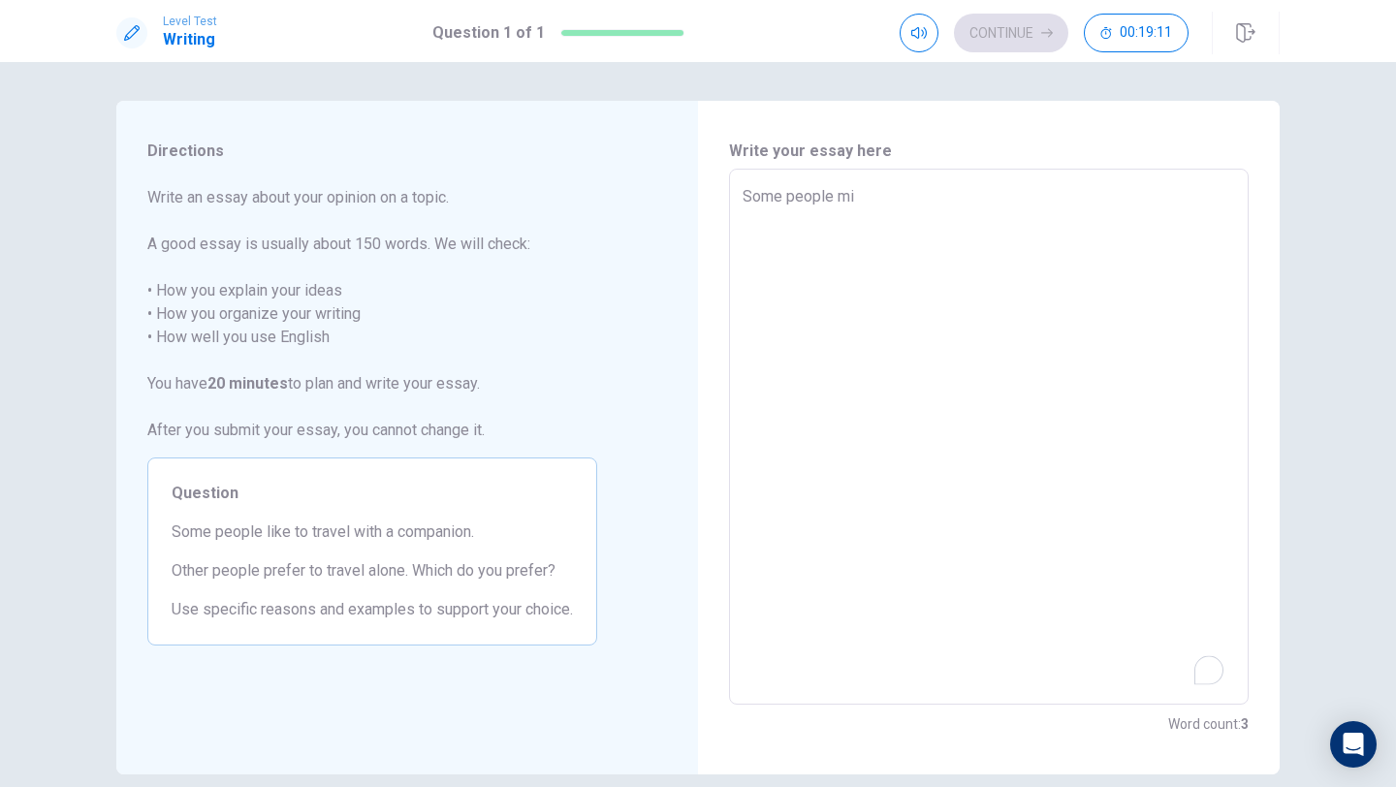
type textarea "x"
type textarea "Some people mig"
type textarea "x"
type textarea "Some people migh"
type textarea "x"
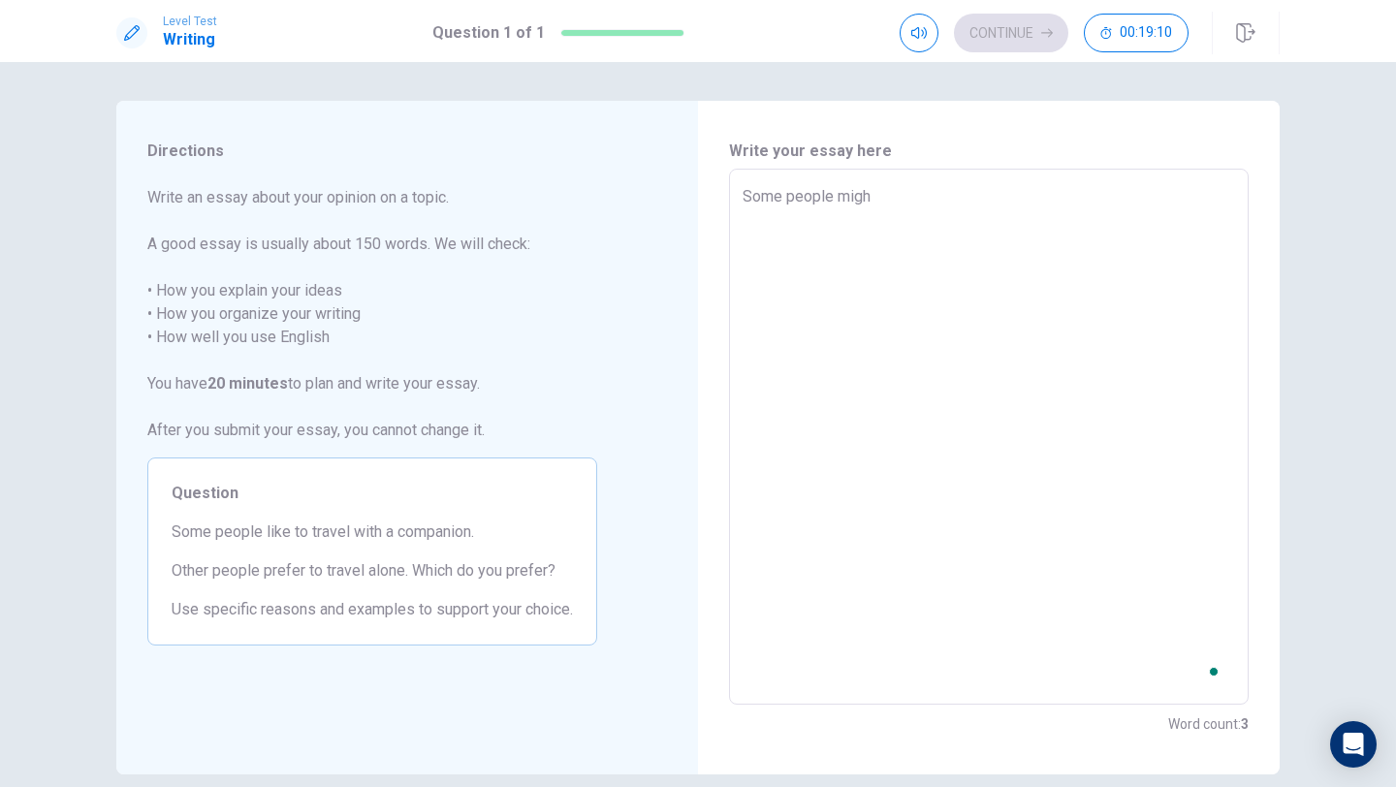
type textarea "Some people might"
type textarea "x"
type textarea "Some people might"
type textarea "x"
type textarea "Some people might l"
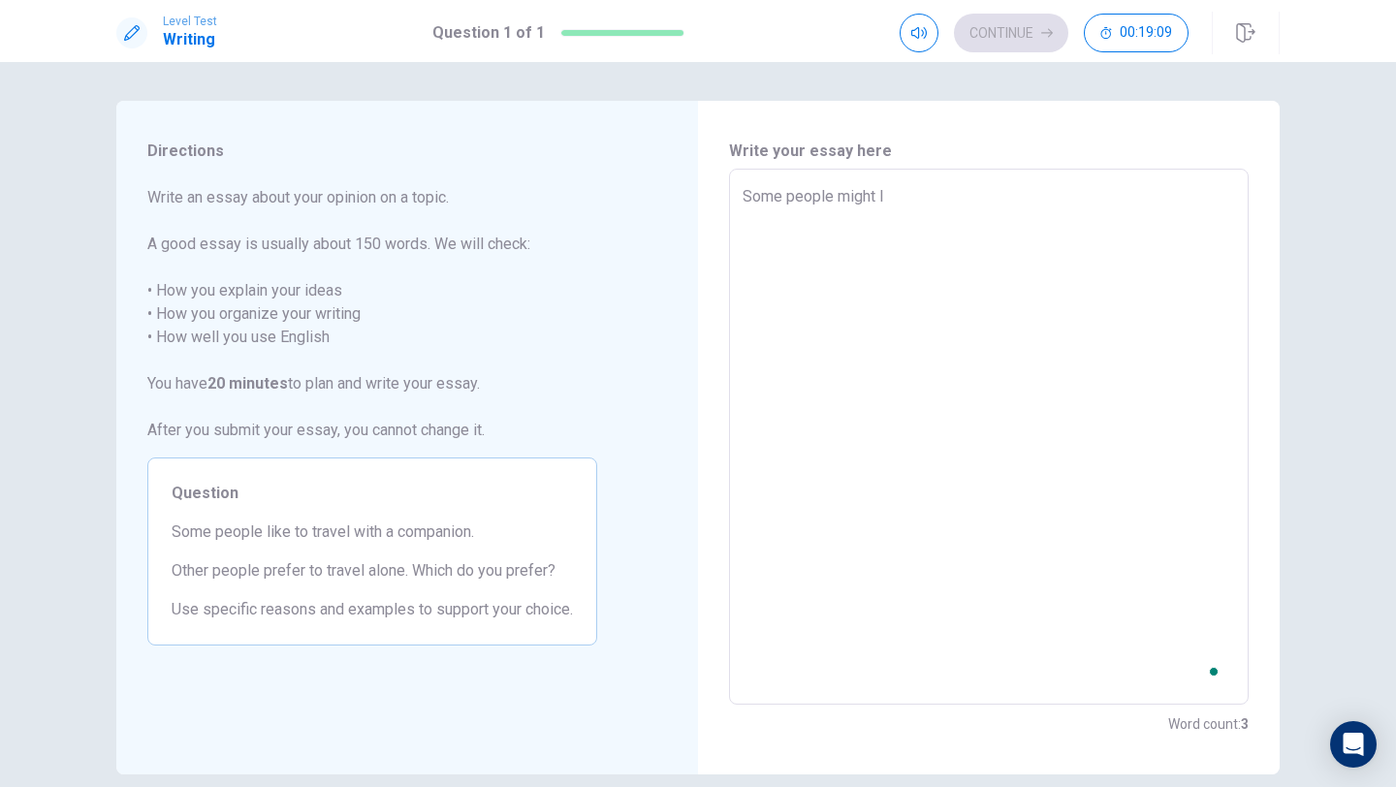
type textarea "x"
type textarea "Some people might li"
type textarea "x"
type textarea "Some people might lik"
type textarea "x"
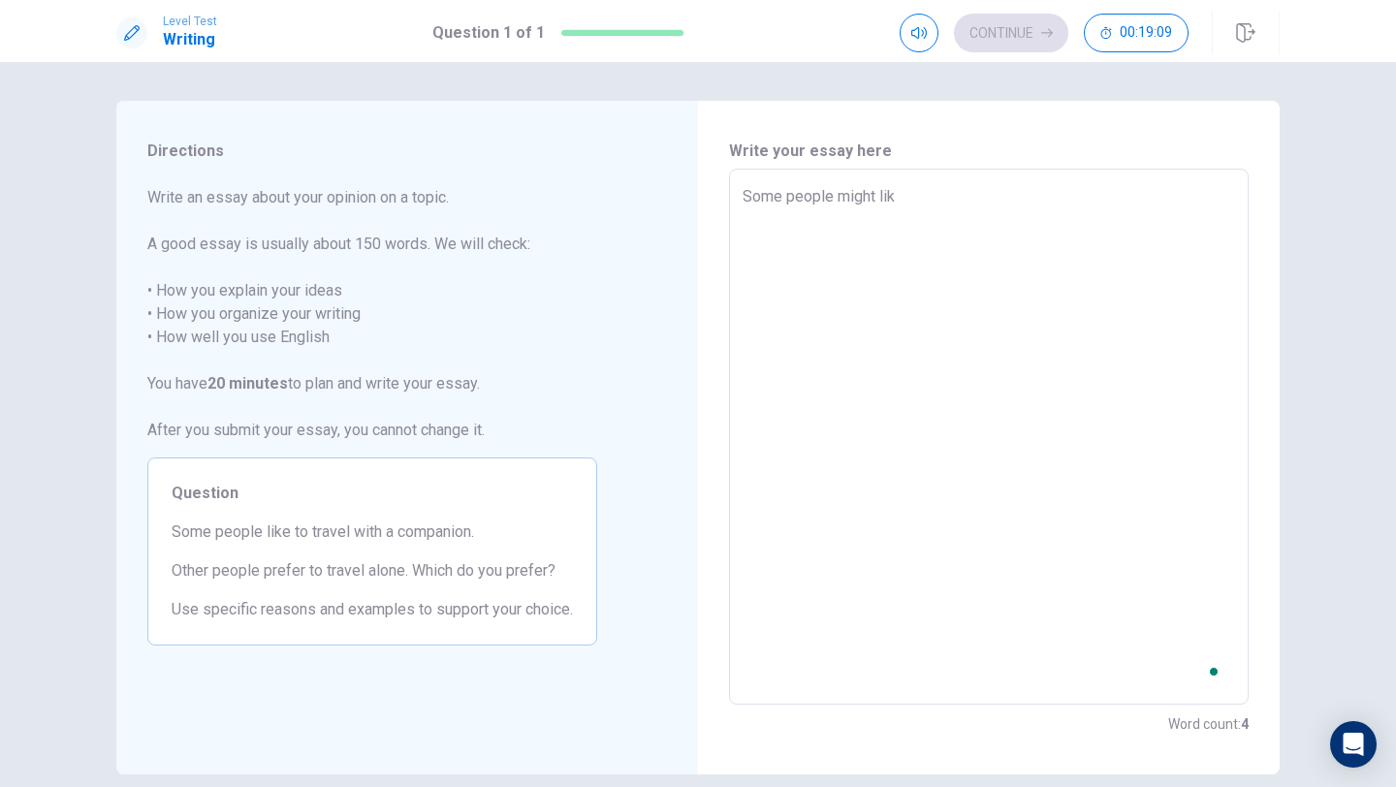
type textarea "Some people might like"
type textarea "x"
type textarea "Some people might like"
type textarea "x"
type textarea "Some people might like t"
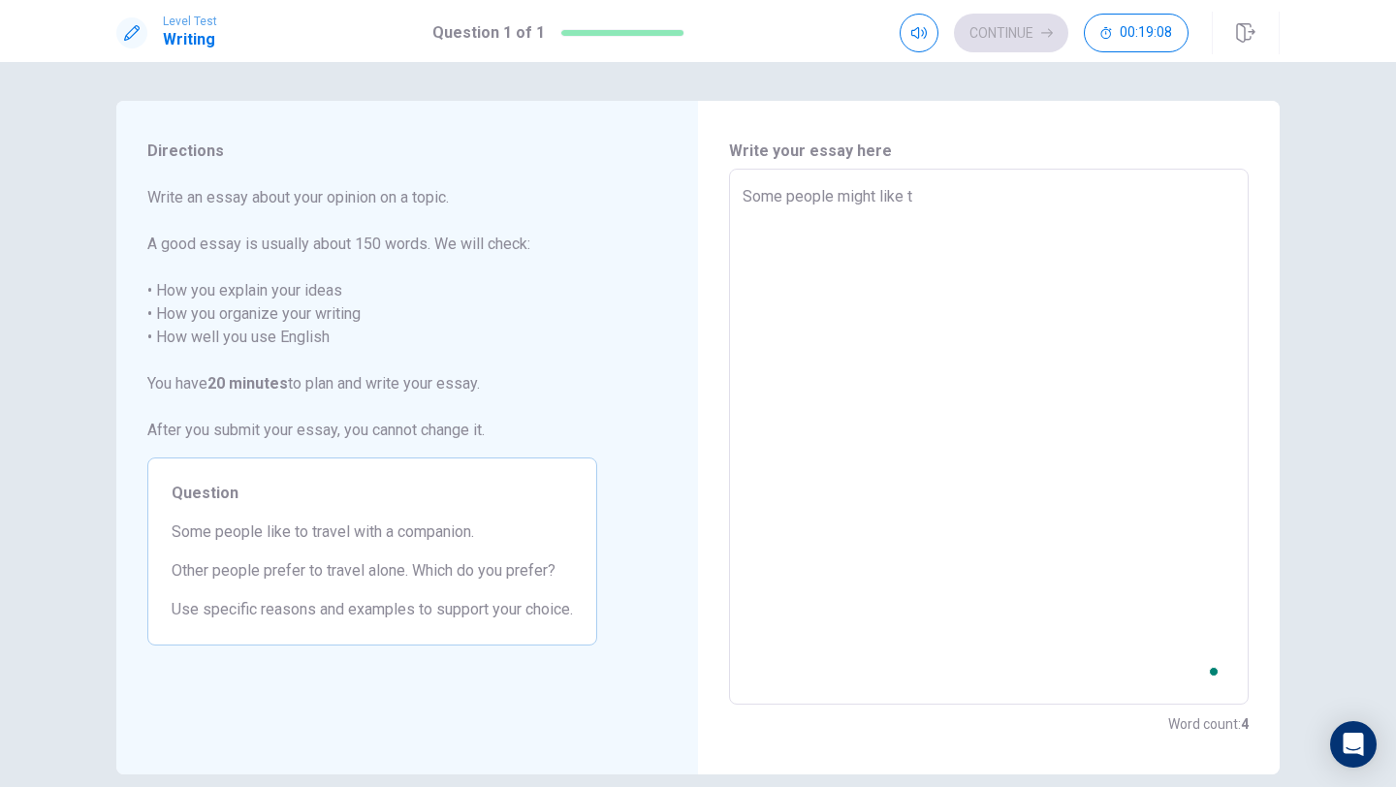
type textarea "x"
type textarea "Some people might like to"
type textarea "x"
type textarea "Some people might like to"
type textarea "x"
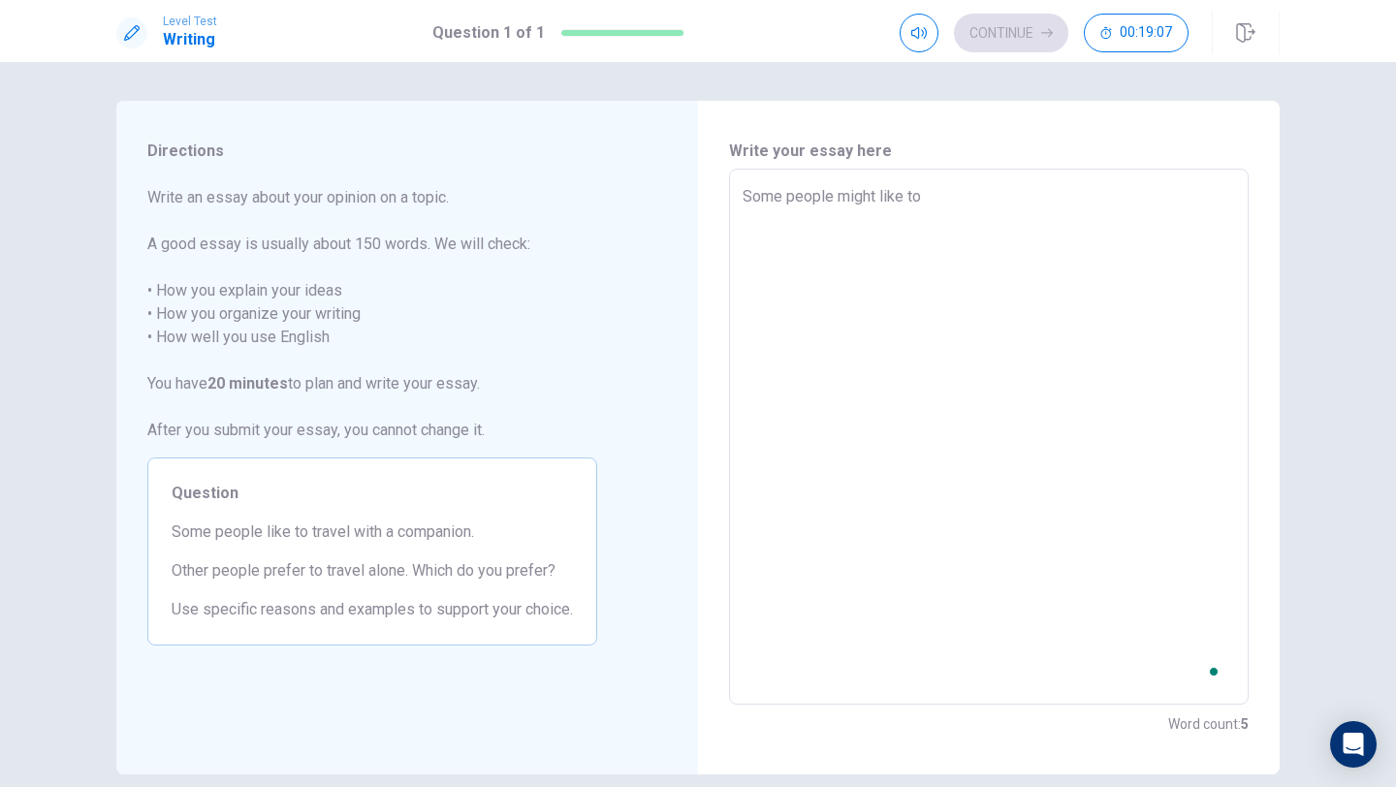
type textarea "Some people might like to t"
type textarea "x"
type textarea "Some people might like to te"
type textarea "x"
type textarea "Some people might like to t"
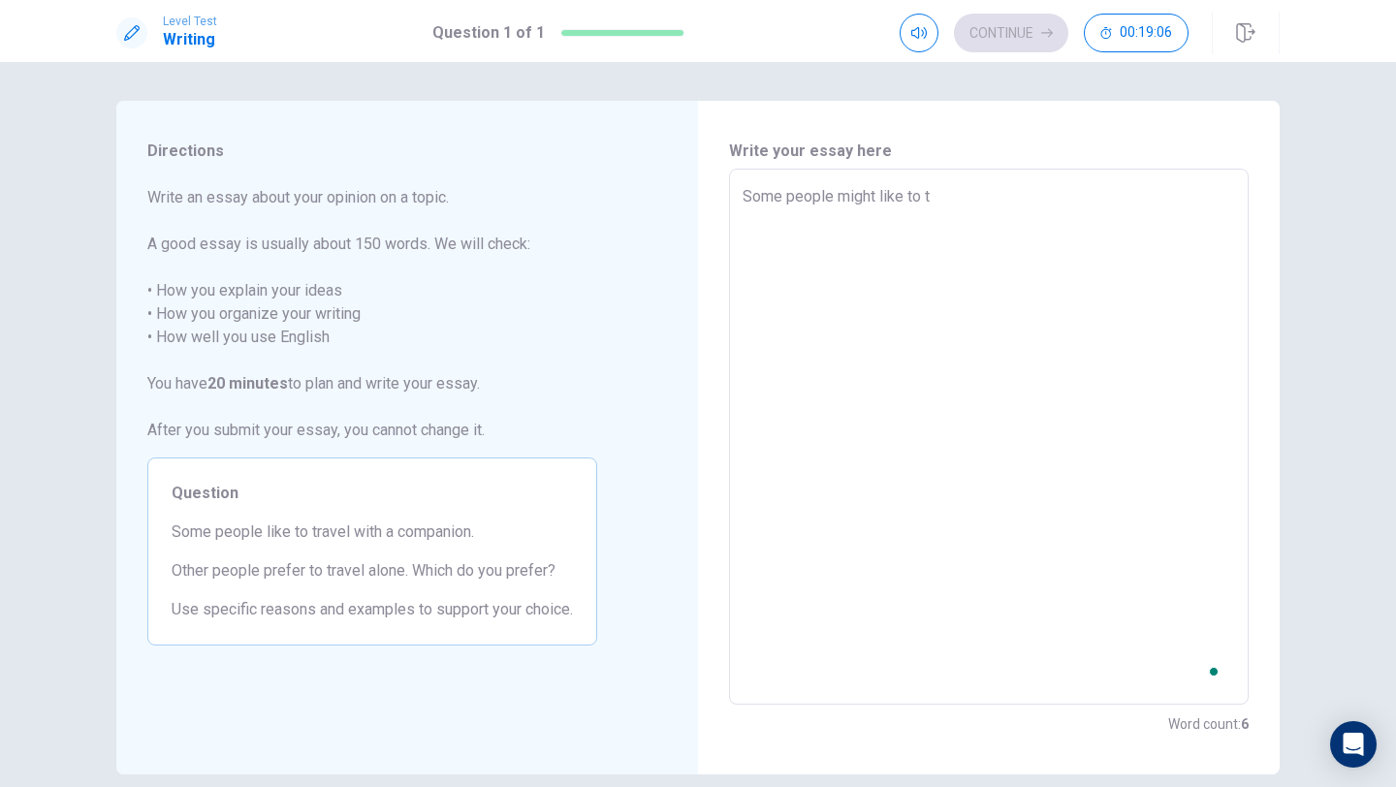
type textarea "x"
type textarea "Some people might like to tr"
type textarea "x"
type textarea "Some people might like to tra"
type textarea "x"
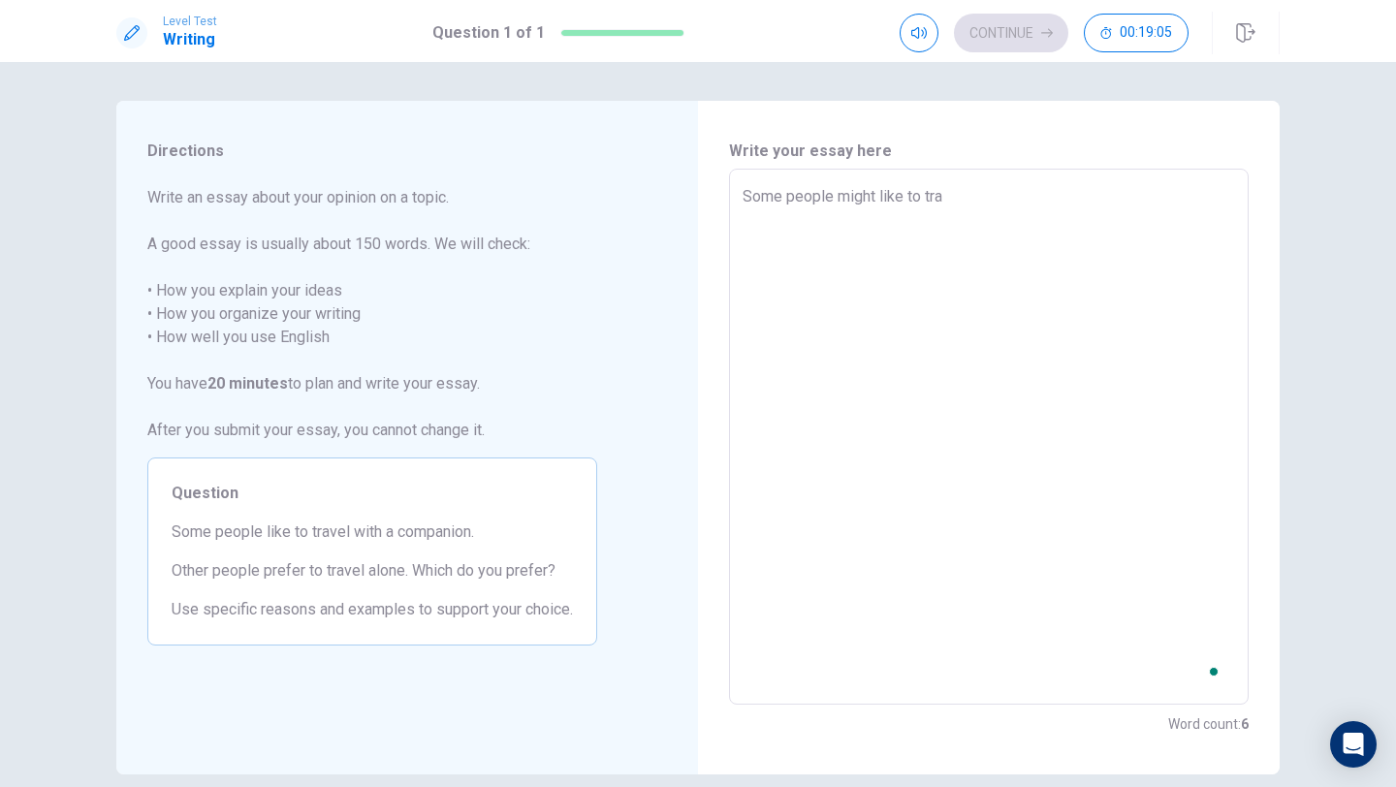
type textarea "Some people might like to trav"
type textarea "x"
type textarea "Some people might like to trave"
type textarea "x"
type textarea "Some people might like to travel"
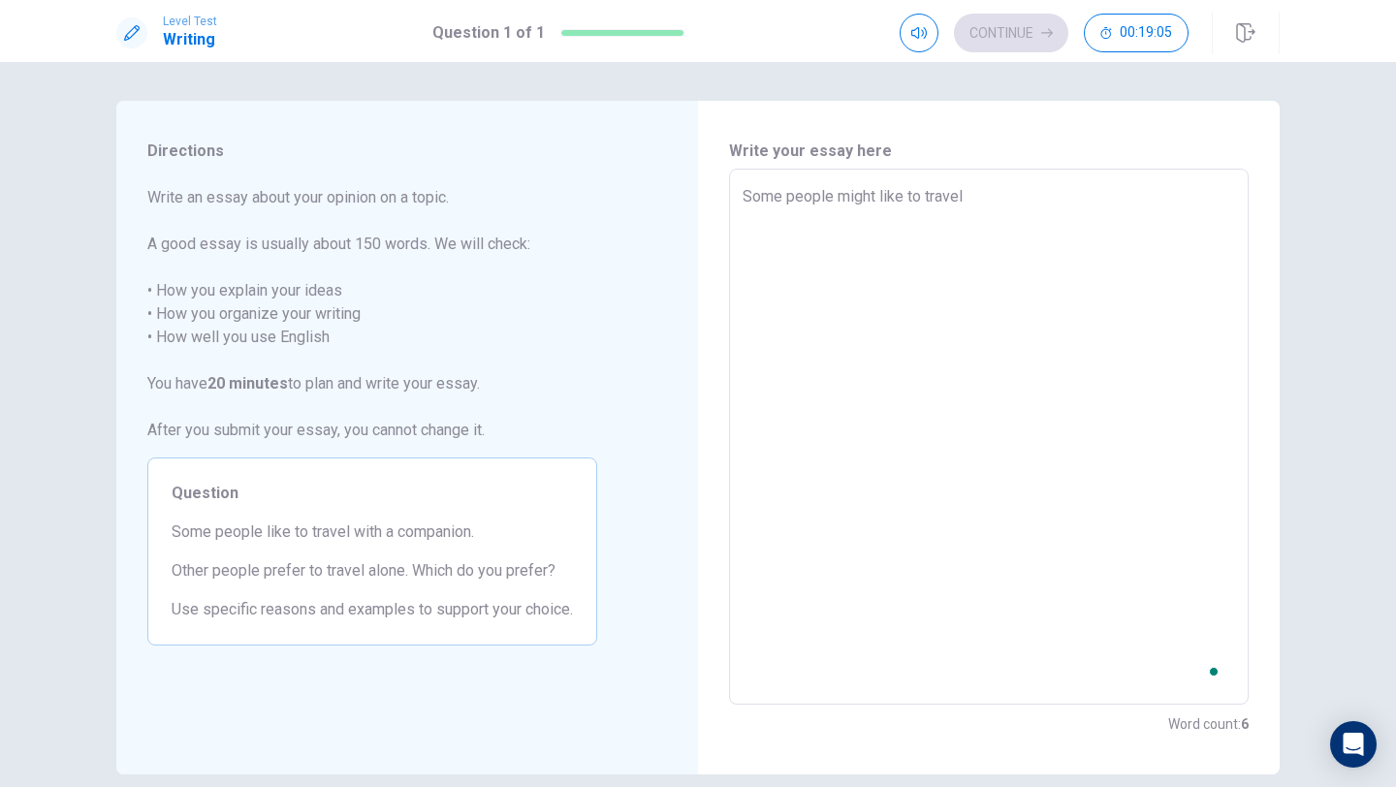
type textarea "x"
type textarea "Some people might like to travel"
type textarea "x"
type textarea "Some people might like to travel w"
type textarea "x"
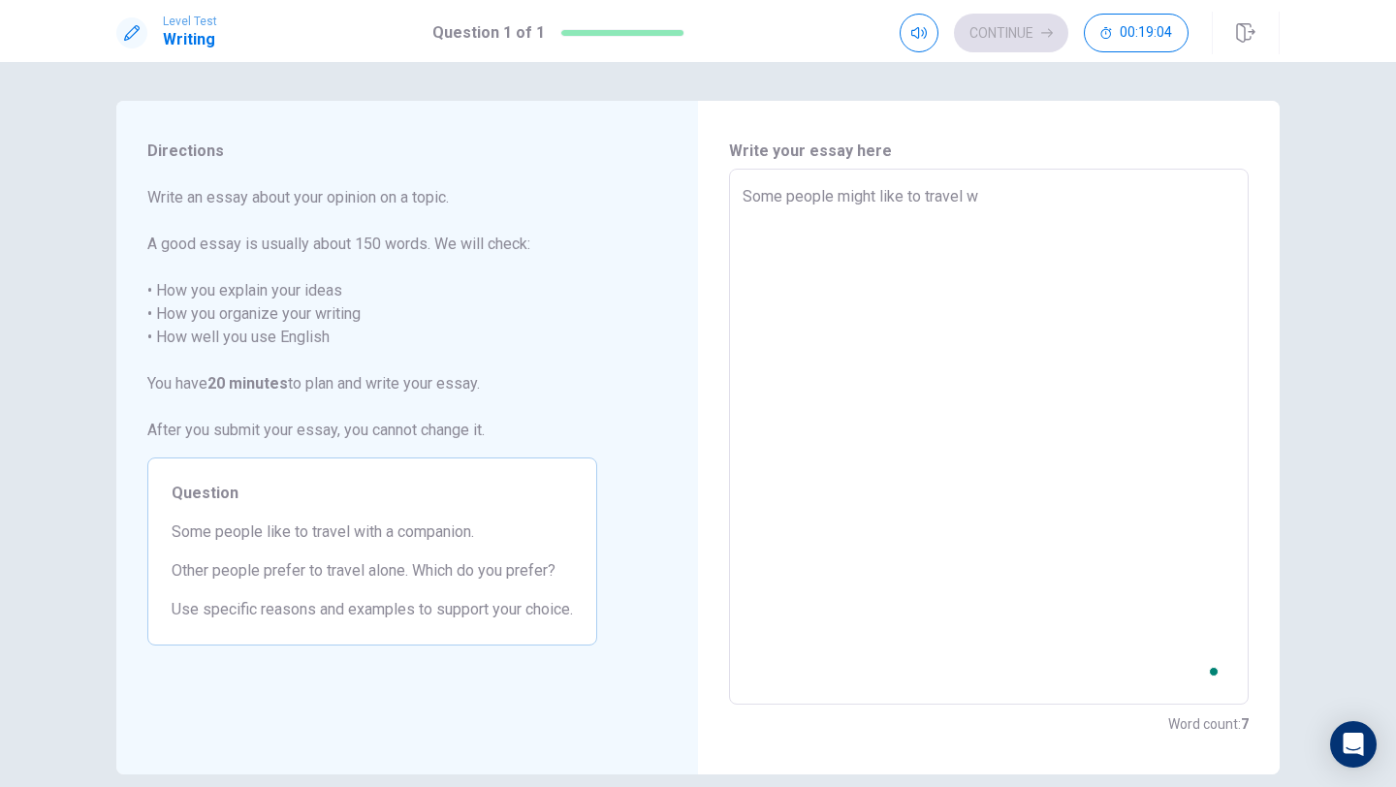
type textarea "Some people might like to travel wi"
type textarea "x"
type textarea "Some people might like to travel wit"
type textarea "x"
type textarea "Some people might like to travel with"
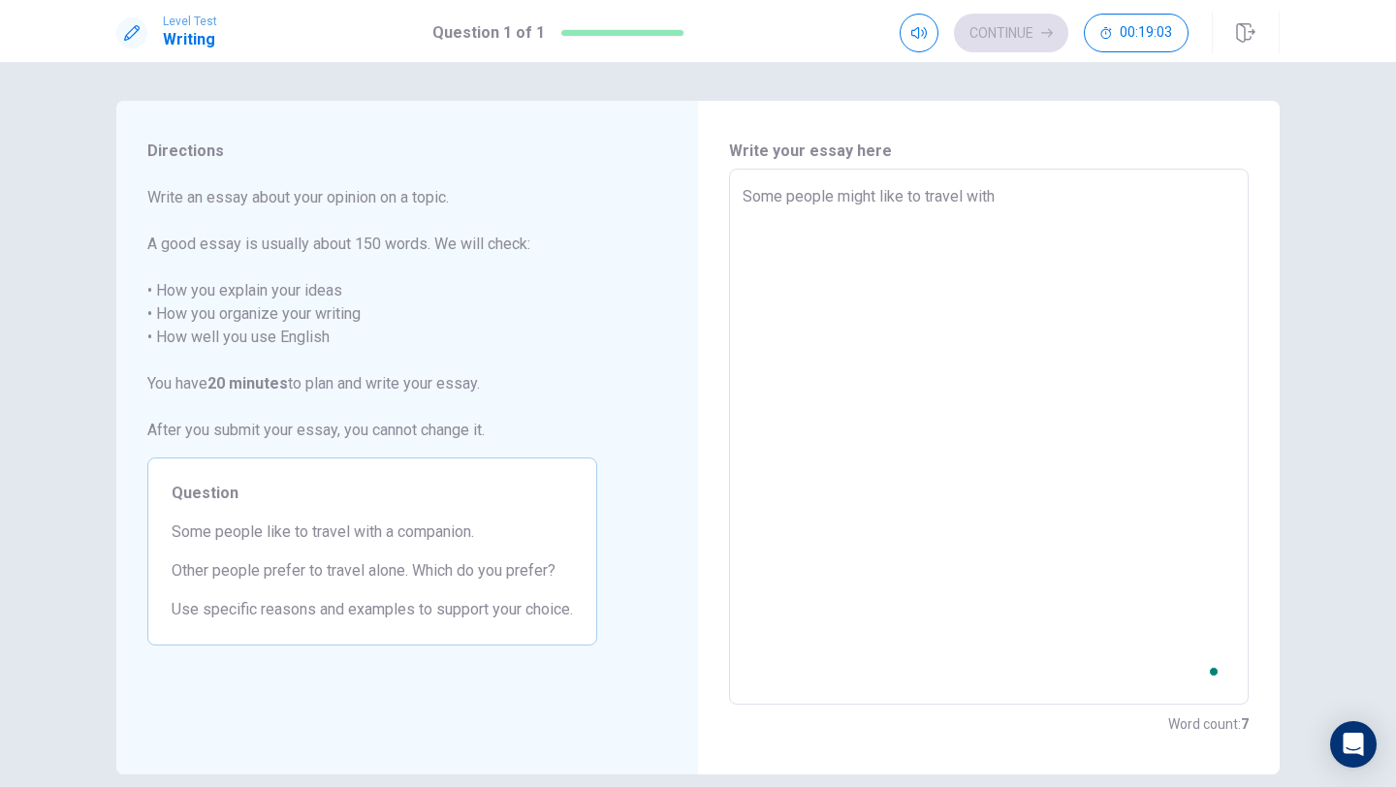
type textarea "x"
type textarea "Some people might like to travel with"
type textarea "x"
type textarea "Some people might like to travel with a"
type textarea "x"
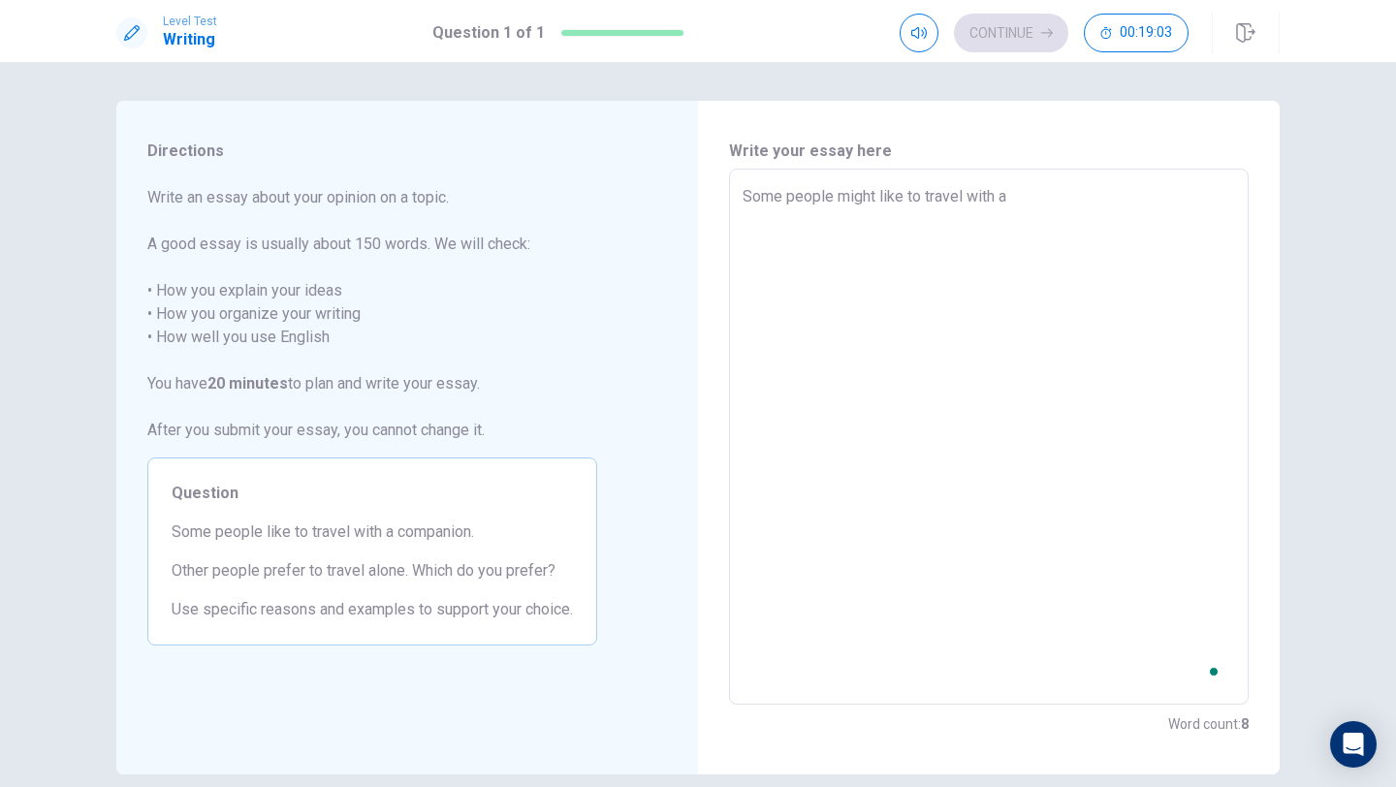
type textarea "Some people might like to travel with a"
type textarea "x"
type textarea "Some people might like to travel with a c"
type textarea "x"
type textarea "Some people might like to travel with a co"
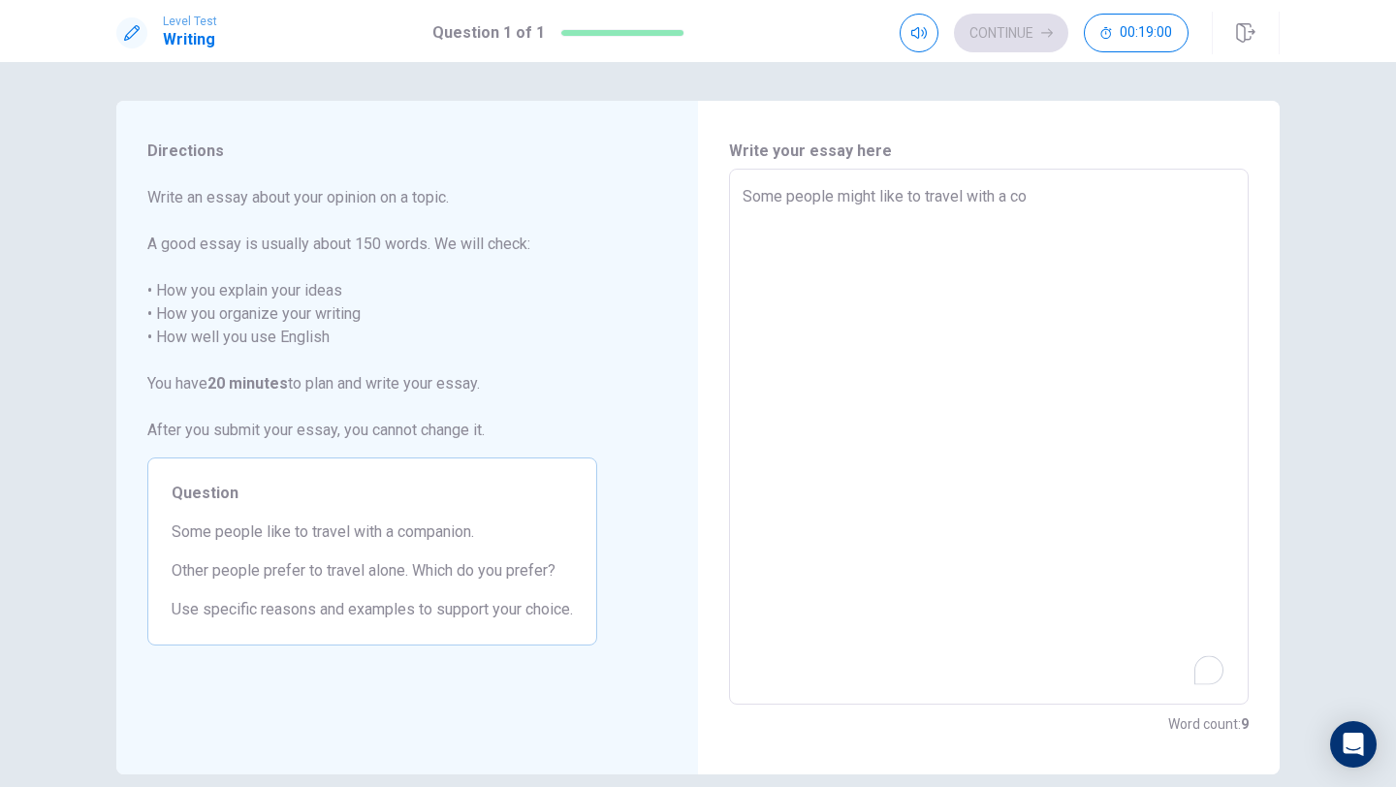
type textarea "x"
type textarea "Some people might like to travel with a com"
type textarea "x"
type textarea "Some people might like to travel with a comp"
type textarea "x"
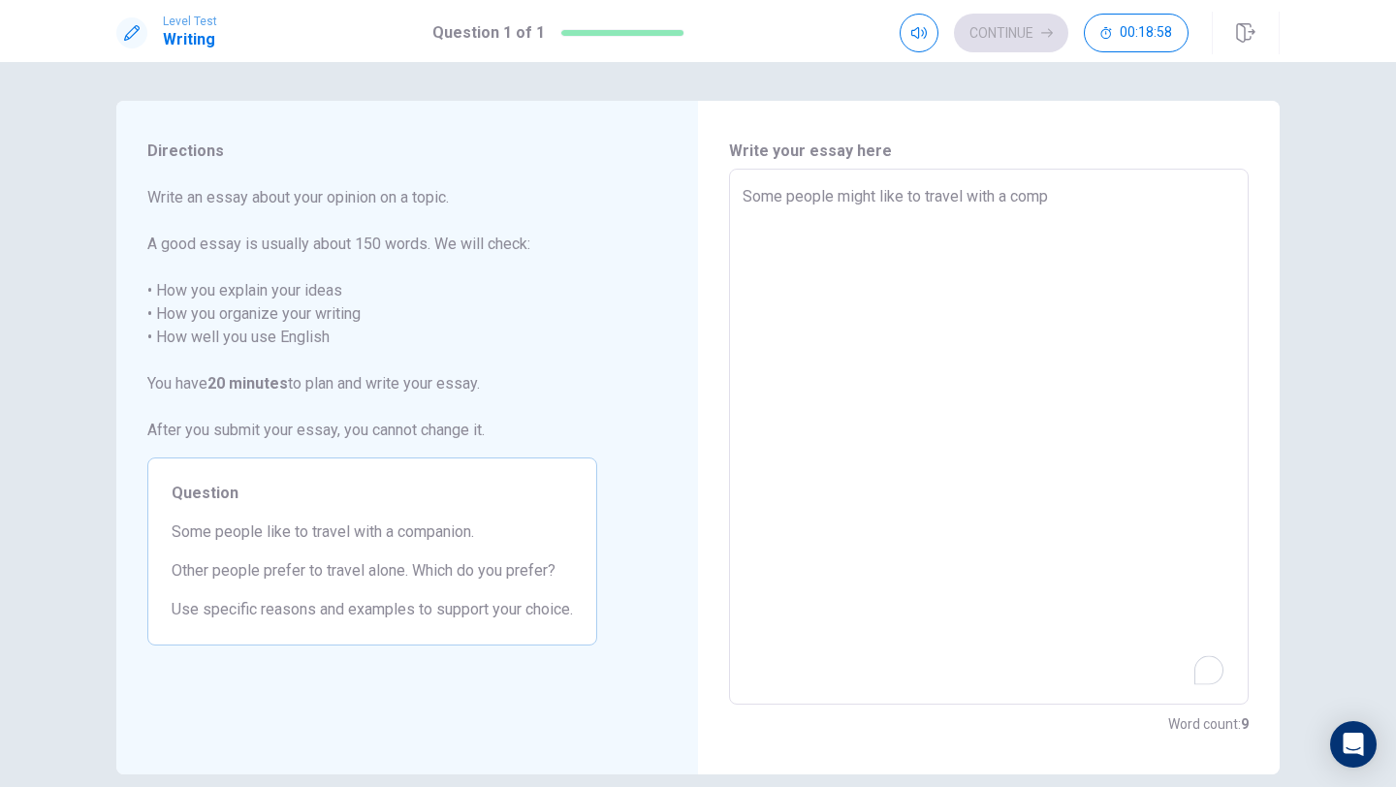
type textarea "Some people might like to travel with a compa"
type textarea "x"
type textarea "Some people might like to travel with a compan"
type textarea "x"
type textarea "Some people might like to travel with a compani"
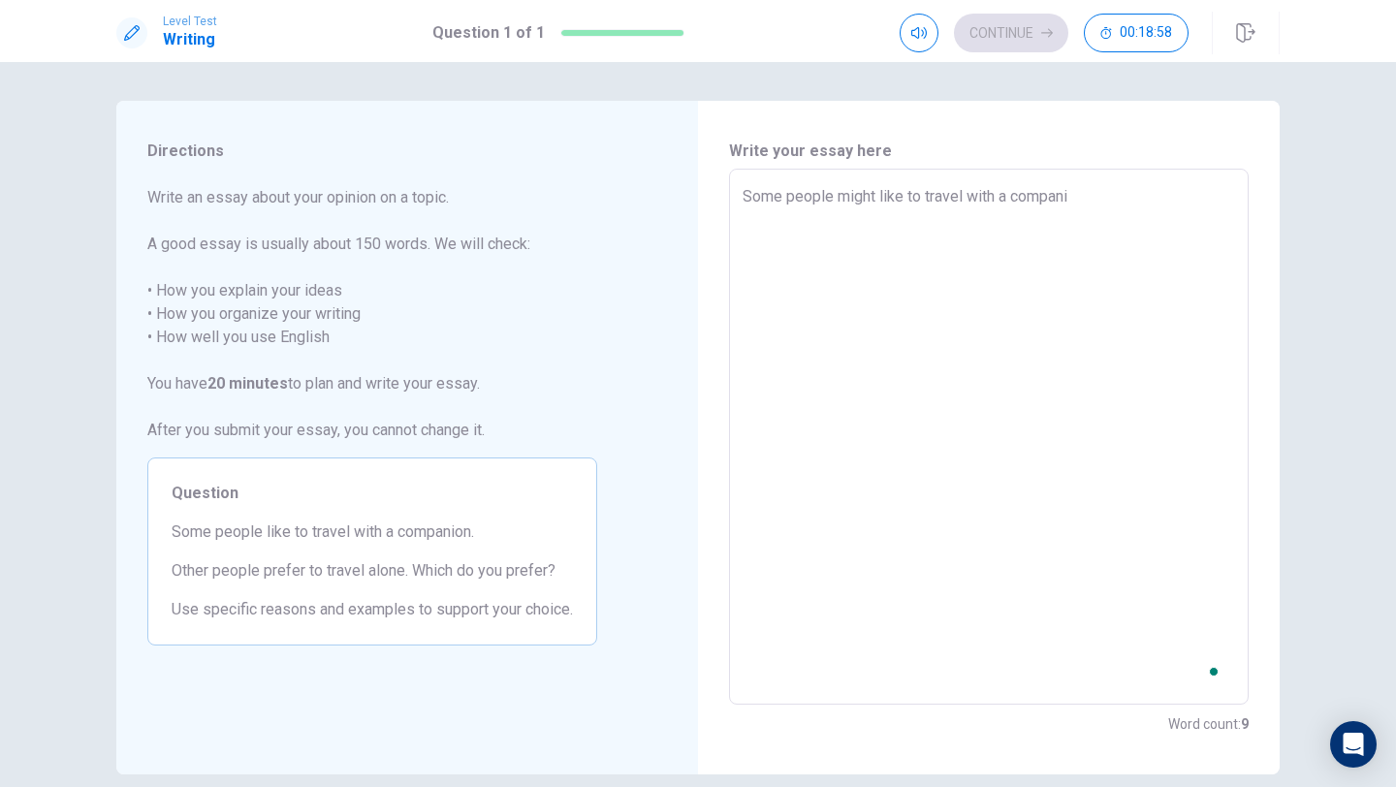
type textarea "x"
type textarea "Some people might like to travel with a companio"
type textarea "x"
type textarea "Some people might like to travel with a companion"
type textarea "x"
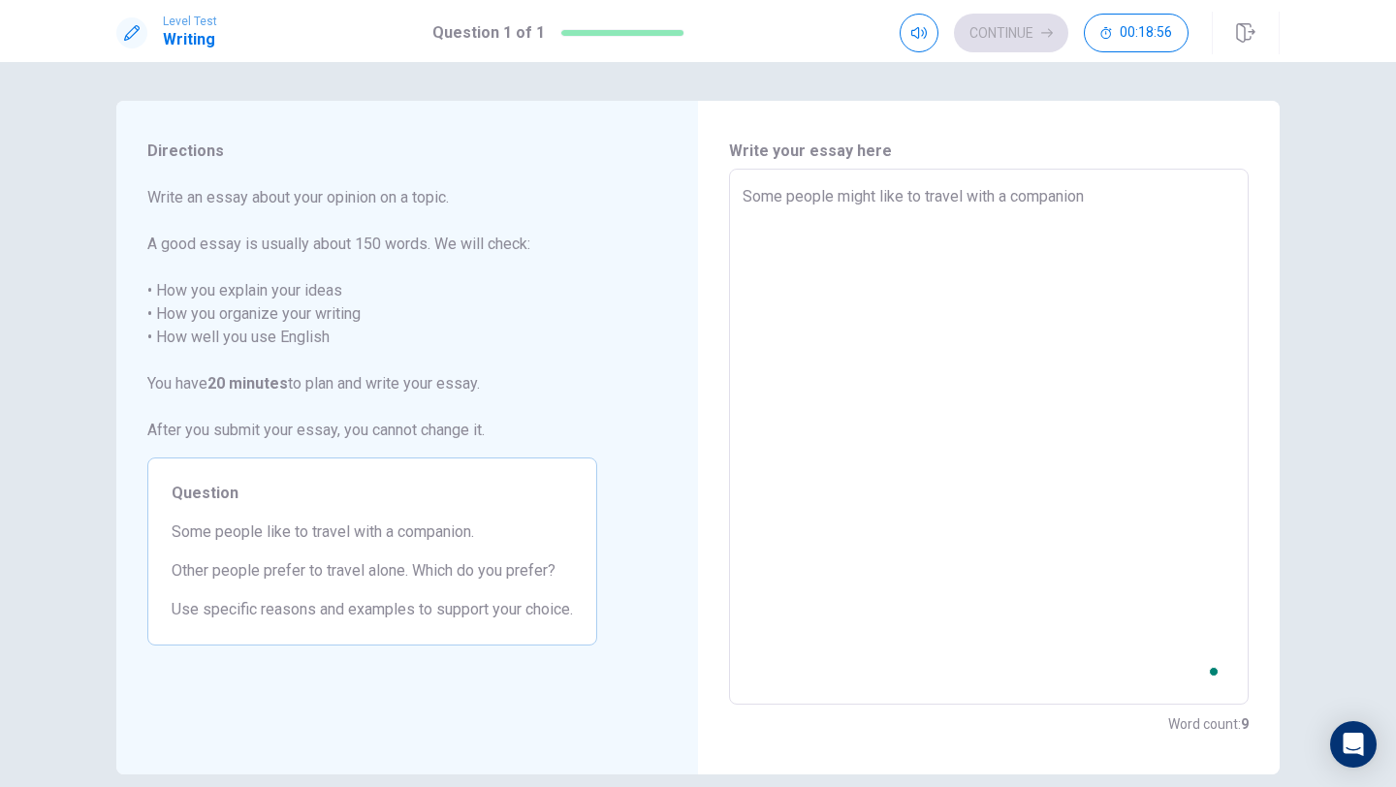
type textarea "Some people might like to travel with a companion"
type textarea "x"
type textarea "Some people might like to travel with a companion"
type textarea "x"
type textarea "Some people might like to travel with a companion,"
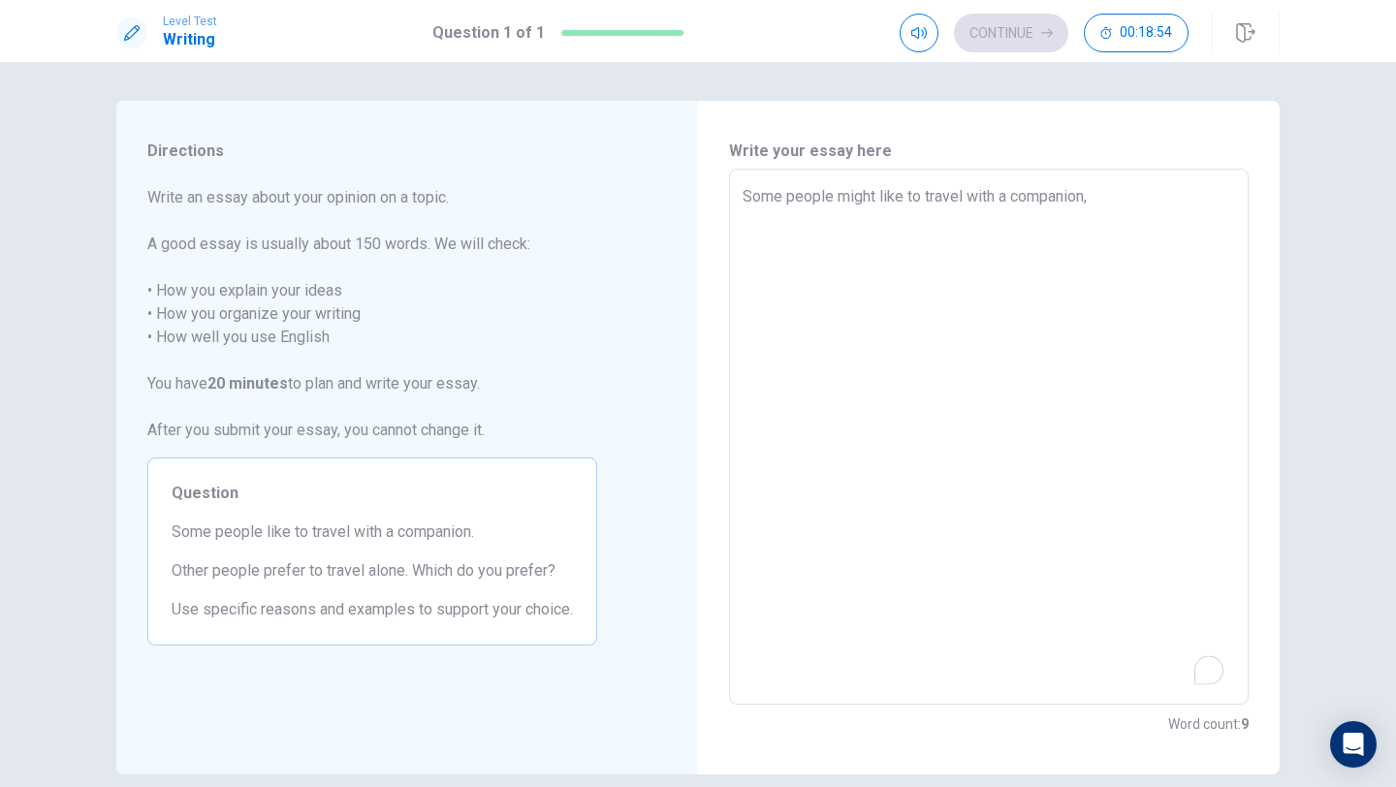
type textarea "x"
type textarea "Some people might like to travel with a companion,"
type textarea "x"
type textarea "Some people might like to travel with a companion, b"
type textarea "x"
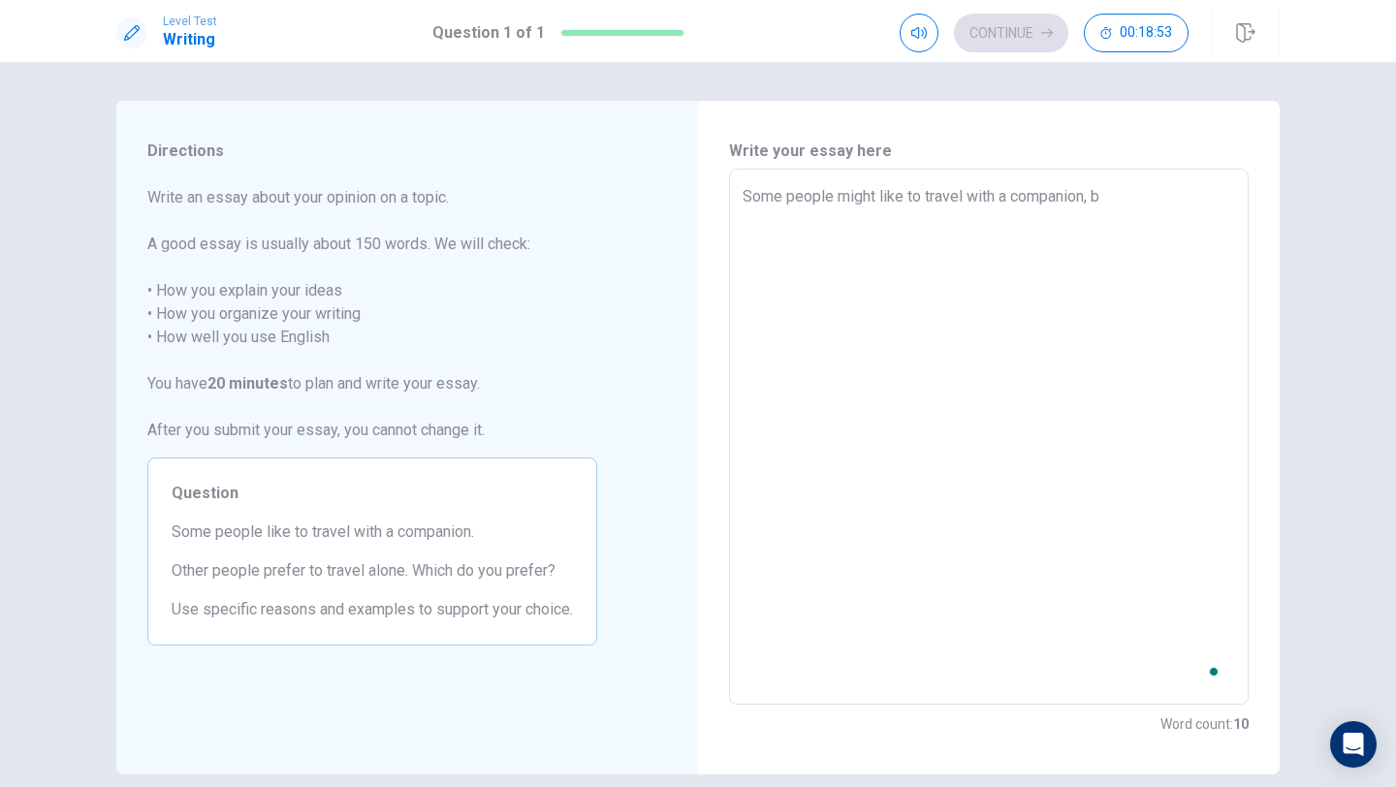
type textarea "Some people might like to travel with a companion, bu"
type textarea "x"
type textarea "Some people might like to travel with a companion, but"
type textarea "x"
type textarea "Some people might like to travel with a companion, but"
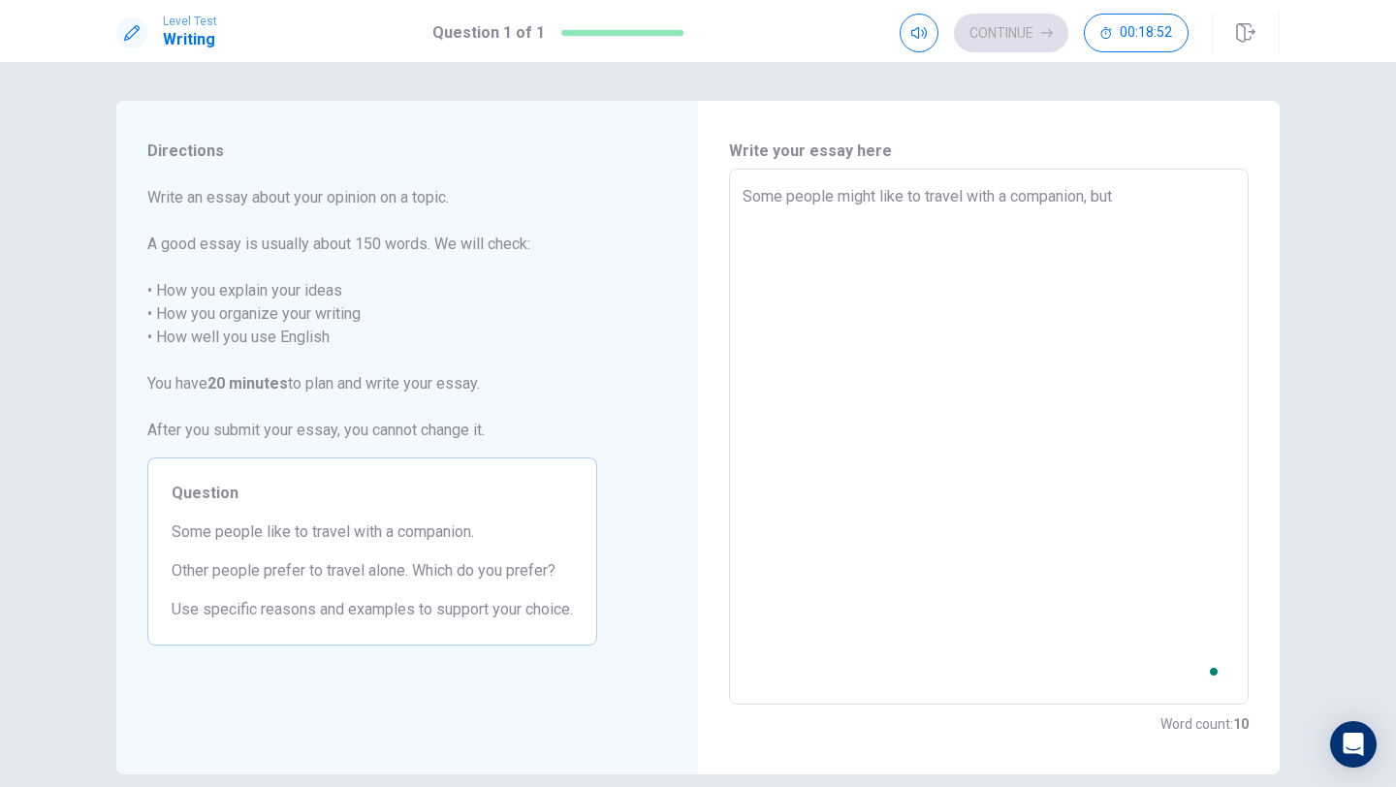
type textarea "x"
type textarea "Some people might like to travel with a companion, but o"
type textarea "x"
type textarea "Some people might like to travel with a companion, but ot"
type textarea "x"
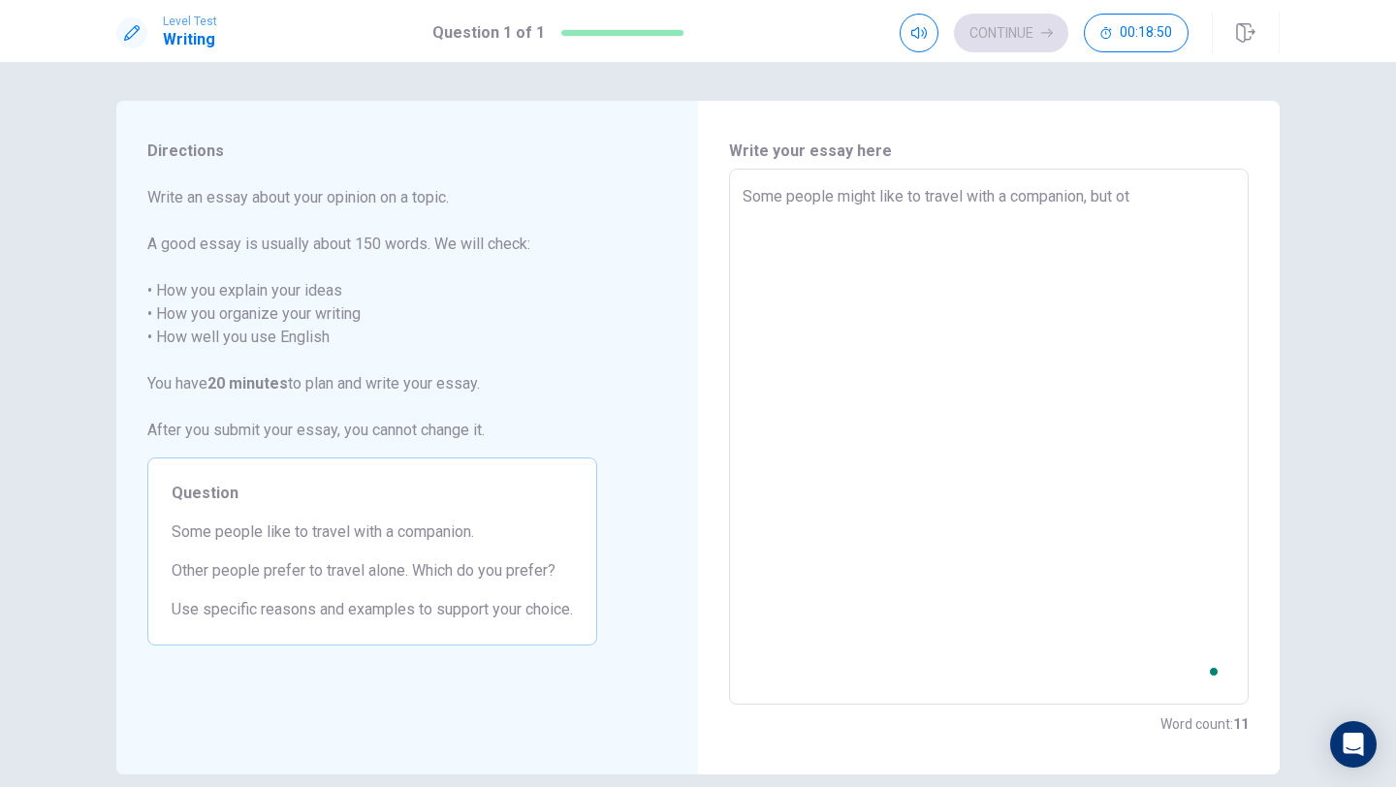
type textarea "Some people might like to travel with a companion, but oth"
type textarea "x"
type textarea "Some people might like to travel with a companion, but [PERSON_NAME]"
type textarea "x"
type textarea "Some people might like to travel with a companion, but other"
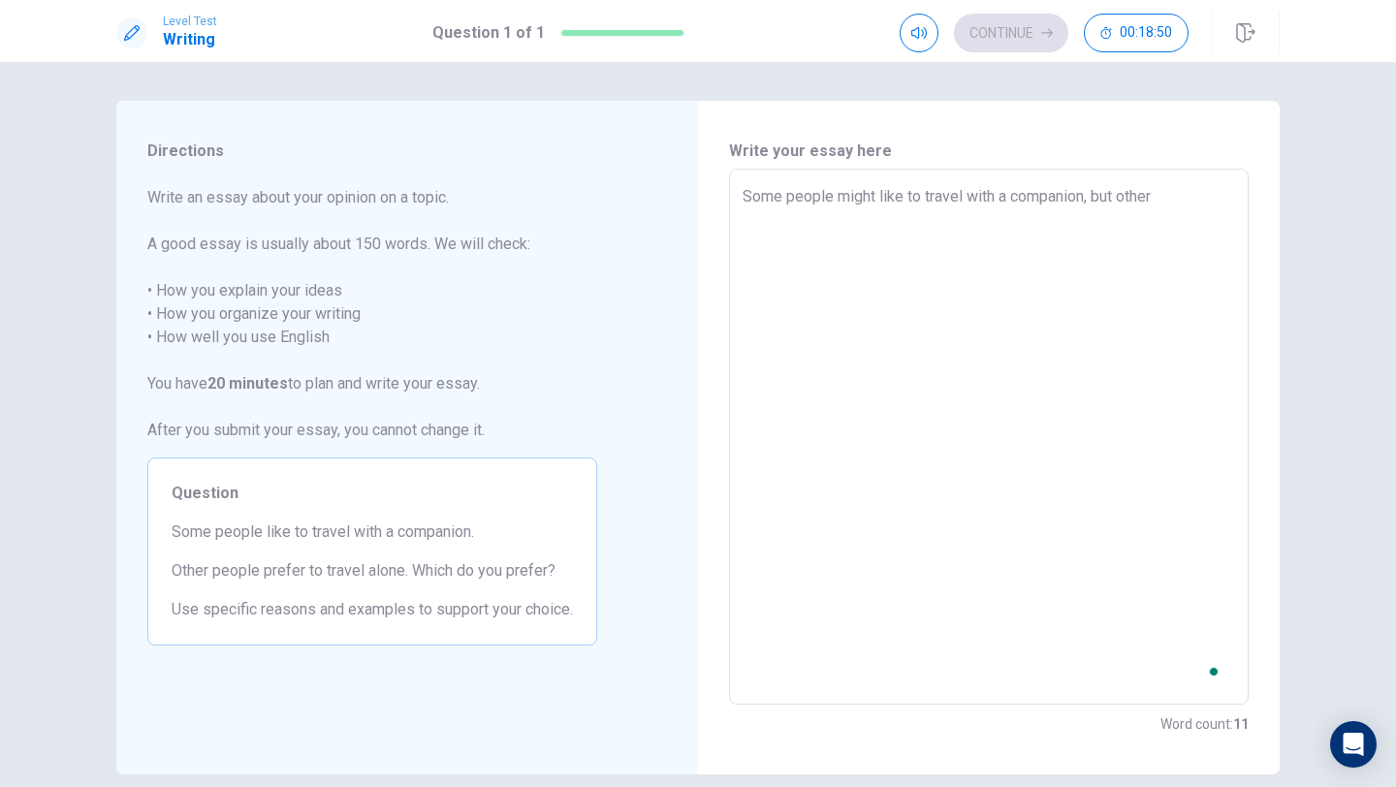
type textarea "x"
type textarea "Some people might like to travel with a companion, but other"
type textarea "x"
type textarea "Some people might like to travel with a companion, but other p"
type textarea "x"
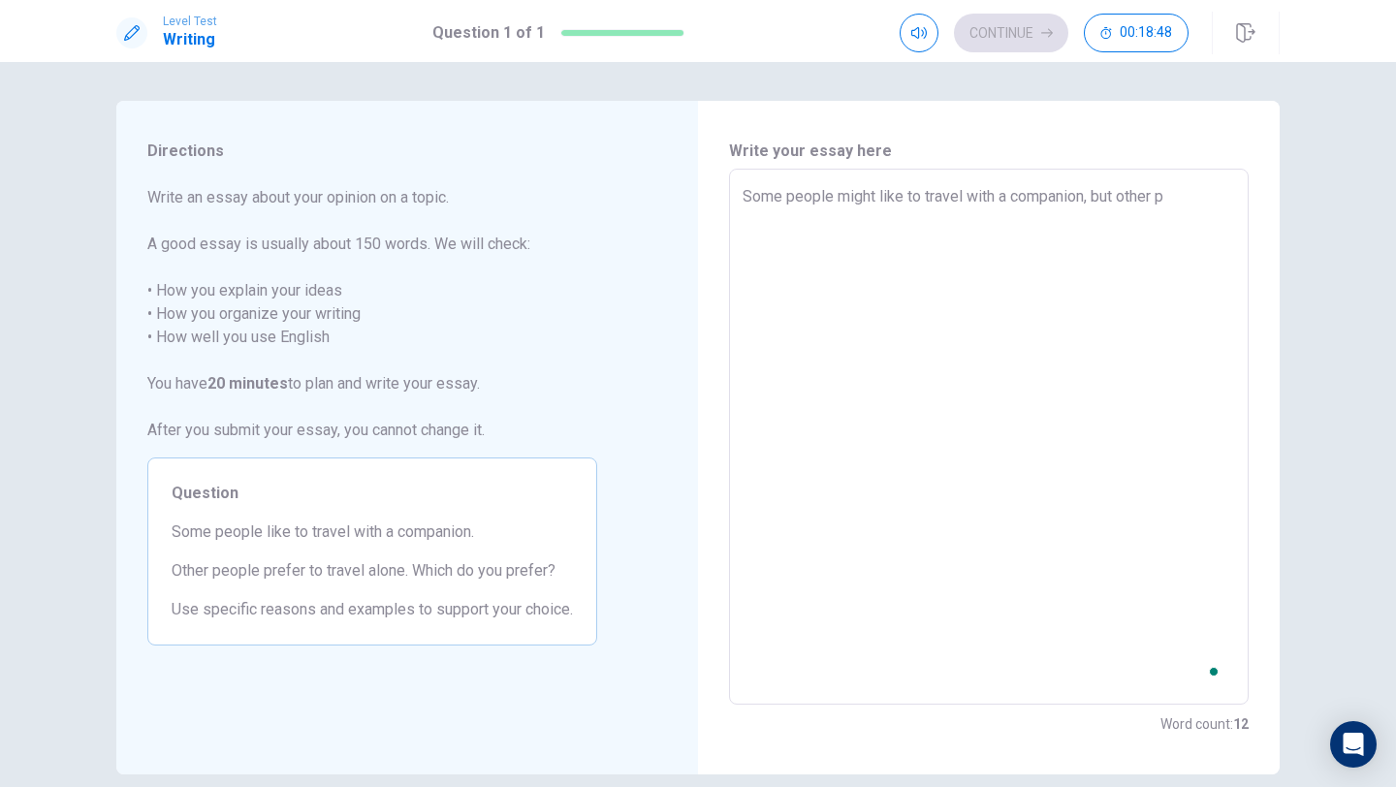
type textarea "Some people might like to travel with a companion, but other pe"
type textarea "x"
type textarea "Some people might like to travel with a companion, but other peo"
type textarea "x"
type textarea "Some people might like to travel with a companion, but other peop"
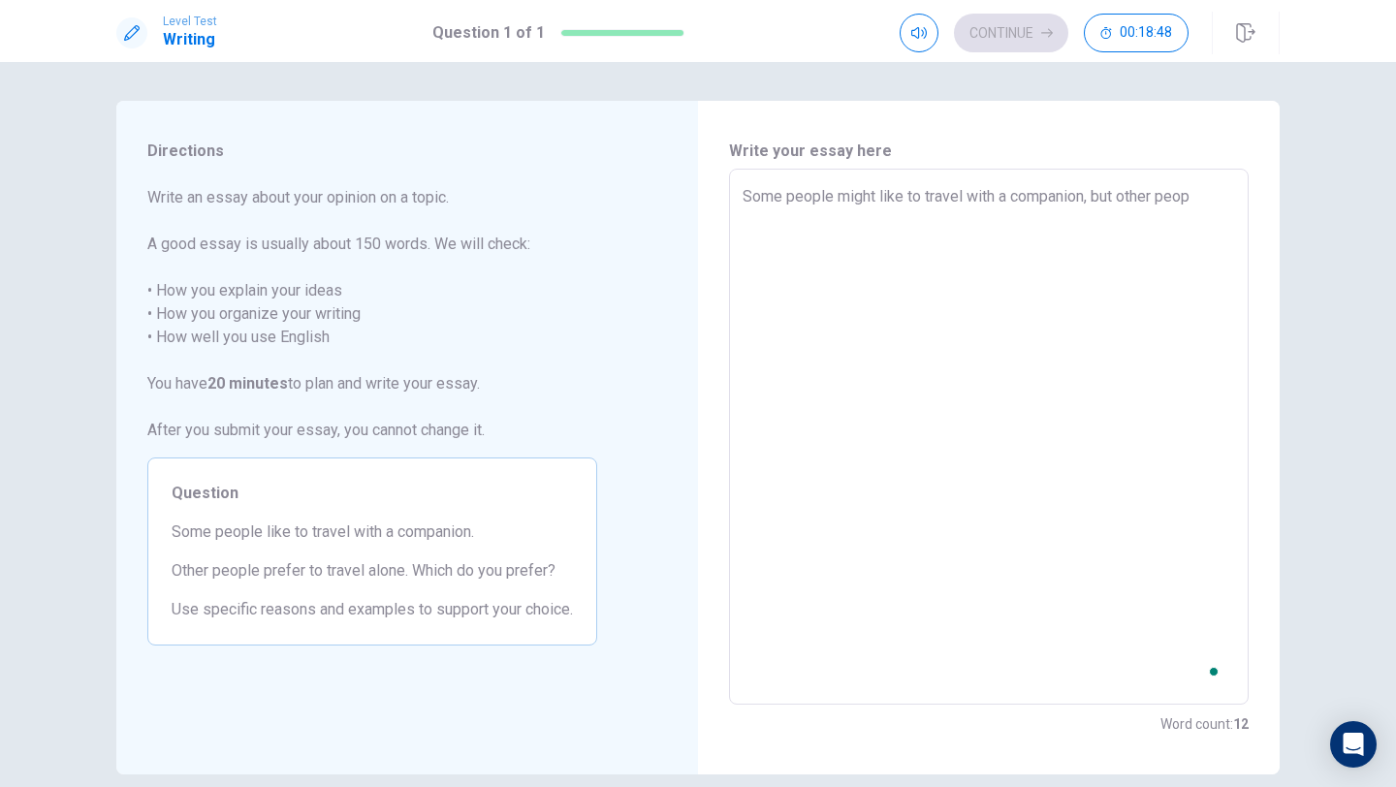
type textarea "x"
type textarea "Some people might like to travel with a companion, but other peopl"
type textarea "x"
type textarea "Some people might like to travel with a companion, but other people"
type textarea "x"
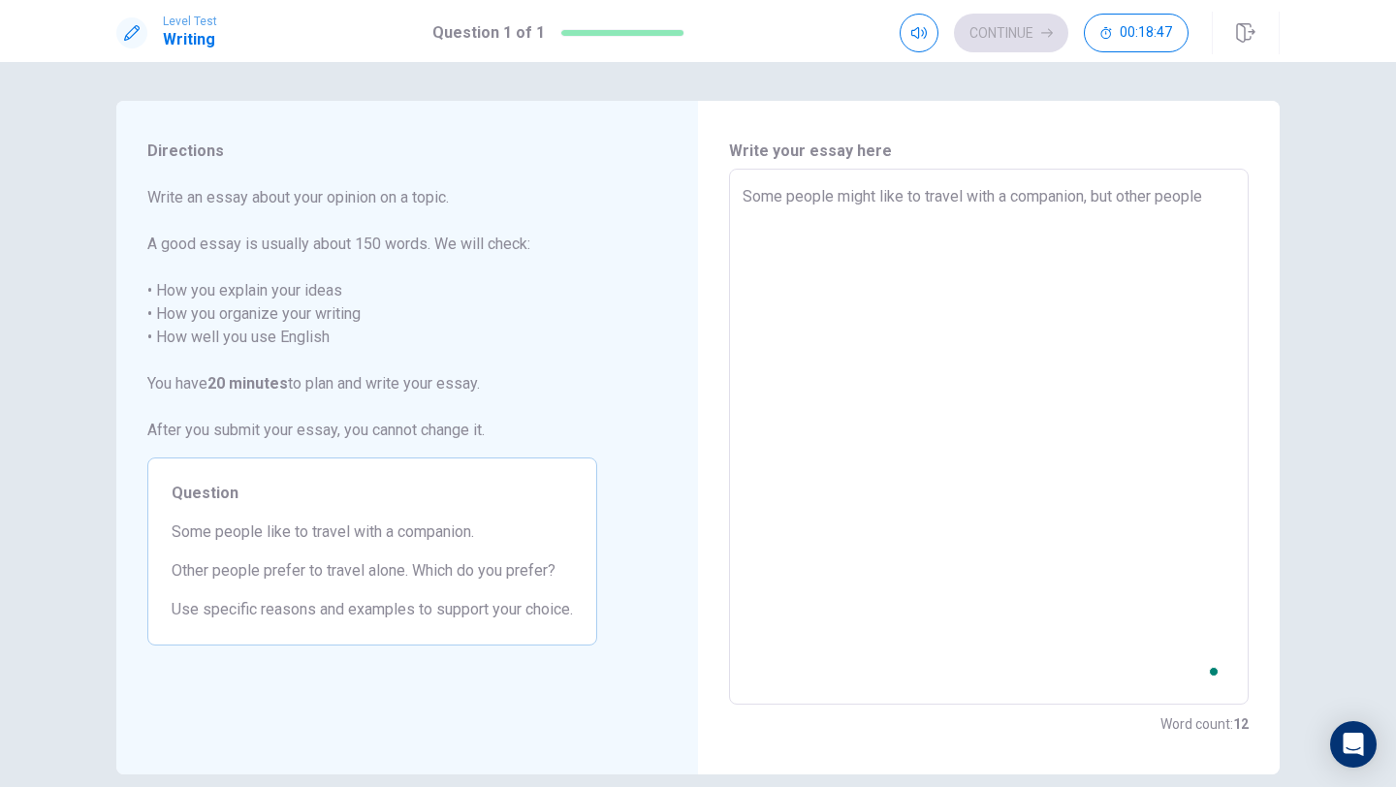
type textarea "Some people might like to travel with a companion, but other people"
type textarea "x"
type textarea "Some people might like to travel with a companion, but other people p"
type textarea "x"
type textarea "Some people might like to travel with a companion, but other people pe"
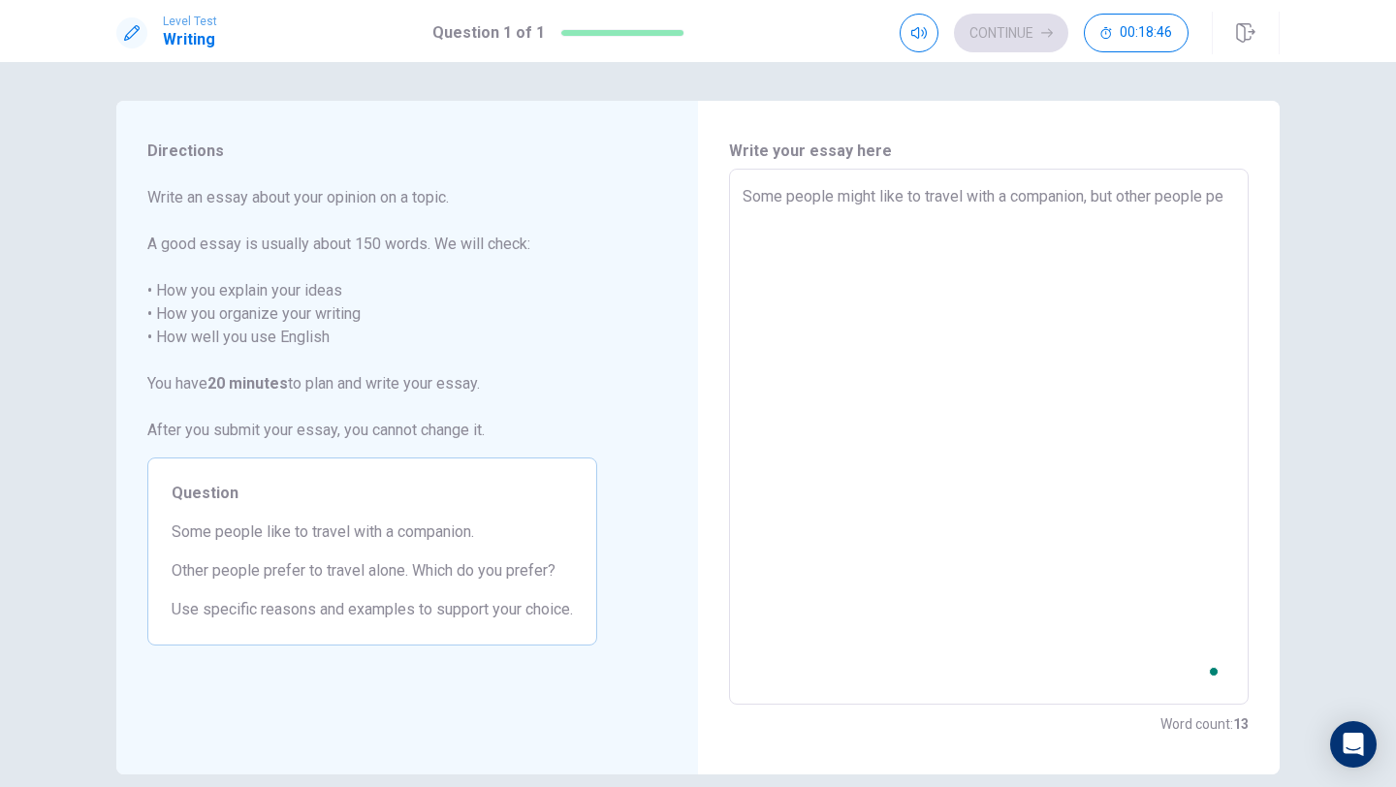
type textarea "x"
type textarea "Some people might like to travel with a companion, but other people per"
type textarea "x"
type textarea "Some people might like to travel with a companion, but other people perf"
type textarea "x"
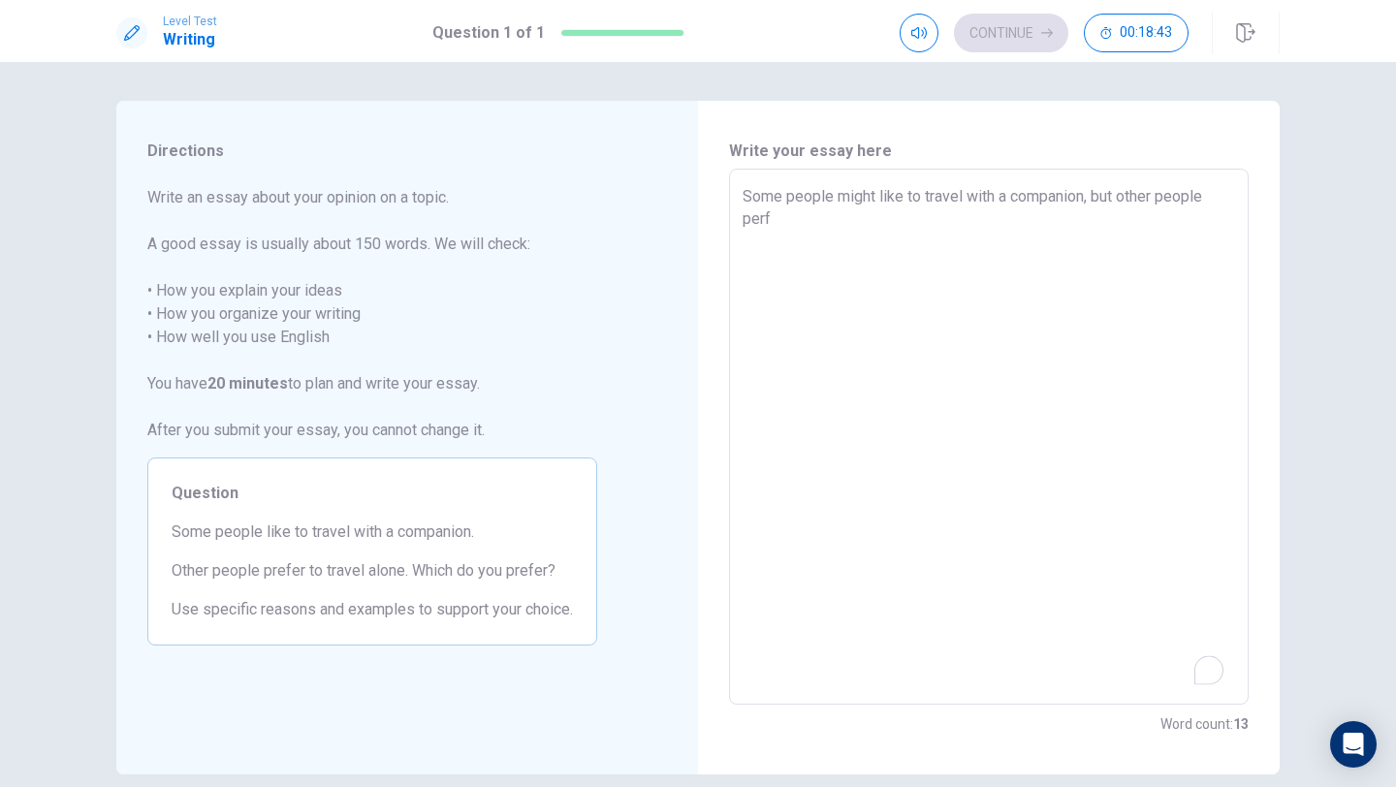
type textarea "Some people might like to travel with a companion, but other people perfr"
type textarea "x"
type textarea "Some people might like to travel with a companion, but other people perfre"
type textarea "x"
type textarea "Some people might like to travel with a companion, but other people perfr"
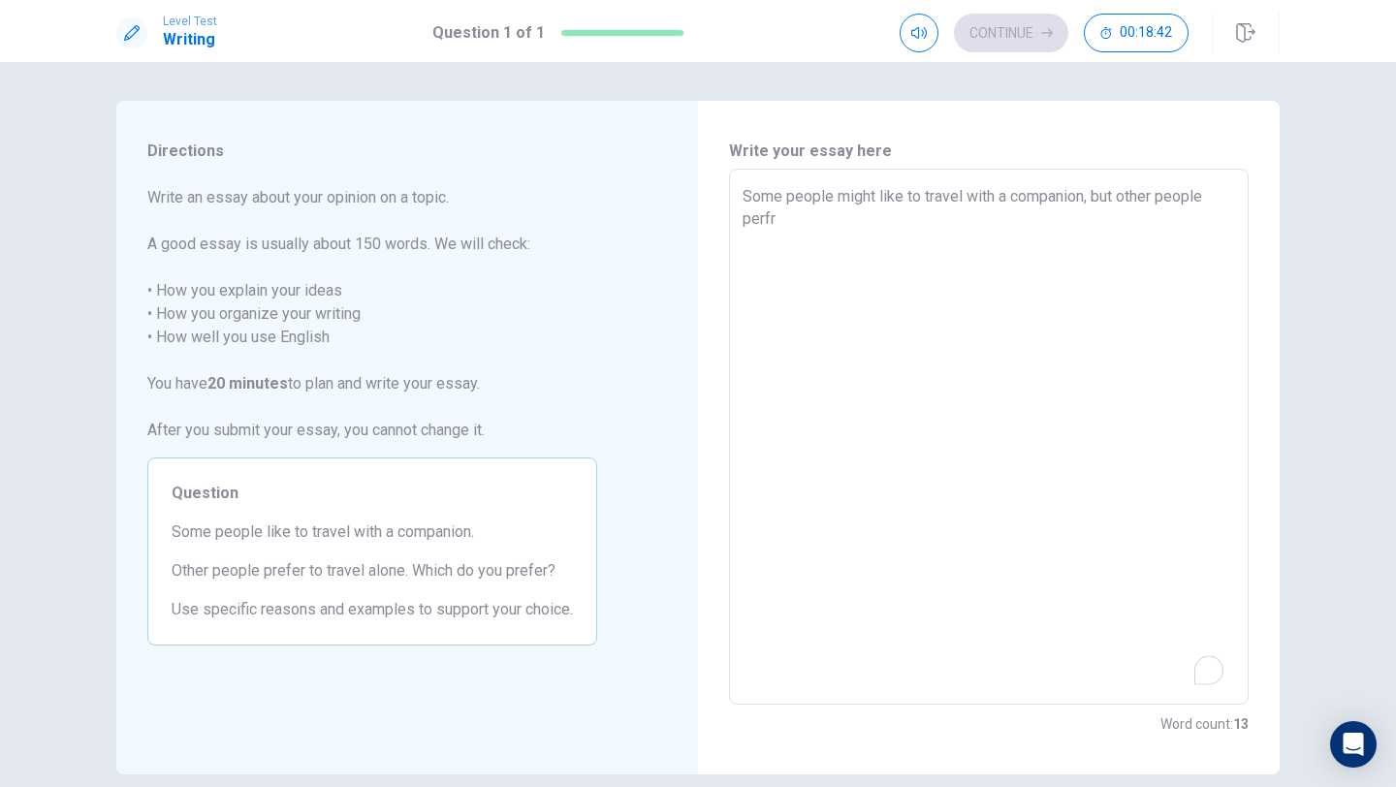
type textarea "x"
type textarea "Some people might like to travel with a companion, but other people perf"
type textarea "x"
type textarea "Some people might like to travel with a companion, but other people per"
type textarea "x"
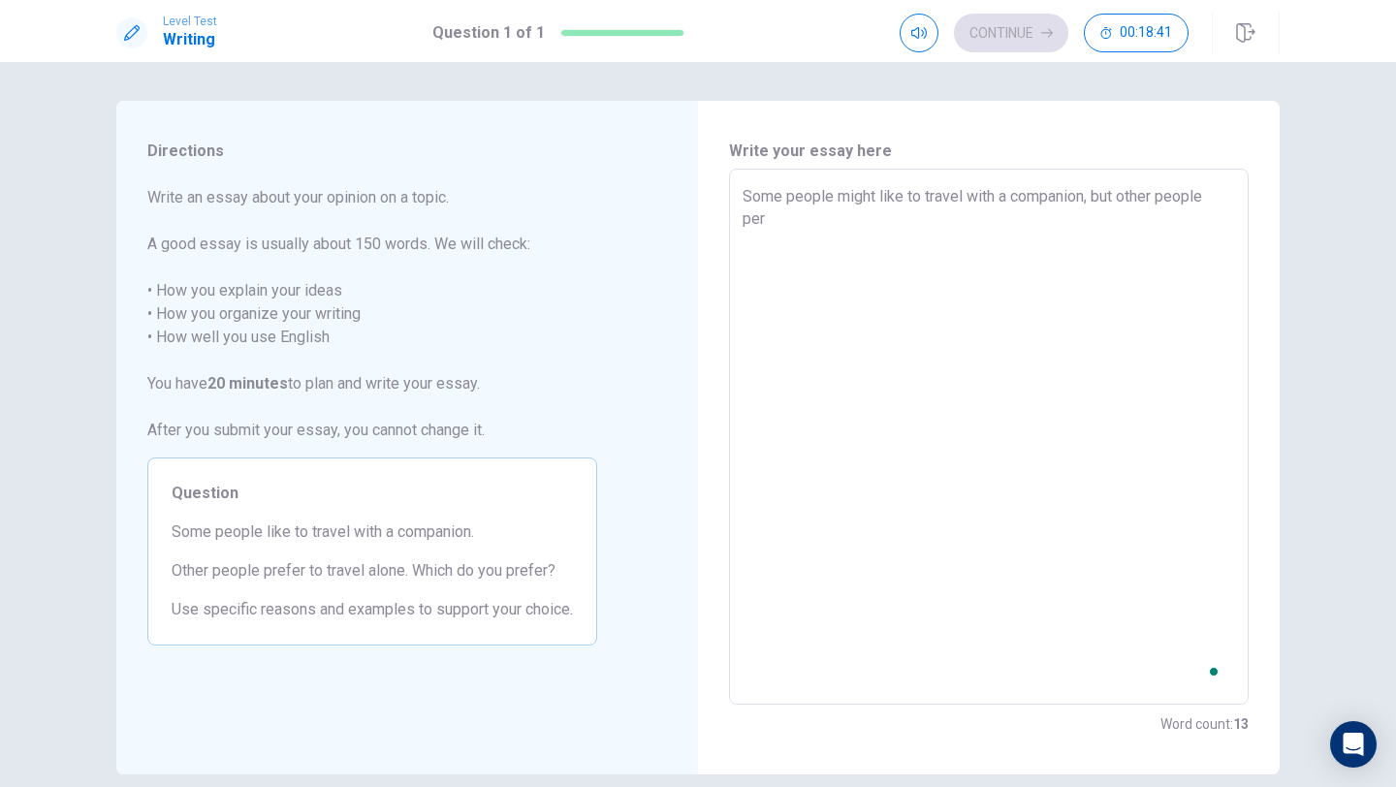
type textarea "Some people might like to travel with a companion, but other people pe"
type textarea "x"
type textarea "Some people might like to travel with a companion, but other people p"
type textarea "x"
type textarea "Some people might like to travel with a companion, but other people pr"
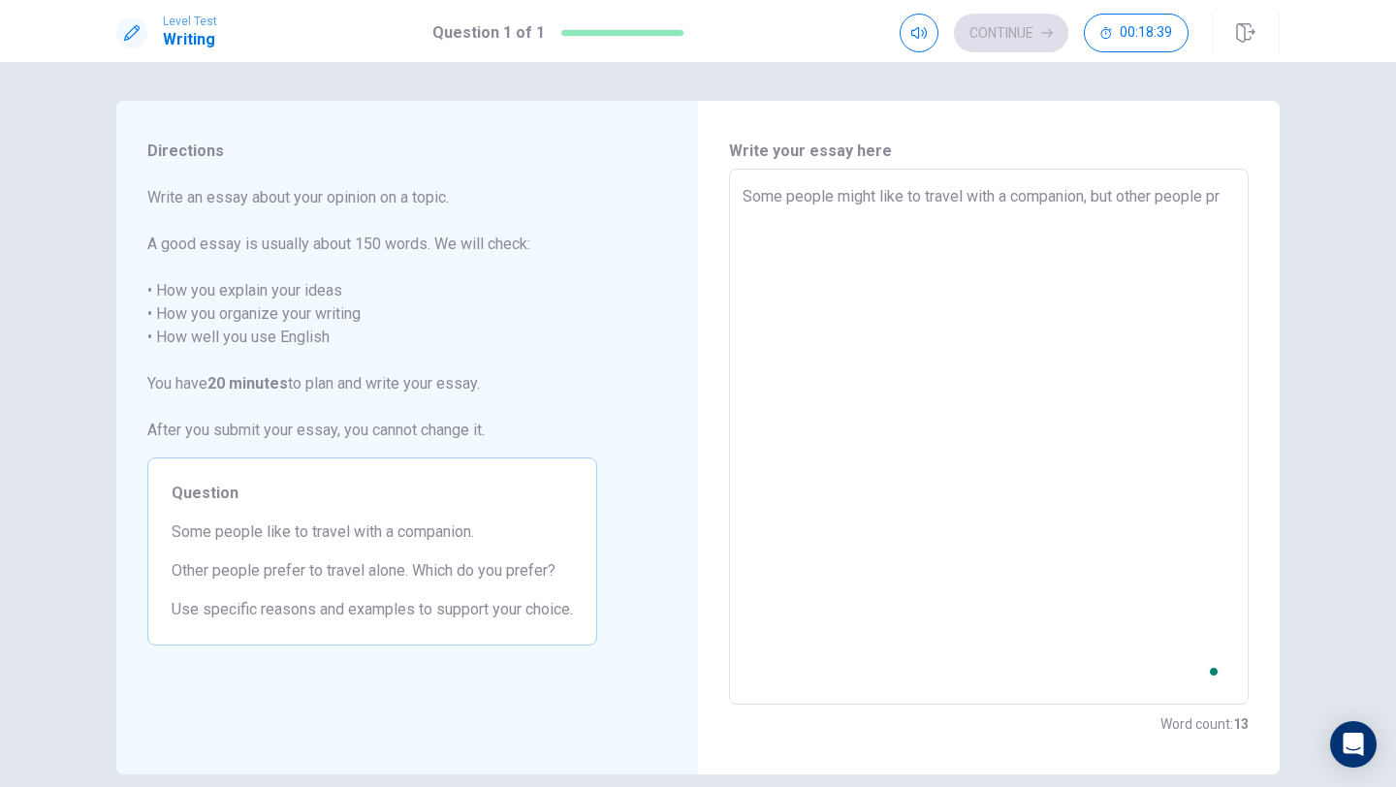
type textarea "x"
type textarea "Some people might like to travel with a companion, but other people pre"
type textarea "x"
type textarea "Some people might like to travel with a companion, but other people pref"
type textarea "x"
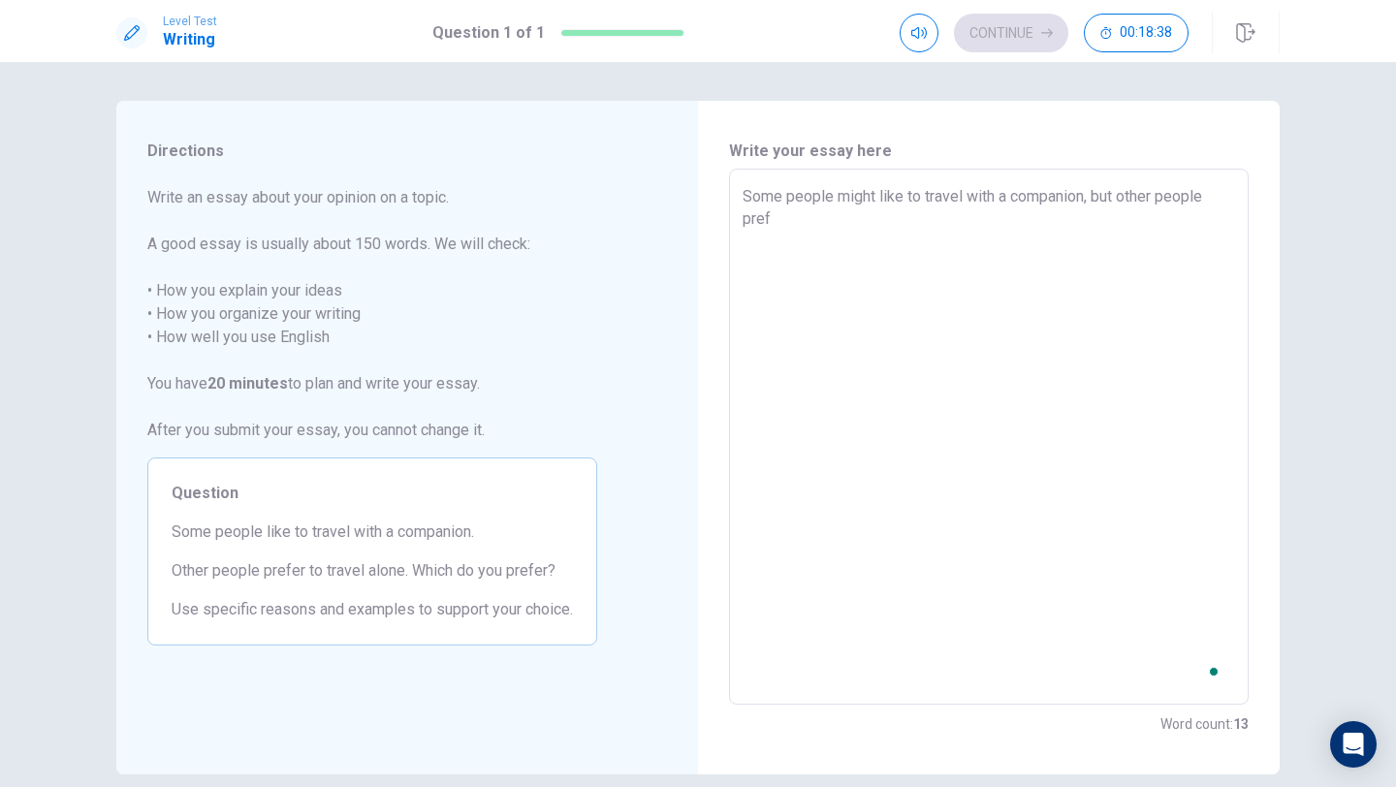
type textarea "Some people might like to travel with a companion, but other people prefe"
type textarea "x"
type textarea "Some people might like to travel with a companion, but other people prefer"
type textarea "x"
type textarea "Some people might like to travel with a companion, but other people prefer"
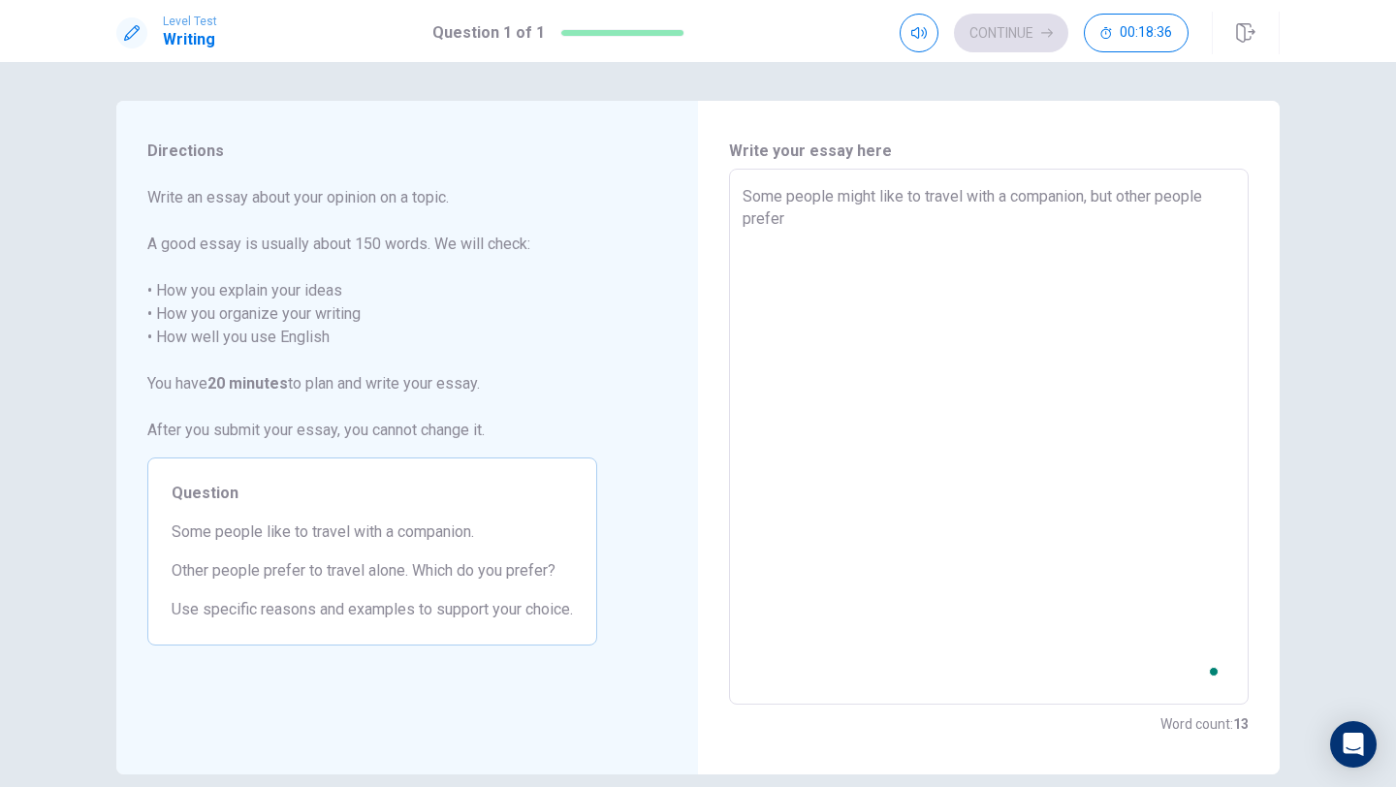
type textarea "x"
type textarea "Some people might like to travel with a companion, but other people prefer t"
type textarea "x"
type textarea "Some people might like to travel with a companion, but other people prefer tr"
type textarea "x"
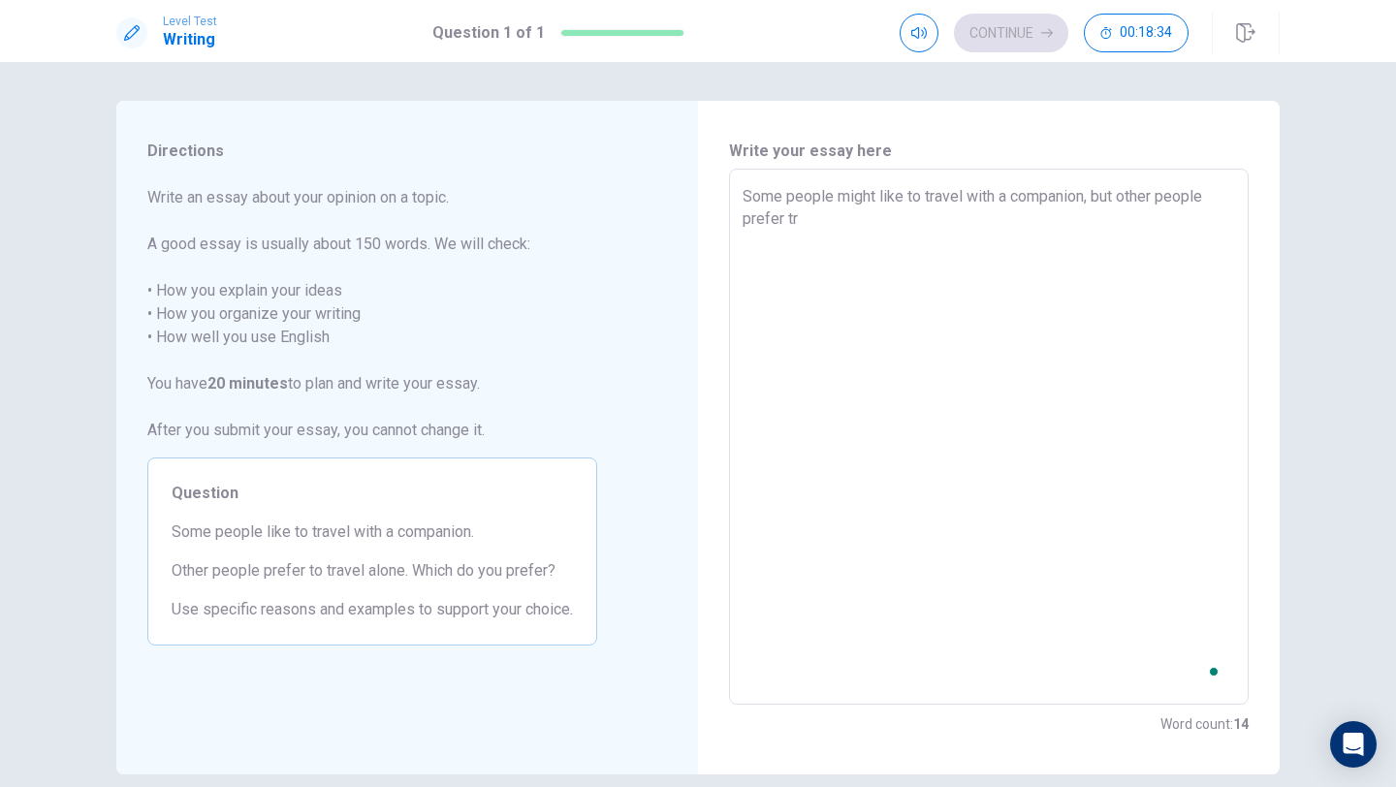
type textarea "Some people might like to travel with a companion, but other people prefer tra"
type textarea "x"
type textarea "Some people might like to travel with a companion, but other people prefer trav"
type textarea "x"
type textarea "Some people might like to travel with a companion, but other people prefer trave"
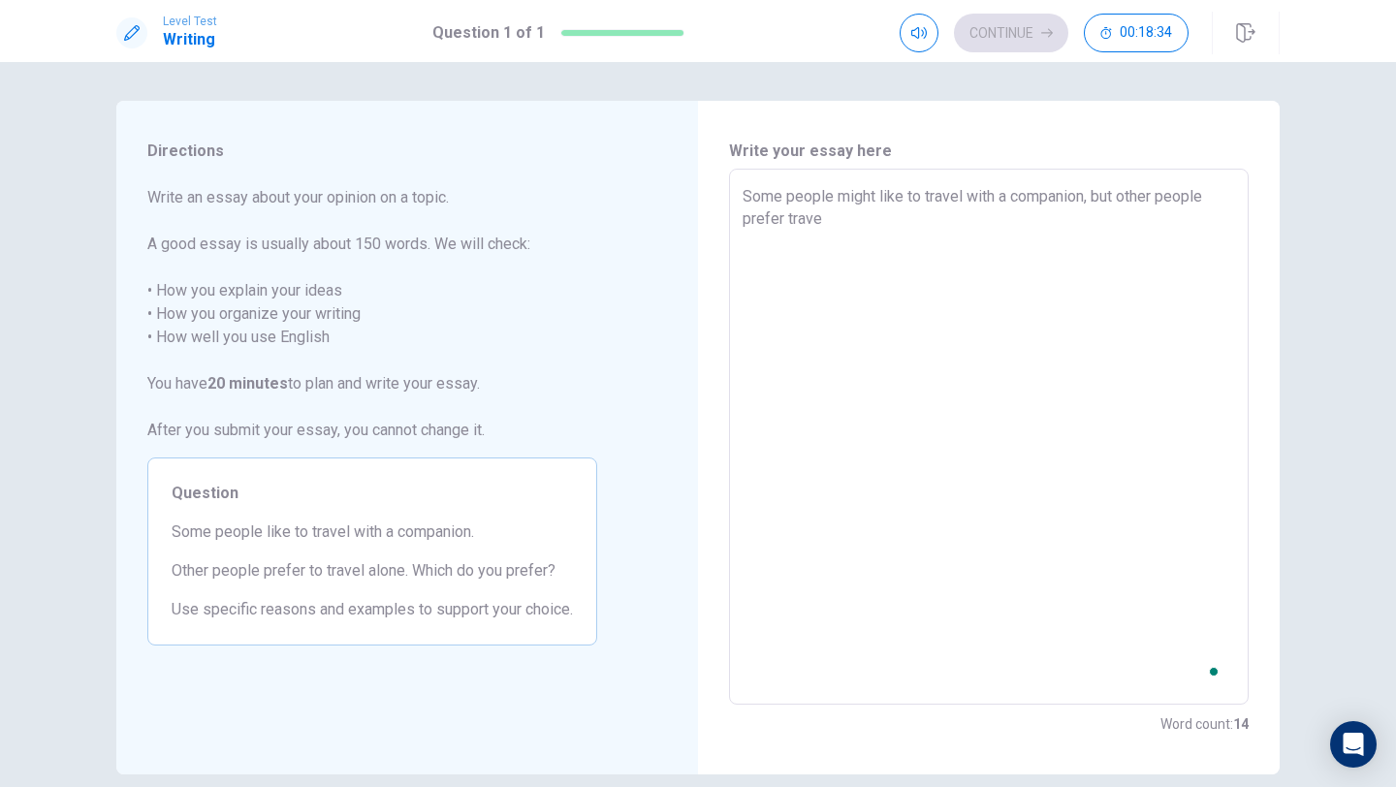
type textarea "x"
click at [826, 220] on textarea "Some people might like to travel with a companion, but other people prefer trav…" at bounding box center [989, 437] width 493 height 504
click at [893, 229] on textarea "Some people might like to travel with a companion, but other people prefer trav…" at bounding box center [989, 437] width 493 height 504
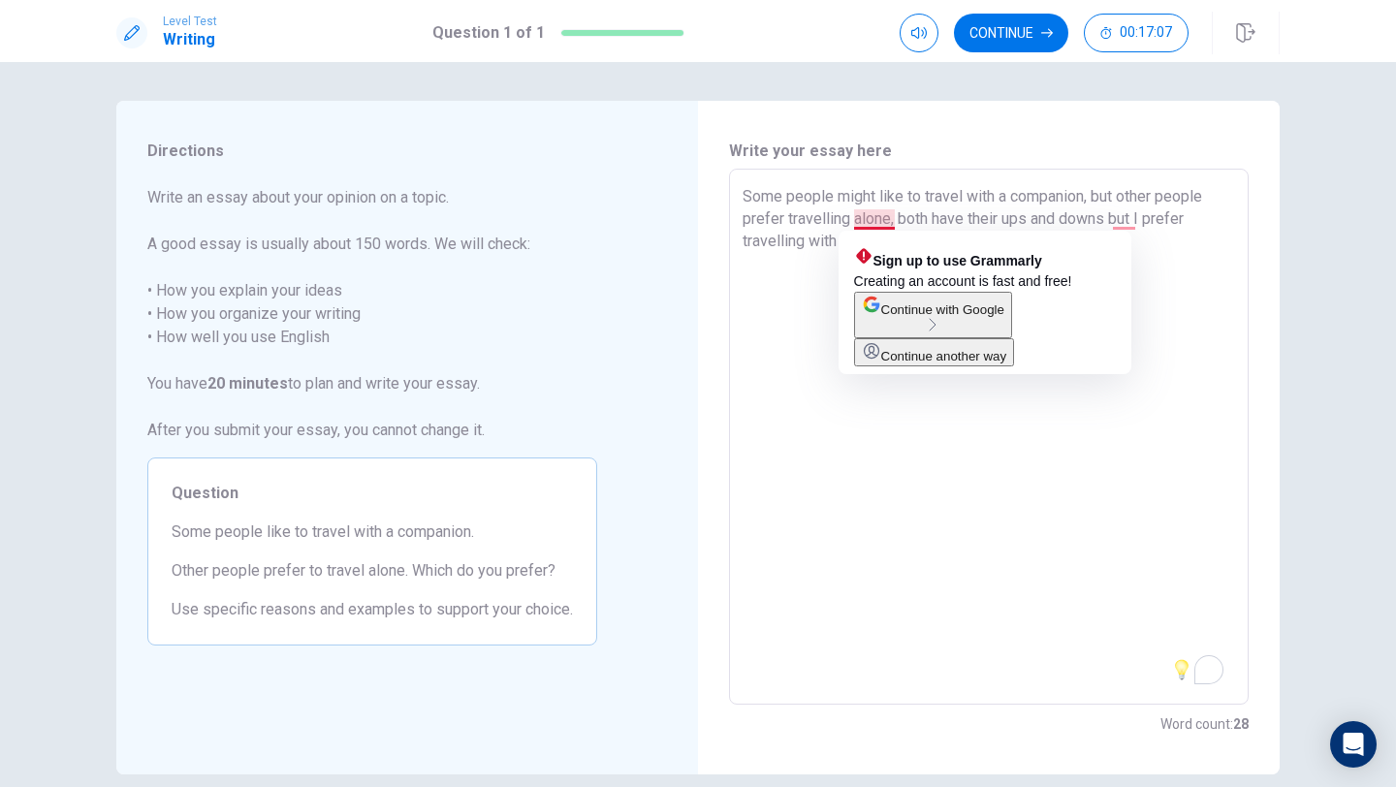
click at [890, 220] on textarea "Some people might like to travel with a companion, but other people prefer trav…" at bounding box center [989, 437] width 493 height 504
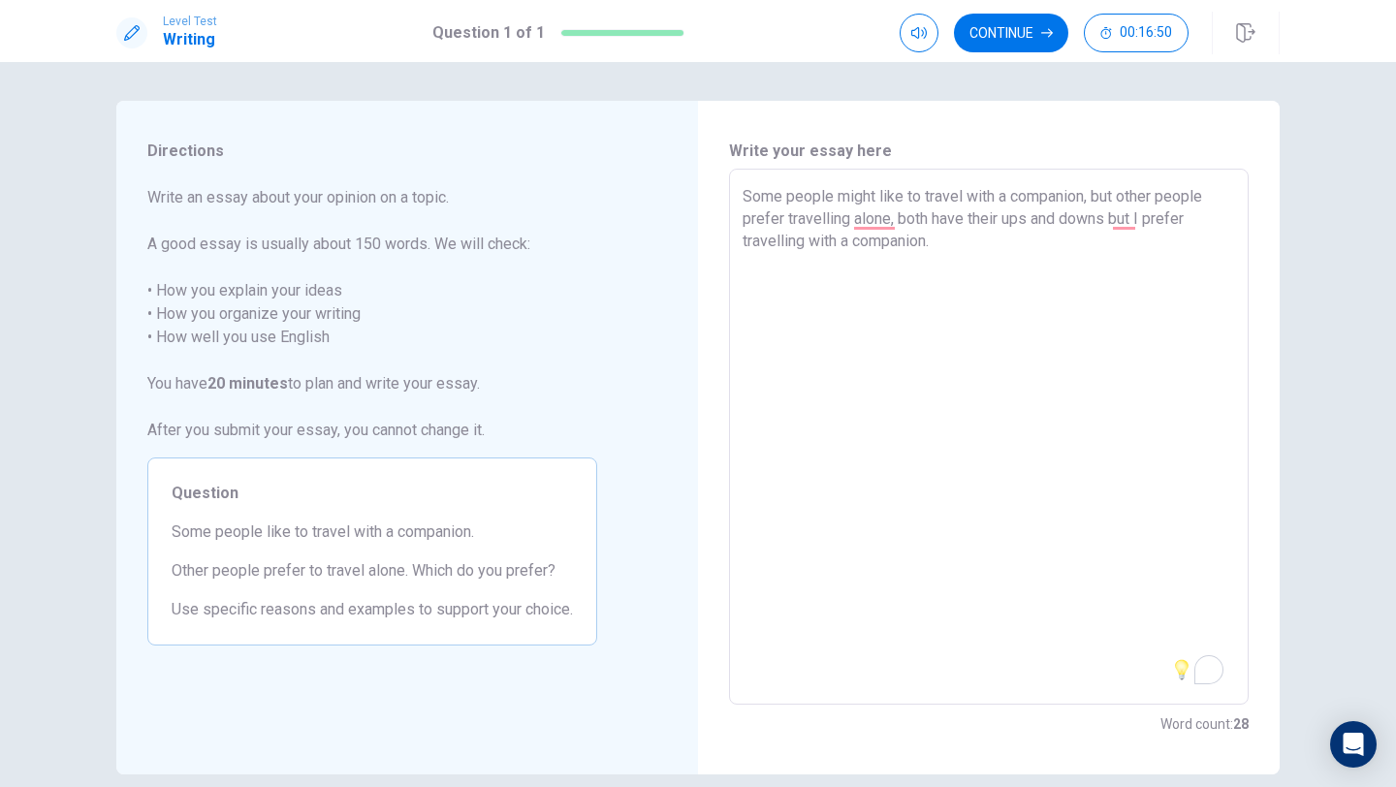
click at [1062, 251] on textarea "Some people might like to travel with a companion, but other people prefer trav…" at bounding box center [989, 437] width 493 height 504
click at [974, 264] on textarea "Some people might like to travel with a companion, but other people prefer trav…" at bounding box center [989, 437] width 493 height 504
click at [1079, 275] on textarea "Some people might like to travel with a companion, but other people prefer trav…" at bounding box center [989, 437] width 493 height 504
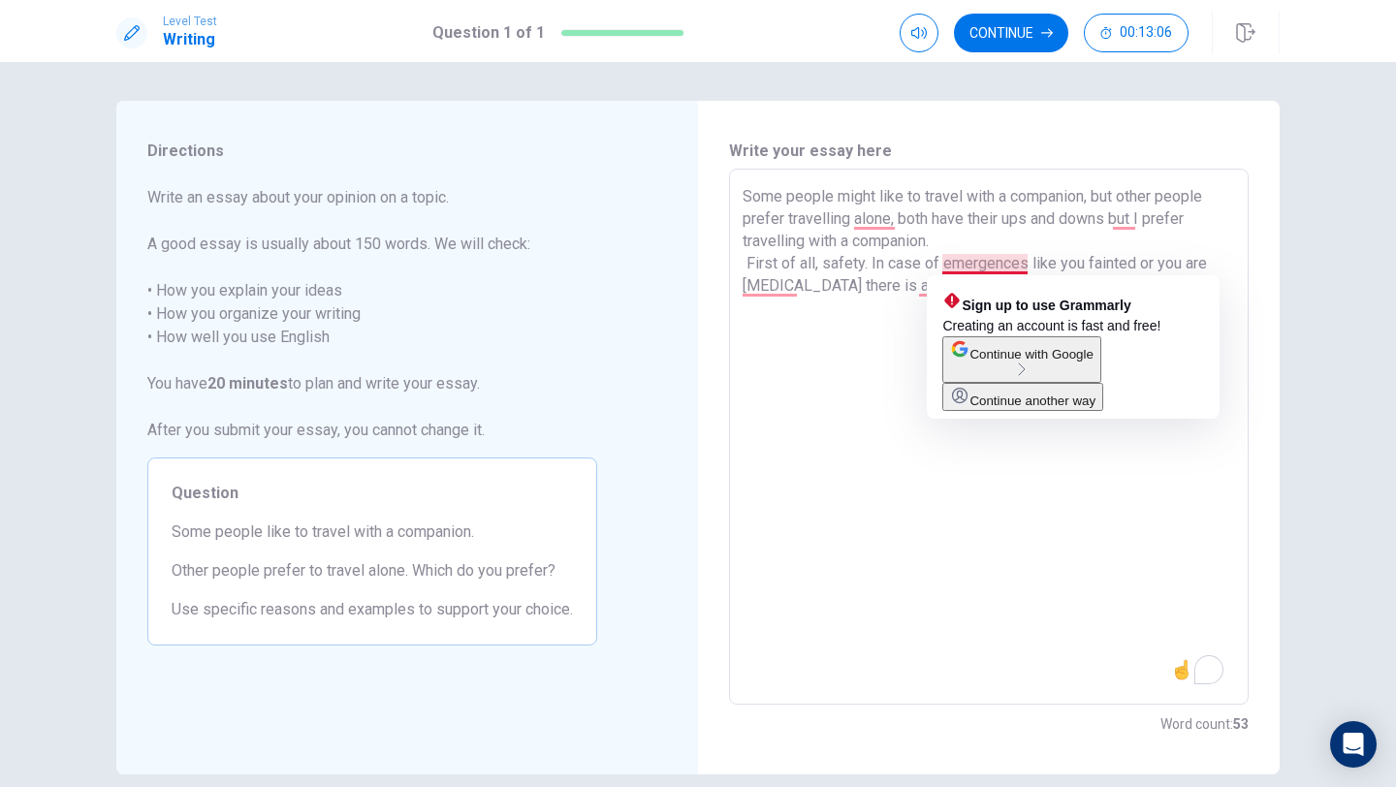
click at [972, 265] on textarea "Some people might like to travel with a companion, but other people prefer trav…" at bounding box center [989, 437] width 493 height 504
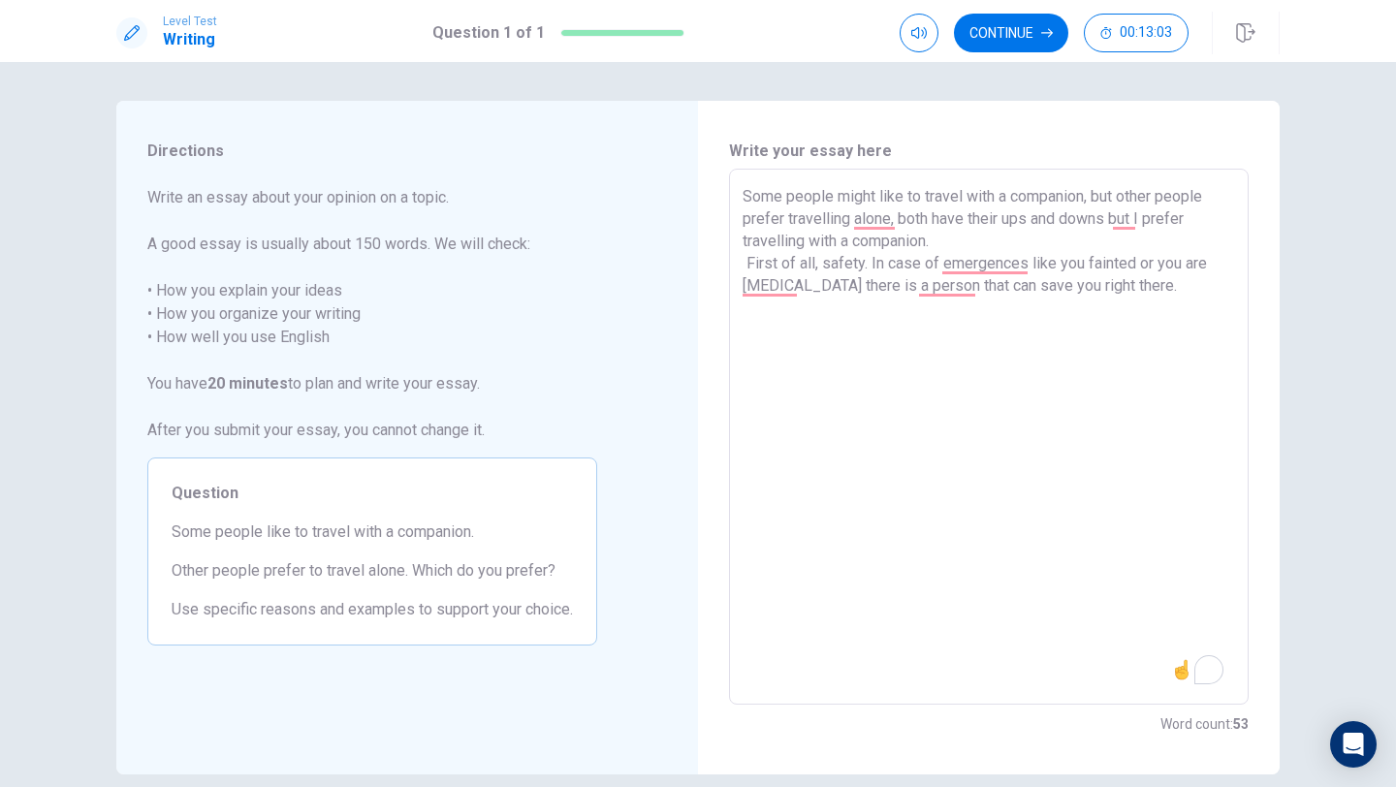
click at [1187, 318] on textarea "Some people might like to travel with a companion, but other people prefer trav…" at bounding box center [989, 437] width 493 height 504
click at [773, 331] on textarea "Some people might like to travel with a companion, but other people prefer trav…" at bounding box center [989, 437] width 493 height 504
click at [873, 329] on textarea "Some people might like to travel with a companion, but other people prefer trav…" at bounding box center [989, 437] width 493 height 504
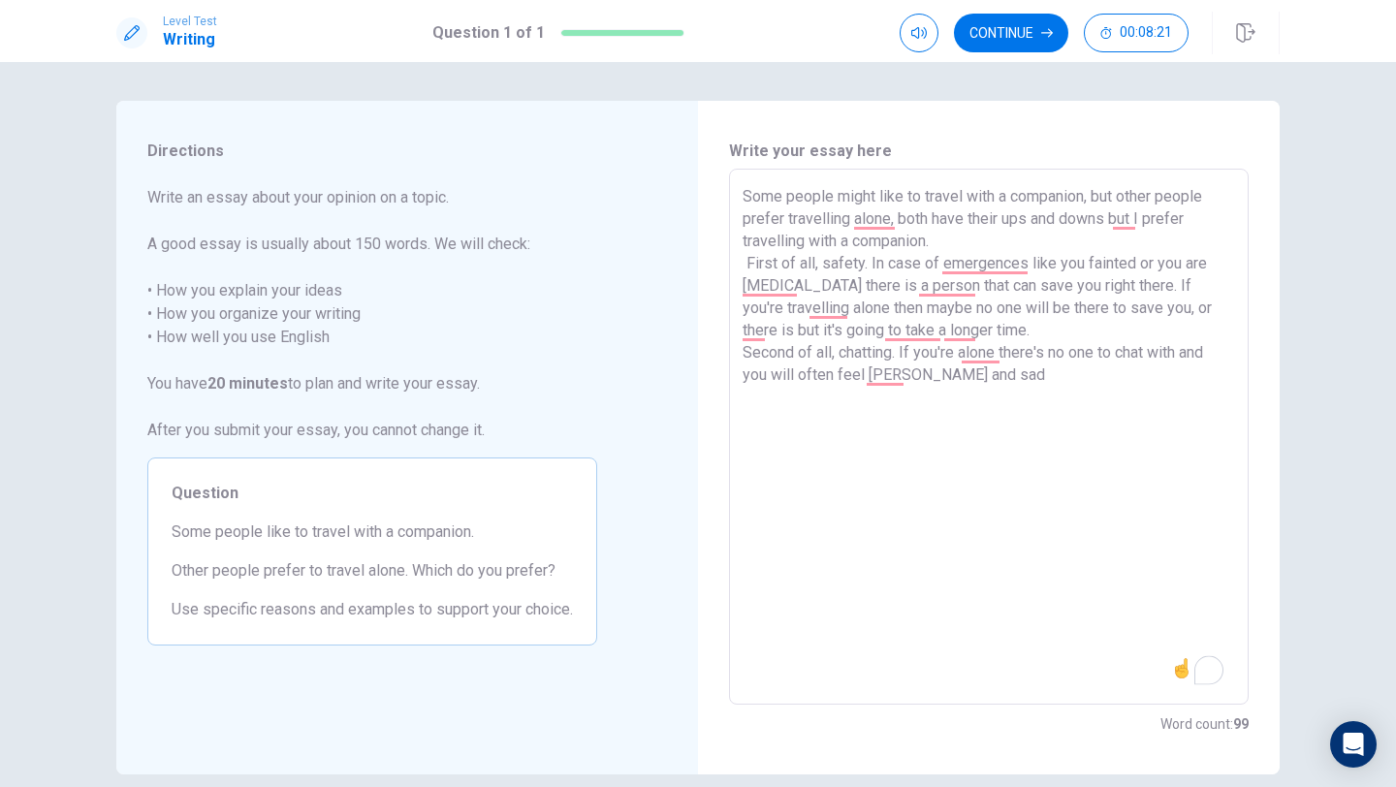
click at [991, 378] on textarea "Some people might like to travel with a companion, but other people prefer trav…" at bounding box center [989, 437] width 493 height 504
click at [785, 422] on textarea "Some people might like to travel with a companion, but other people prefer trav…" at bounding box center [989, 437] width 493 height 504
click at [838, 422] on textarea "Some people might like to travel with a companion, but other people prefer trav…" at bounding box center [989, 437] width 493 height 504
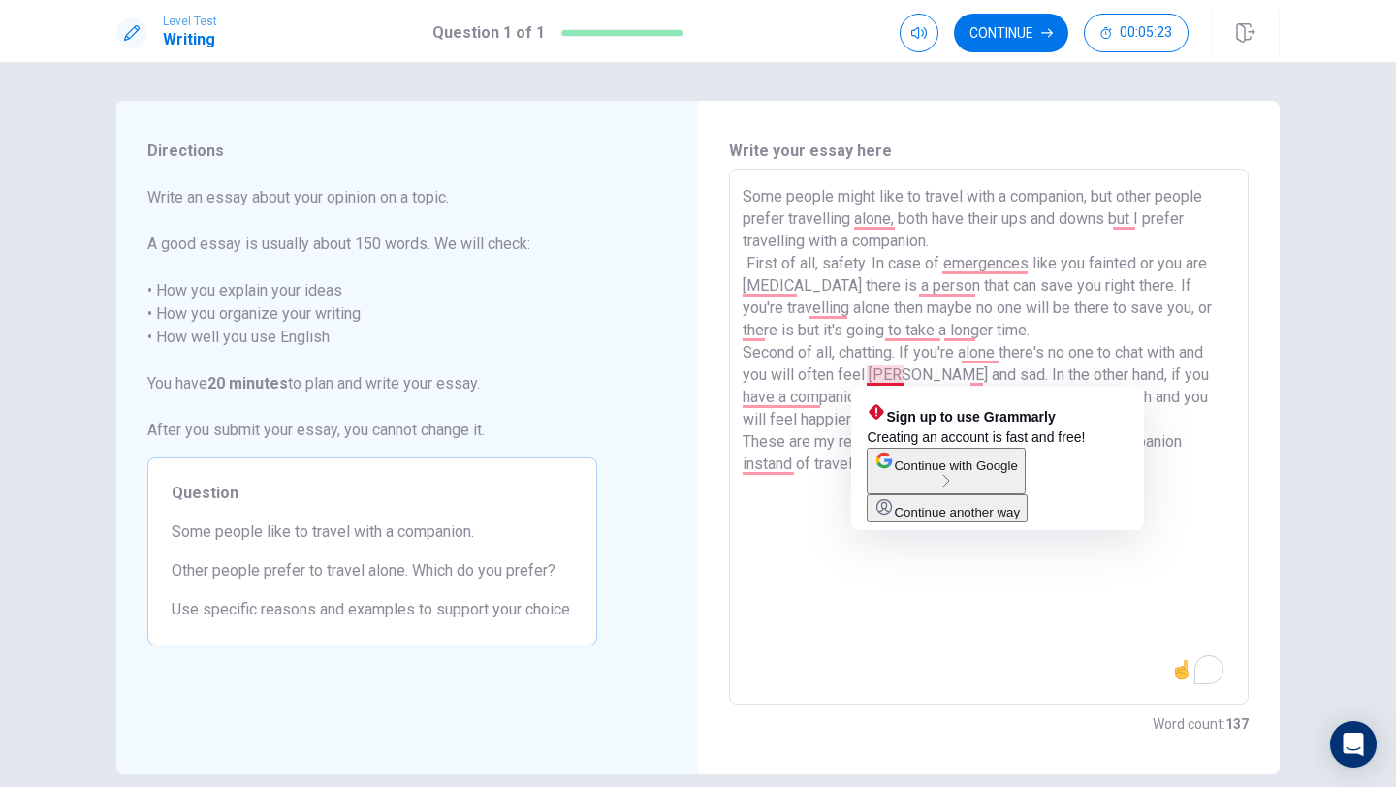
click at [896, 377] on textarea "Some people might like to travel with a companion, but other people prefer trav…" at bounding box center [989, 437] width 493 height 504
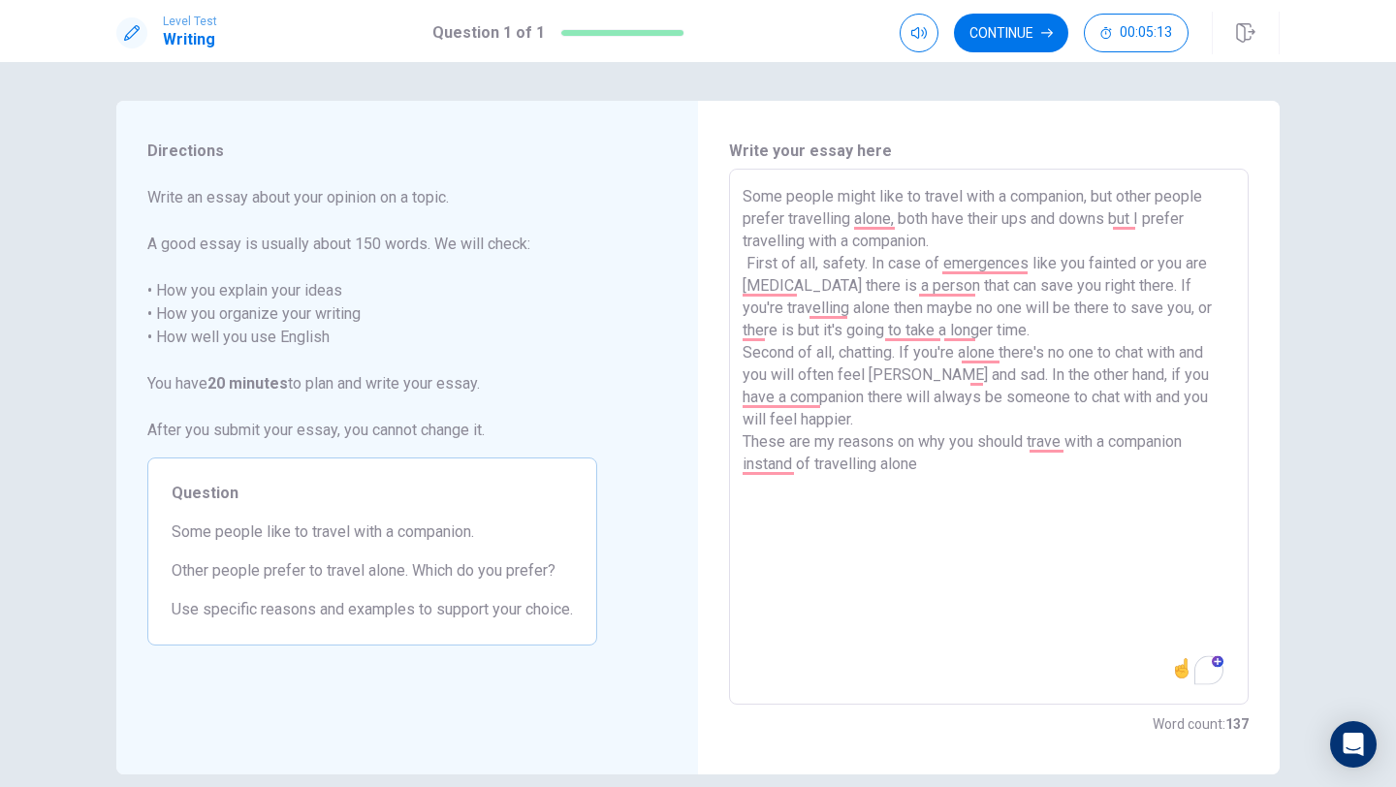
click at [940, 458] on textarea "Some people might like to travel with a companion, but other people prefer trav…" at bounding box center [989, 437] width 493 height 504
click at [1065, 441] on textarea "Some people might like to travel with a companion, but other people prefer trav…" at bounding box center [989, 437] width 493 height 504
click at [998, 475] on textarea "Some people might like to travel with a companion, but other people prefer trav…" at bounding box center [989, 437] width 493 height 504
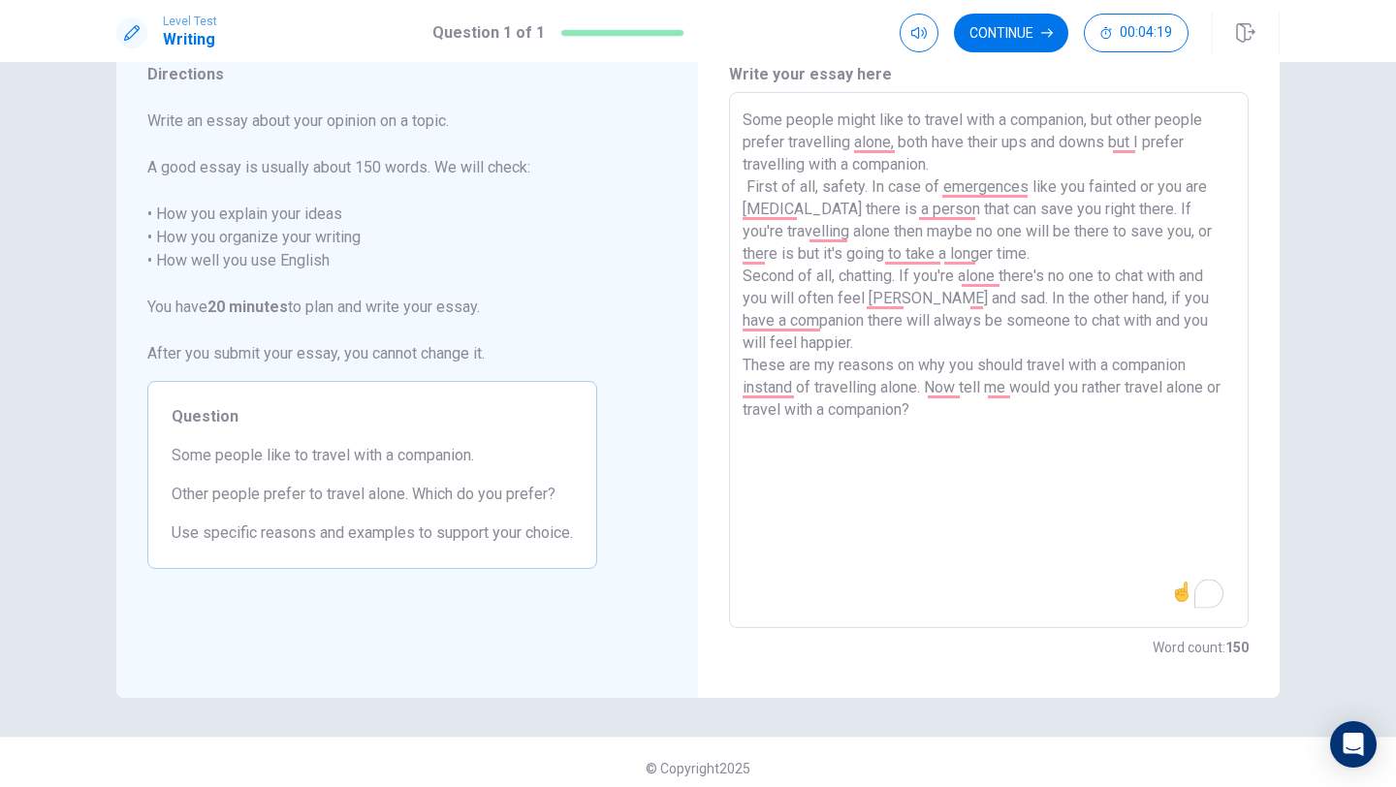
scroll to position [88, 0]
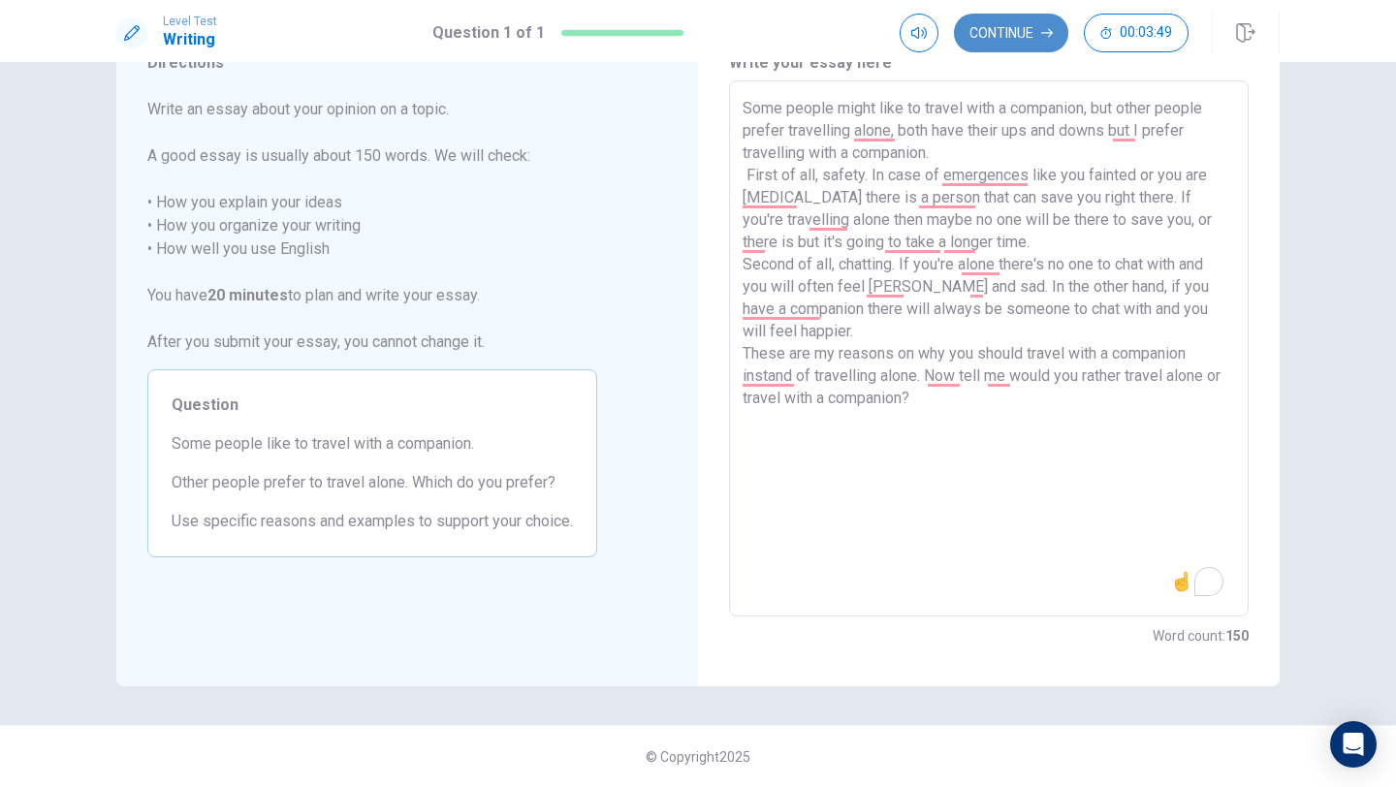
click at [1031, 29] on button "Continue" at bounding box center [1011, 33] width 114 height 39
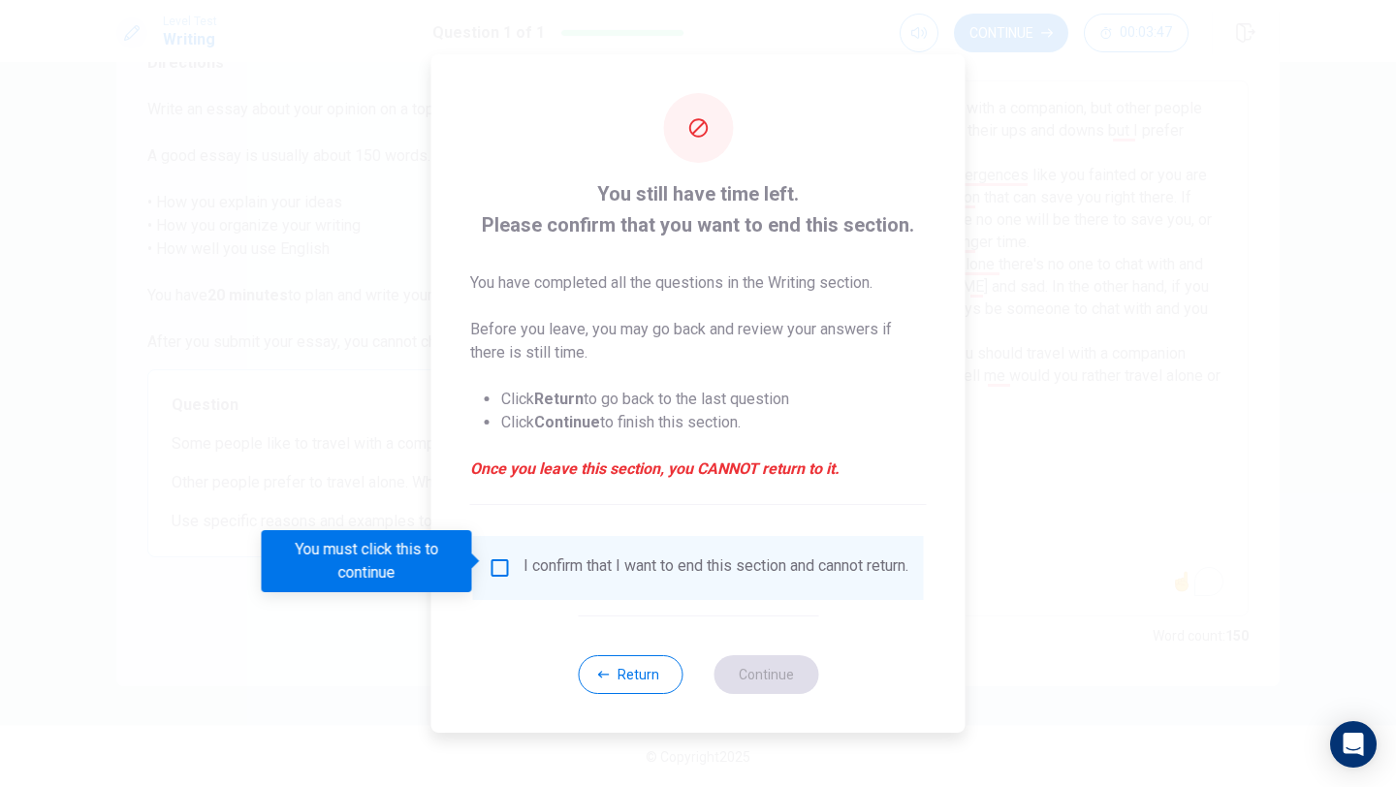
click at [505, 562] on input "You must click this to continue" at bounding box center [500, 568] width 23 height 23
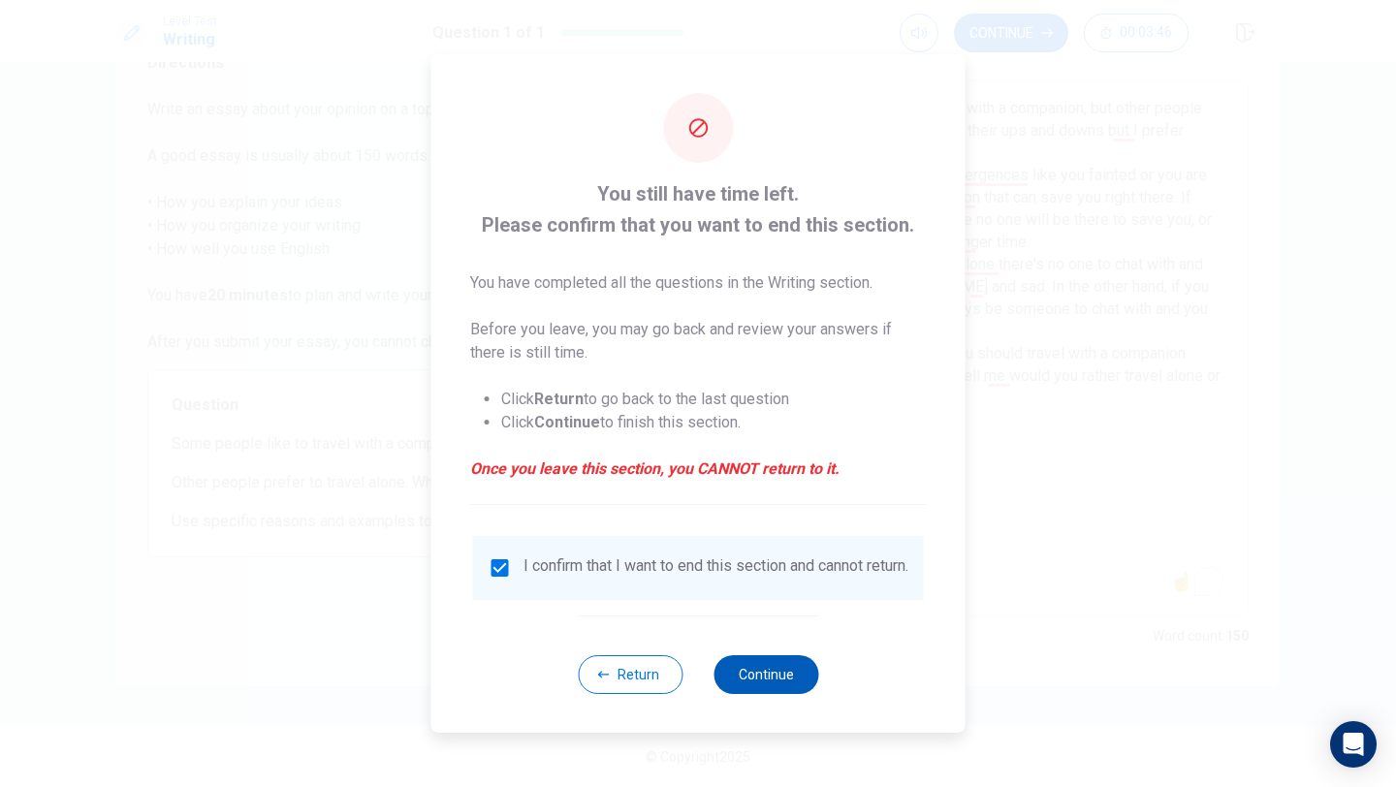
click at [721, 687] on button "Continue" at bounding box center [766, 674] width 105 height 39
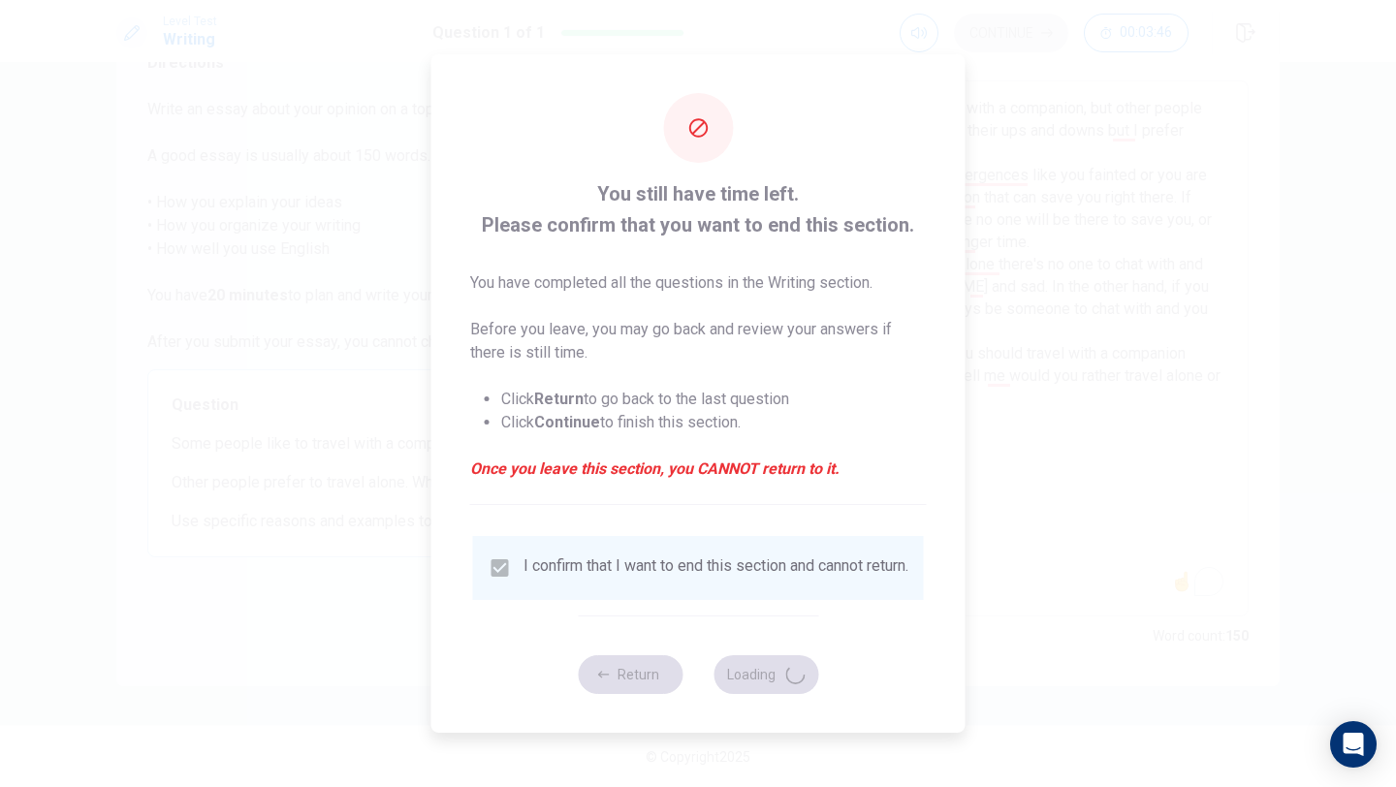
scroll to position [0, 0]
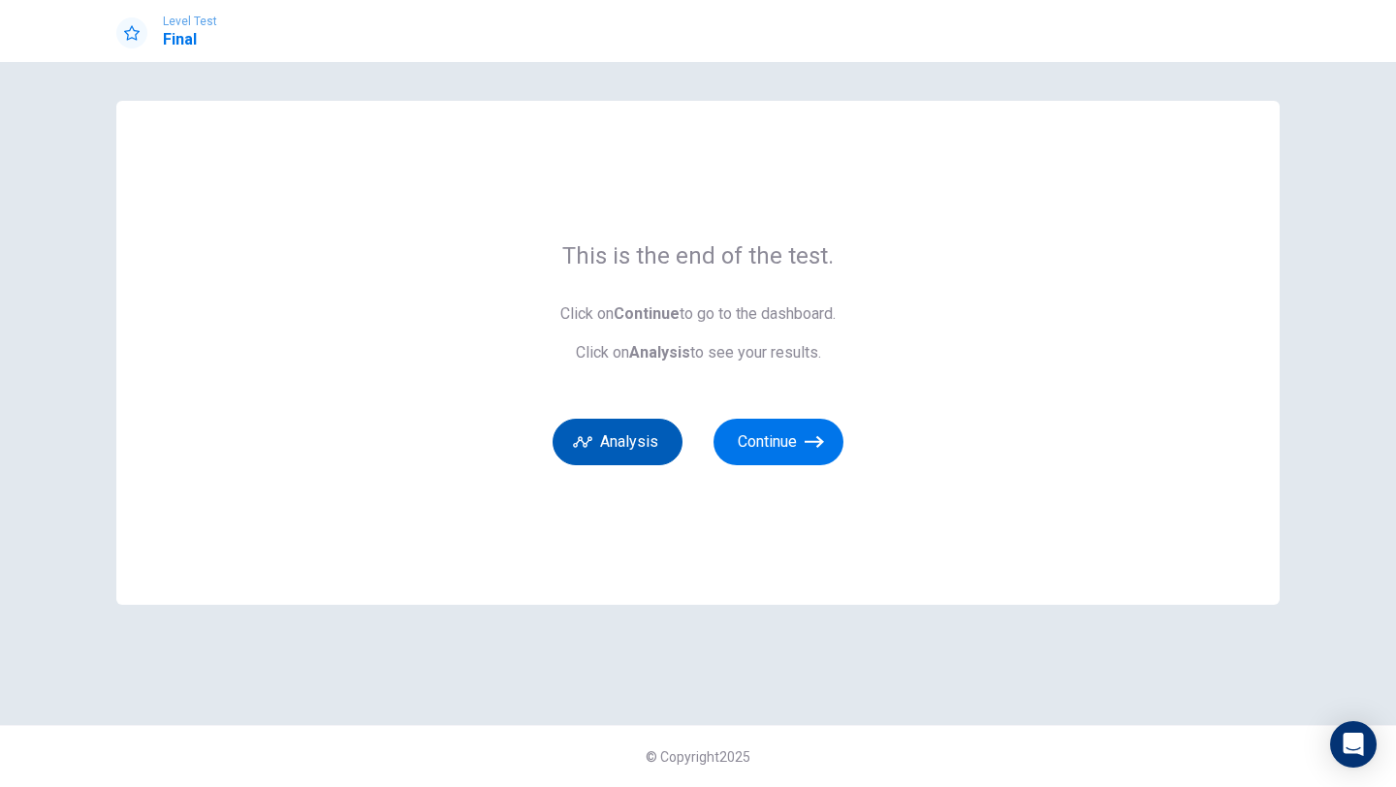
click at [654, 441] on button "Analysis" at bounding box center [618, 442] width 130 height 47
